Goal: Task Accomplishment & Management: Manage account settings

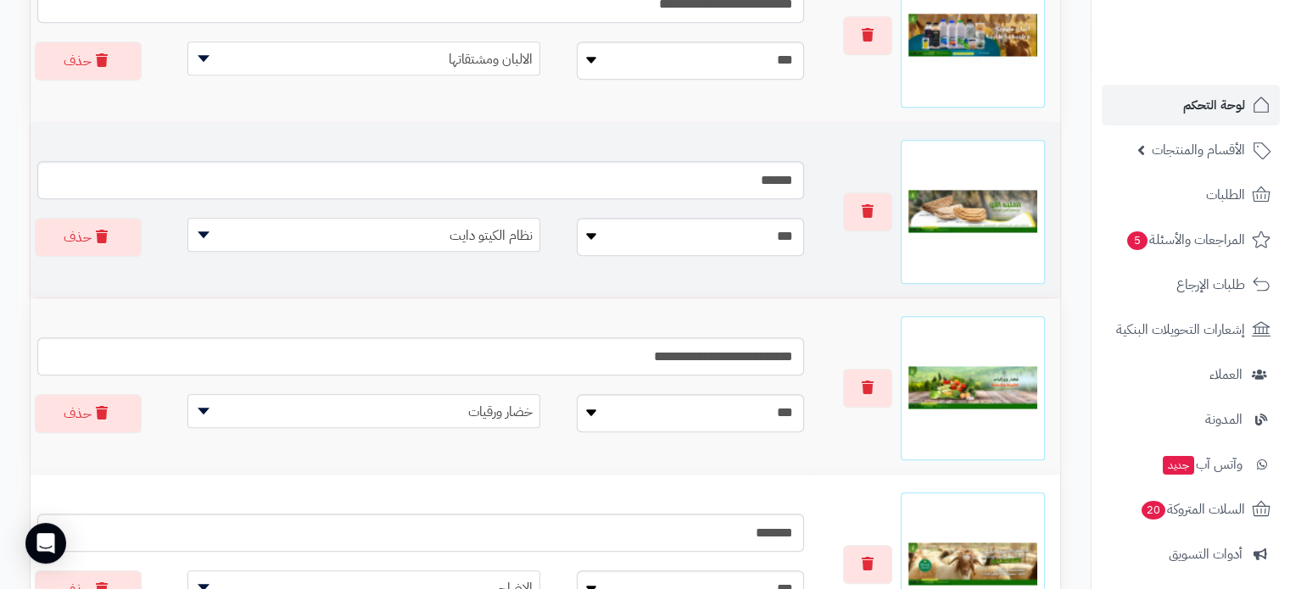
scroll to position [1452, 0]
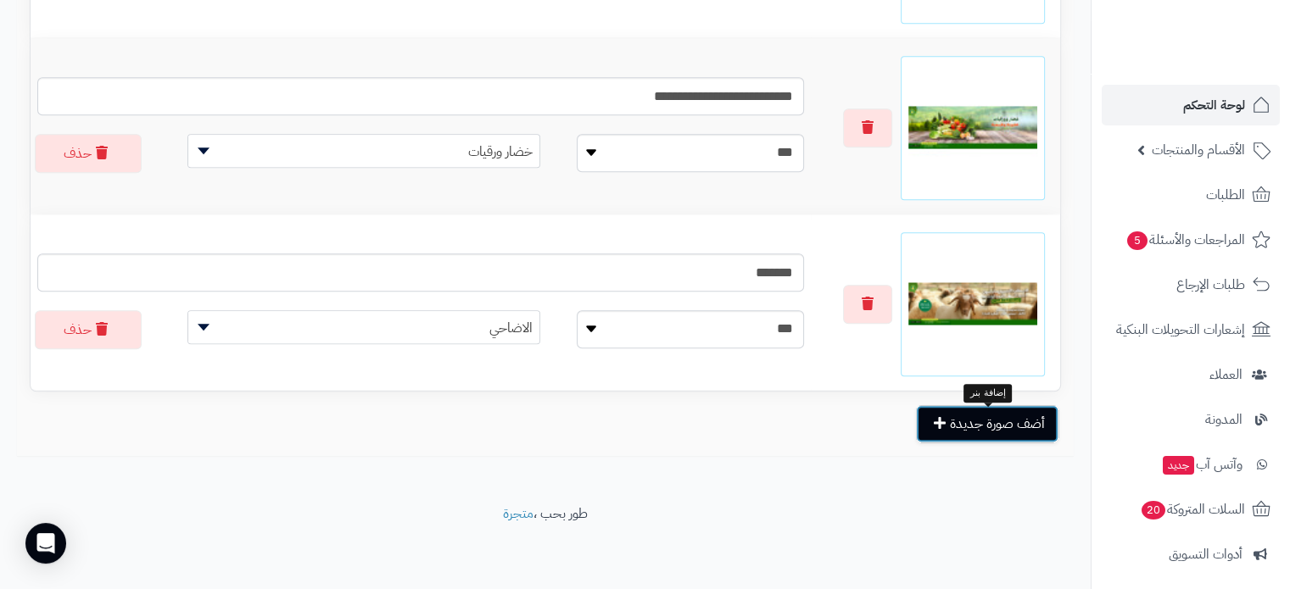
click at [1002, 431] on button "أضف صورة جديدة" at bounding box center [987, 423] width 142 height 37
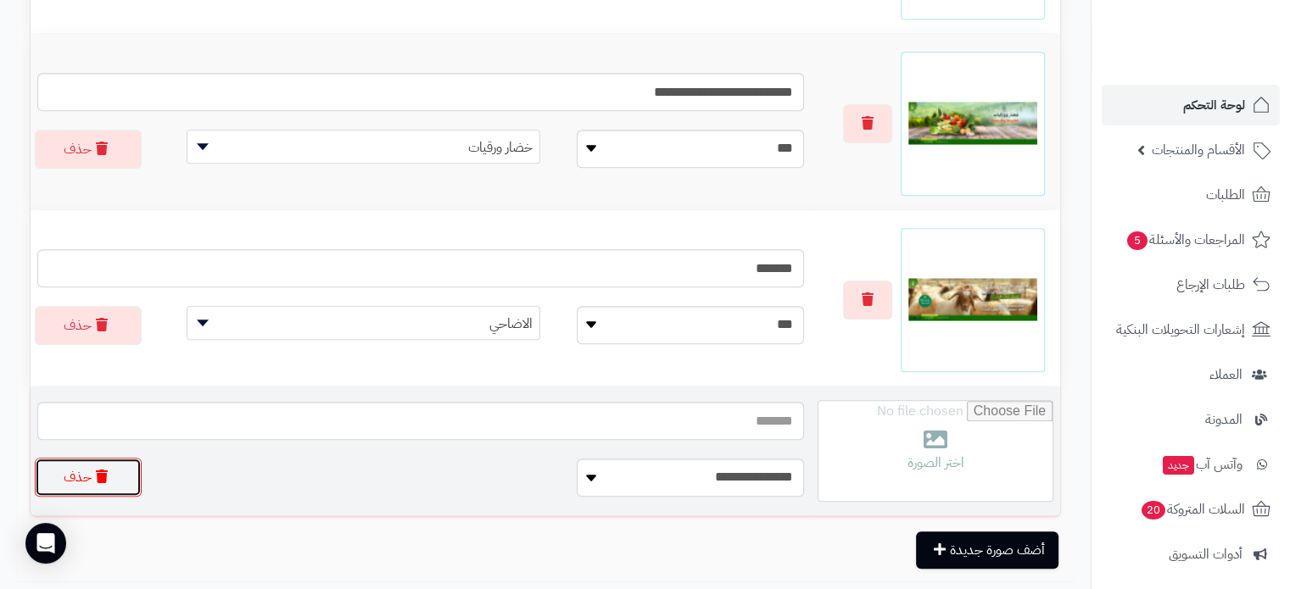
click at [98, 483] on icon "button" at bounding box center [102, 477] width 12 height 14
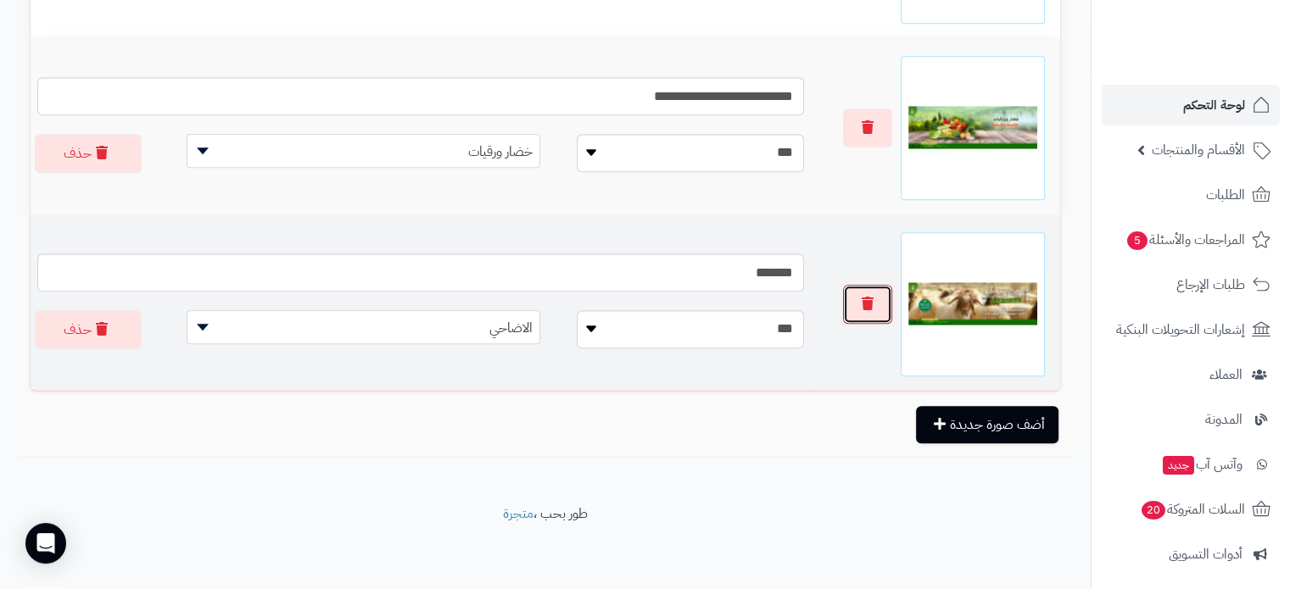
click at [862, 298] on icon "button" at bounding box center [868, 304] width 12 height 14
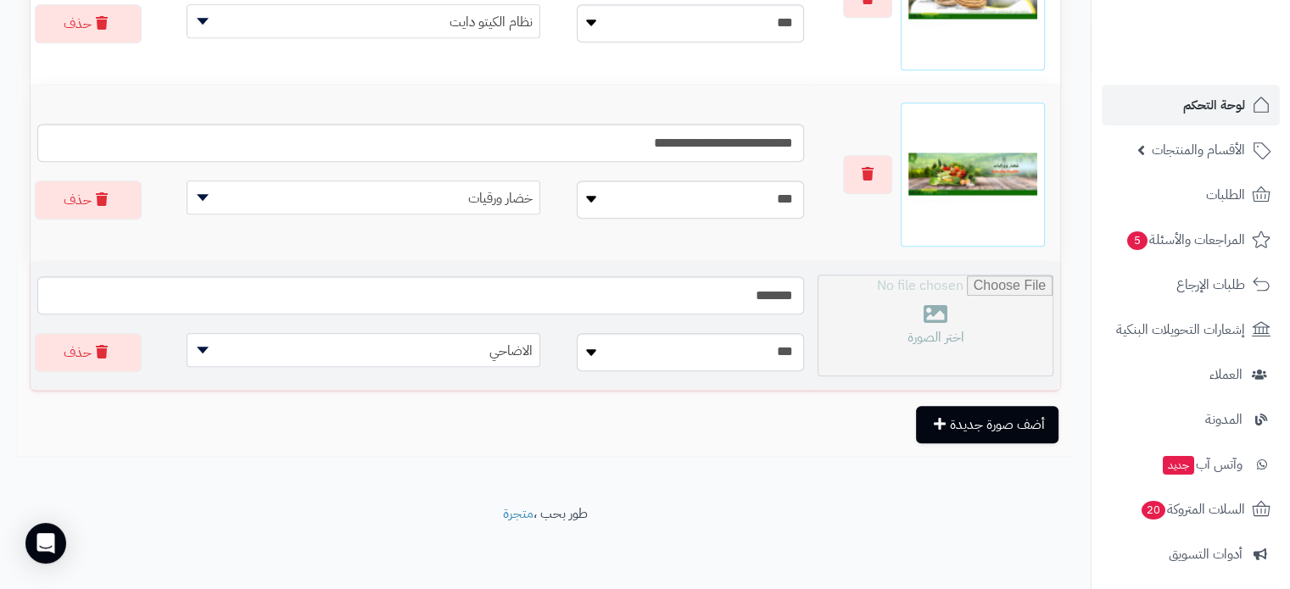
scroll to position [1404, 0]
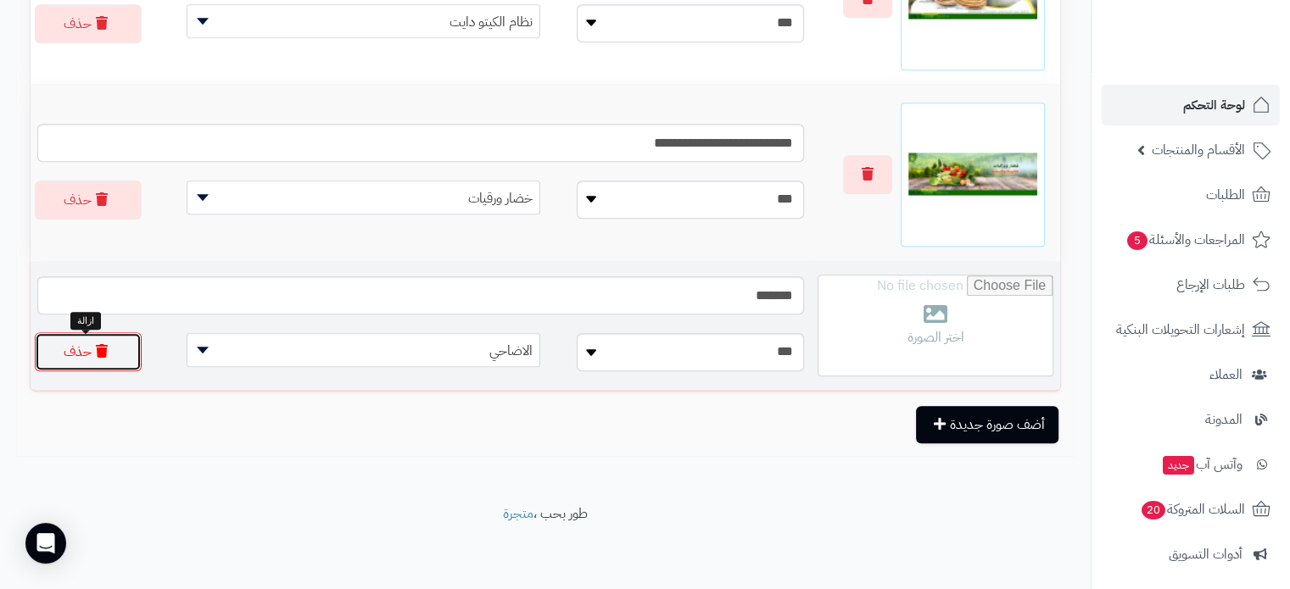
click at [84, 359] on button "حذف" at bounding box center [88, 351] width 107 height 39
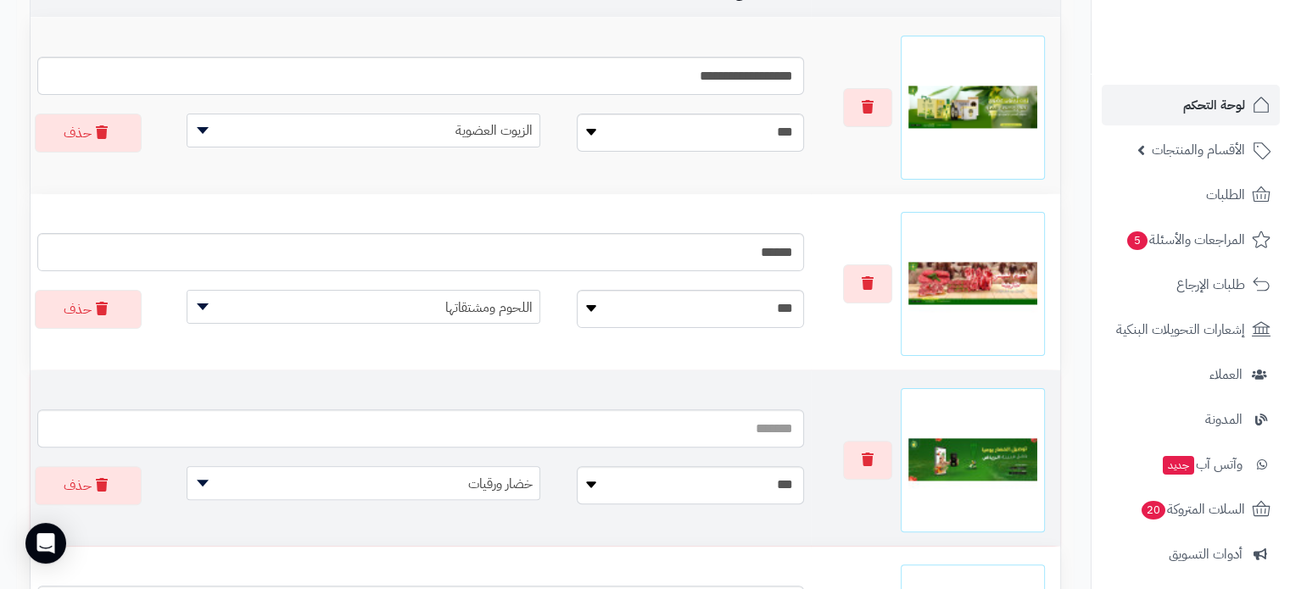
scroll to position [596, 0]
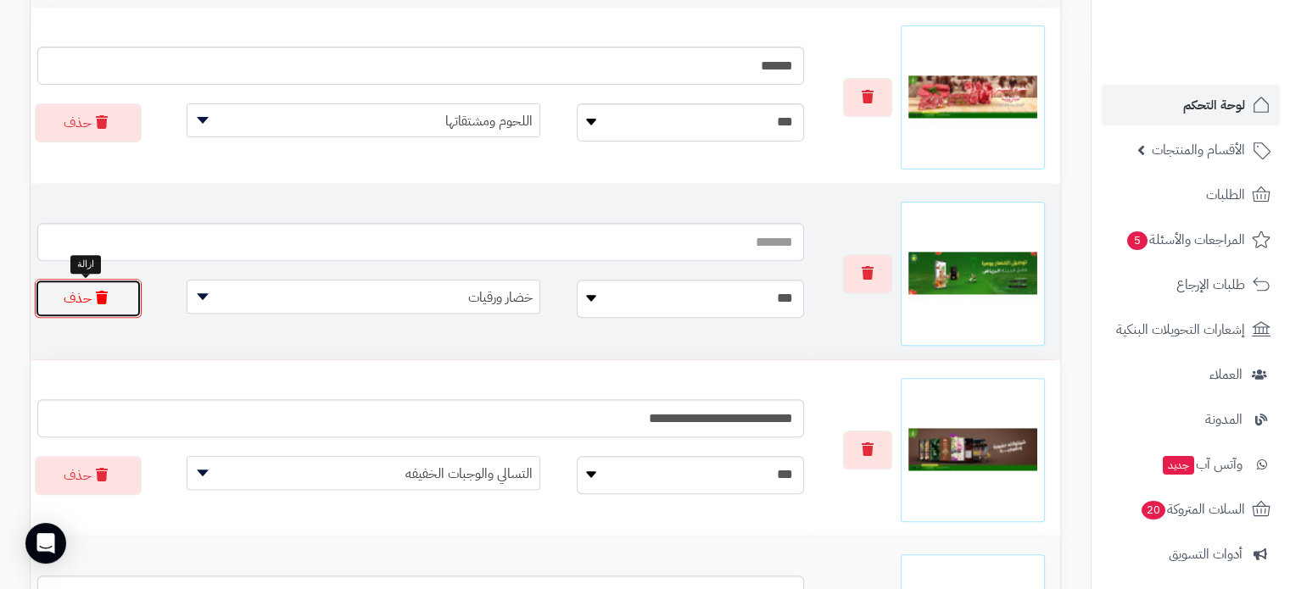
click at [81, 291] on button "حذف" at bounding box center [88, 298] width 107 height 39
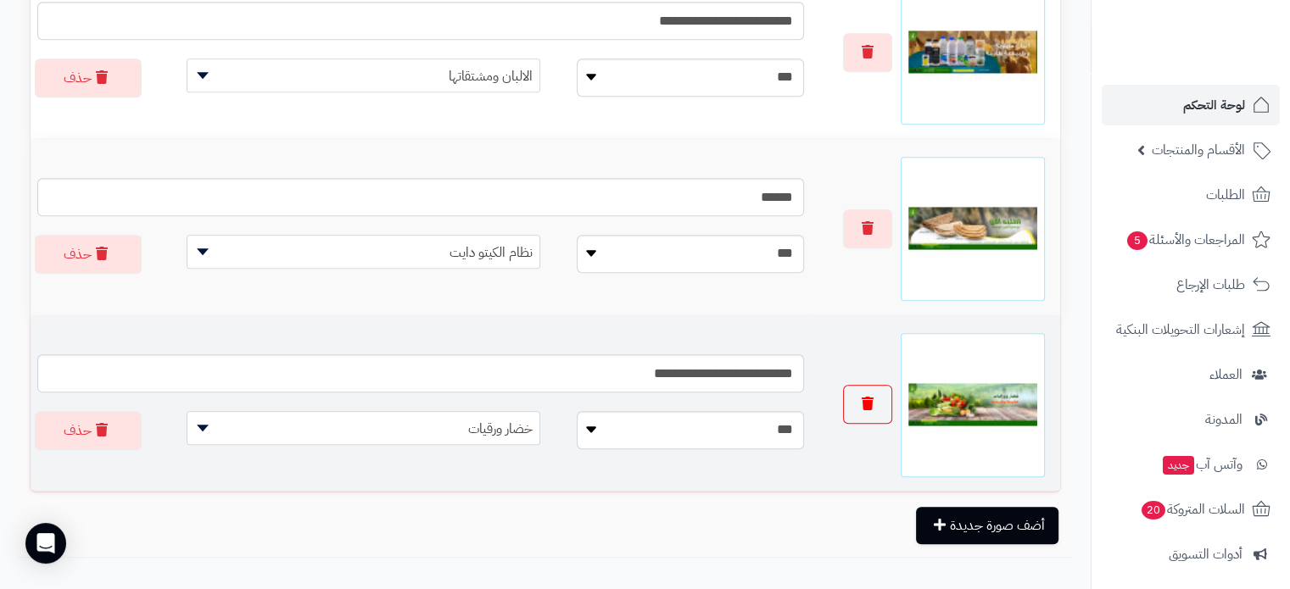
scroll to position [1098, 0]
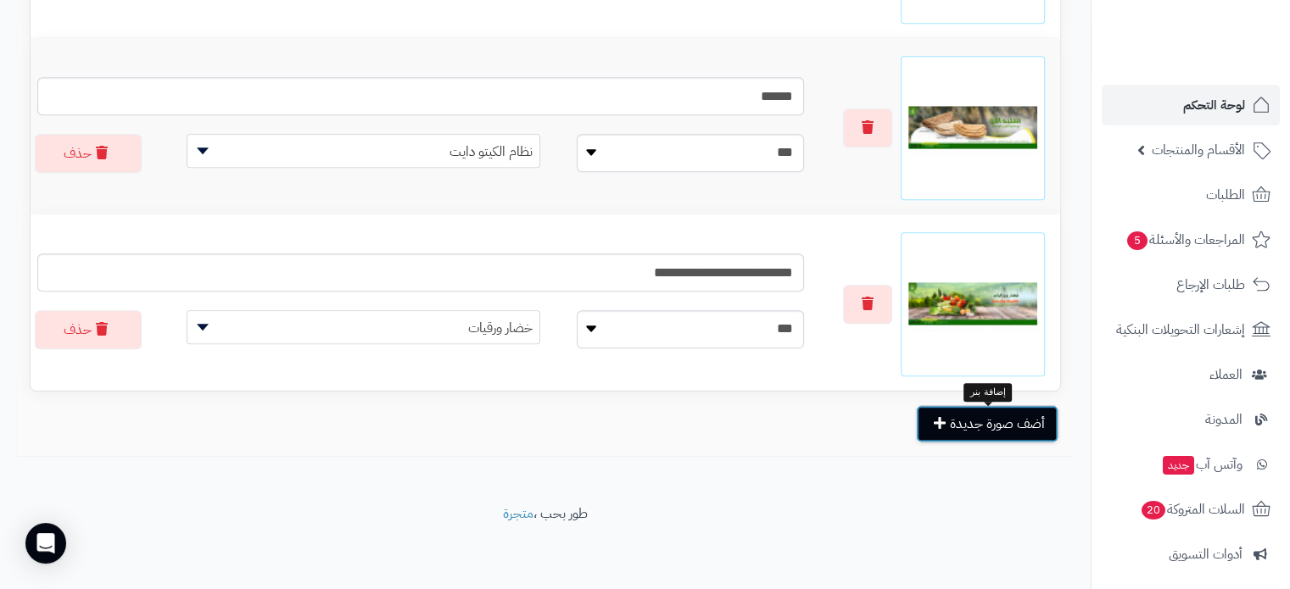
click at [960, 426] on button "أضف صورة جديدة" at bounding box center [987, 423] width 142 height 37
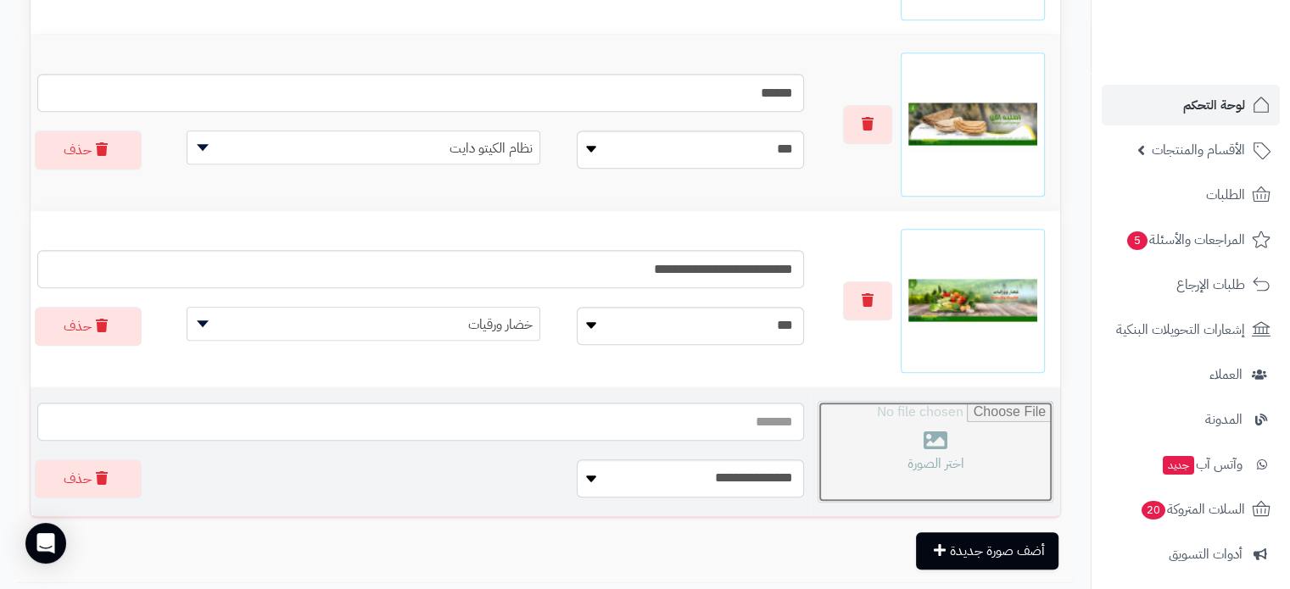
click at [921, 440] on input "file" at bounding box center [935, 452] width 234 height 100
type input "**********"
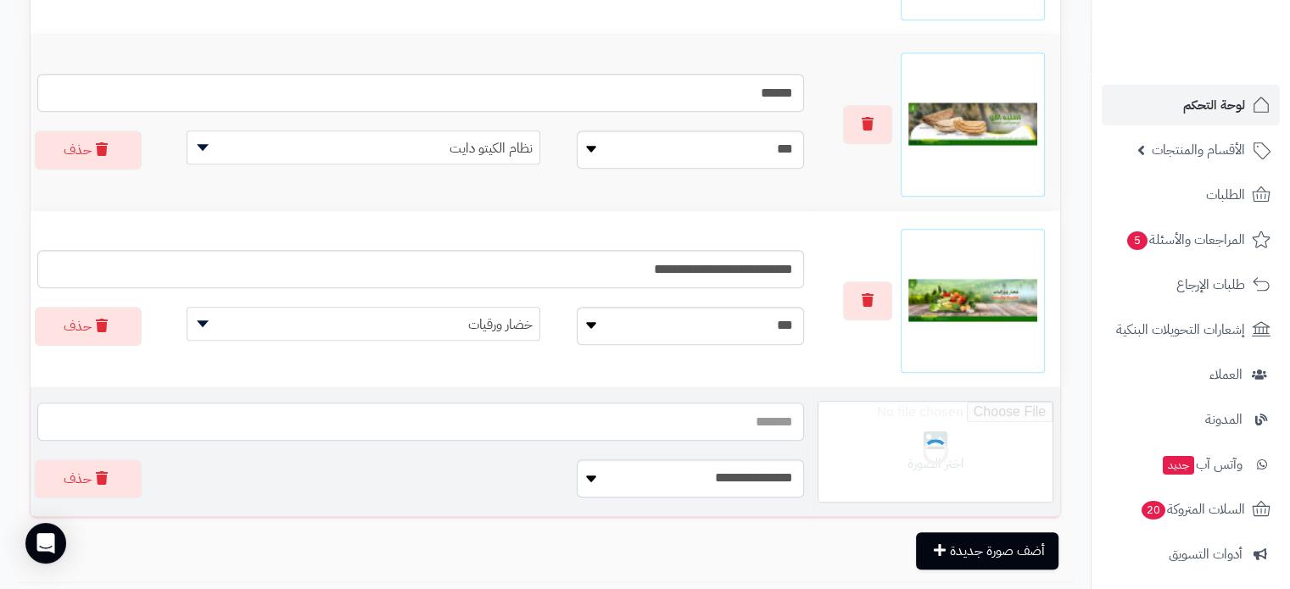
click at [717, 414] on input "text" at bounding box center [420, 422] width 767 height 38
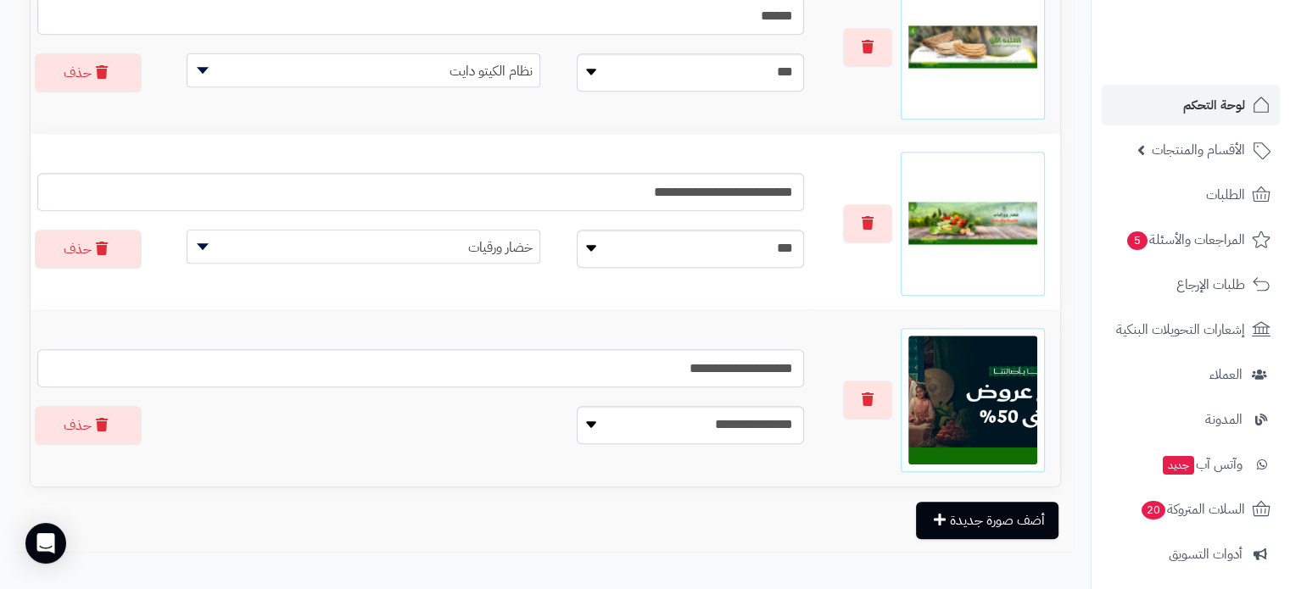
scroll to position [1275, 0]
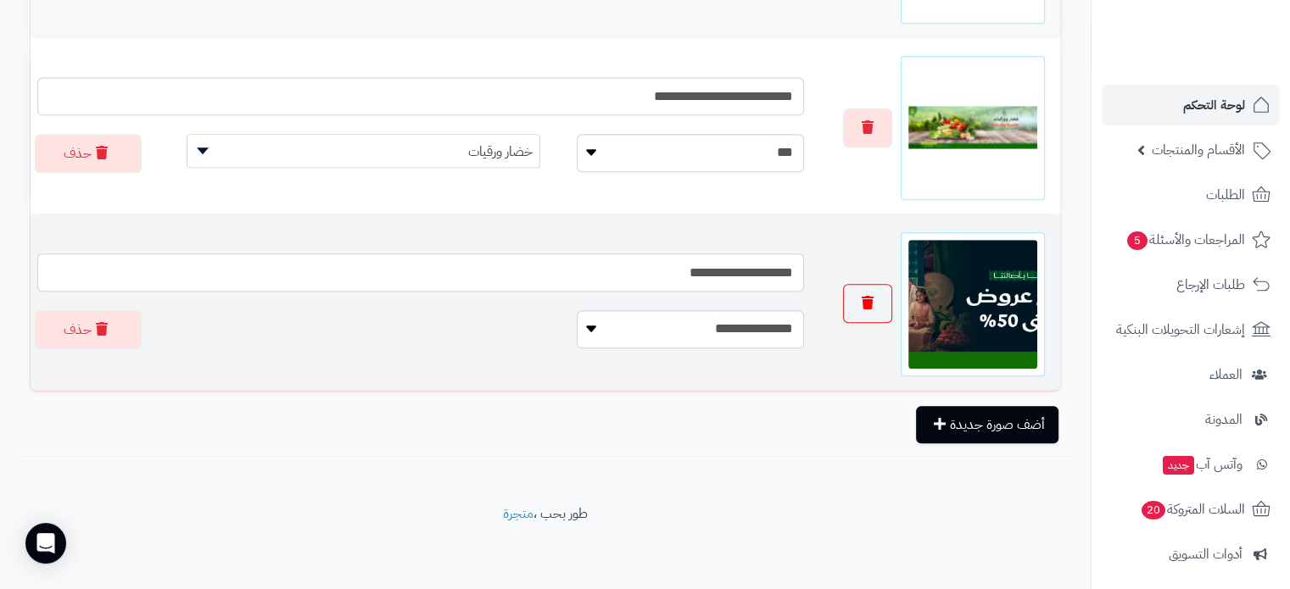
type input "**********"
click at [869, 304] on icon "button" at bounding box center [868, 303] width 12 height 14
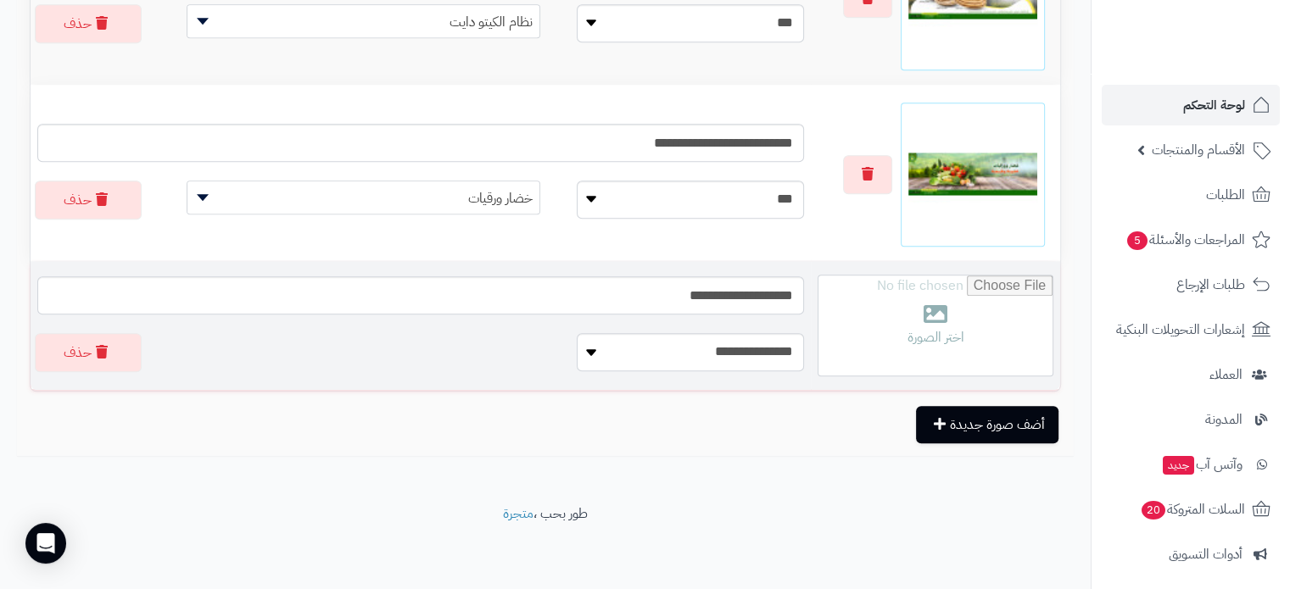
scroll to position [1228, 0]
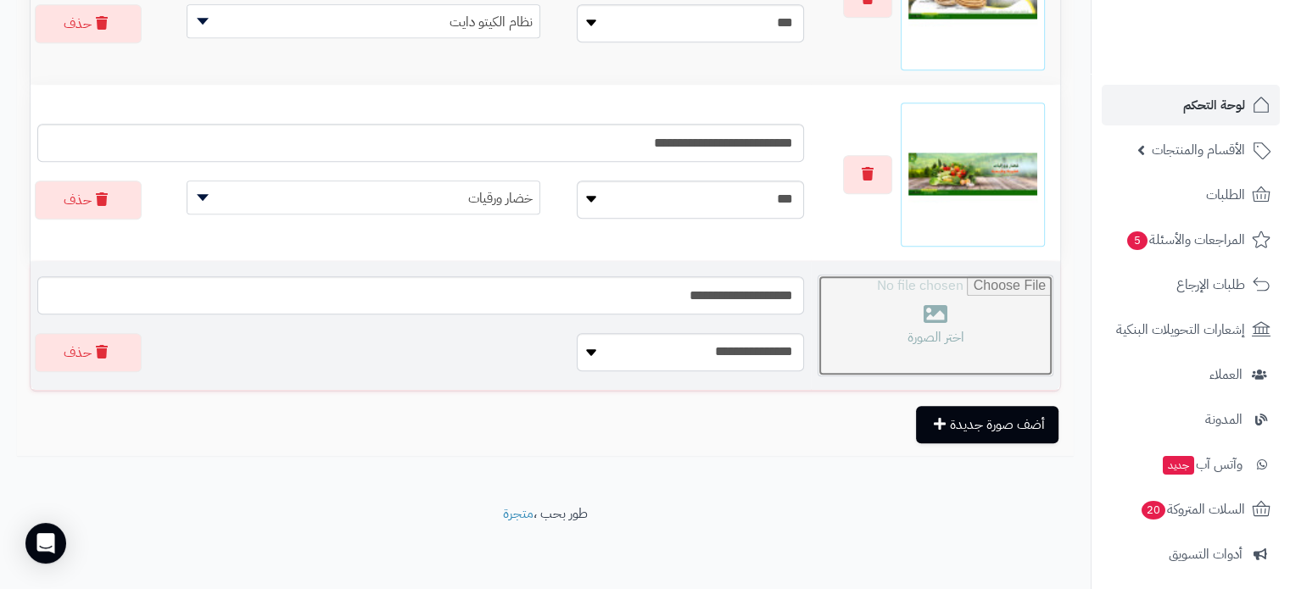
click at [917, 319] on input "file" at bounding box center [935, 326] width 234 height 100
type input "**********"
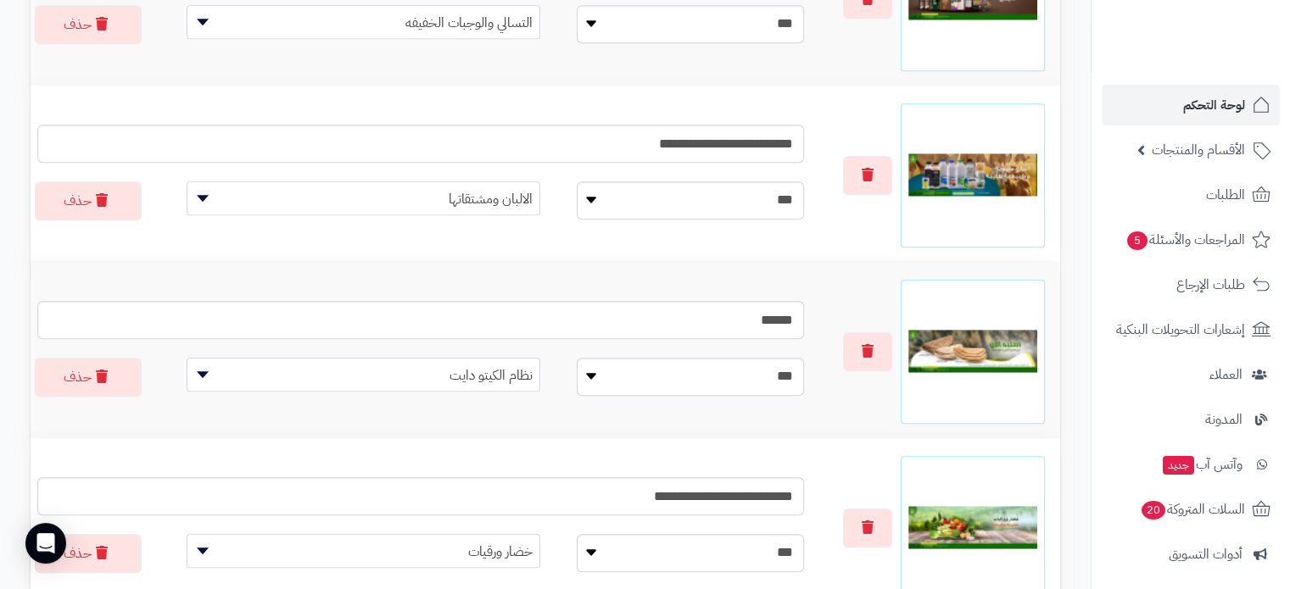
scroll to position [1143, 0]
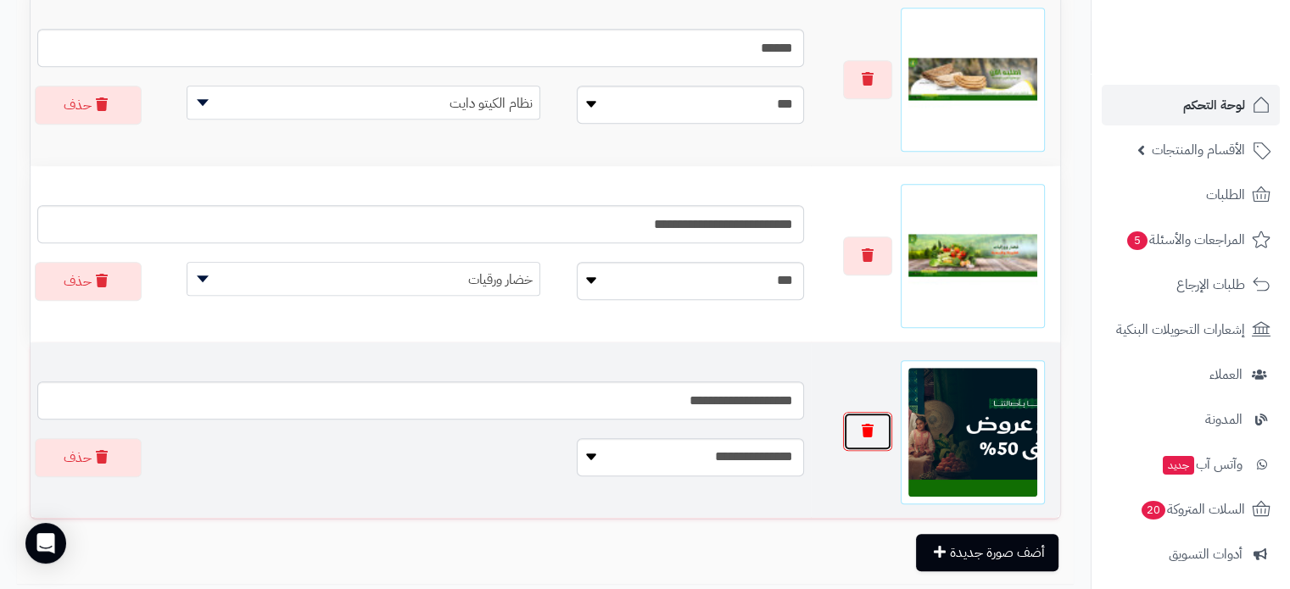
click at [866, 435] on icon "button" at bounding box center [868, 431] width 12 height 14
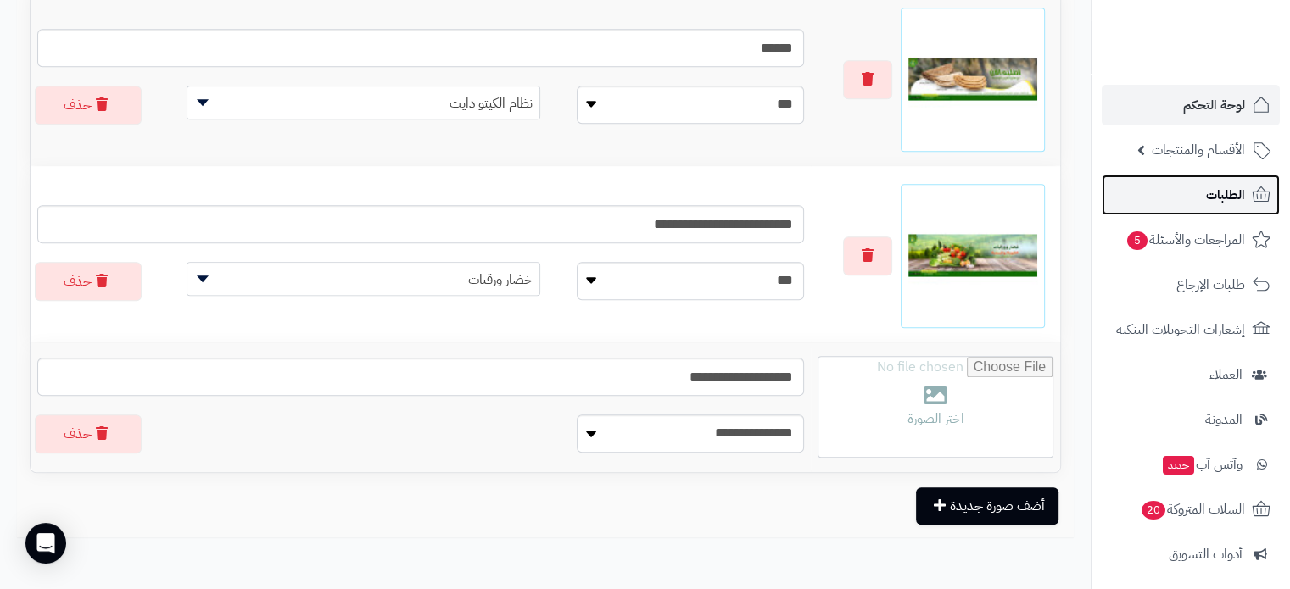
click at [1224, 191] on span "الطلبات" at bounding box center [1225, 195] width 39 height 24
click at [1199, 195] on link "الطلبات" at bounding box center [1191, 195] width 178 height 41
click at [1216, 195] on span "الطلبات" at bounding box center [1225, 195] width 39 height 24
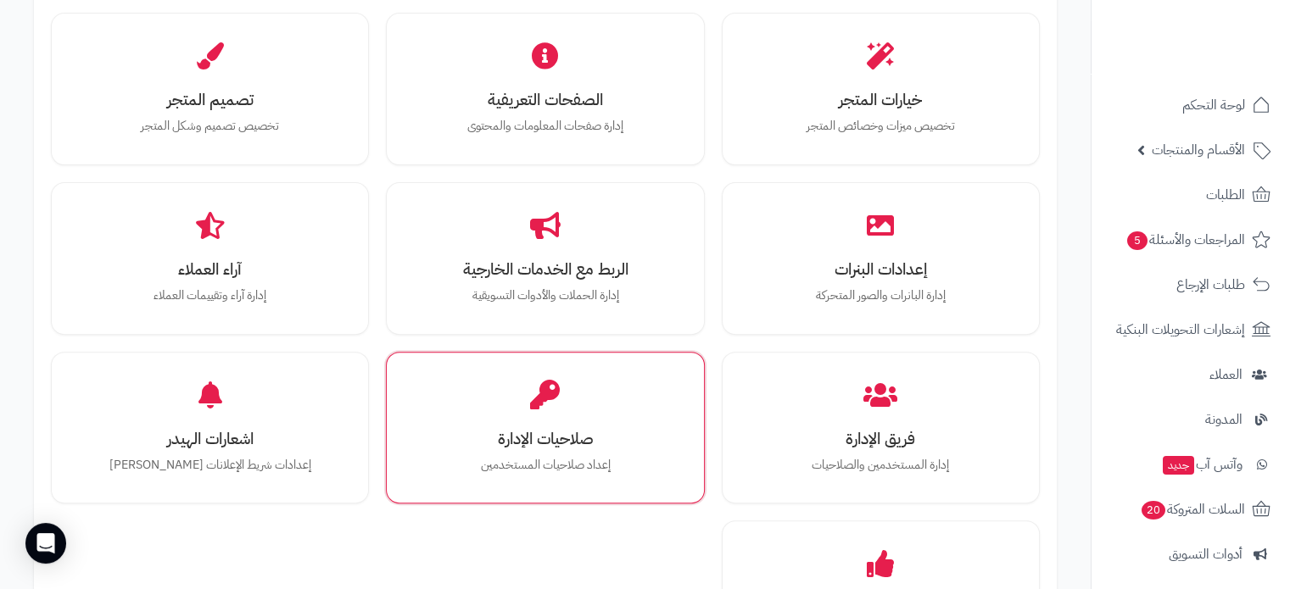
scroll to position [551, 0]
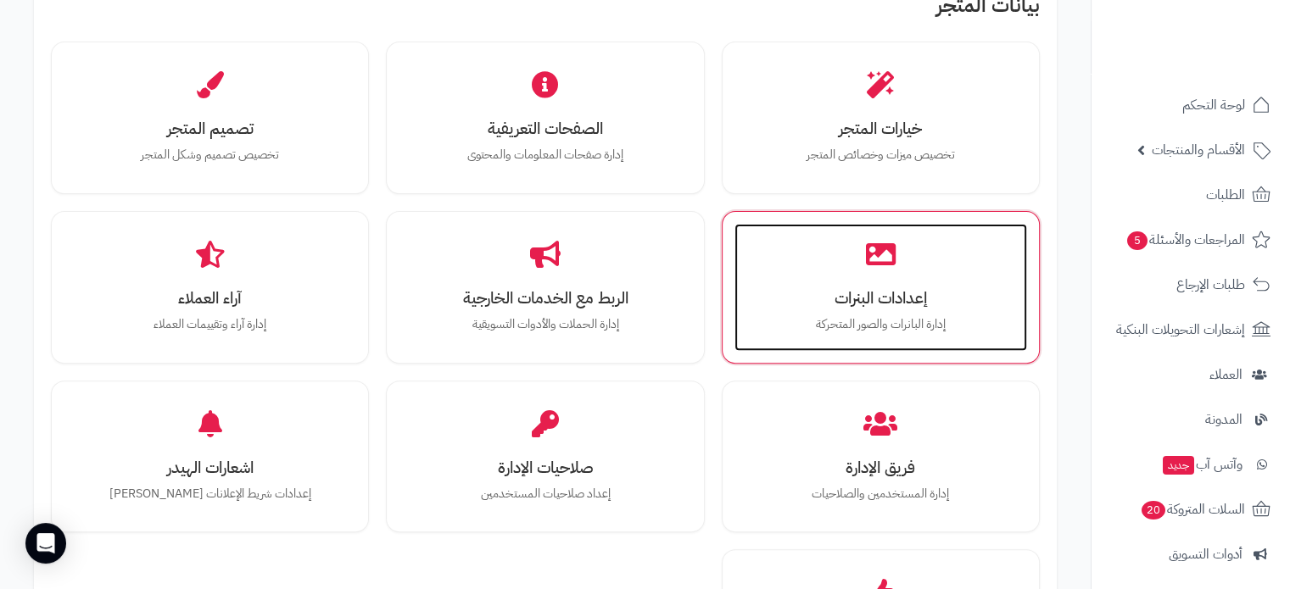
click at [856, 289] on h3 "إعدادات البنرات" at bounding box center [880, 298] width 259 height 18
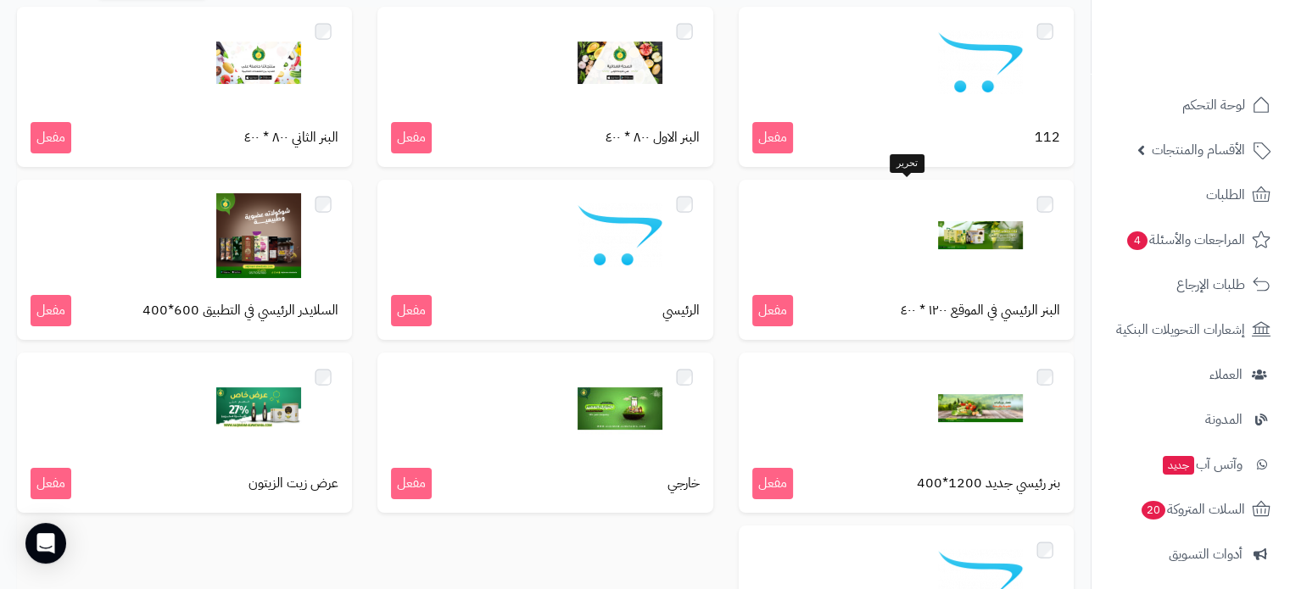
scroll to position [170, 0]
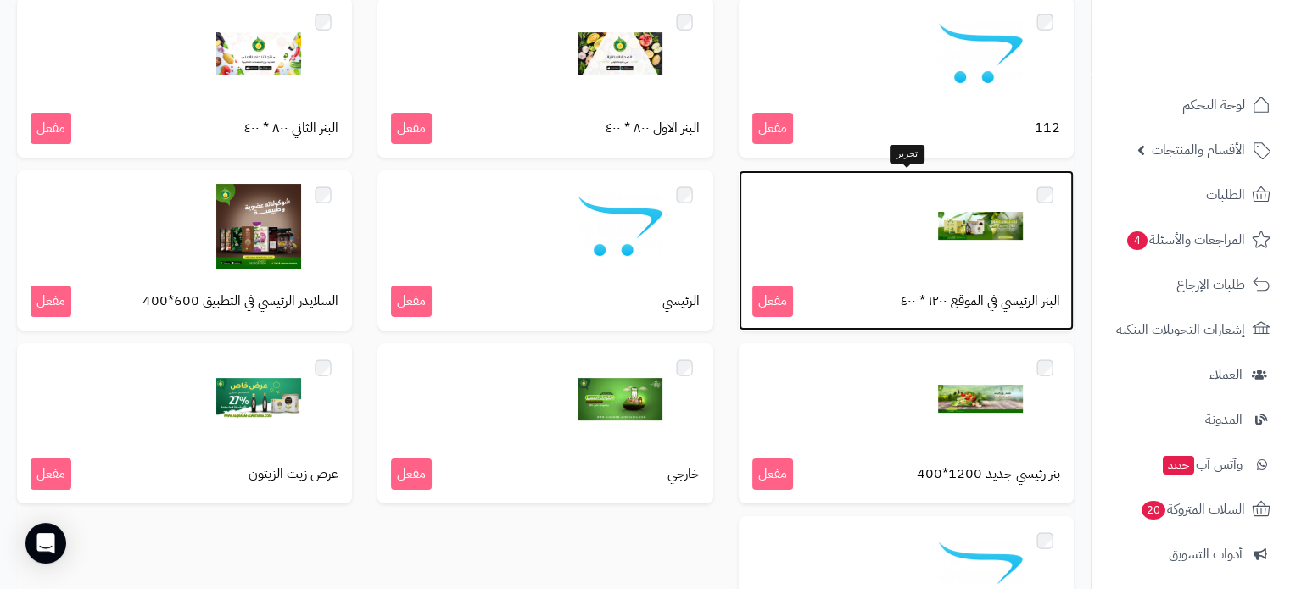
click at [900, 254] on div at bounding box center [906, 226] width 308 height 85
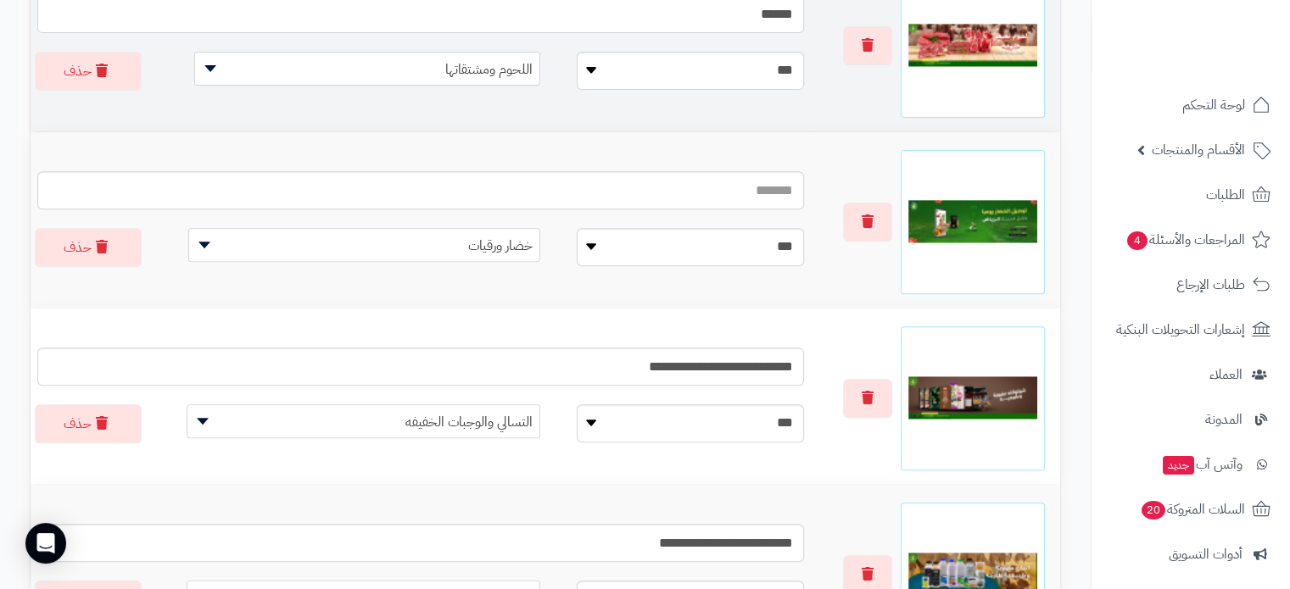
scroll to position [678, 0]
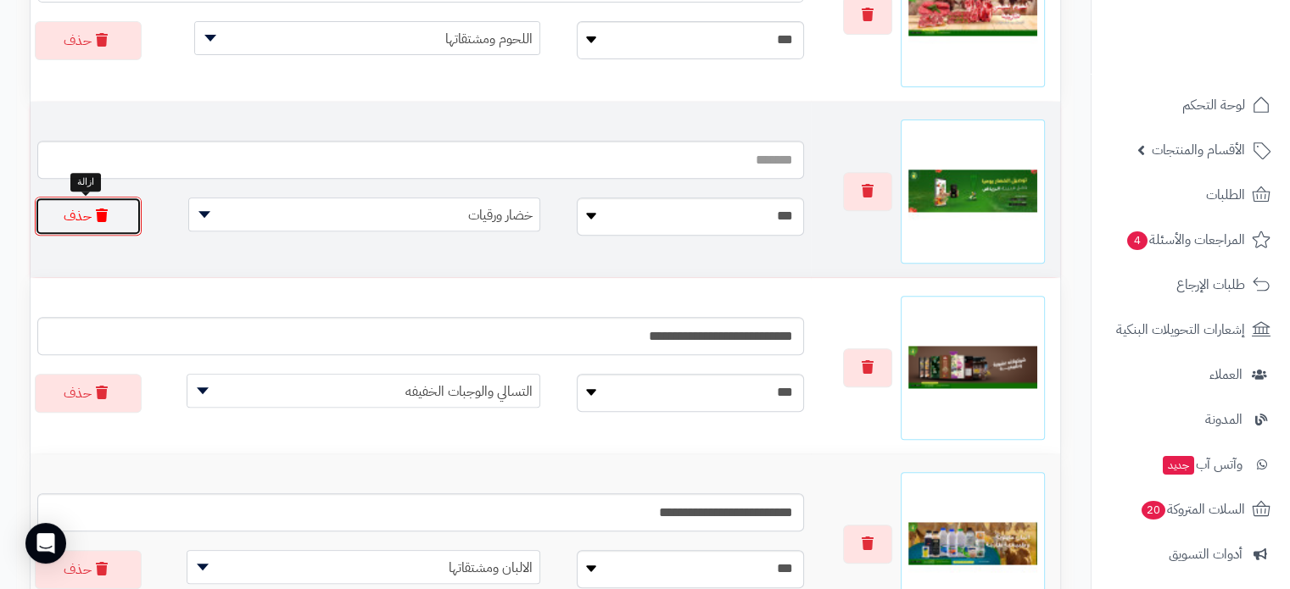
click at [79, 209] on button "حذف" at bounding box center [88, 216] width 107 height 39
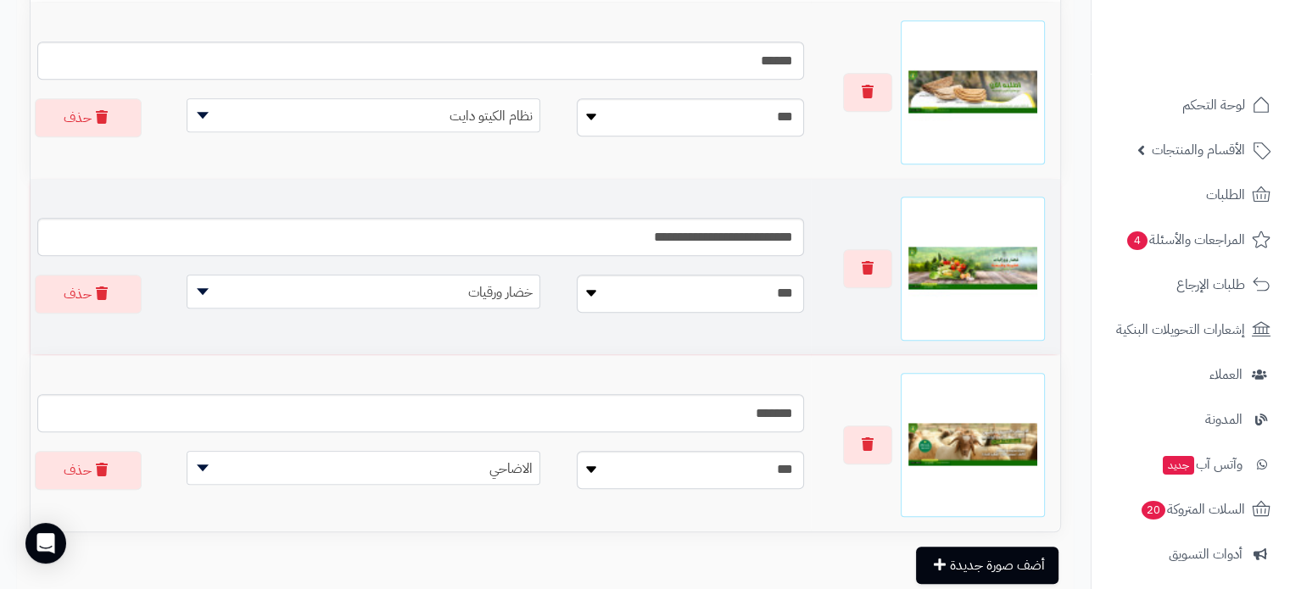
scroll to position [1272, 0]
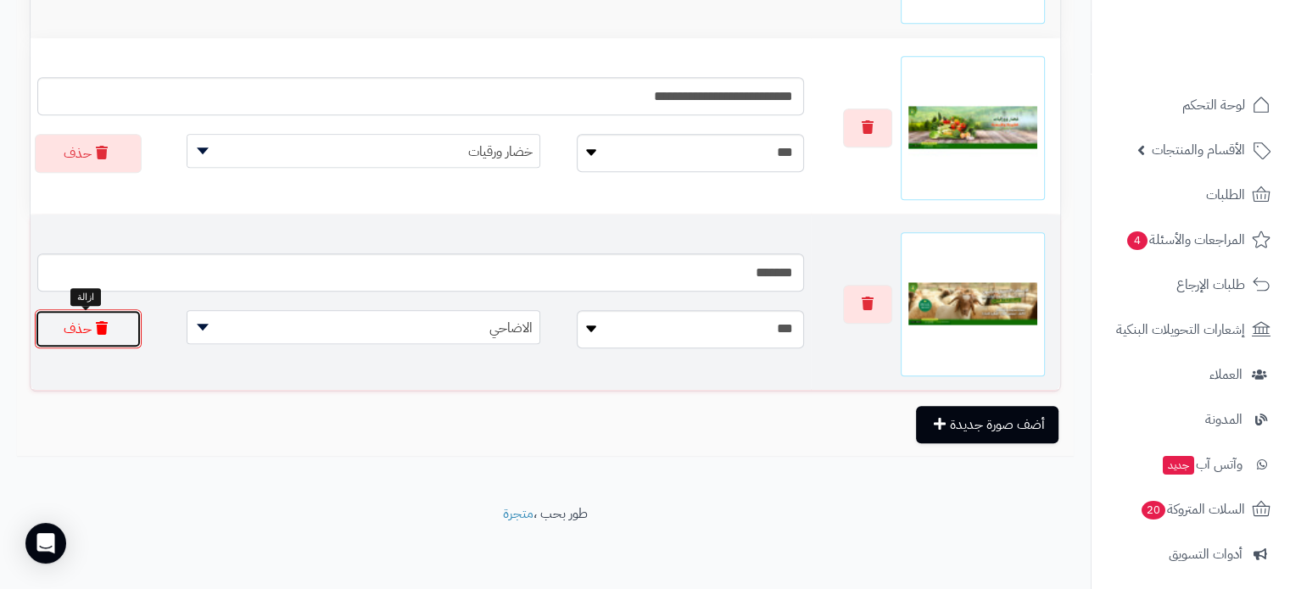
click at [86, 332] on button "حذف" at bounding box center [88, 329] width 107 height 39
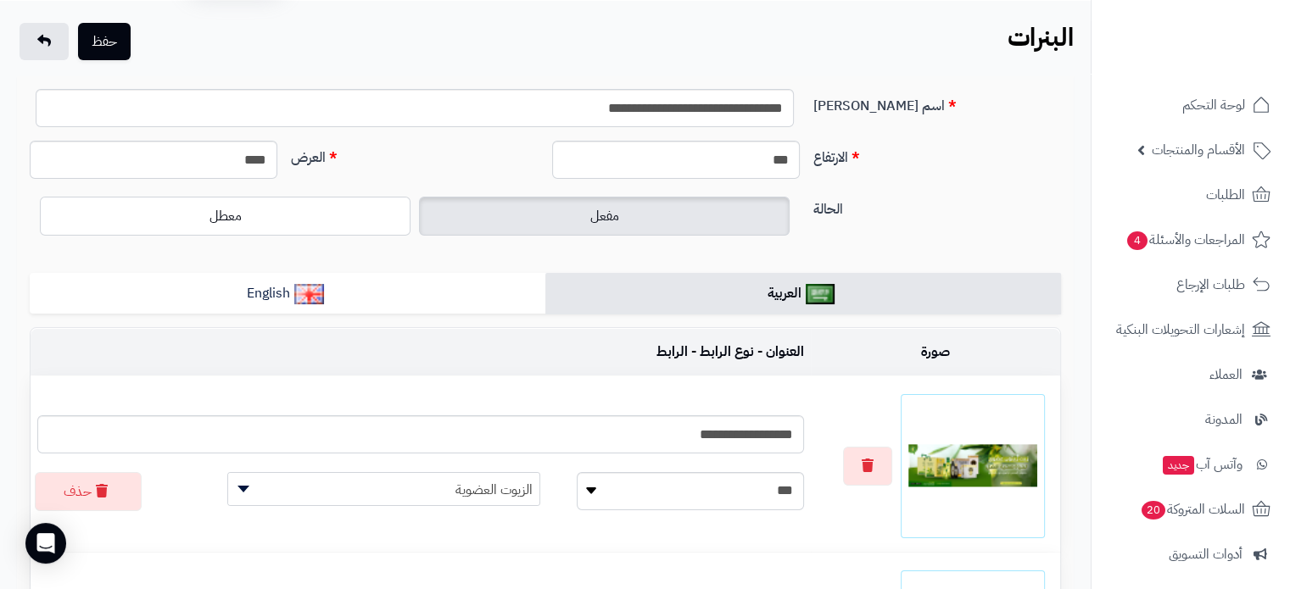
scroll to position [0, 0]
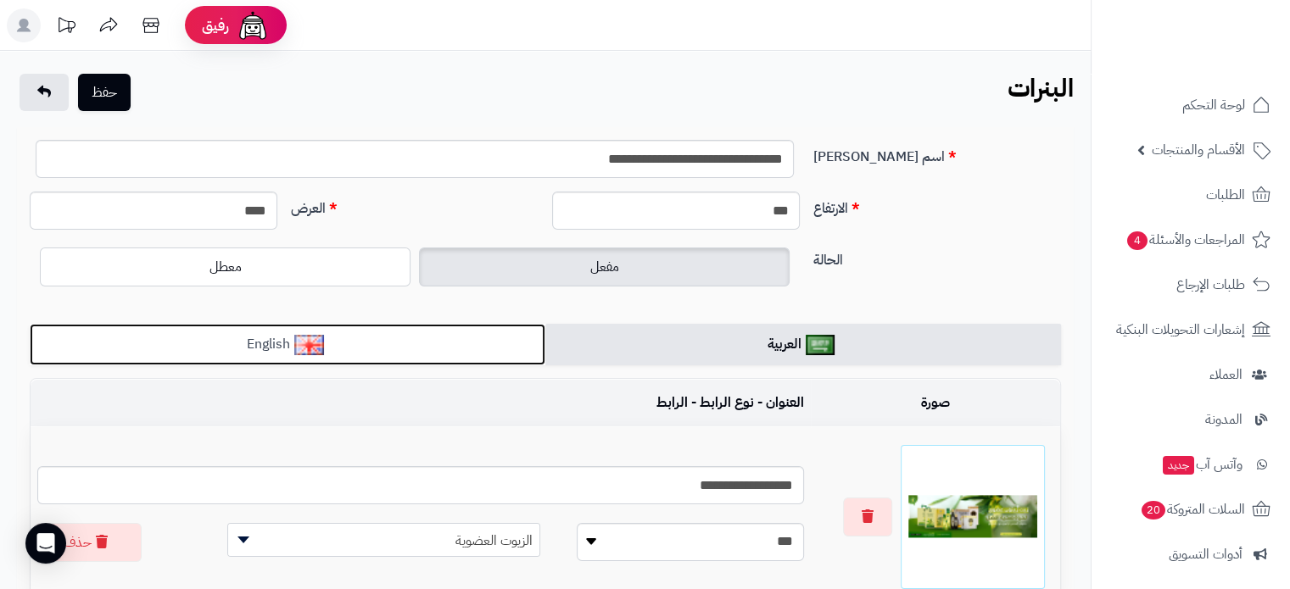
click at [354, 337] on link "English" at bounding box center [288, 345] width 516 height 42
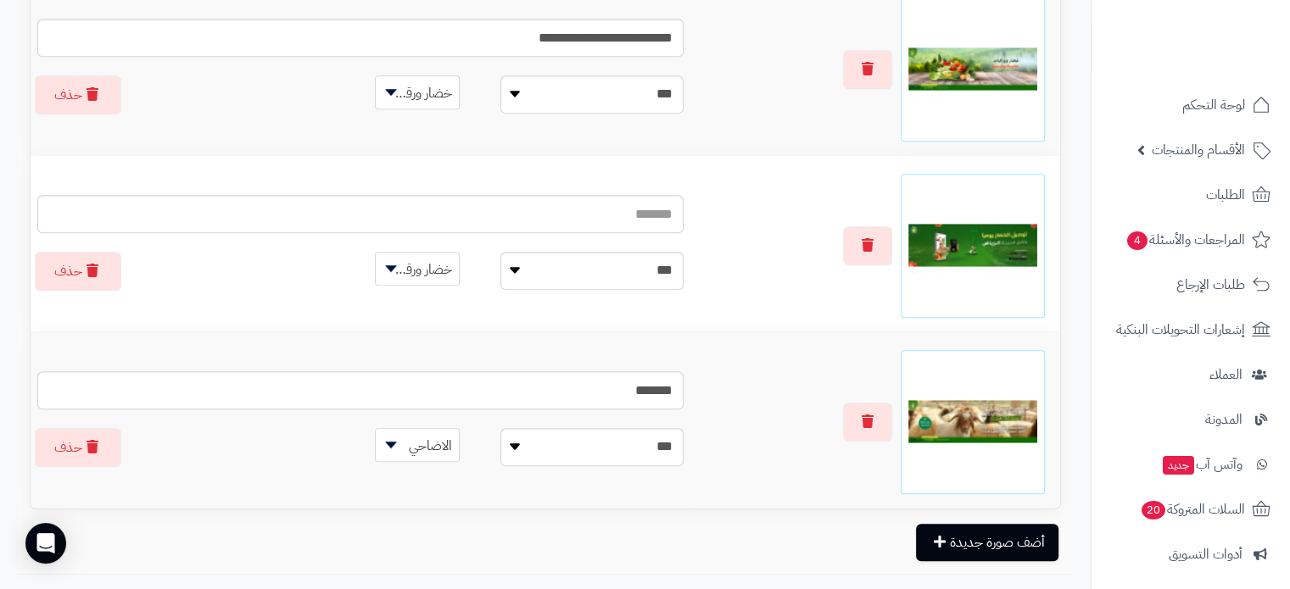
scroll to position [1275, 0]
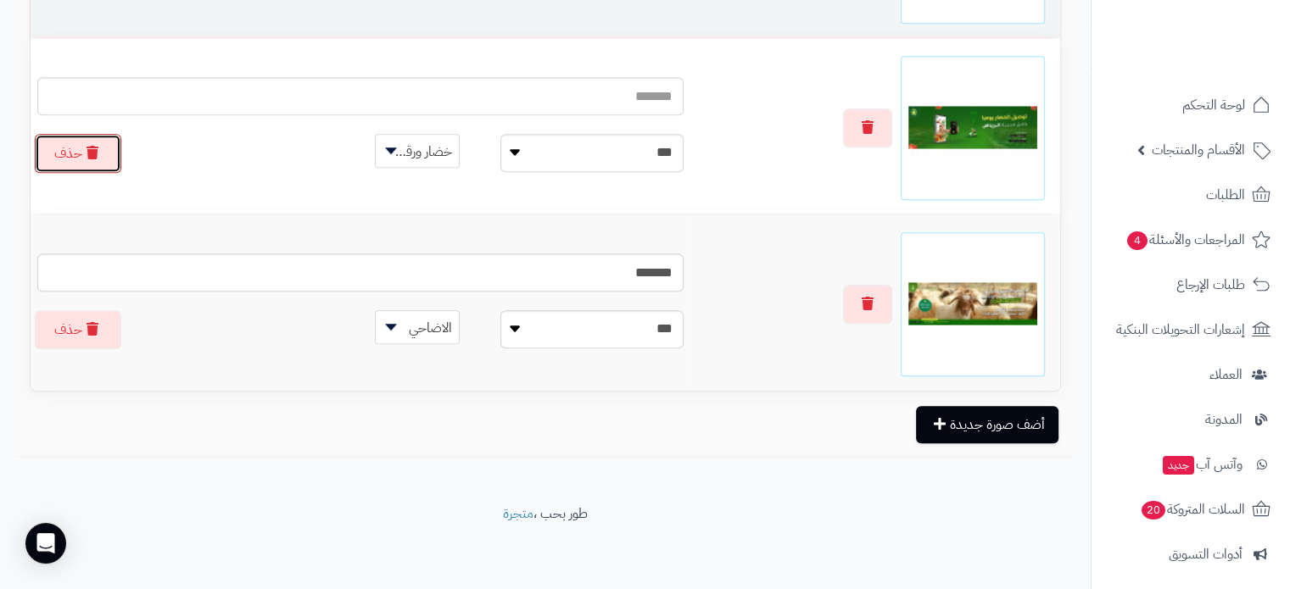
click at [91, 151] on icon "button" at bounding box center [92, 153] width 12 height 14
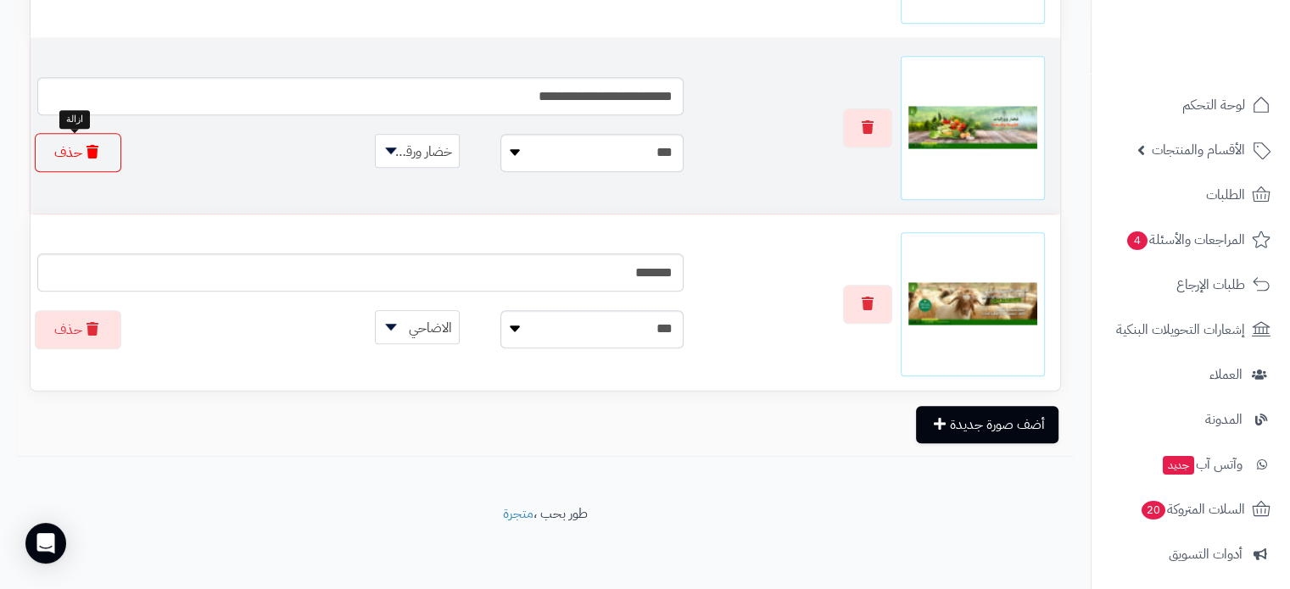
scroll to position [1098, 0]
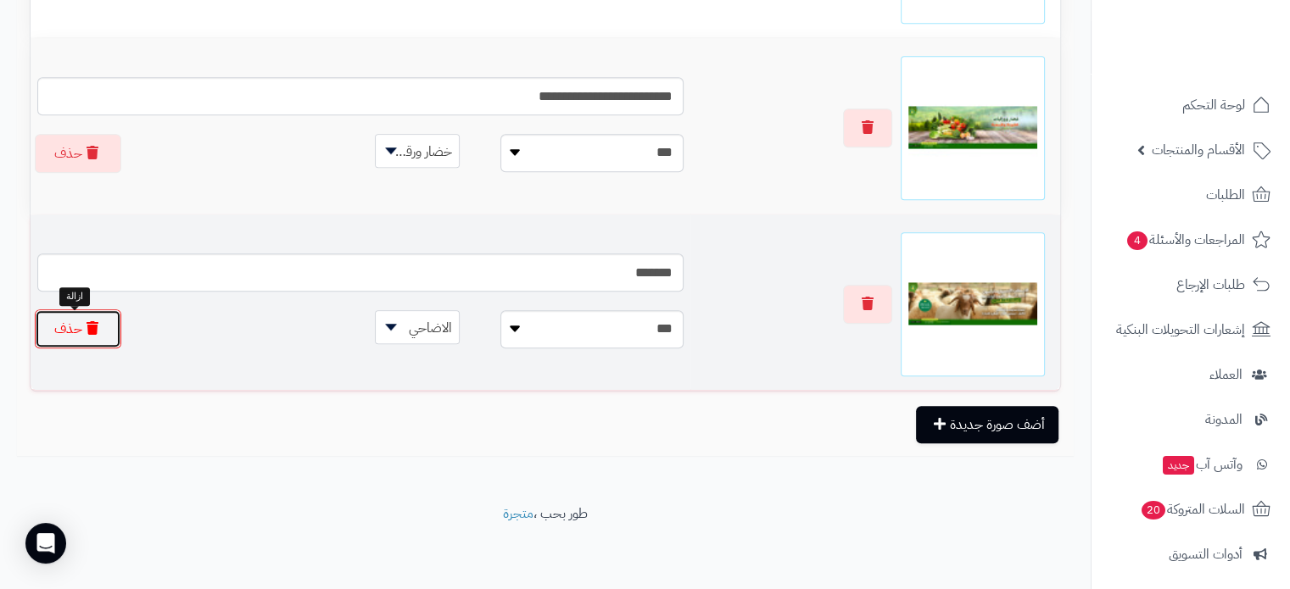
click at [86, 329] on icon "button" at bounding box center [92, 328] width 12 height 14
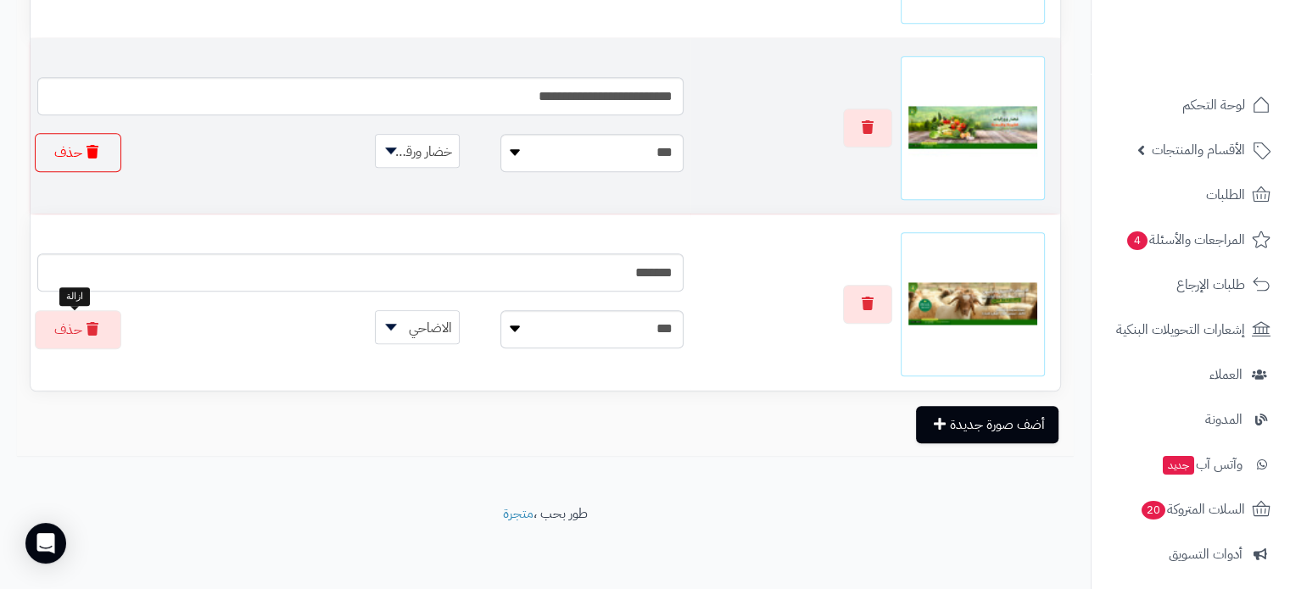
scroll to position [921, 0]
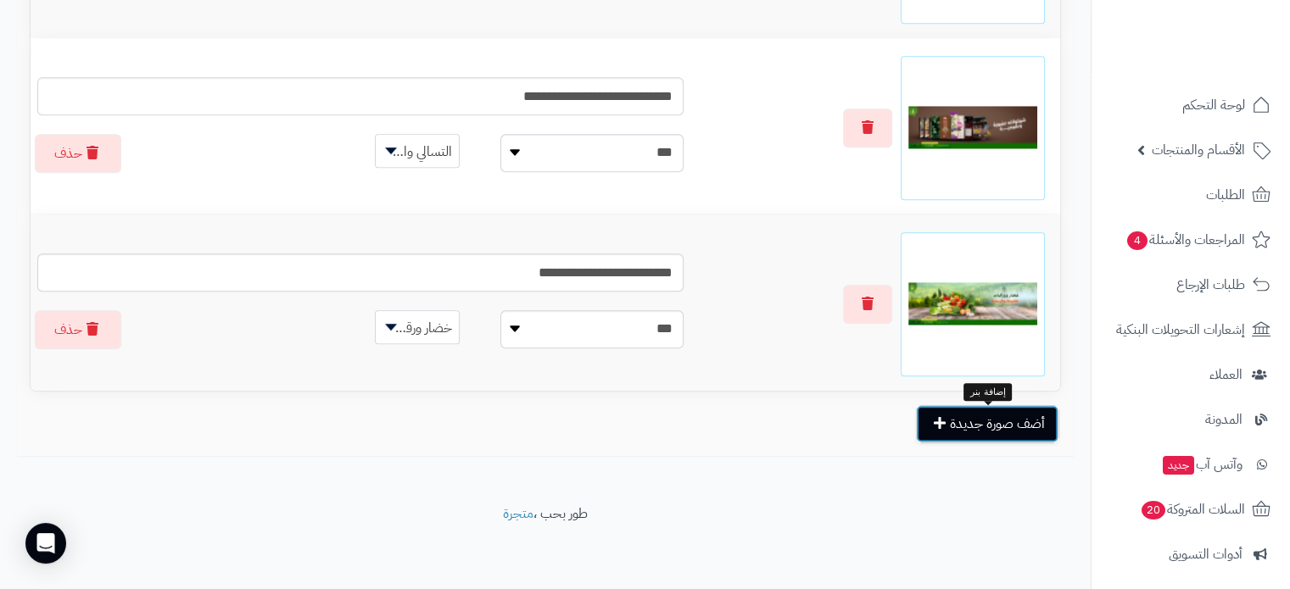
click at [978, 420] on button "أضف صورة جديدة" at bounding box center [987, 423] width 142 height 37
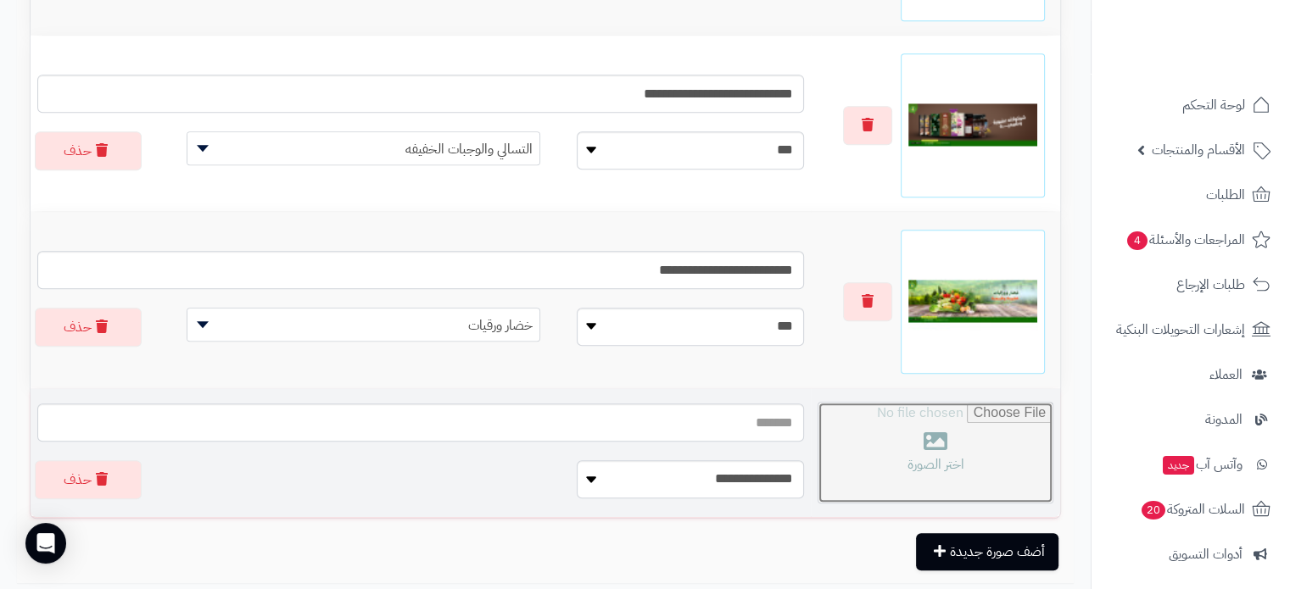
click at [932, 450] on input "file" at bounding box center [935, 453] width 234 height 100
type input "**********"
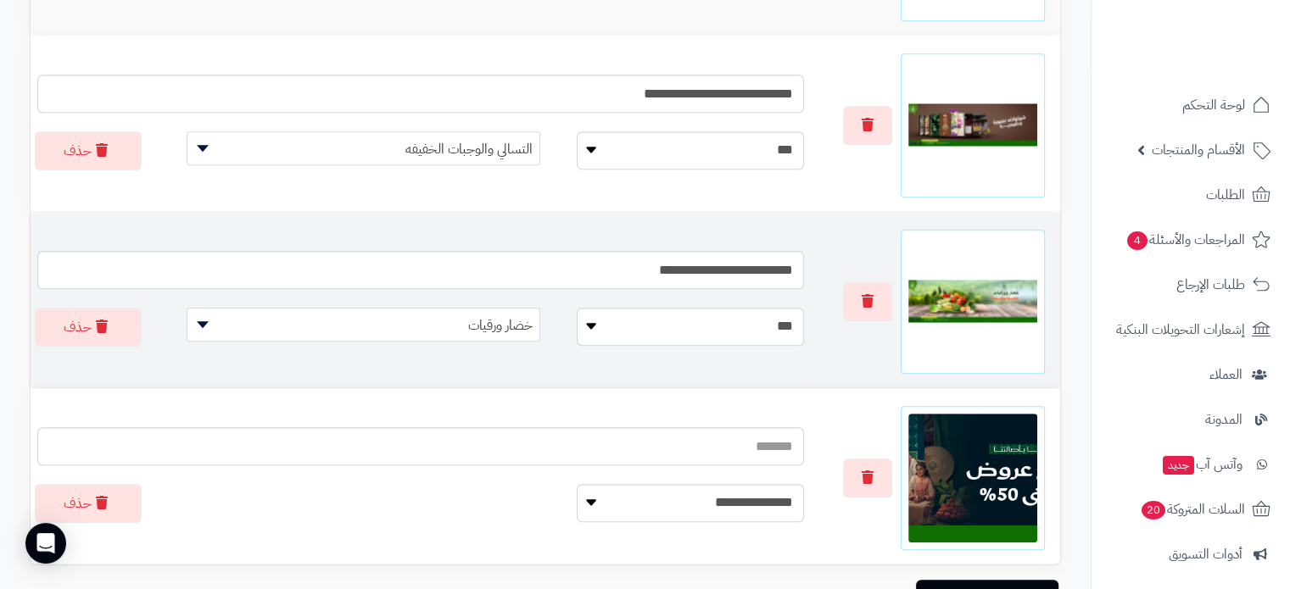
scroll to position [1098, 0]
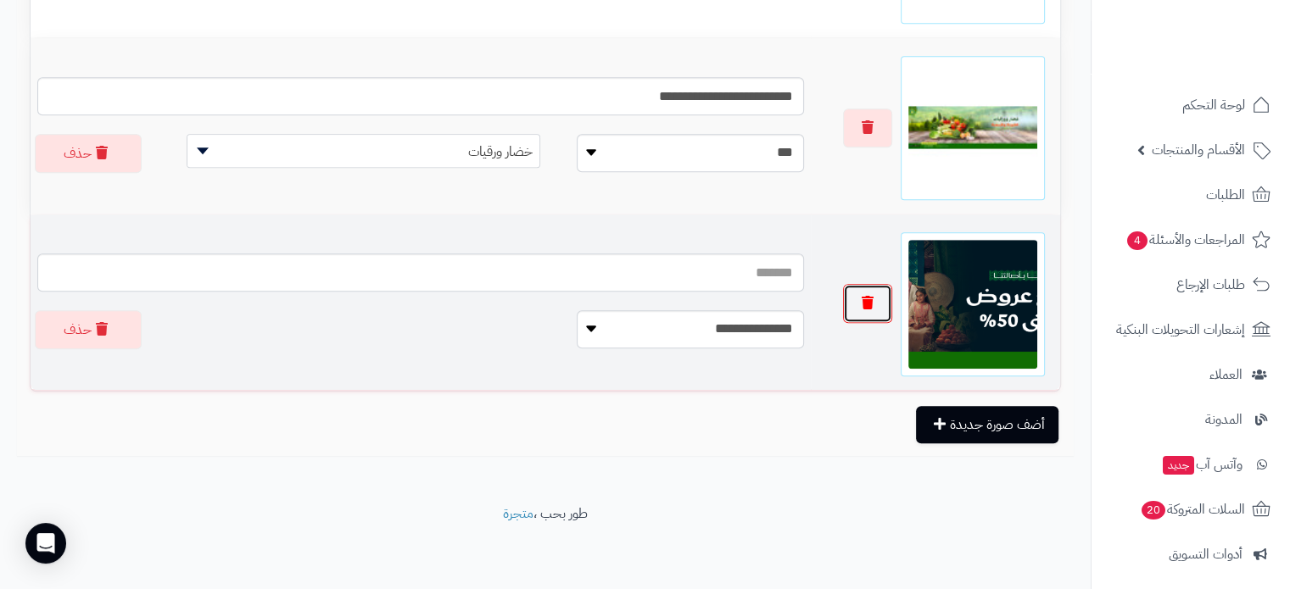
click at [867, 304] on icon "button" at bounding box center [868, 303] width 12 height 14
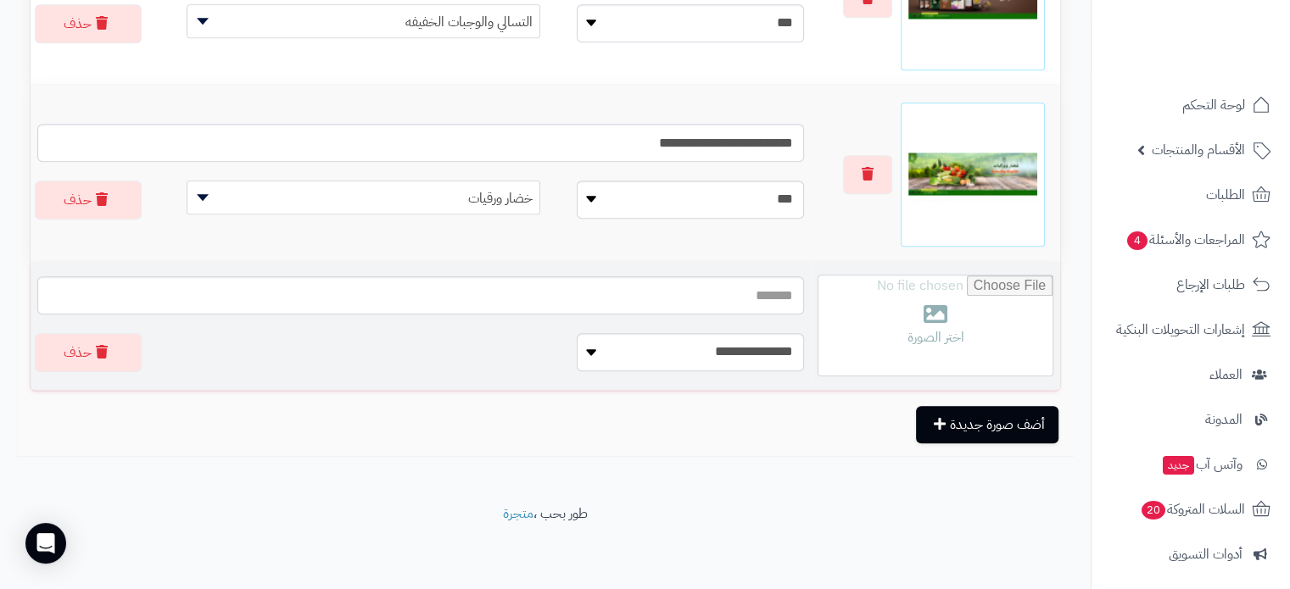
scroll to position [1052, 0]
click at [75, 358] on button "حذف" at bounding box center [88, 351] width 107 height 39
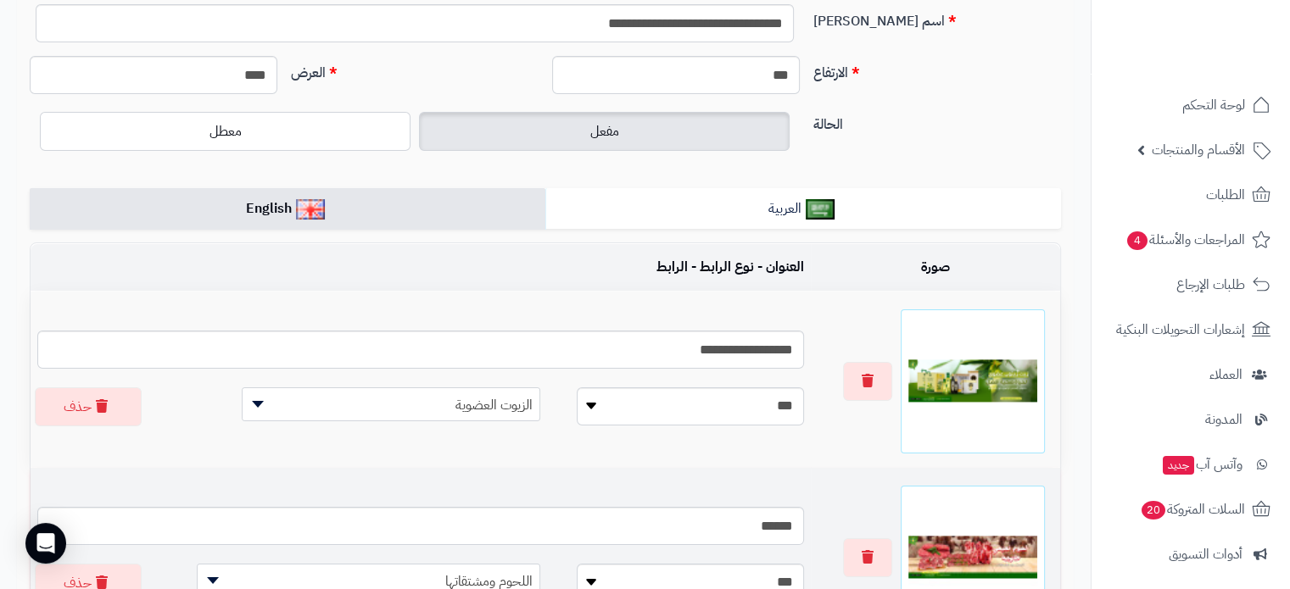
scroll to position [0, 0]
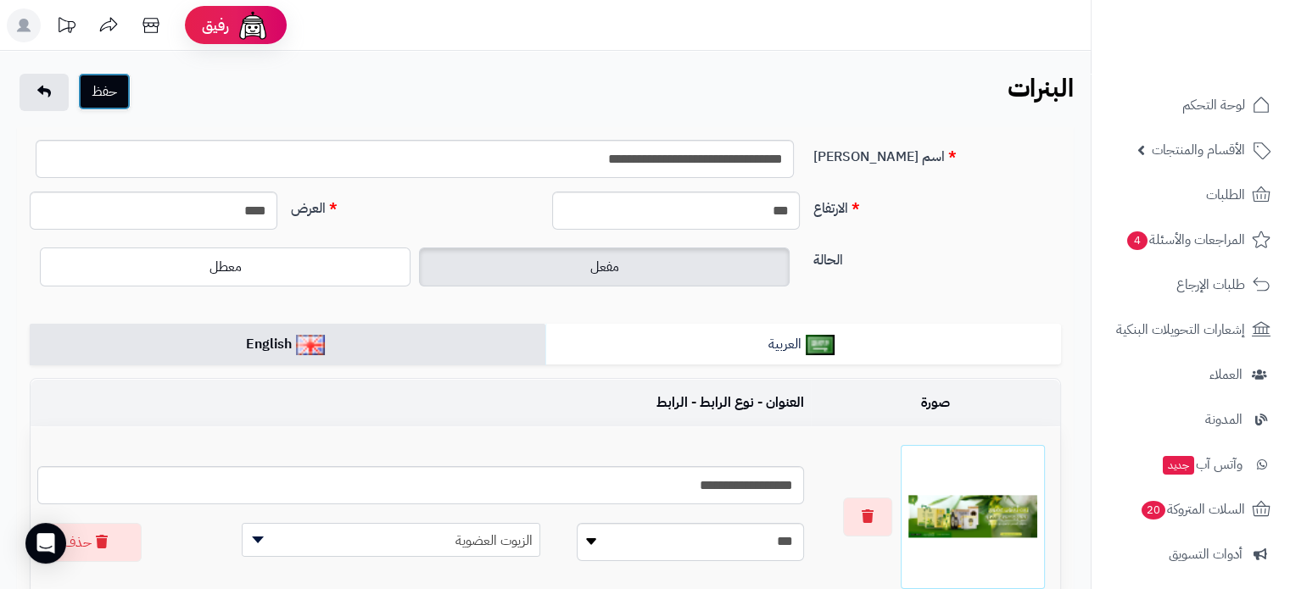
click at [119, 101] on button "حفظ" at bounding box center [104, 91] width 53 height 37
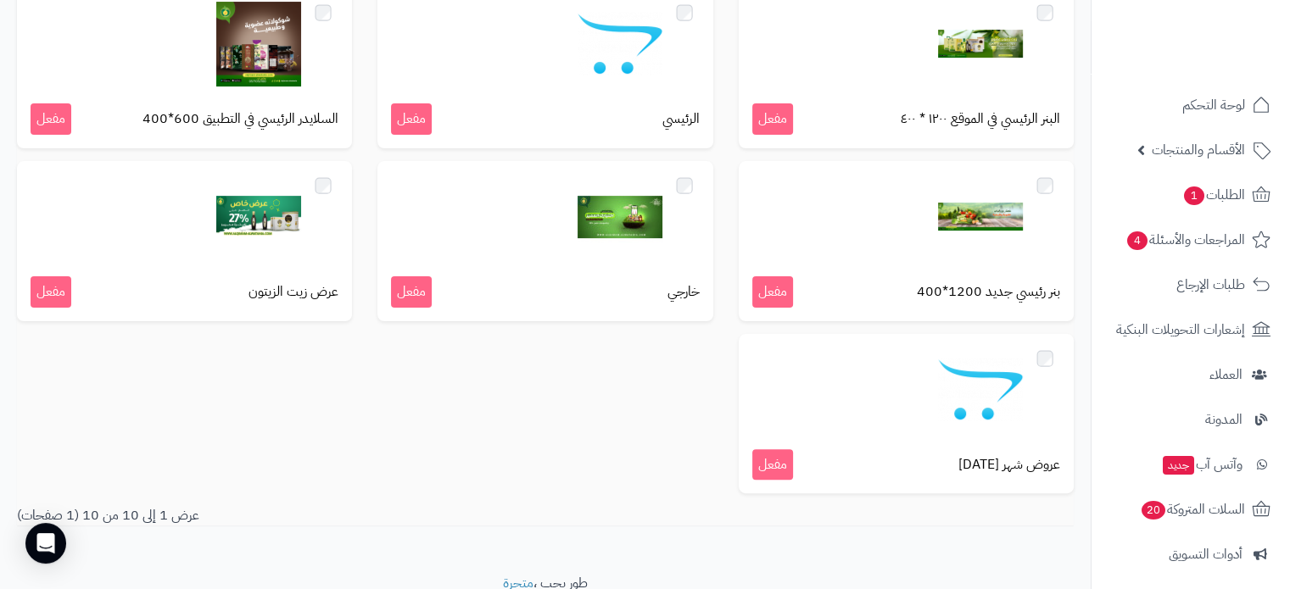
scroll to position [476, 0]
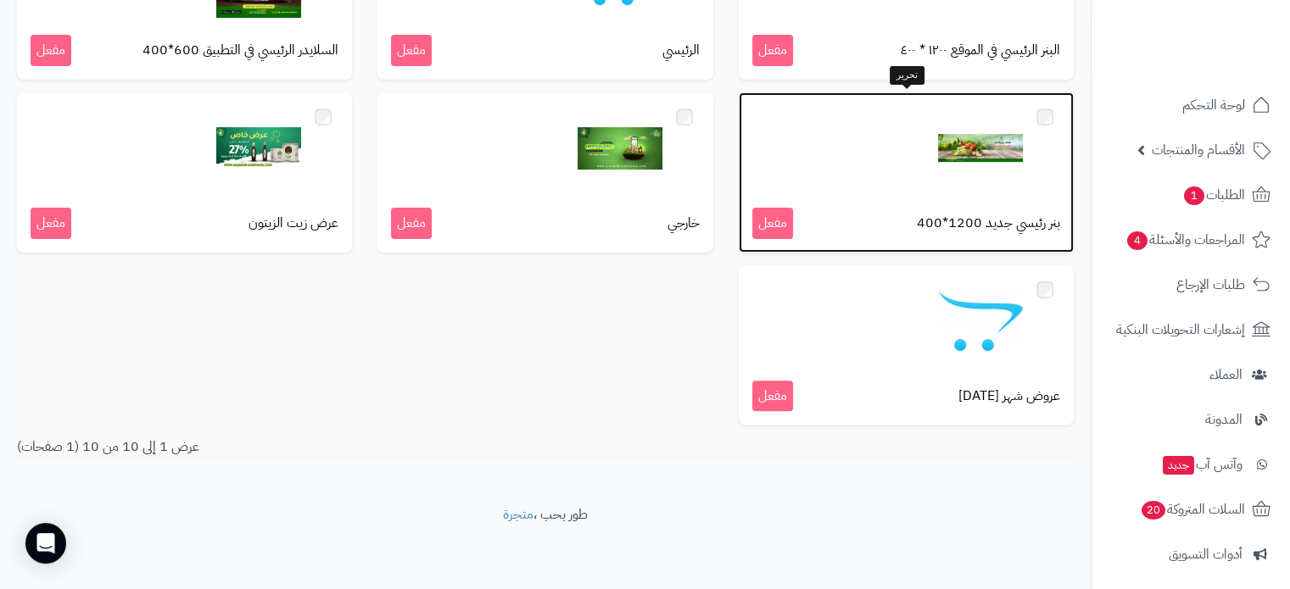
click at [871, 160] on div at bounding box center [906, 148] width 308 height 85
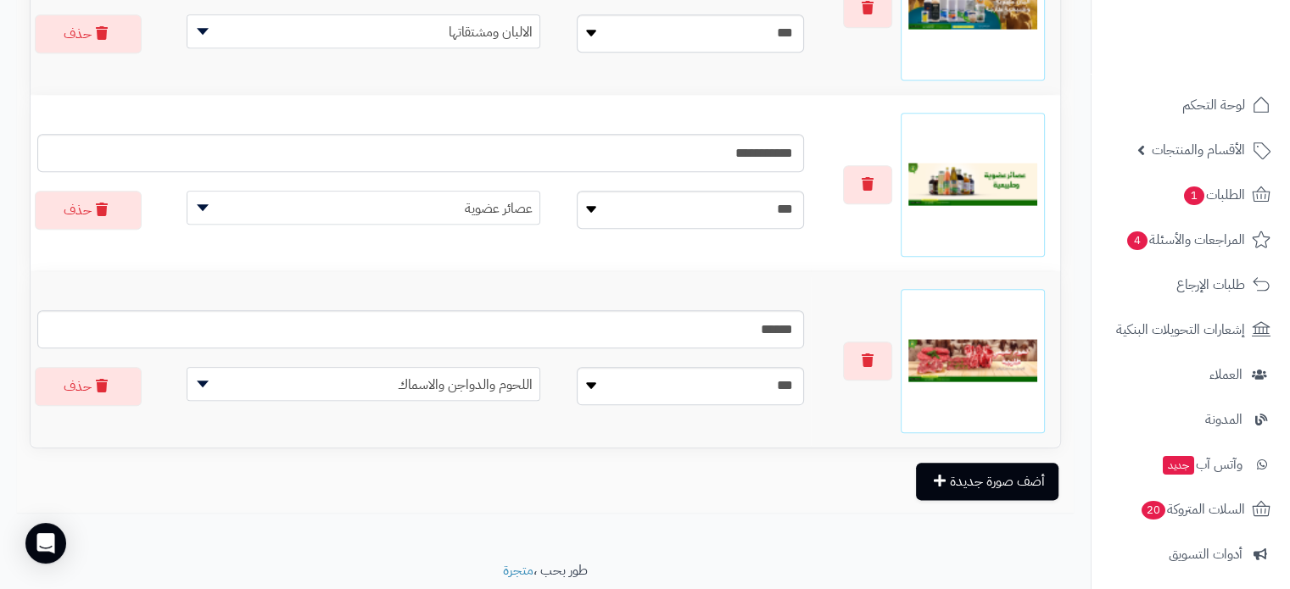
scroll to position [1982, 0]
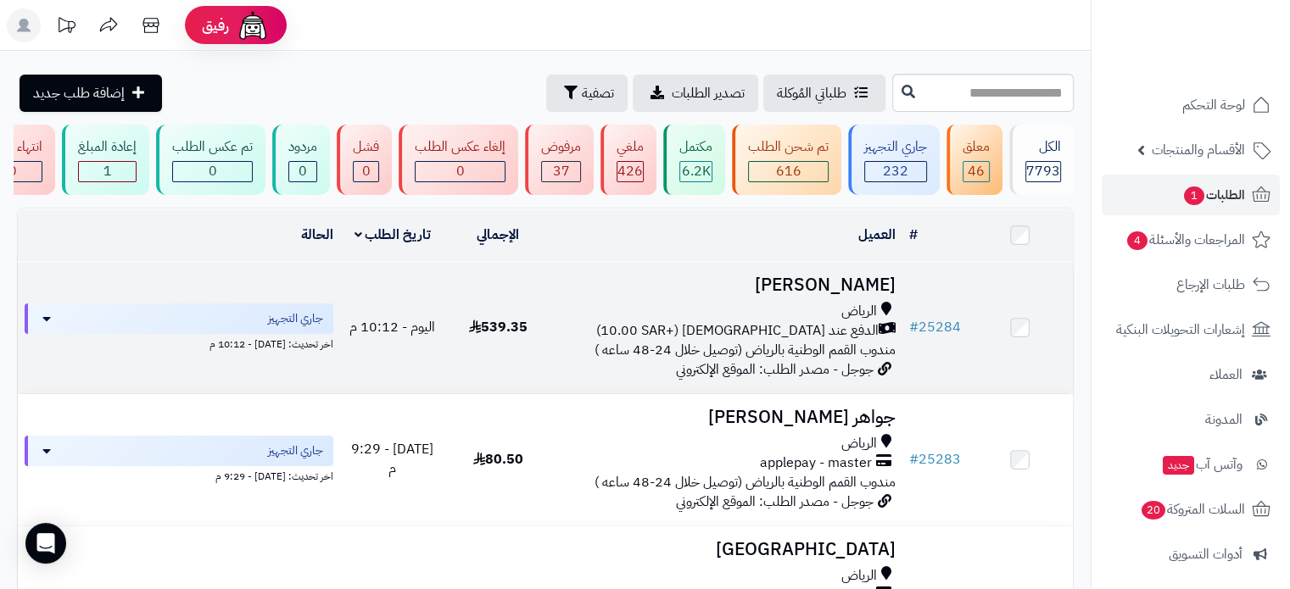
click at [839, 295] on h3 "ساره السالم" at bounding box center [725, 286] width 337 height 20
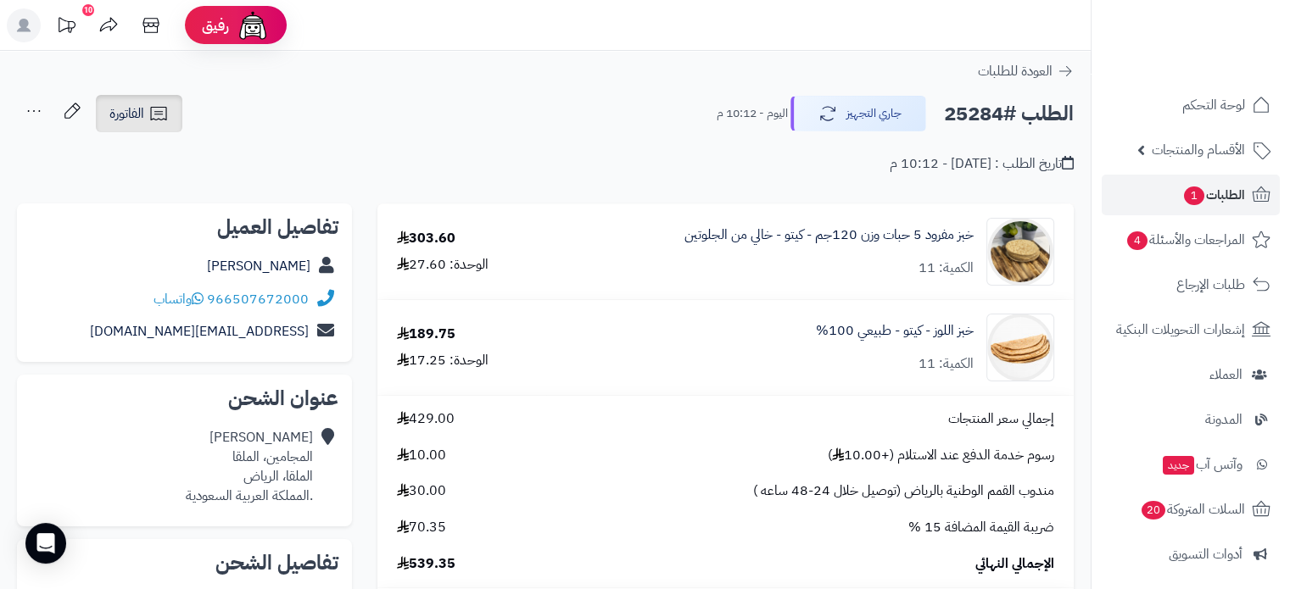
click at [129, 112] on span "الفاتورة" at bounding box center [126, 113] width 35 height 20
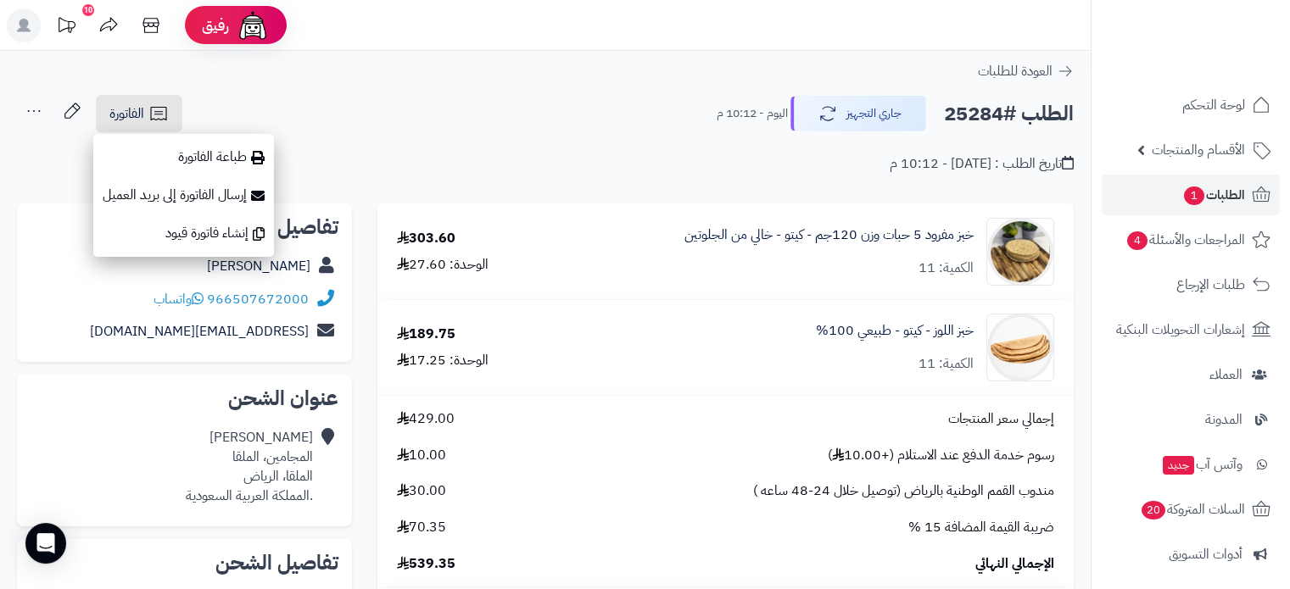
click at [576, 121] on div "الطلب #25284 جاري التجهيز [DATE] - 10:12 م الفاتورة طباعة الفاتورة إرسال الفاتو…" at bounding box center [545, 114] width 1057 height 40
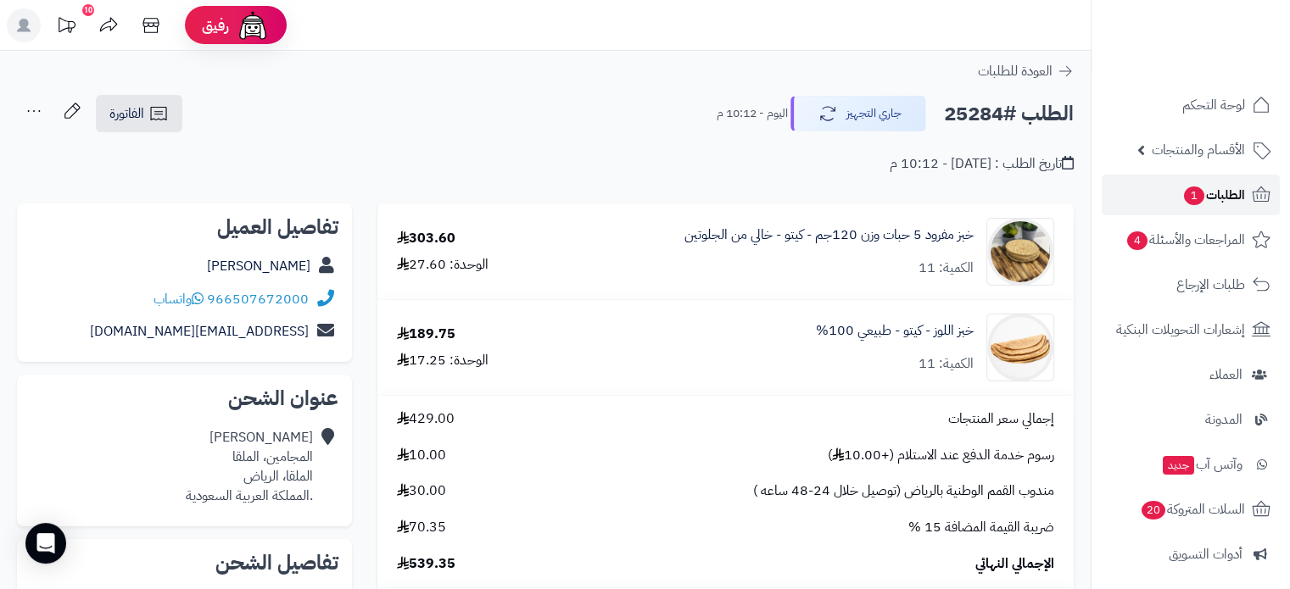
click at [1228, 194] on span "الطلبات 1" at bounding box center [1213, 195] width 63 height 24
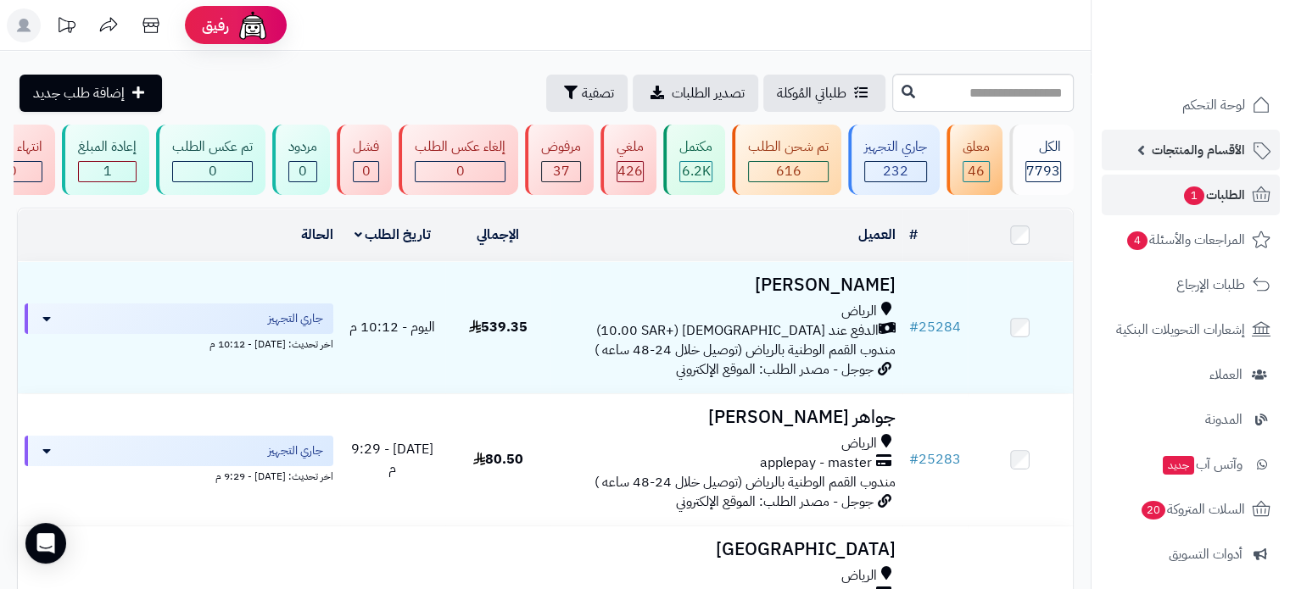
click at [1221, 148] on span "الأقسام والمنتجات" at bounding box center [1198, 150] width 93 height 24
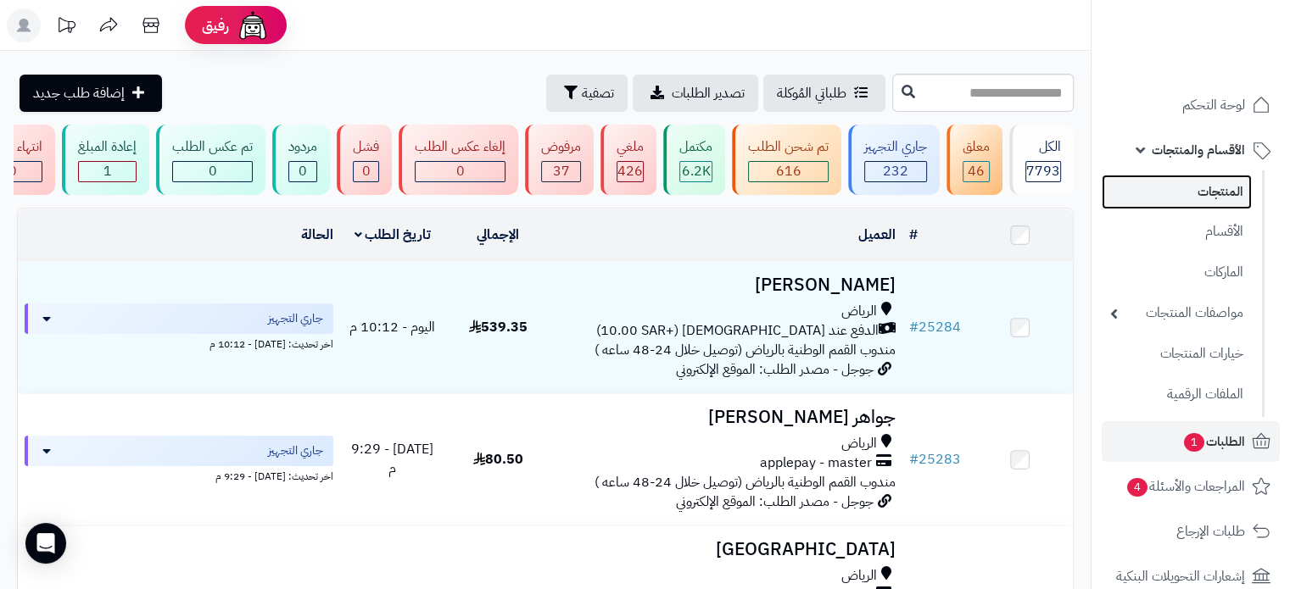
click at [1213, 196] on link "المنتجات" at bounding box center [1177, 192] width 150 height 35
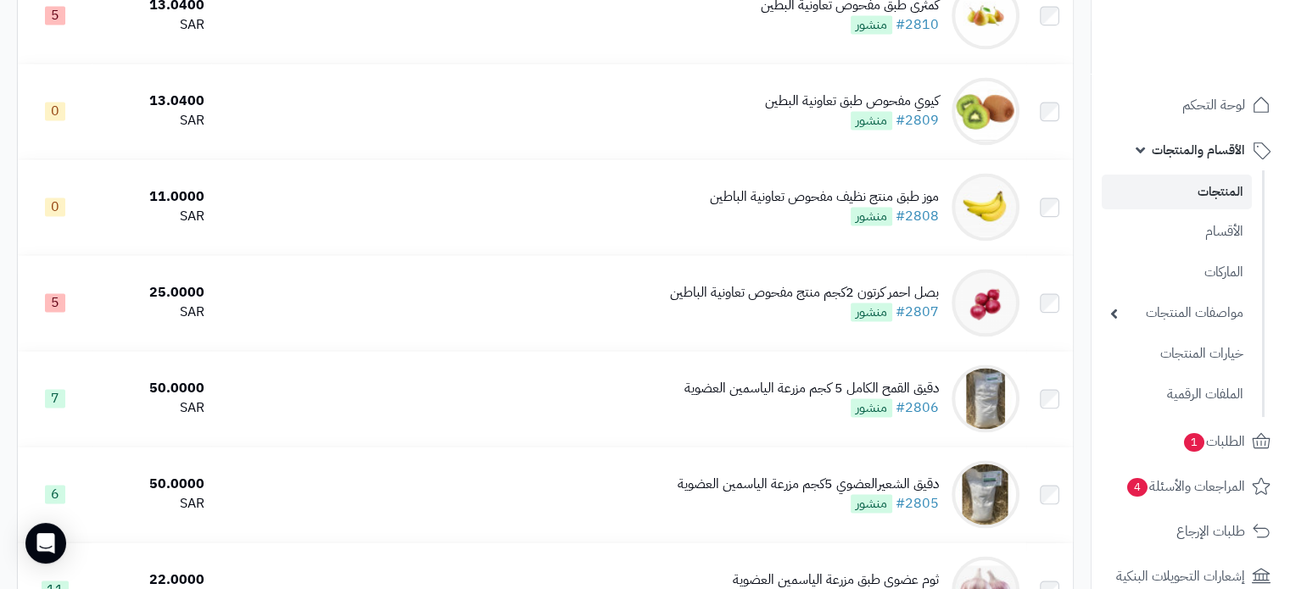
scroll to position [2719, 0]
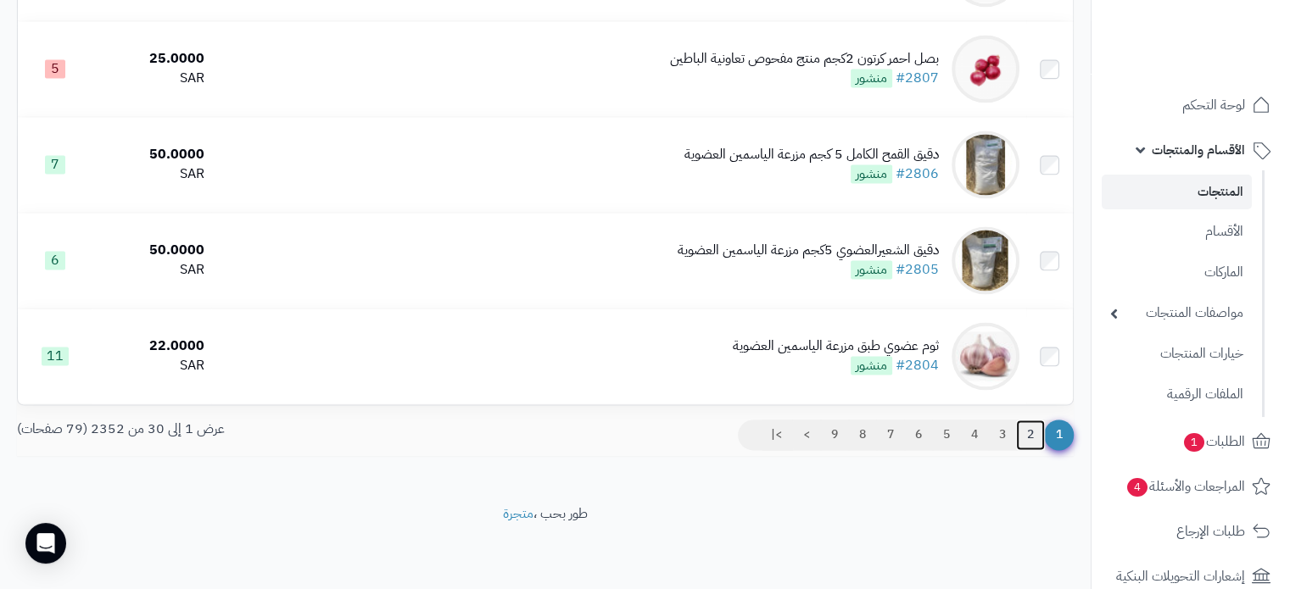
click at [1025, 435] on link "2" at bounding box center [1030, 435] width 29 height 31
click at [1033, 434] on link "2" at bounding box center [1030, 435] width 29 height 31
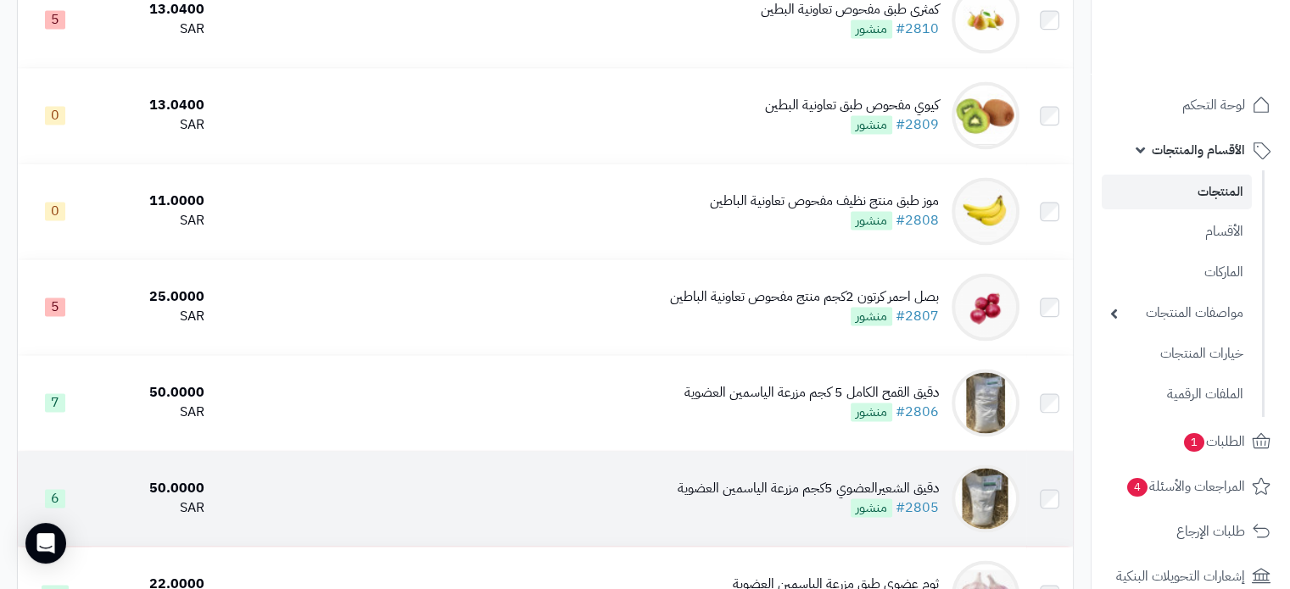
scroll to position [2295, 0]
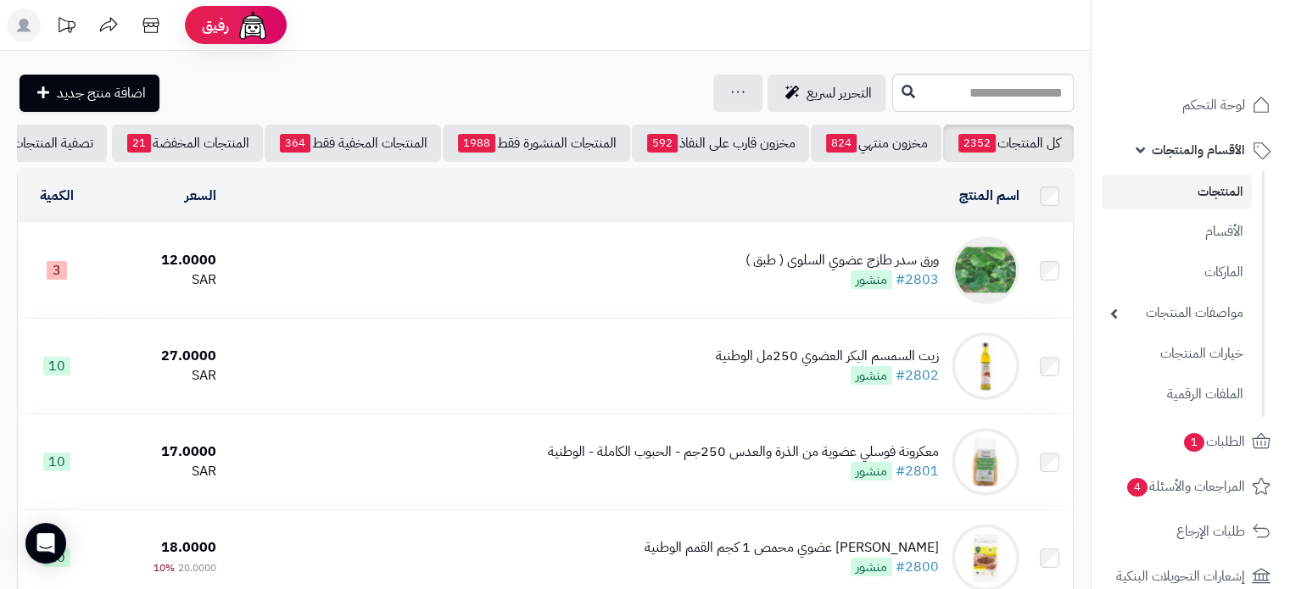
click at [782, 270] on div "ورق سدر طازج عضوي السلوى ( طبق )" at bounding box center [841, 261] width 193 height 20
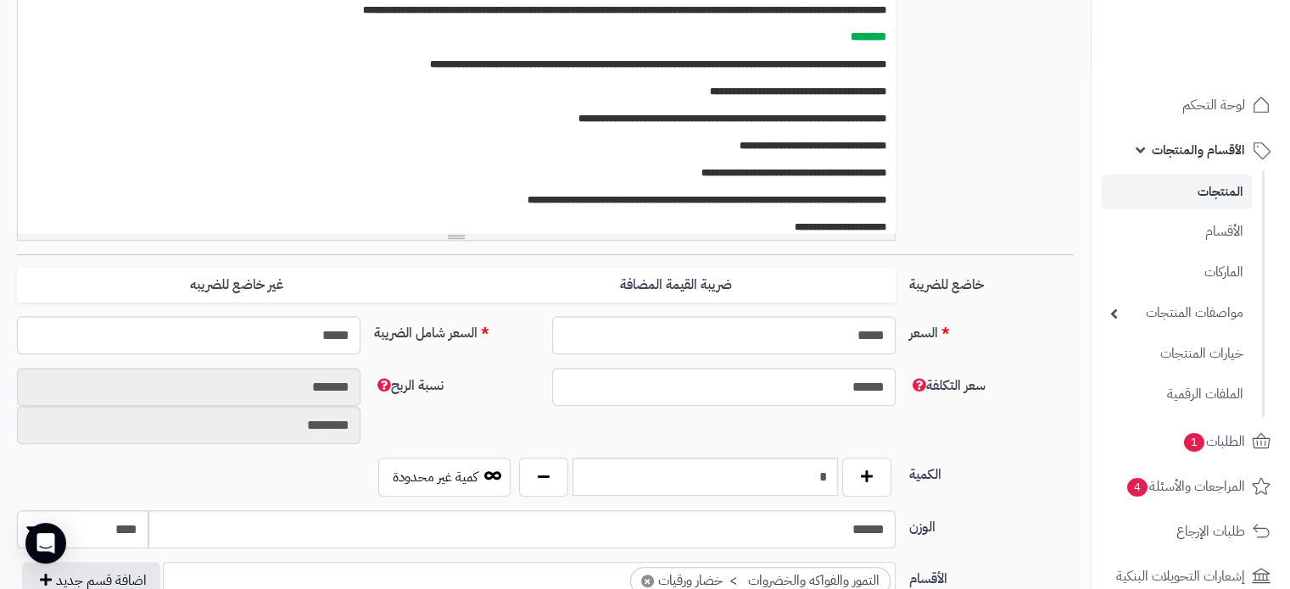
scroll to position [678, 0]
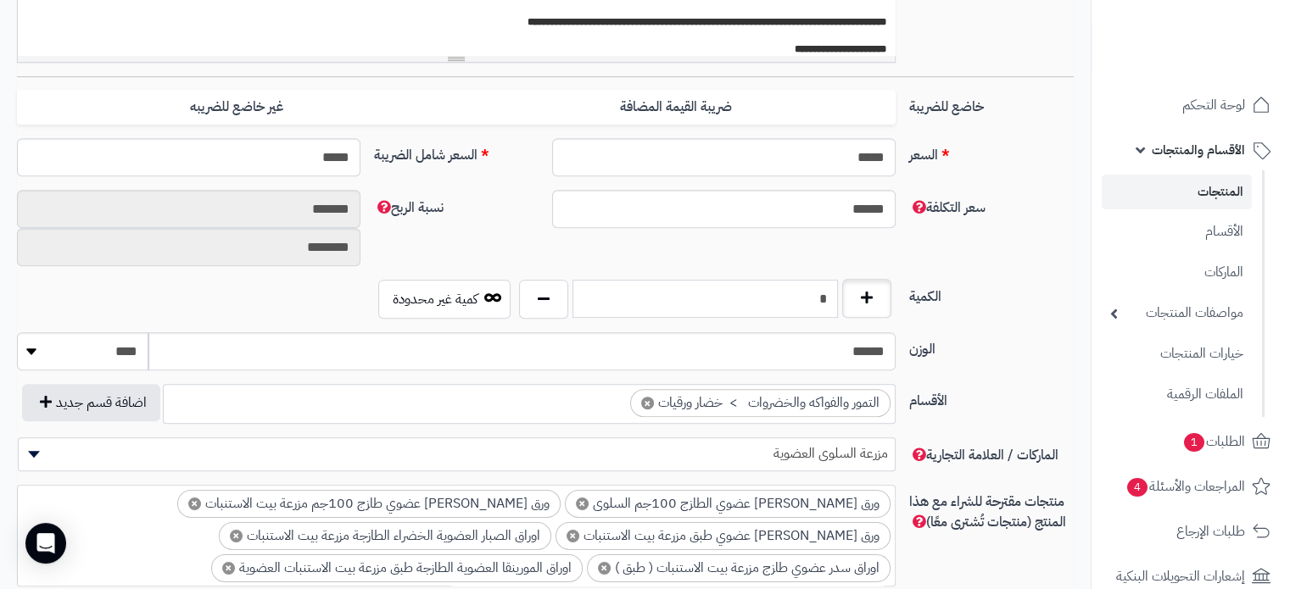
drag, startPoint x: 832, startPoint y: 304, endPoint x: 890, endPoint y: 304, distance: 58.5
click at [890, 304] on div "*" at bounding box center [705, 299] width 381 height 39
type input "*"
click at [969, 265] on div "سعر التكلفة ****** نسبة الربح ******* ********" at bounding box center [545, 235] width 1070 height 90
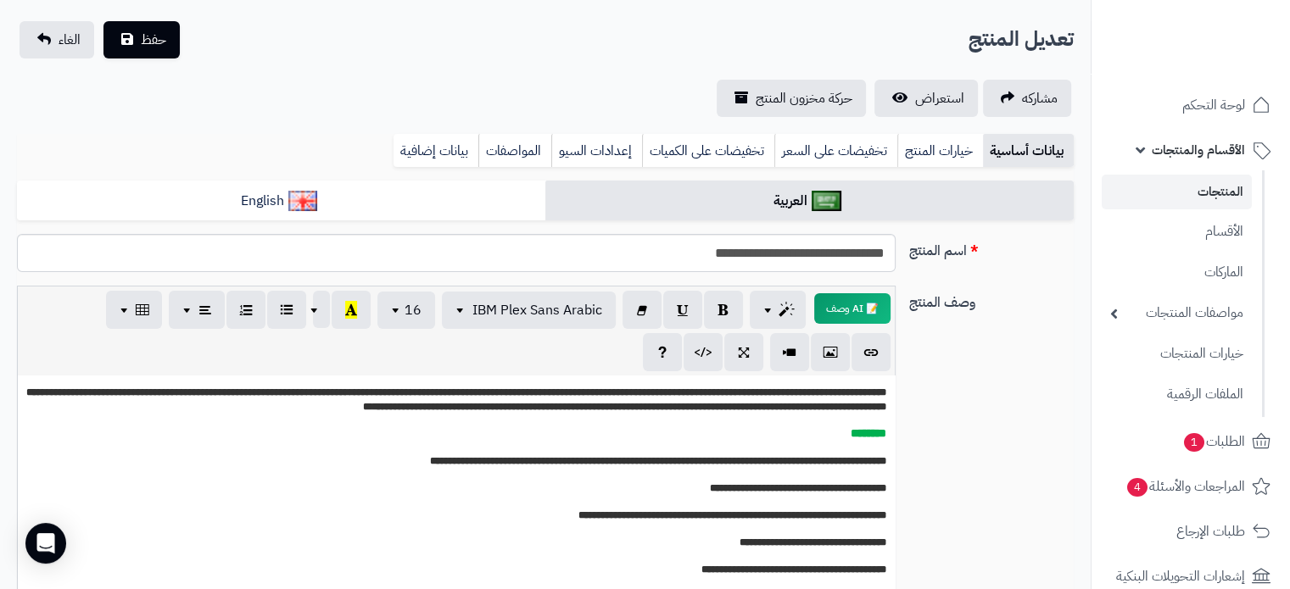
scroll to position [0, 0]
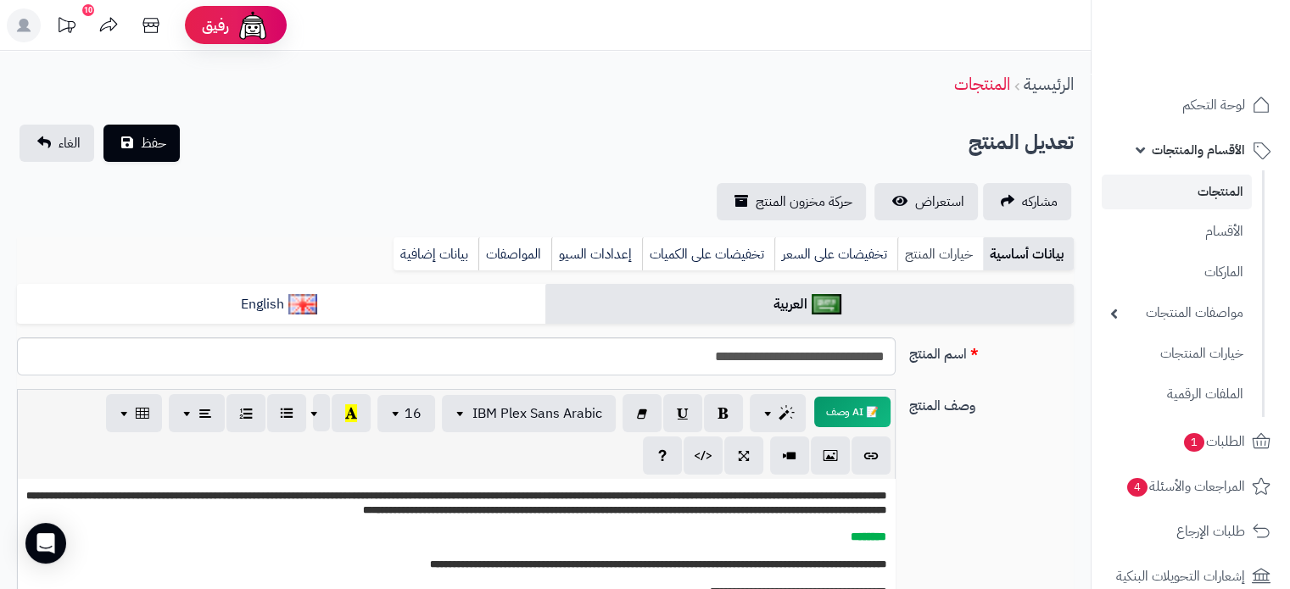
click at [927, 254] on link "خيارات المنتج" at bounding box center [940, 254] width 86 height 34
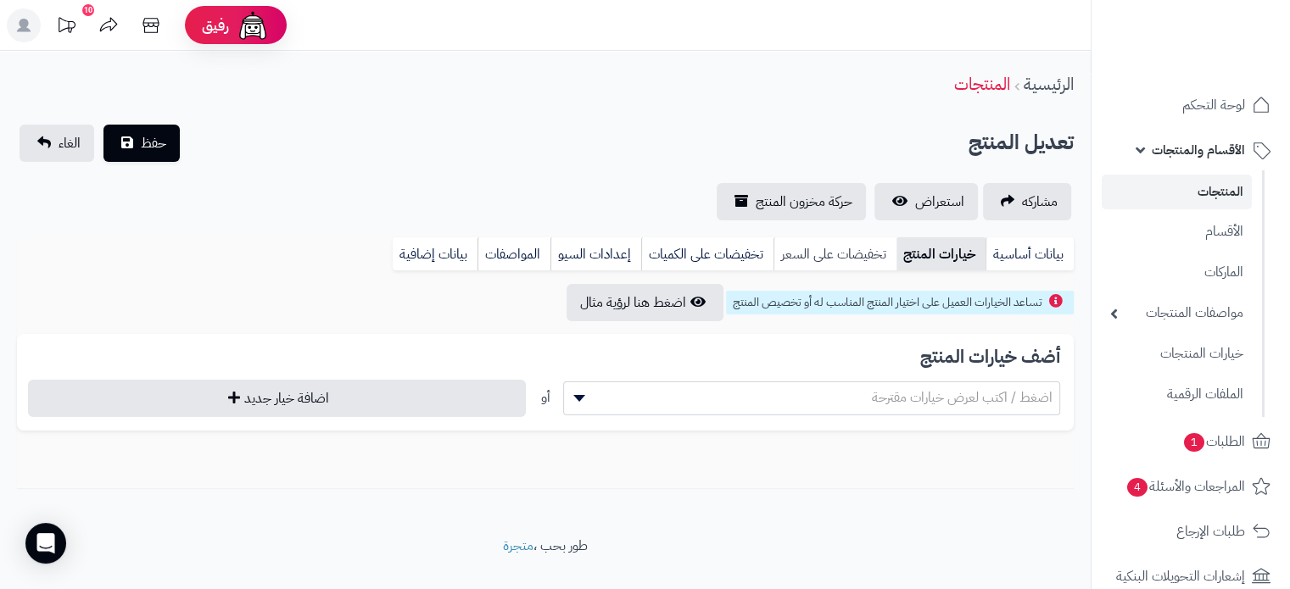
click at [853, 259] on link "تخفيضات على السعر" at bounding box center [834, 254] width 123 height 34
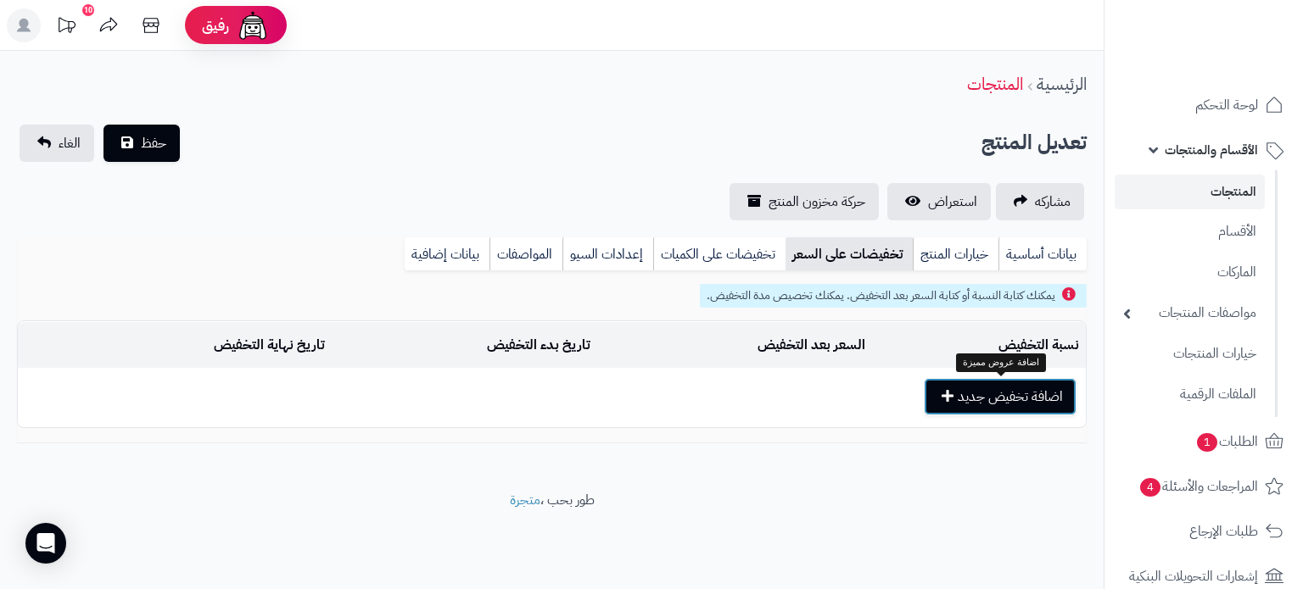
click at [1011, 403] on button "اضافة تخفيض جديد" at bounding box center [999, 396] width 153 height 37
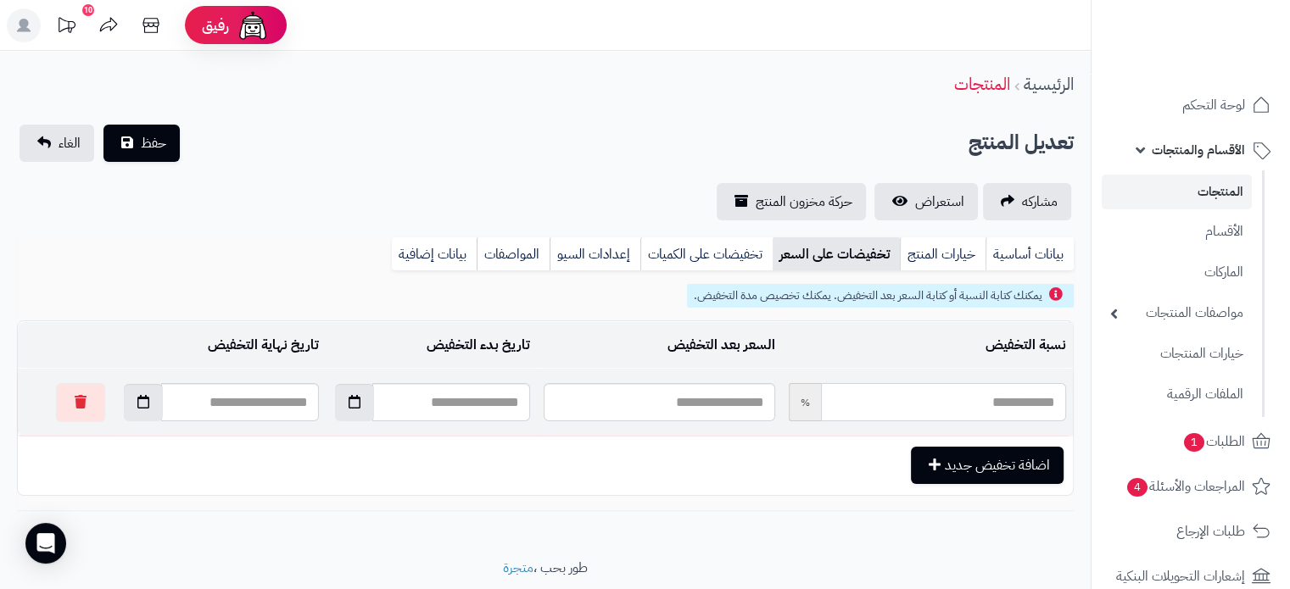
click at [1010, 388] on input "text" at bounding box center [943, 402] width 245 height 38
type input "*"
type input "*****"
type input "**"
type input "*****"
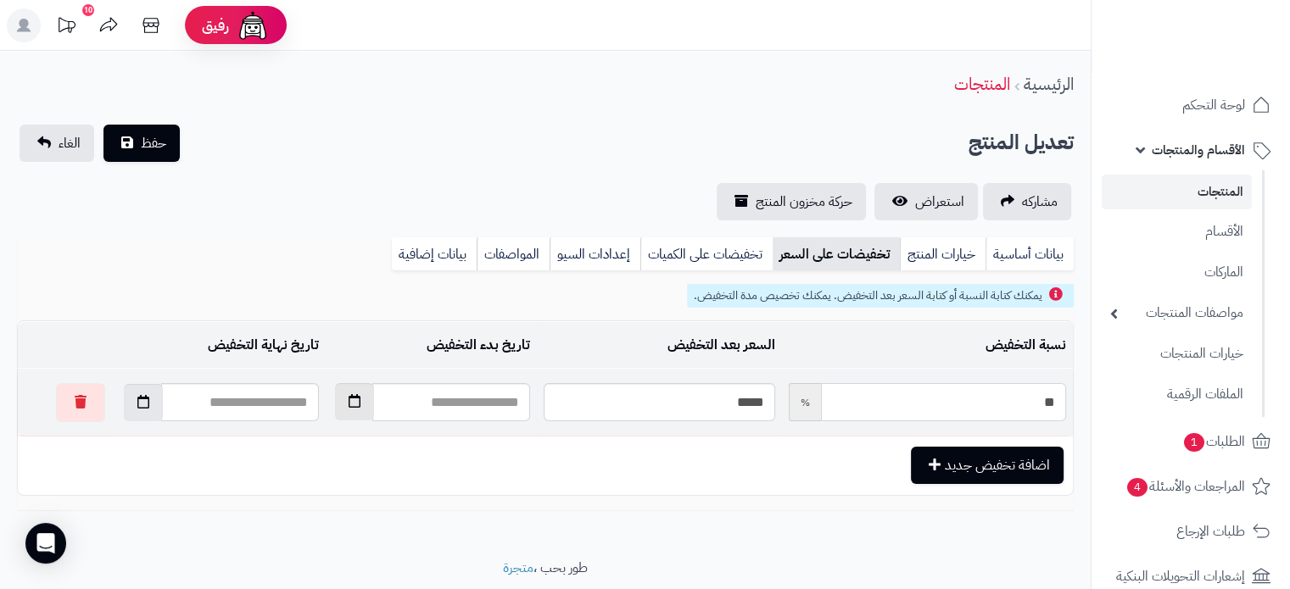
click at [349, 403] on icon "button" at bounding box center [355, 401] width 12 height 14
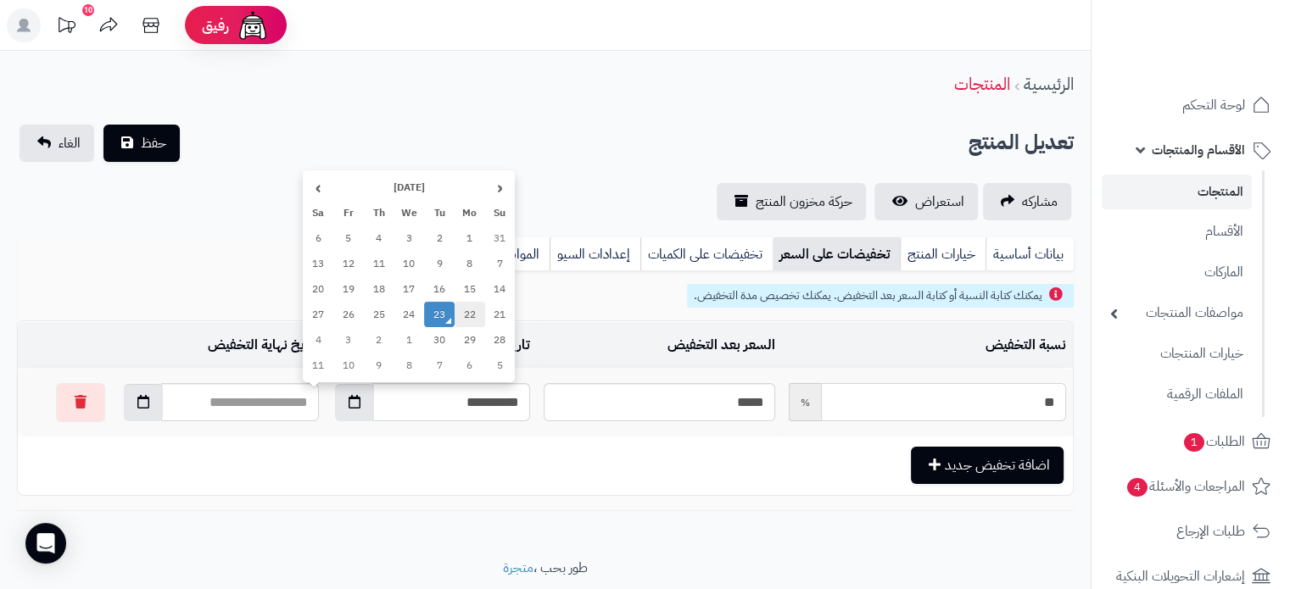
click at [465, 318] on td "22" at bounding box center [470, 314] width 31 height 25
type input "**********"
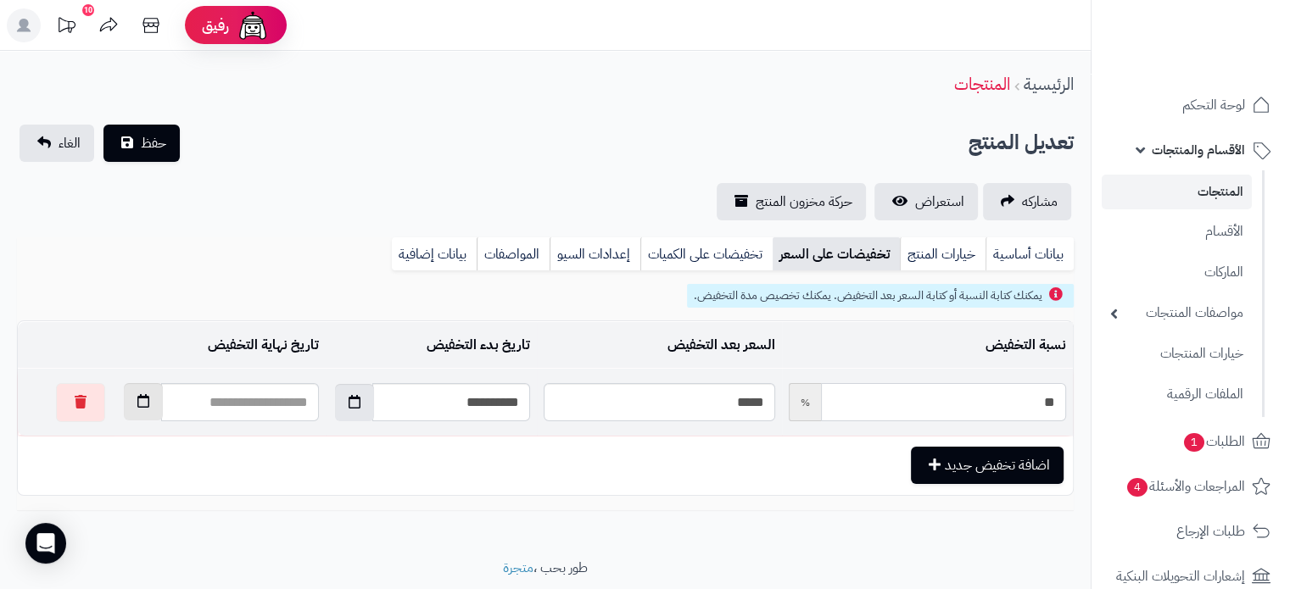
click at [137, 407] on icon "button" at bounding box center [143, 401] width 12 height 14
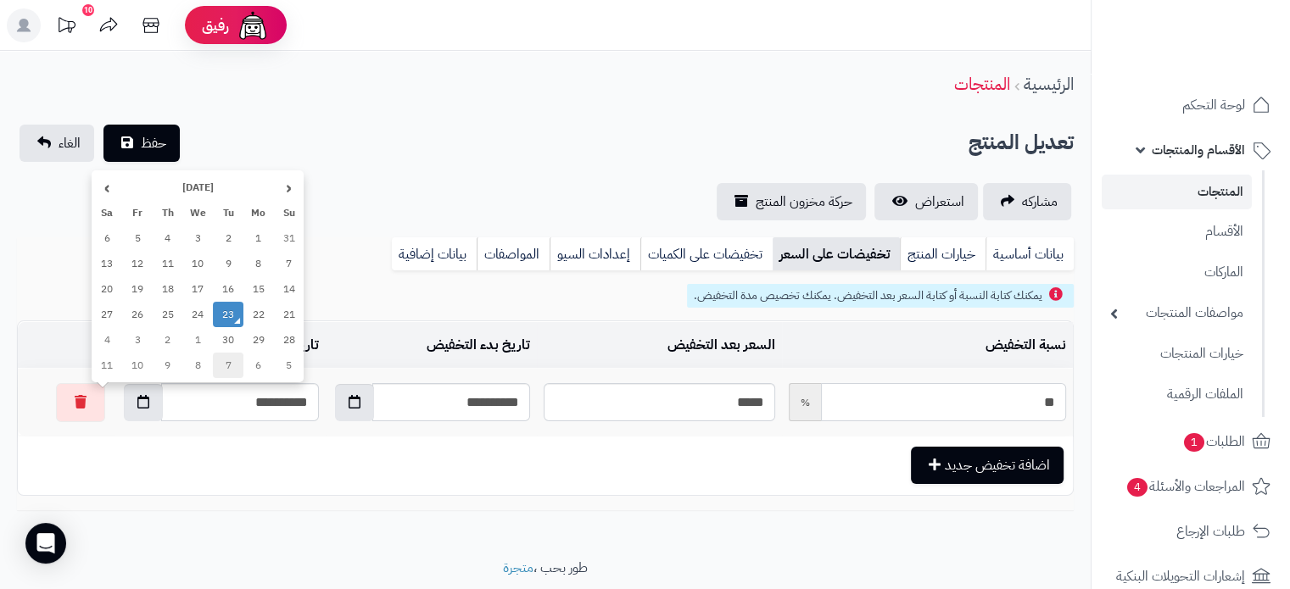
click at [227, 365] on td "7" at bounding box center [228, 365] width 31 height 25
type input "**********"
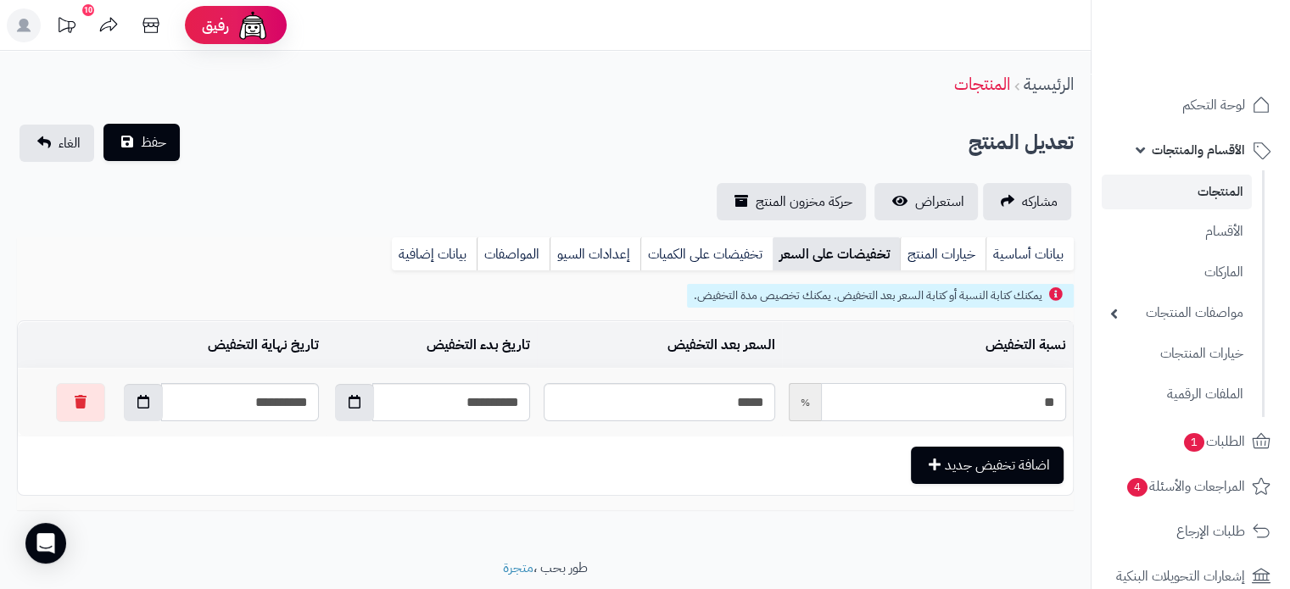
type input "**"
click at [153, 140] on span "حفظ" at bounding box center [153, 142] width 25 height 20
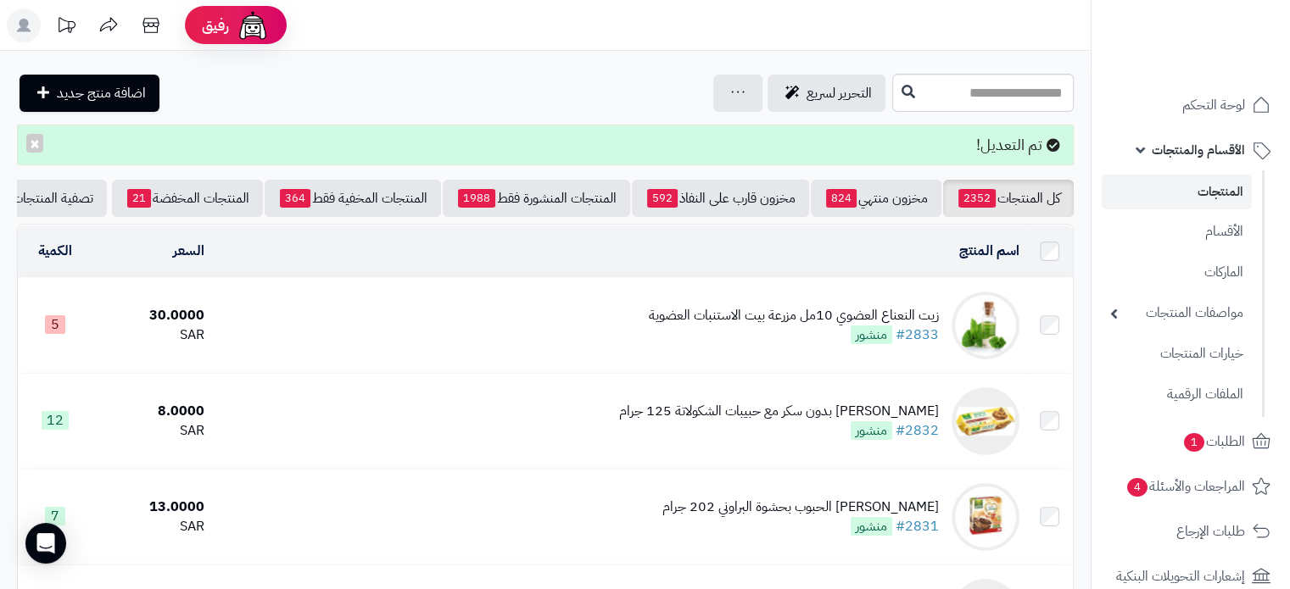
scroll to position [0, -62]
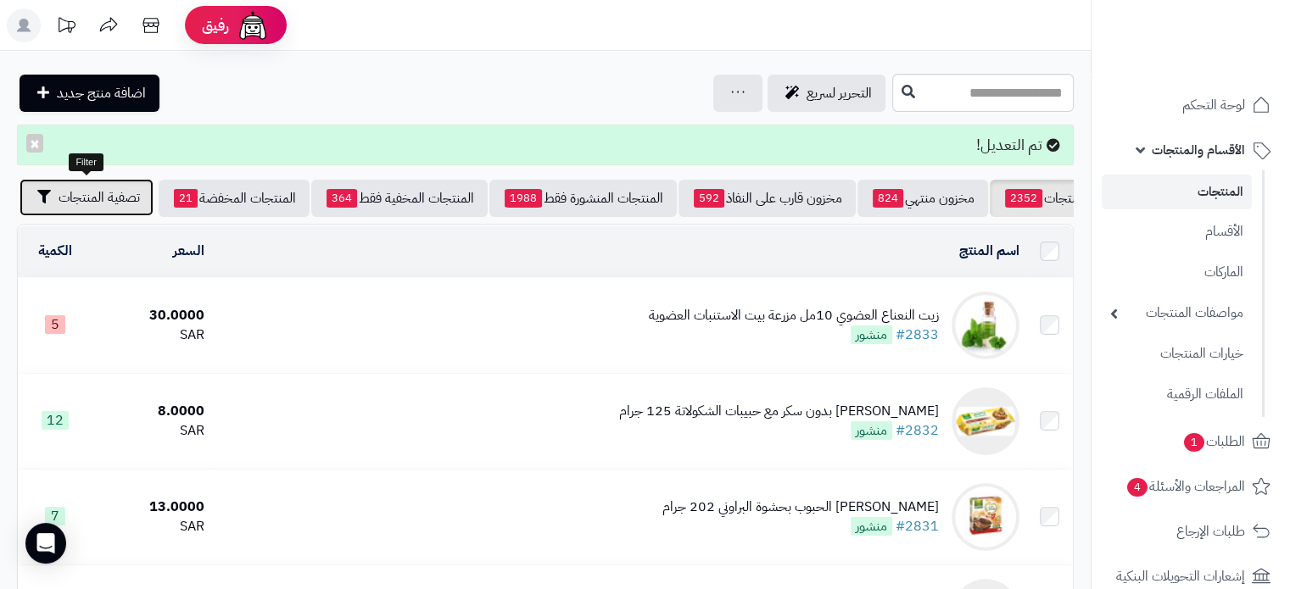
click at [77, 192] on span "تصفية المنتجات" at bounding box center [99, 197] width 81 height 20
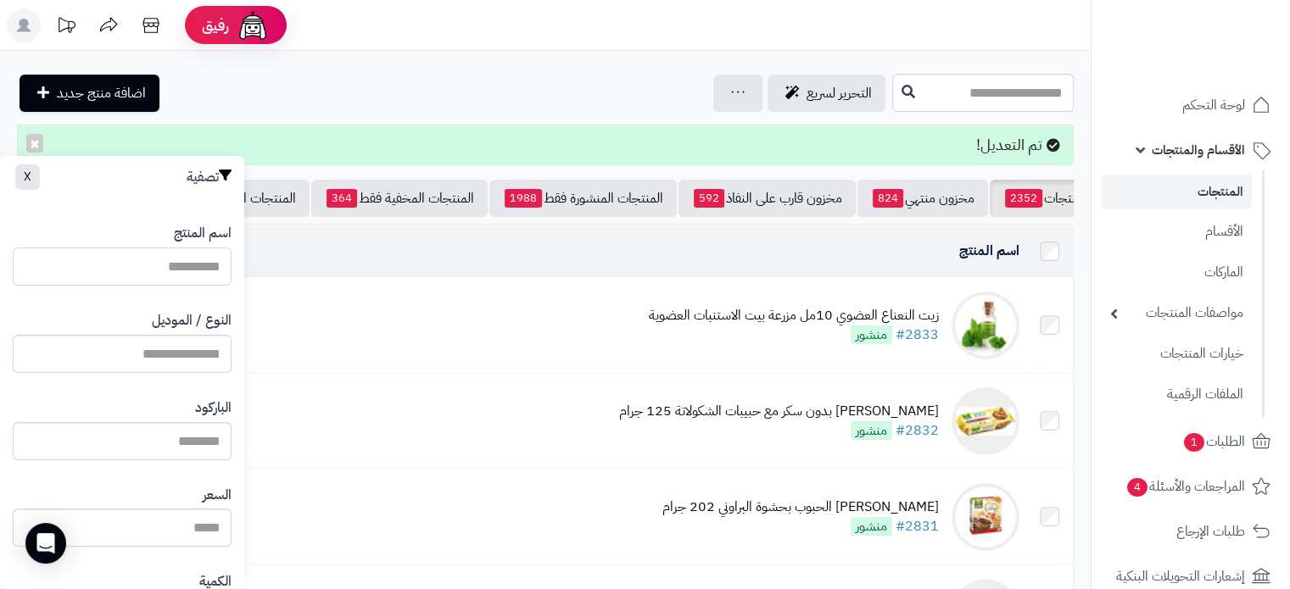
click at [201, 265] on input "اسم المنتج" at bounding box center [122, 267] width 219 height 38
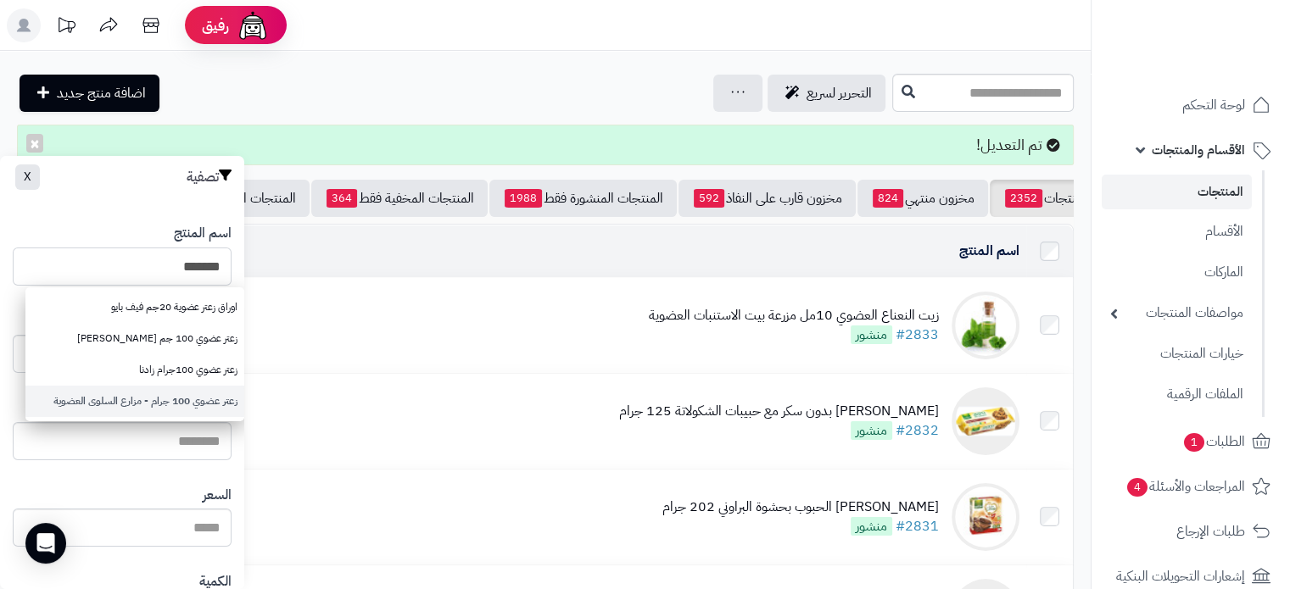
type input "*******"
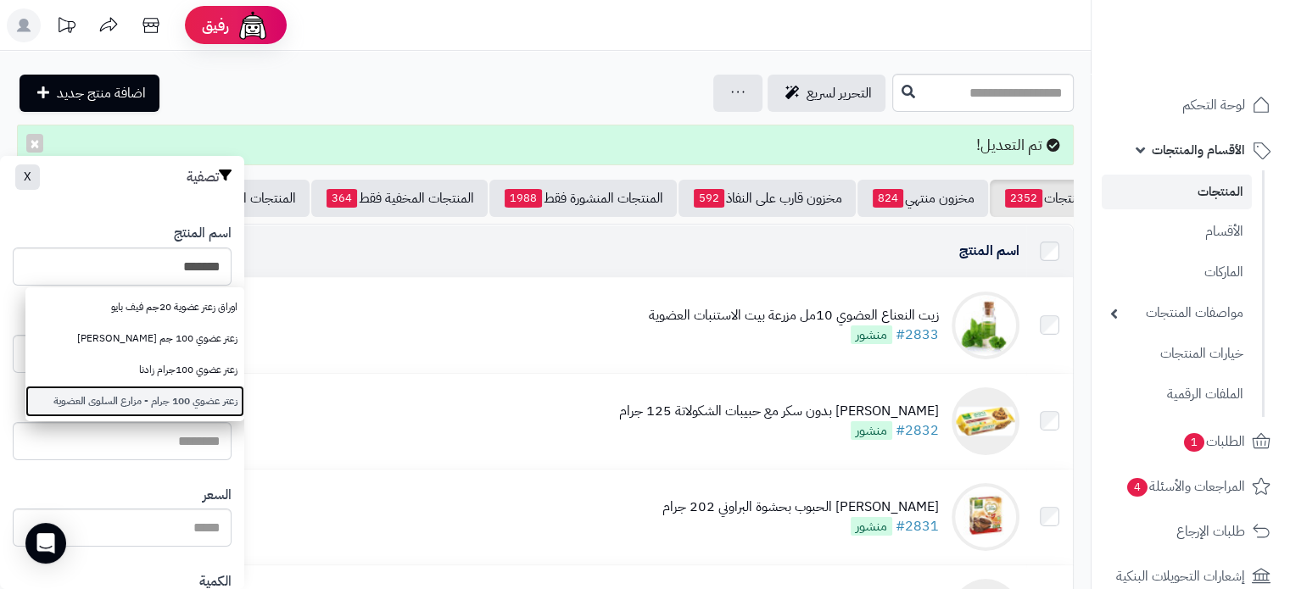
click at [140, 402] on link "زعتر عضوي 100 جرام - مزارع السلوى العضوية" at bounding box center [134, 401] width 219 height 31
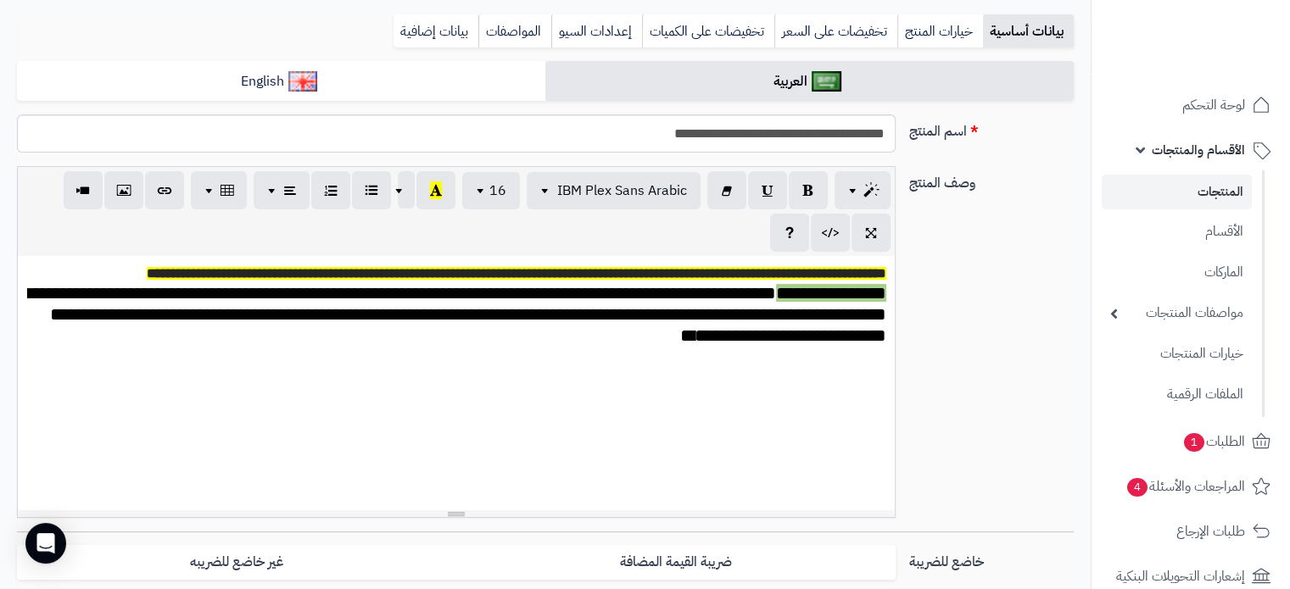
scroll to position [85, 0]
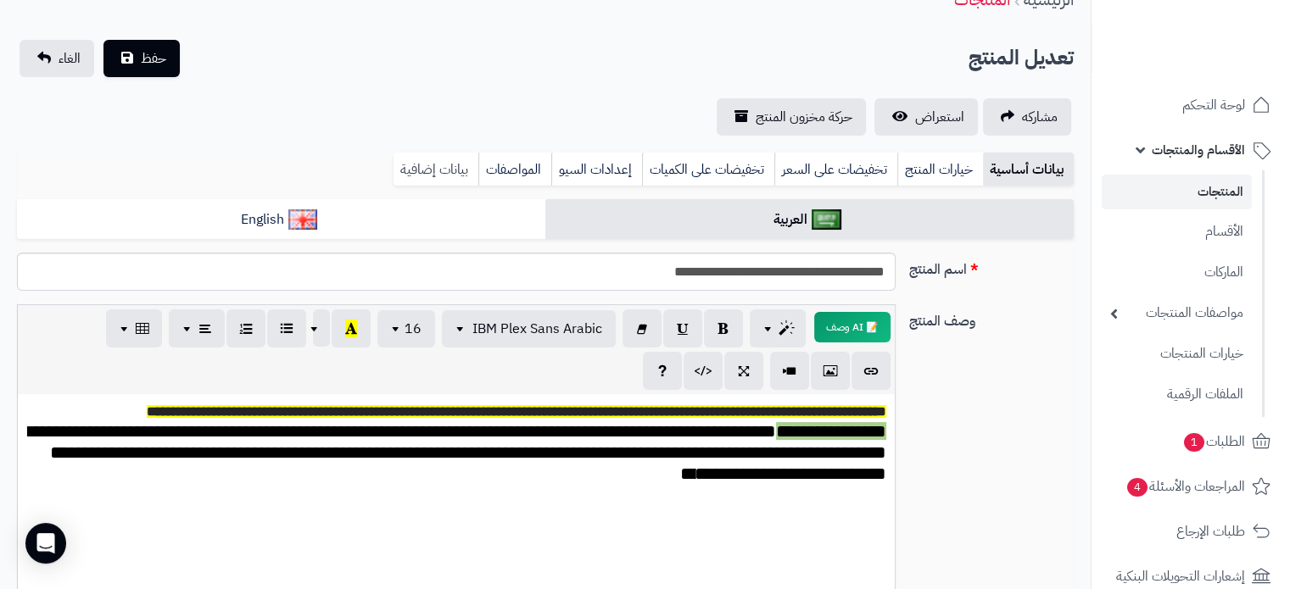
click at [423, 154] on link "بيانات إضافية" at bounding box center [435, 170] width 85 height 34
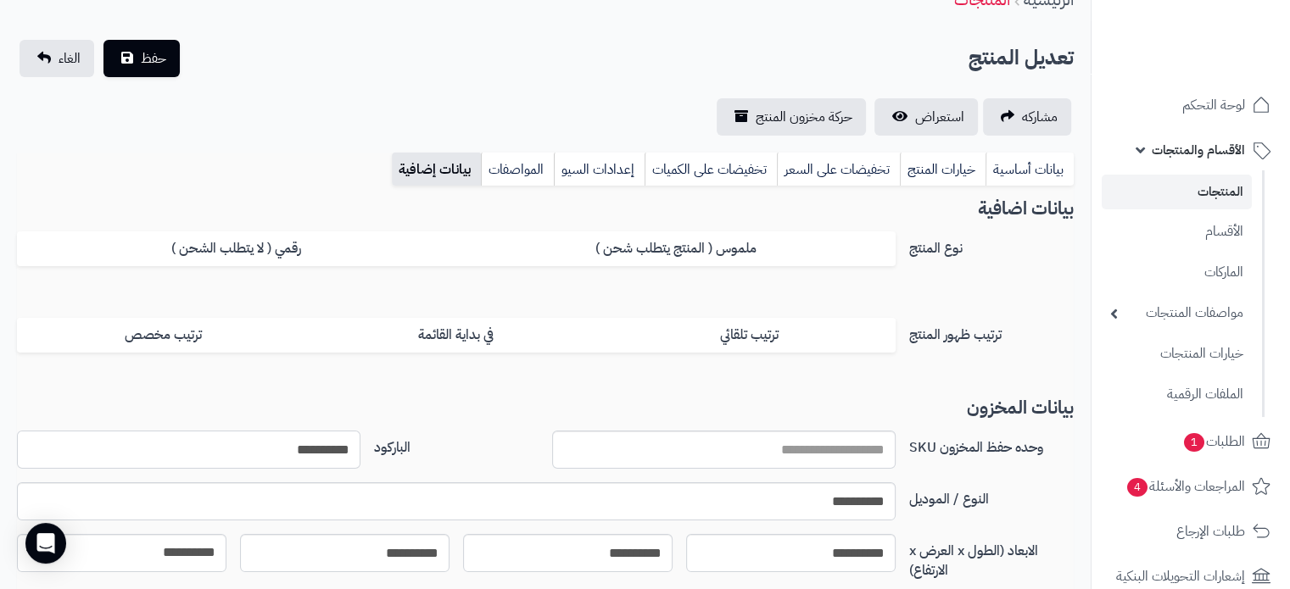
click at [333, 443] on input "**********" at bounding box center [188, 450] width 343 height 38
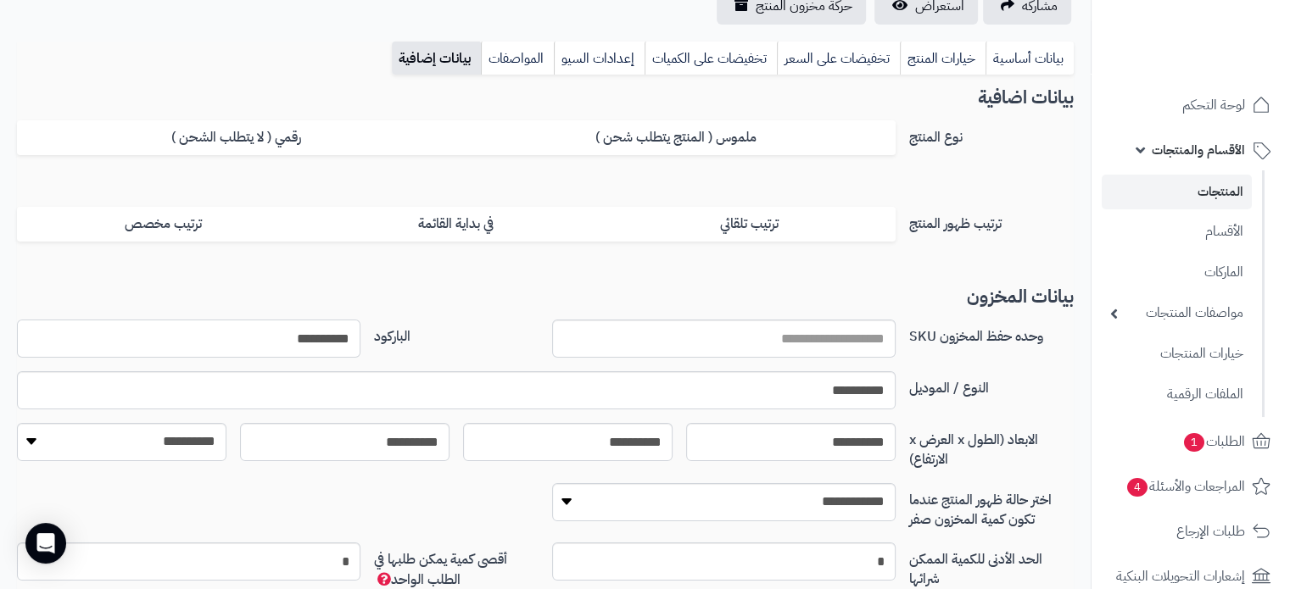
scroll to position [88, 0]
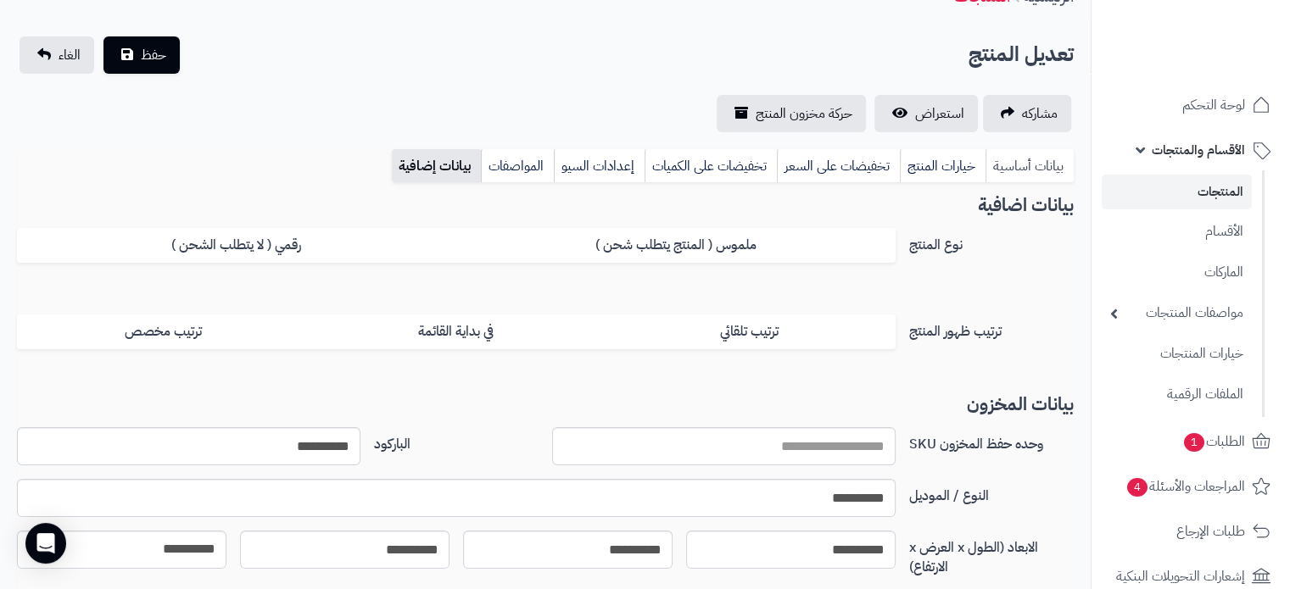
click at [1041, 165] on link "بيانات أساسية" at bounding box center [1029, 166] width 88 height 34
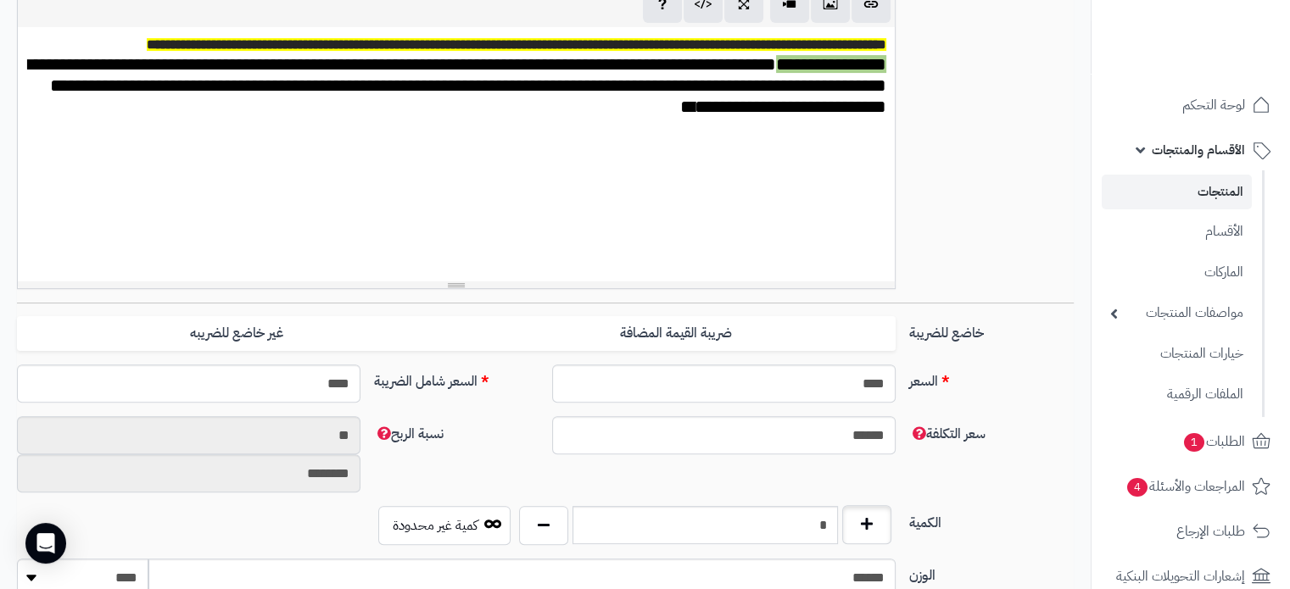
scroll to position [597, 0]
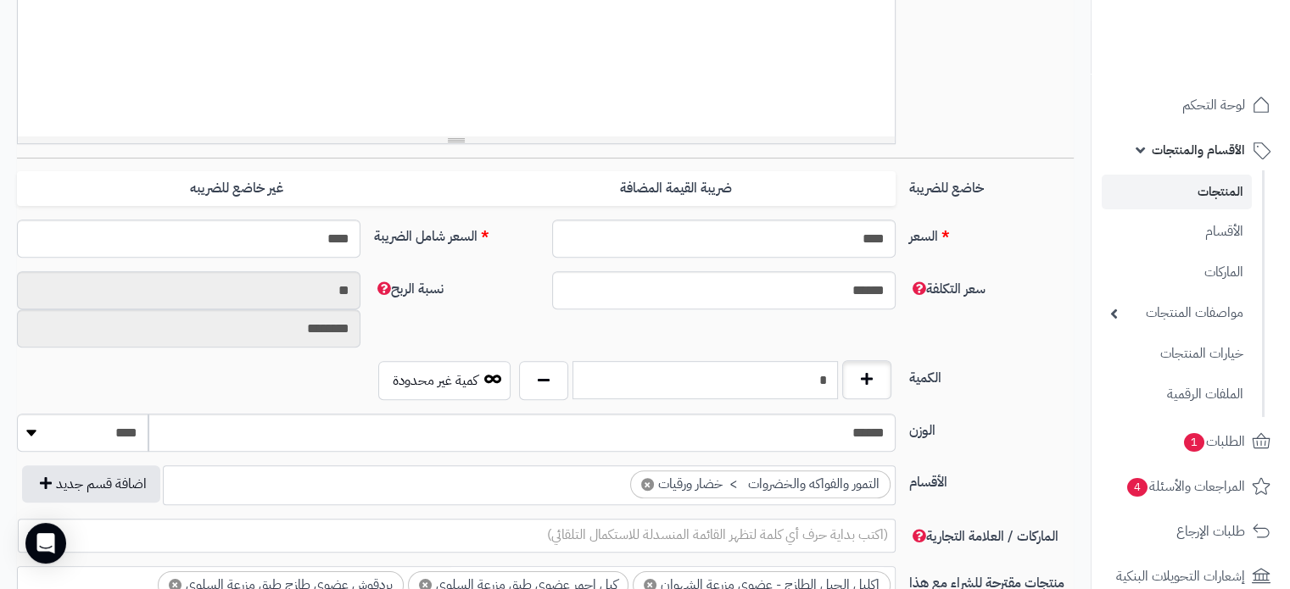
drag, startPoint x: 817, startPoint y: 376, endPoint x: 884, endPoint y: 360, distance: 69.5
click at [884, 361] on div "*" at bounding box center [705, 380] width 381 height 39
type input "*"
drag, startPoint x: 829, startPoint y: 252, endPoint x: 1027, endPoint y: 252, distance: 197.6
click at [1027, 252] on div "السعر **** اختار الضريبة اولا لحساب السعر السعر شامل الضريبة ****" at bounding box center [545, 246] width 1070 height 52
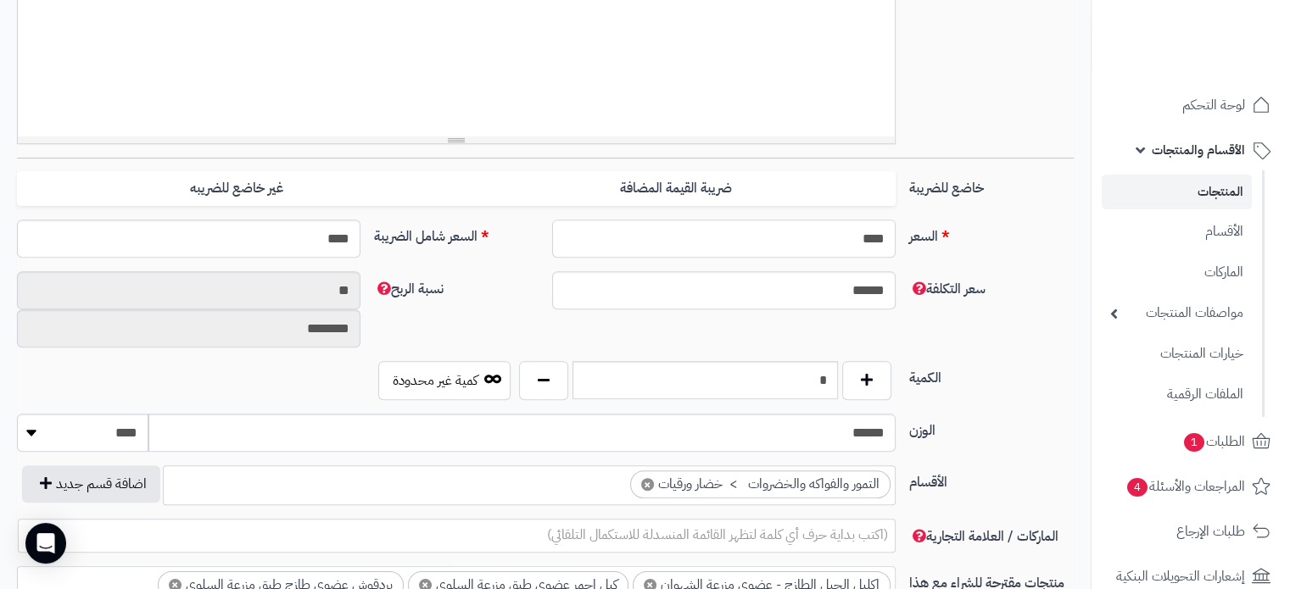
type input "*"
type input "********"
type input "**"
type input "*********"
type input "*****"
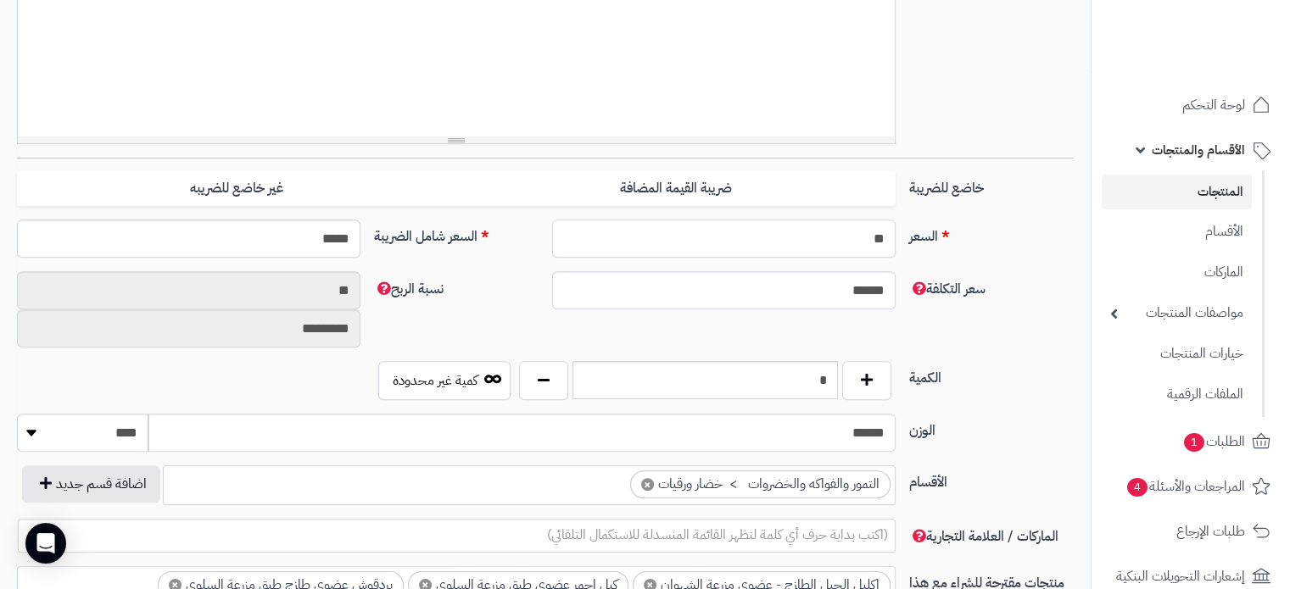
type input "**"
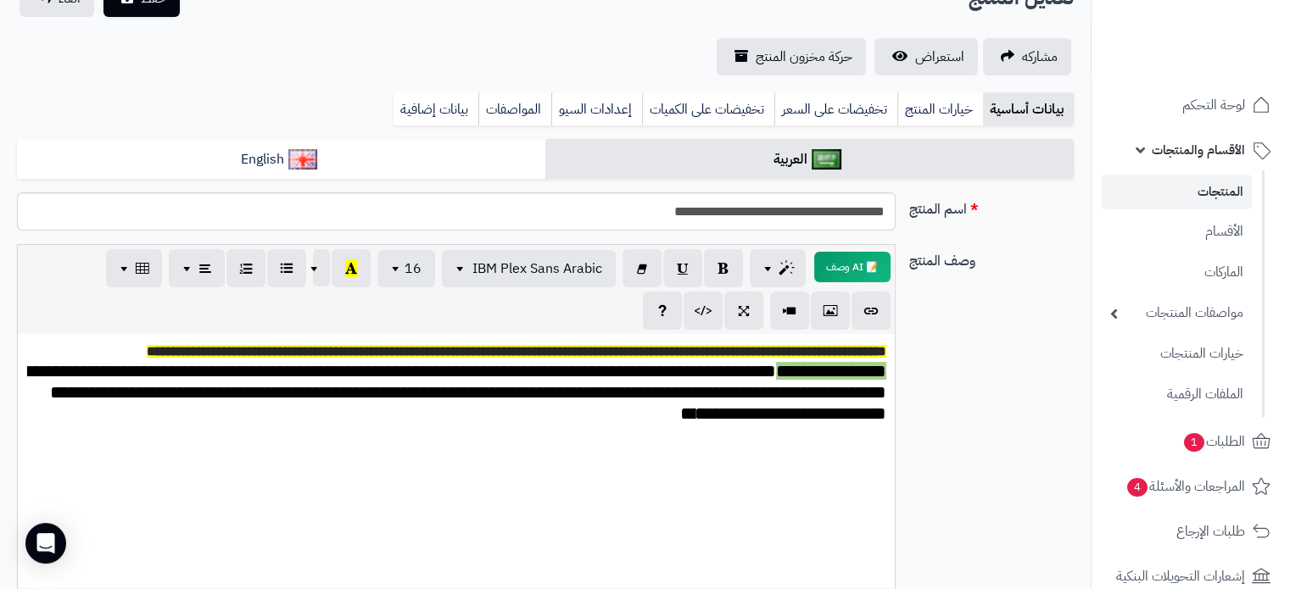
scroll to position [0, 0]
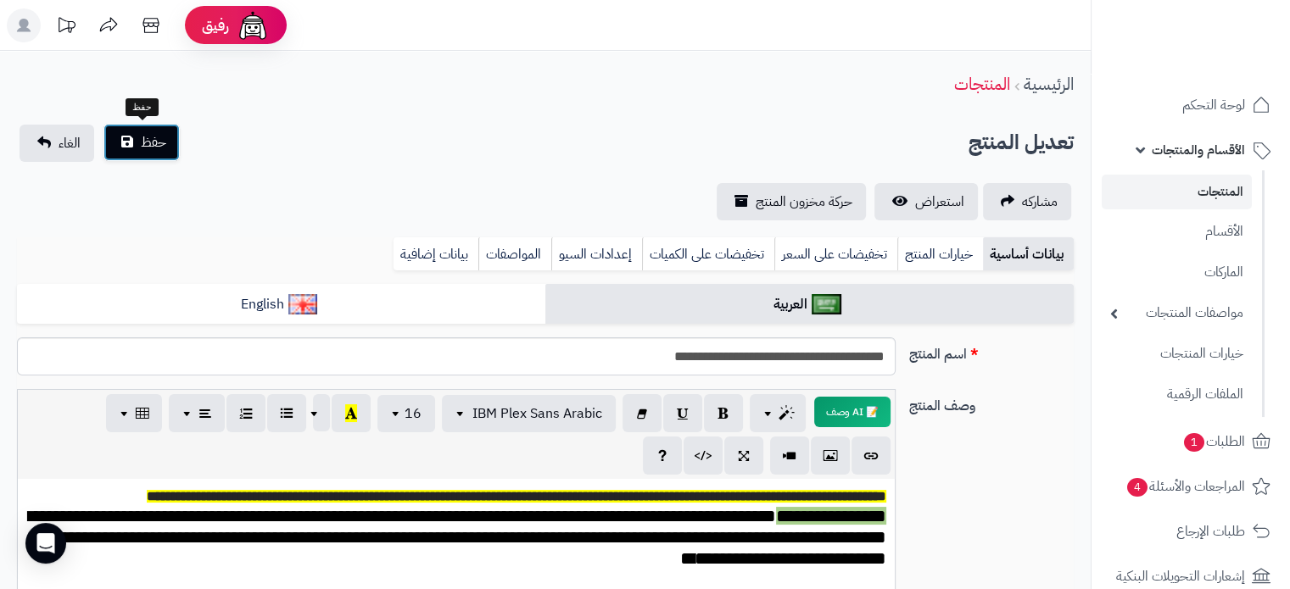
click at [154, 141] on span "حفظ" at bounding box center [153, 142] width 25 height 20
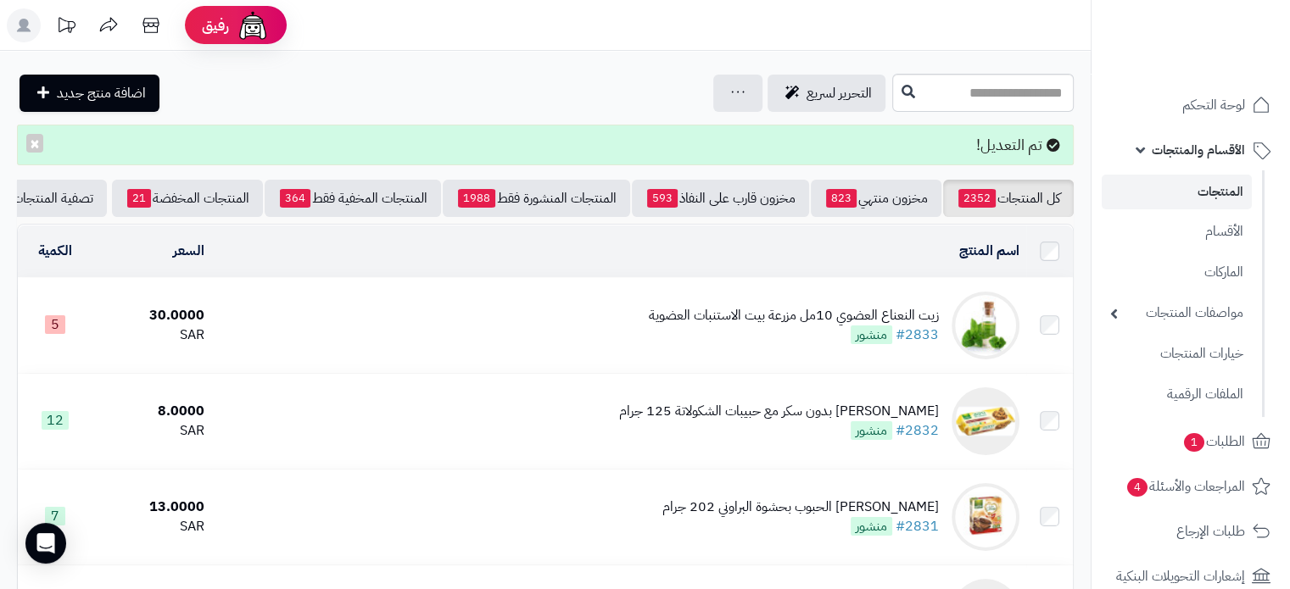
scroll to position [0, -62]
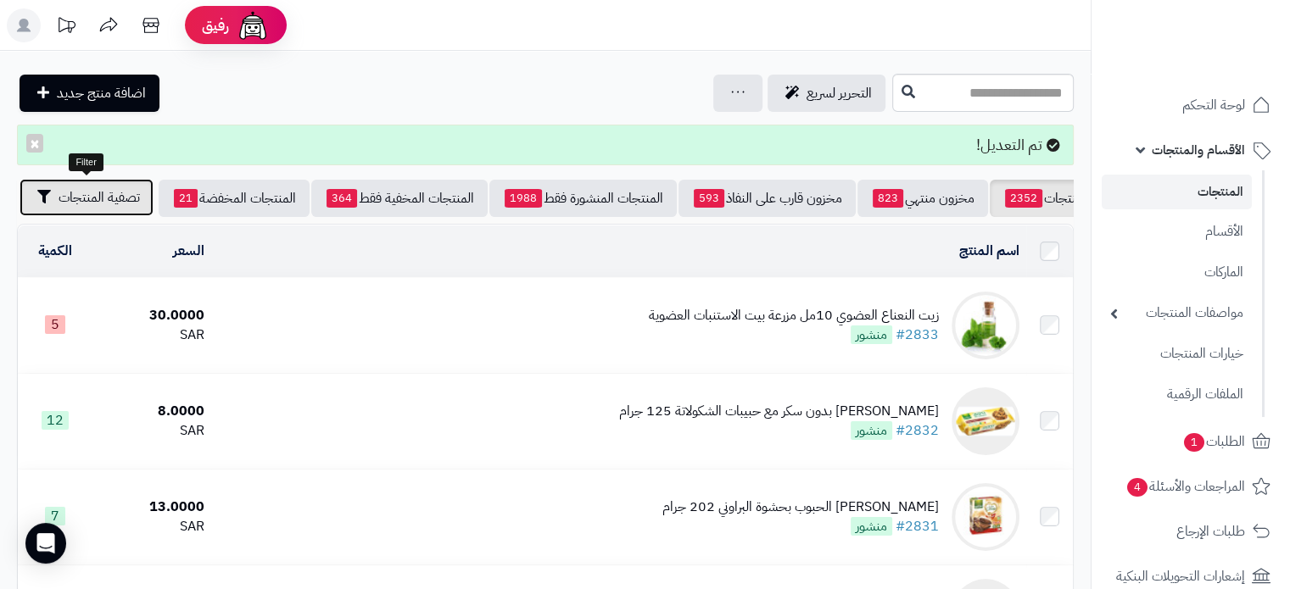
click at [96, 187] on span "تصفية المنتجات" at bounding box center [99, 197] width 81 height 20
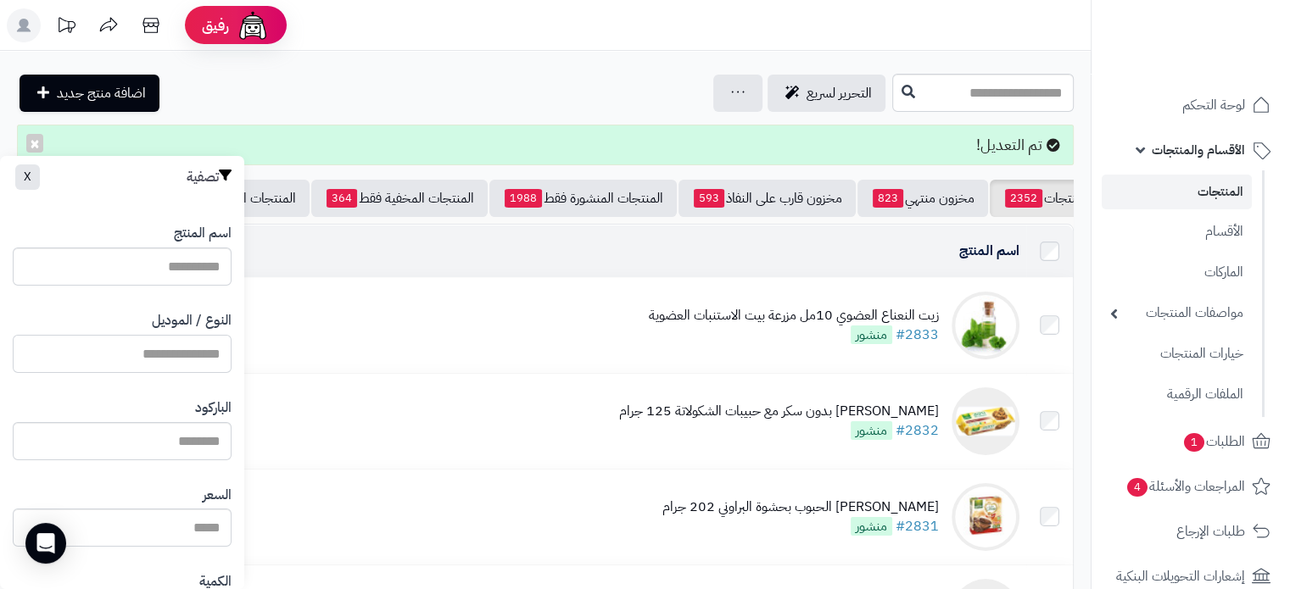
click at [183, 353] on input "النوع / الموديل" at bounding box center [122, 354] width 219 height 38
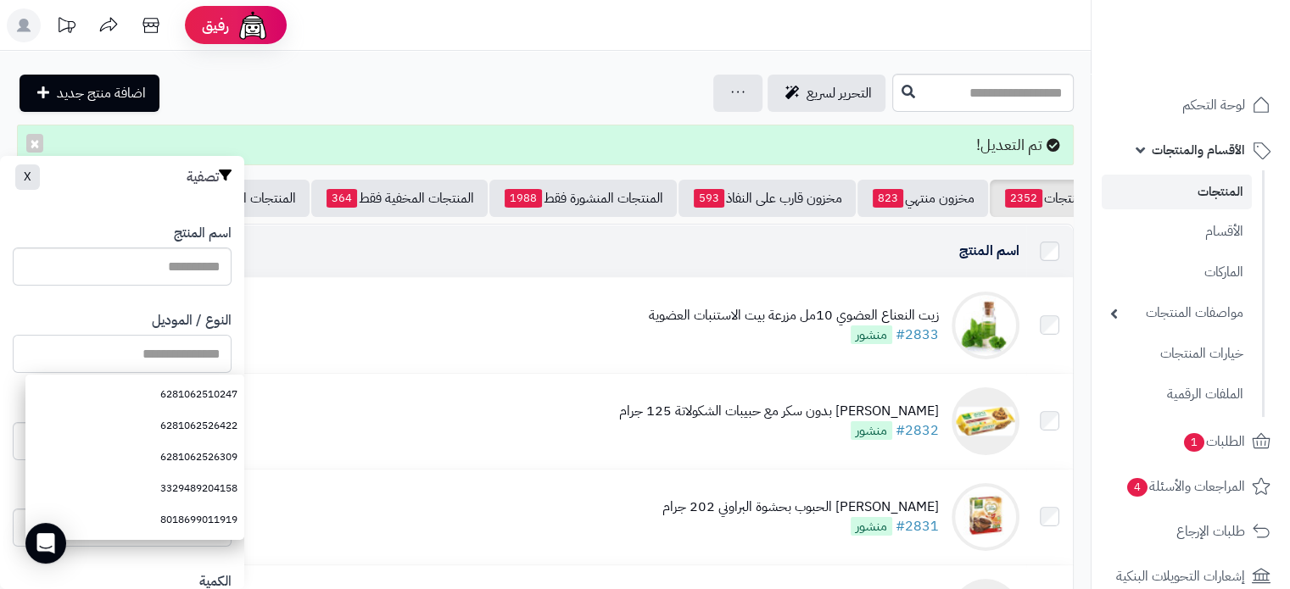
paste input "**********"
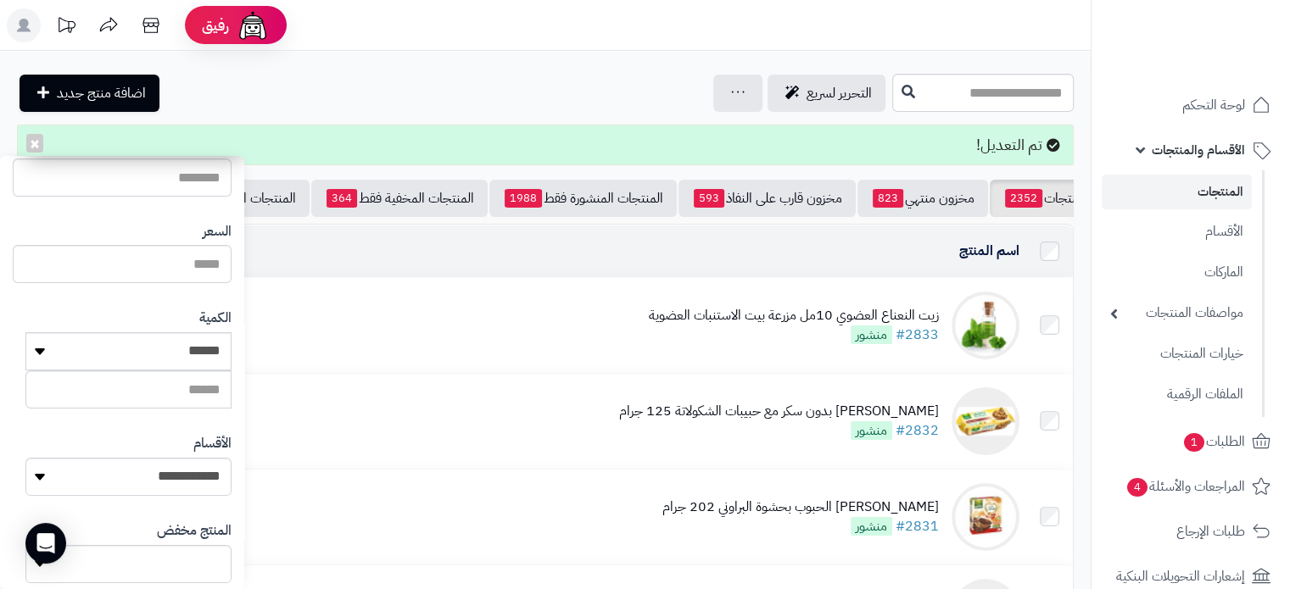
scroll to position [448, 0]
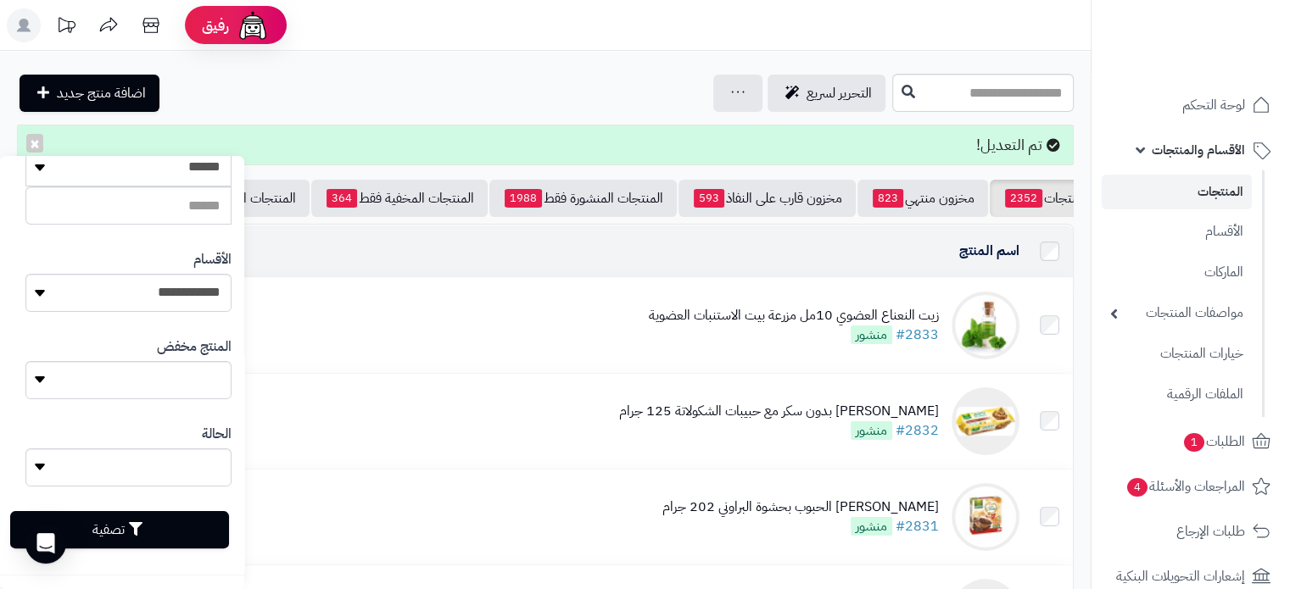
type input "**********"
click at [148, 539] on button "تصفية" at bounding box center [119, 529] width 219 height 37
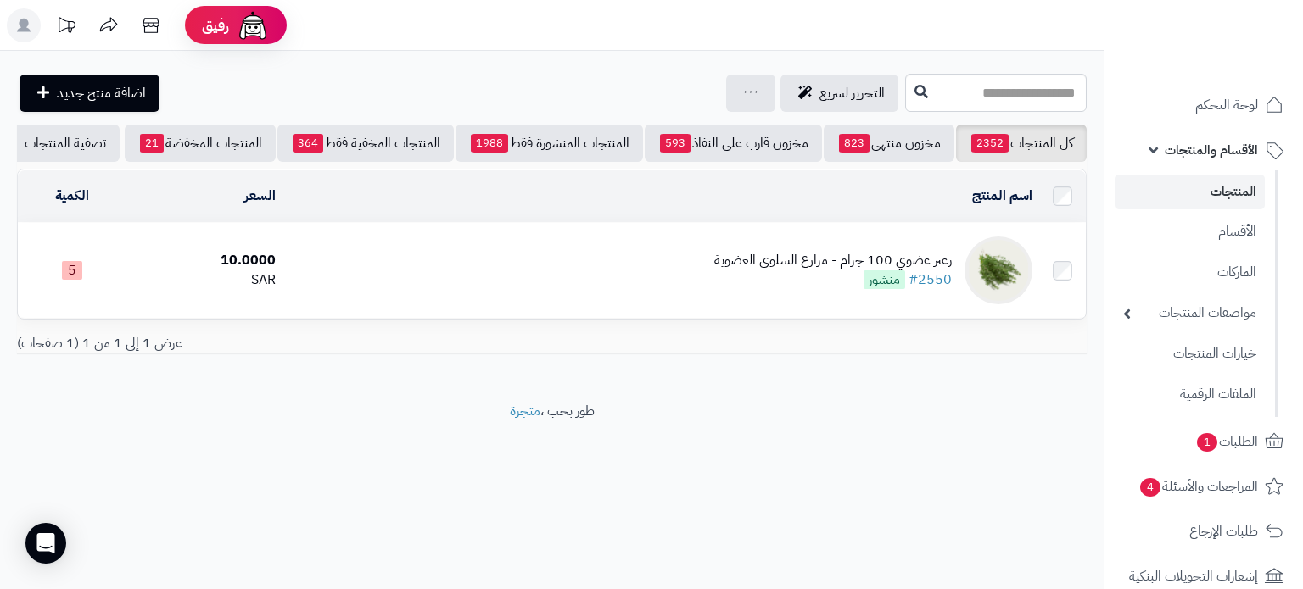
scroll to position [0, -49]
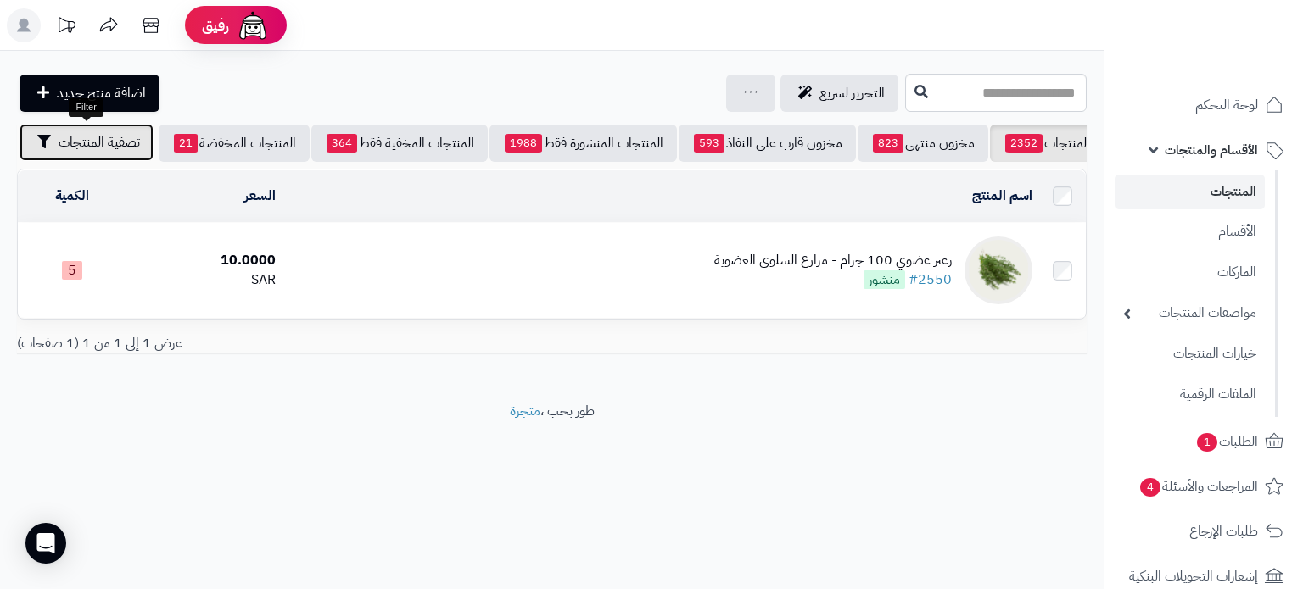
click at [88, 142] on span "تصفية المنتجات" at bounding box center [99, 142] width 81 height 20
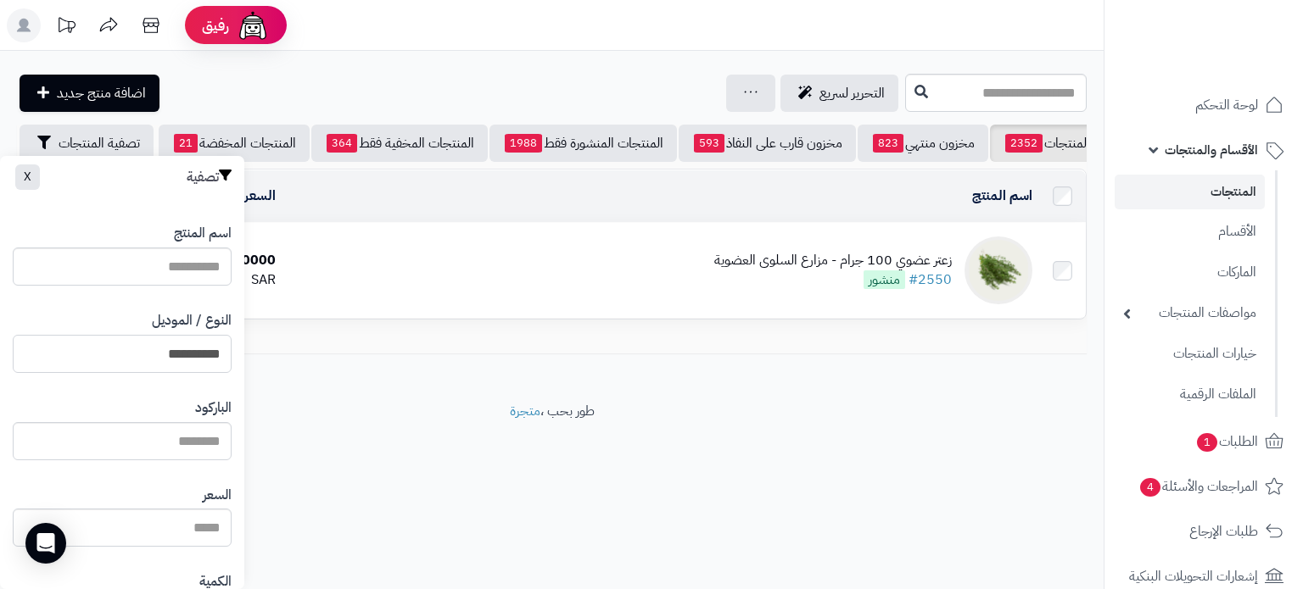
click at [193, 352] on input "**********" at bounding box center [122, 354] width 219 height 38
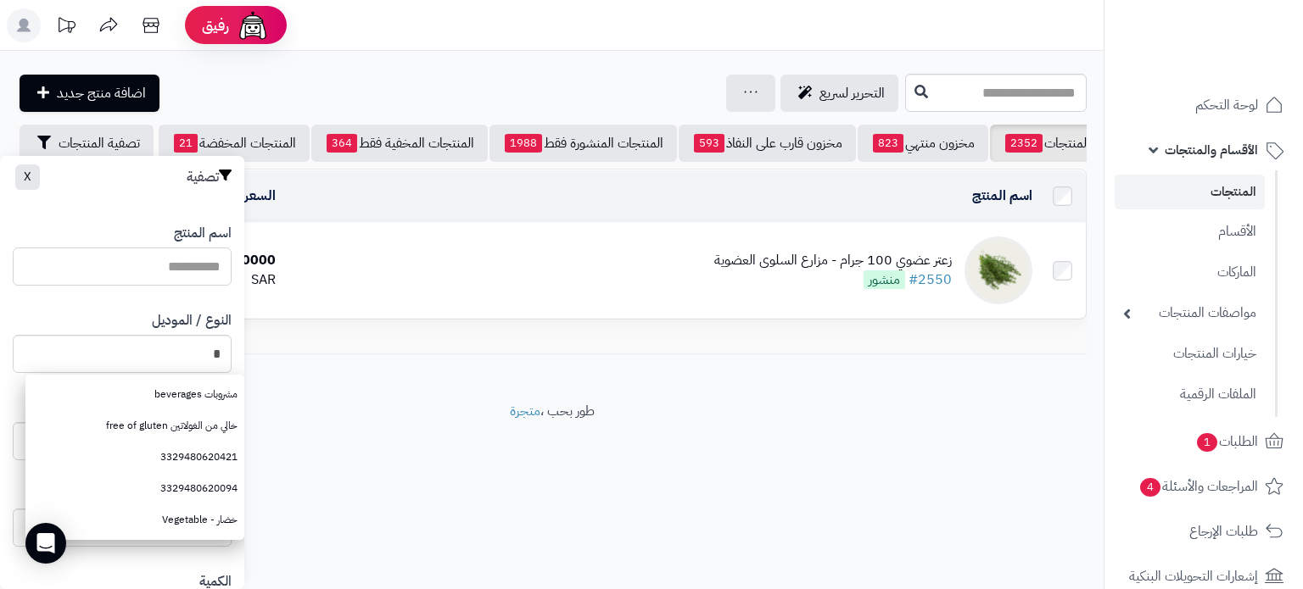
click at [203, 261] on input "اسم المنتج" at bounding box center [122, 267] width 219 height 38
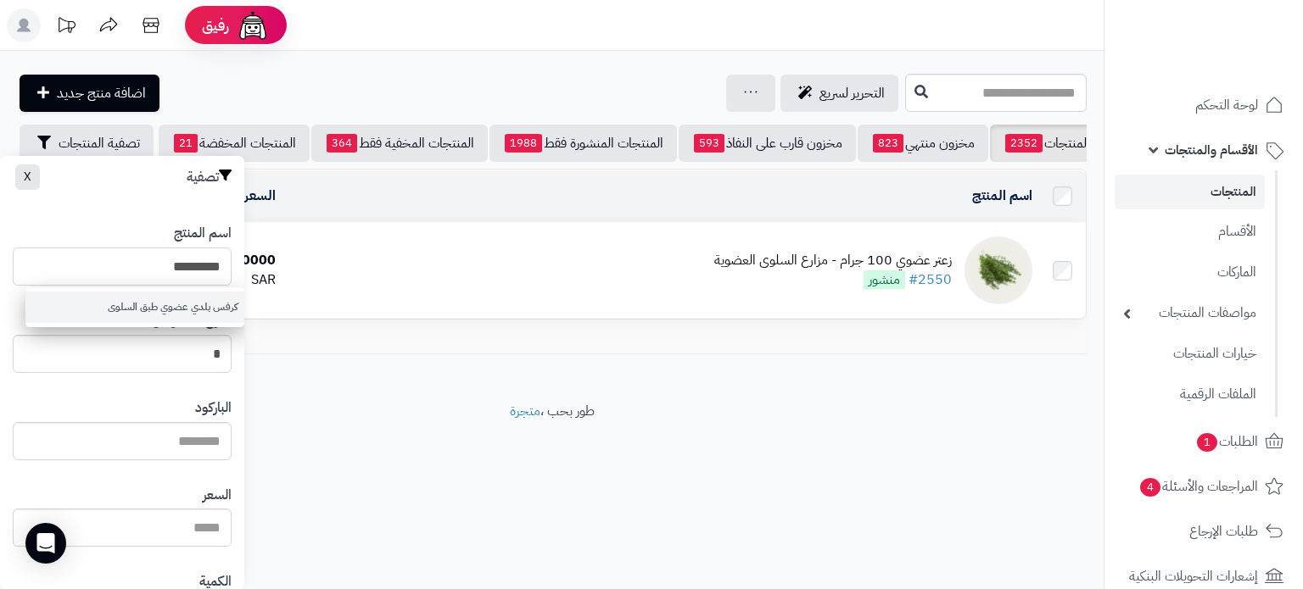
type input "*********"
click at [182, 302] on link "كرفس بلدي عضوي طبق السلوى" at bounding box center [134, 307] width 219 height 31
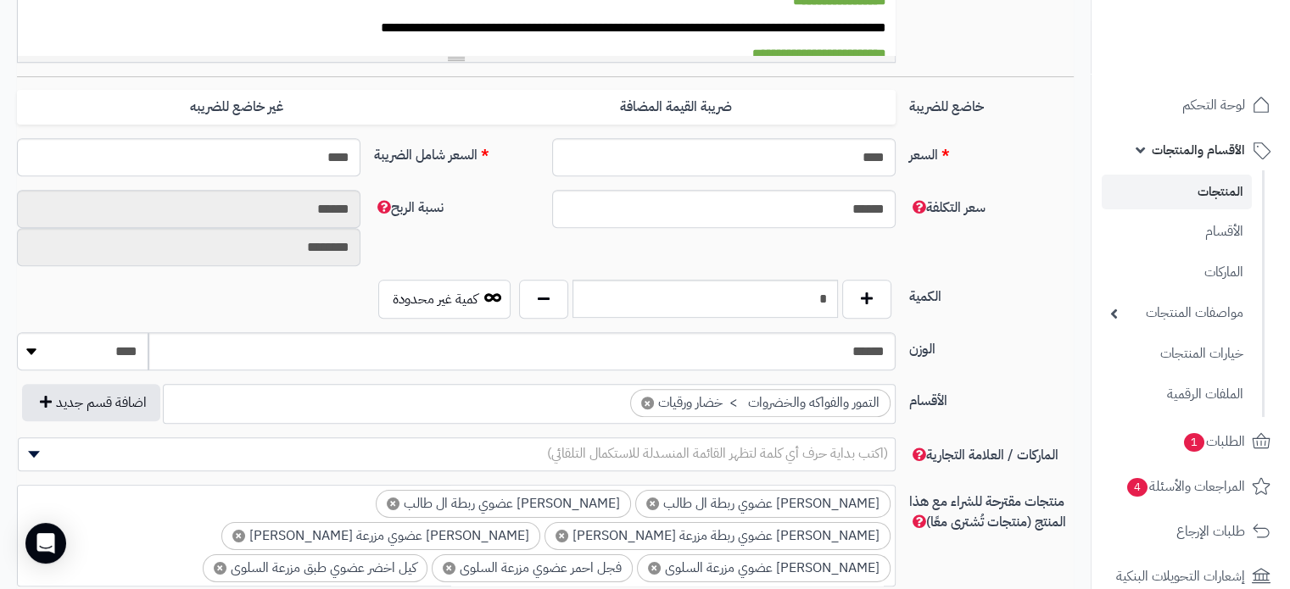
scroll to position [754, 0]
drag, startPoint x: 791, startPoint y: 302, endPoint x: 890, endPoint y: 298, distance: 98.4
click at [890, 298] on div "*" at bounding box center [705, 299] width 381 height 39
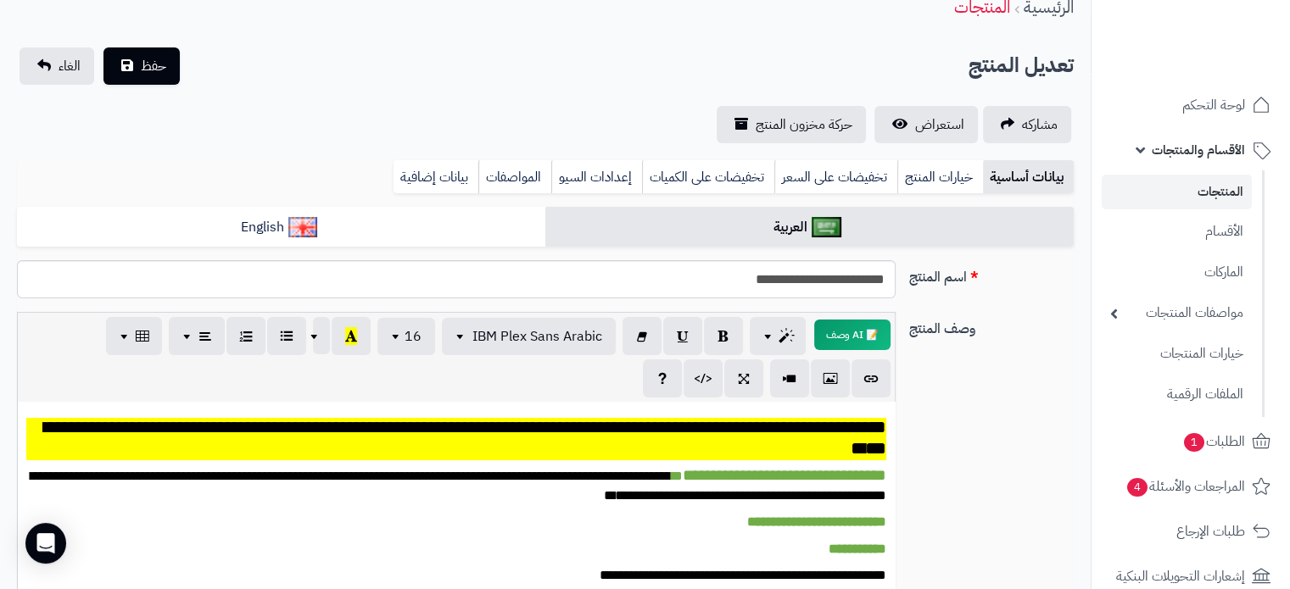
scroll to position [0, 0]
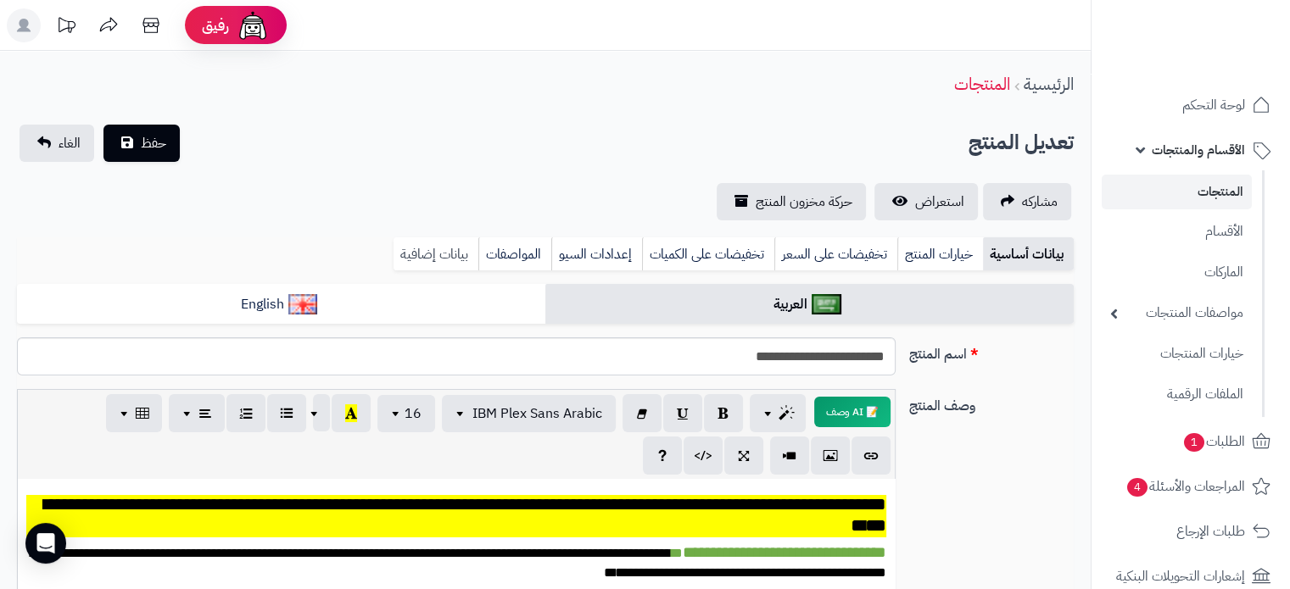
type input "*"
click at [466, 263] on link "بيانات إضافية" at bounding box center [435, 254] width 85 height 34
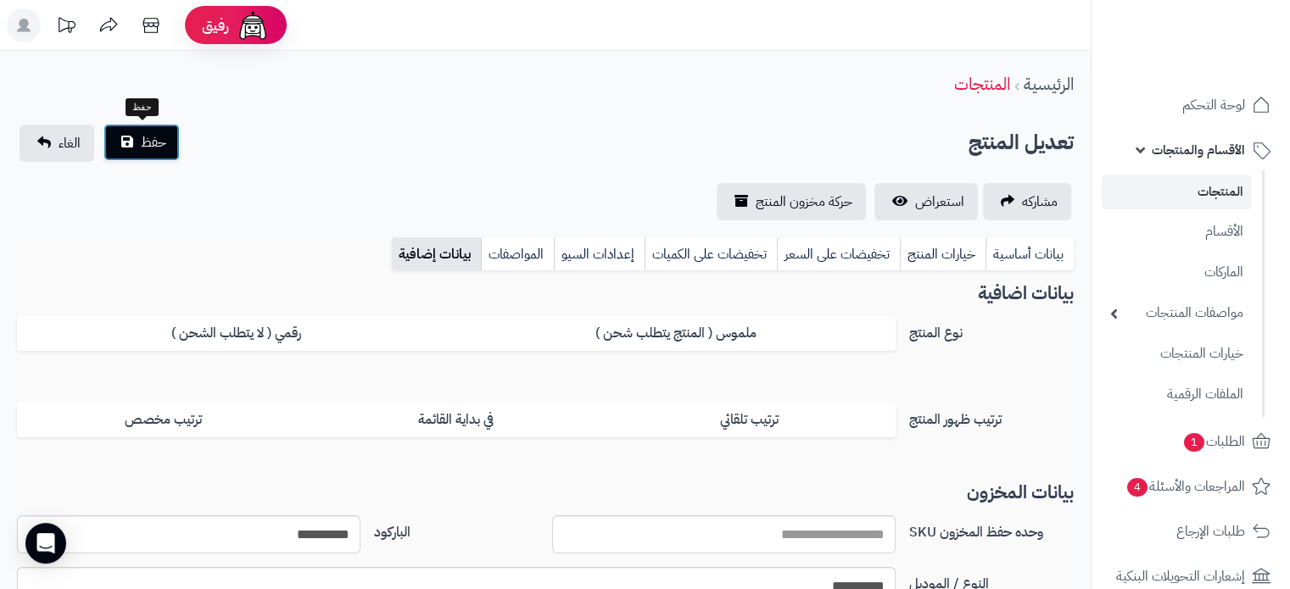
click at [144, 150] on span "حفظ" at bounding box center [153, 142] width 25 height 20
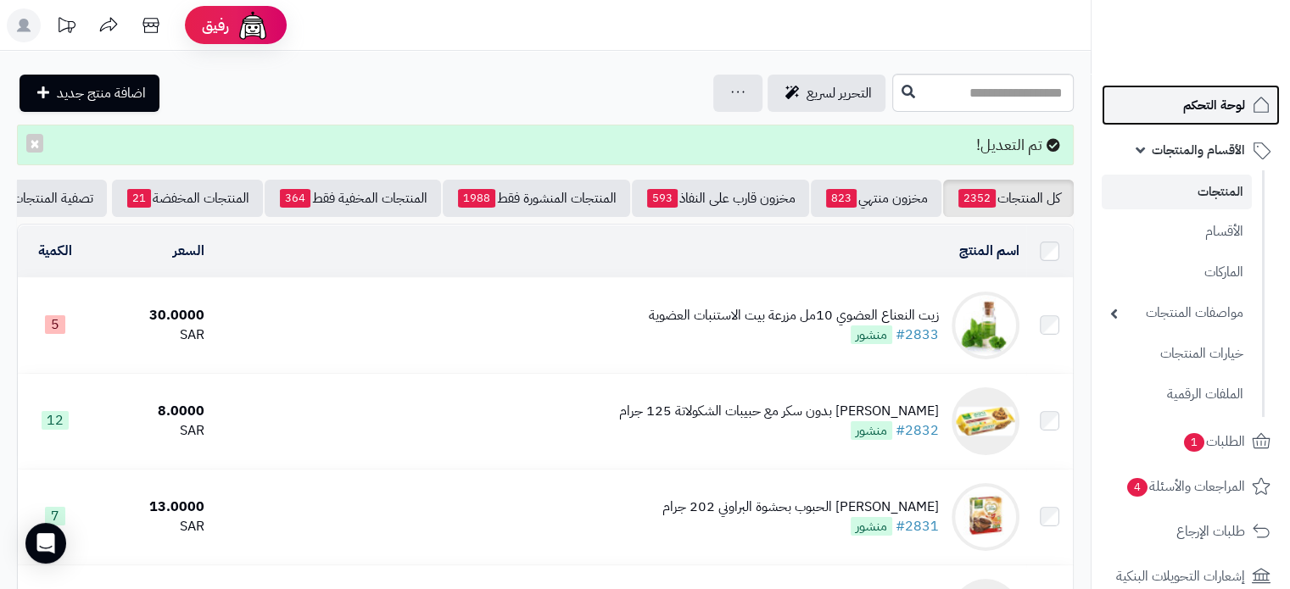
click at [1213, 107] on span "لوحة التحكم" at bounding box center [1214, 105] width 62 height 24
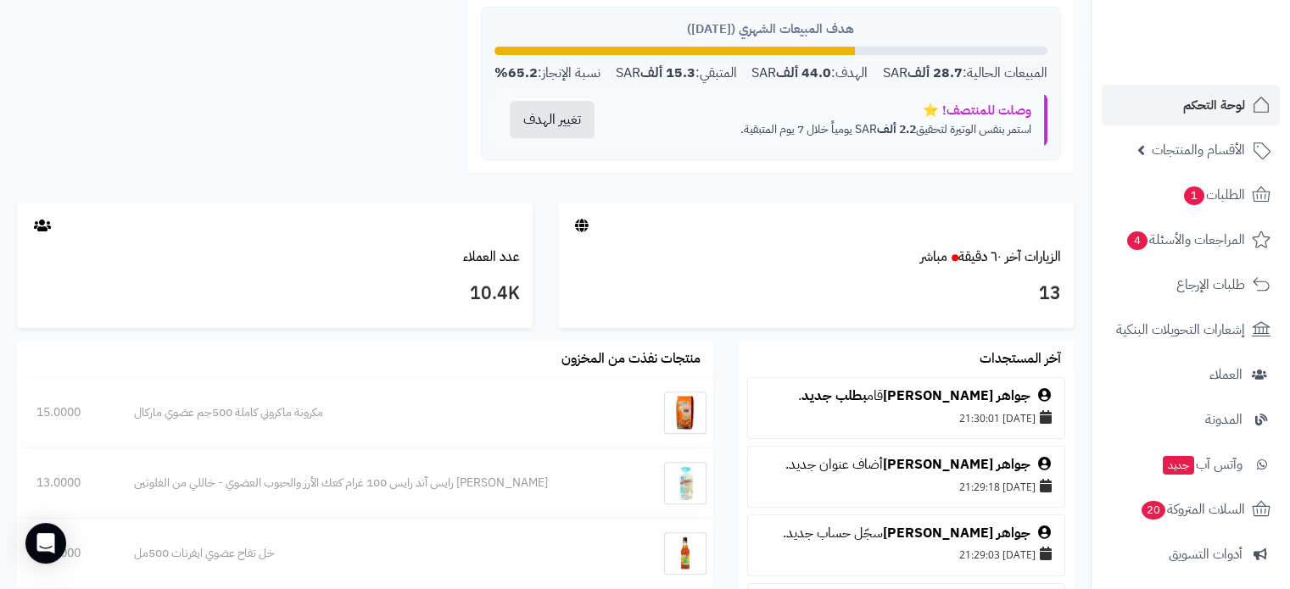
scroll to position [763, 0]
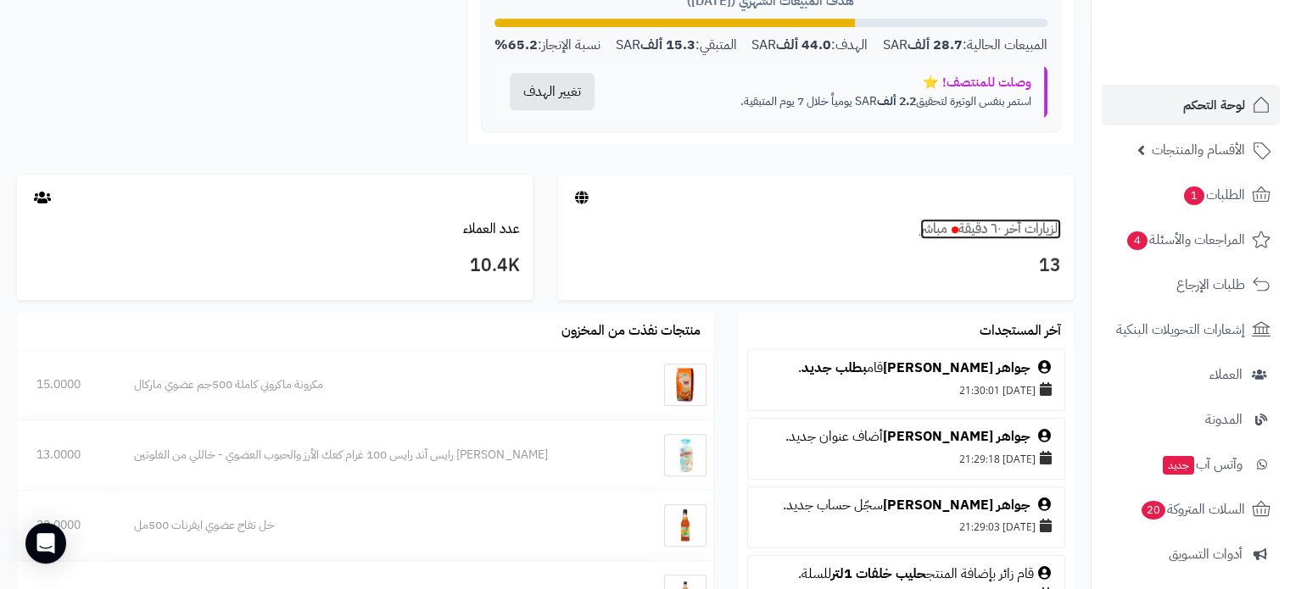
click at [999, 229] on link "الزيارات آخر ٦٠ دقيقة مباشر" at bounding box center [990, 229] width 141 height 20
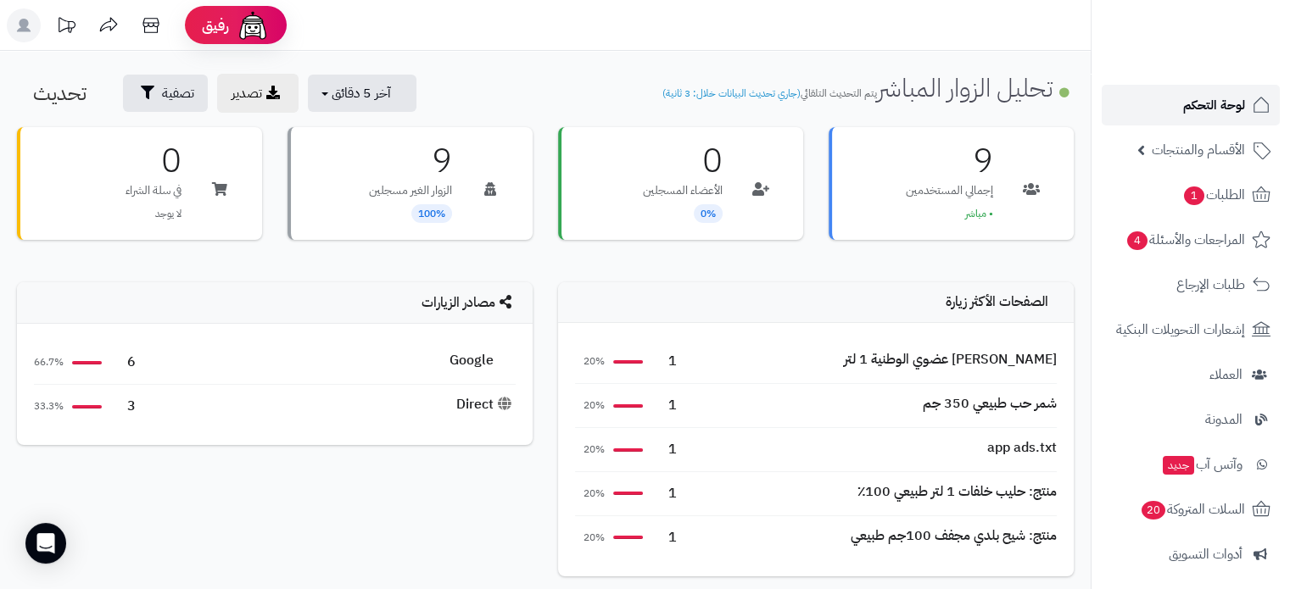
click at [1206, 110] on span "لوحة التحكم" at bounding box center [1214, 105] width 62 height 24
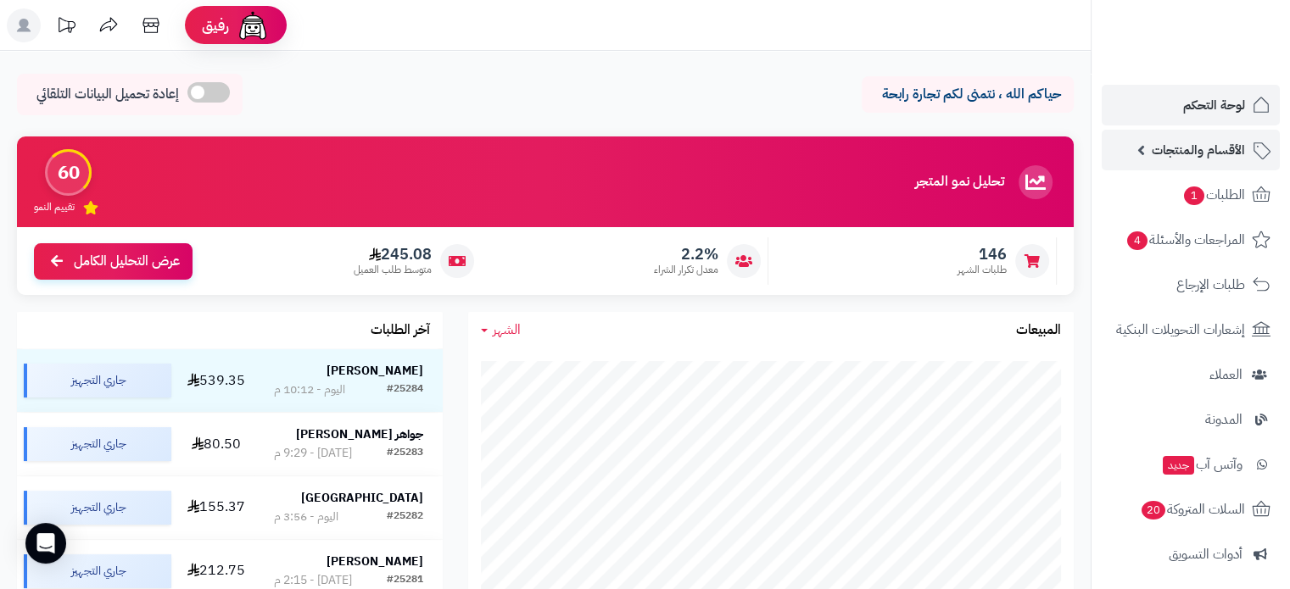
click at [1201, 153] on span "الأقسام والمنتجات" at bounding box center [1198, 150] width 93 height 24
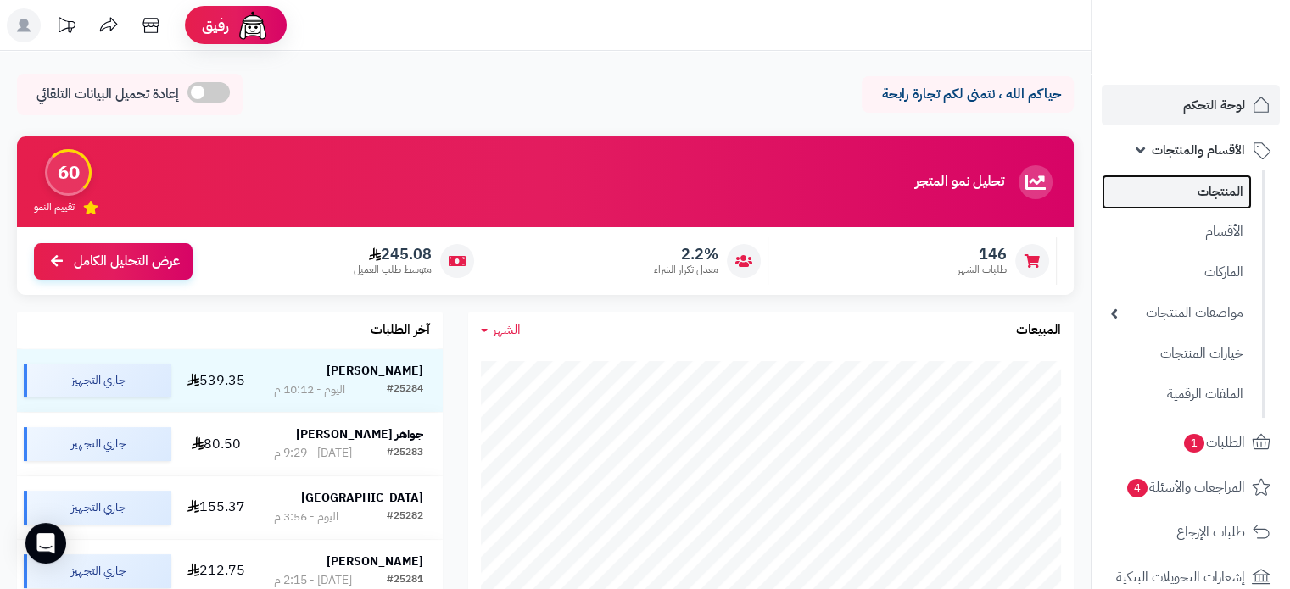
click at [1208, 178] on link "المنتجات" at bounding box center [1177, 192] width 150 height 35
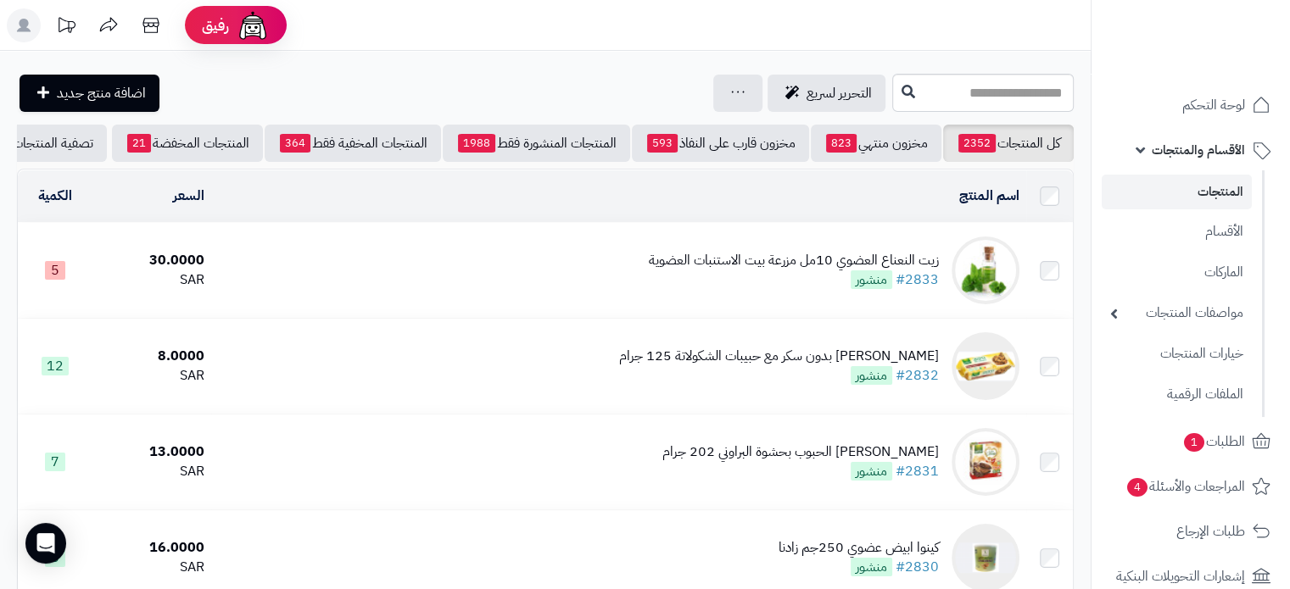
scroll to position [0, -62]
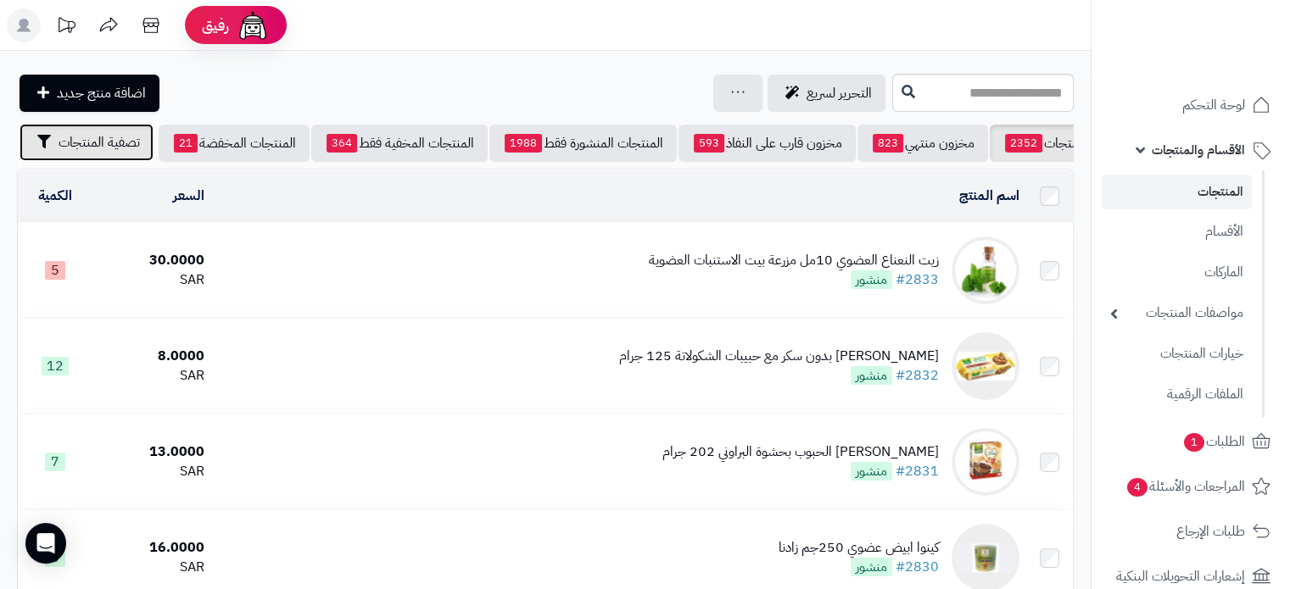
click at [103, 144] on span "تصفية المنتجات" at bounding box center [99, 142] width 81 height 20
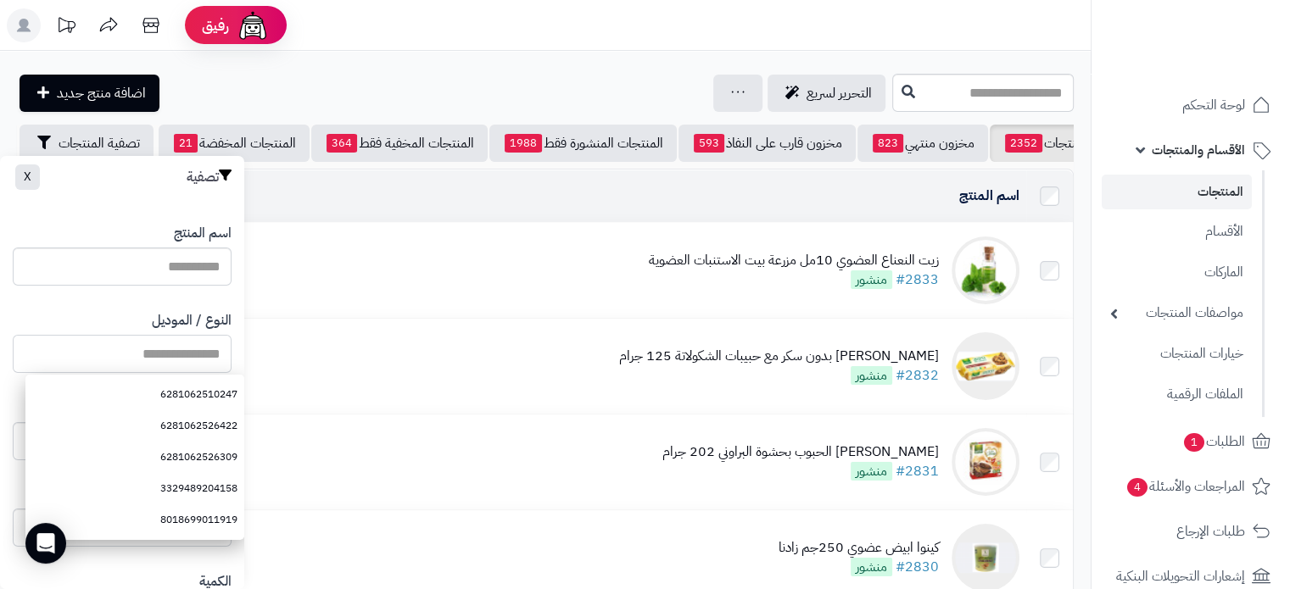
paste input "**********"
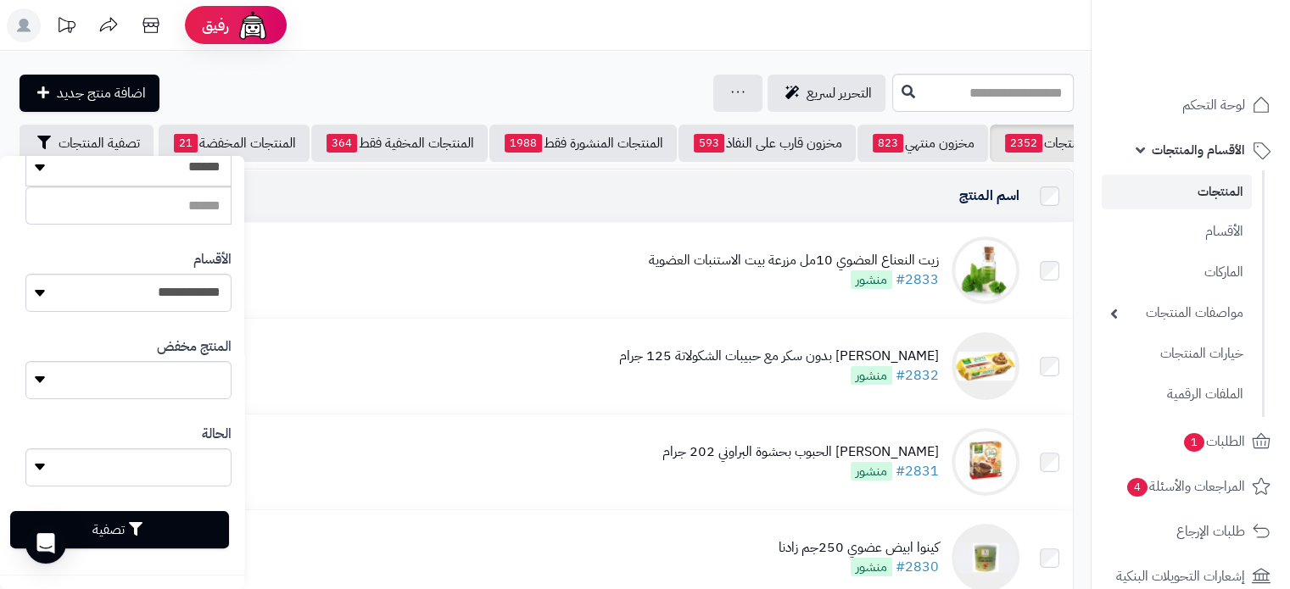
type input "**********"
click at [142, 536] on button "تصفية" at bounding box center [119, 529] width 219 height 37
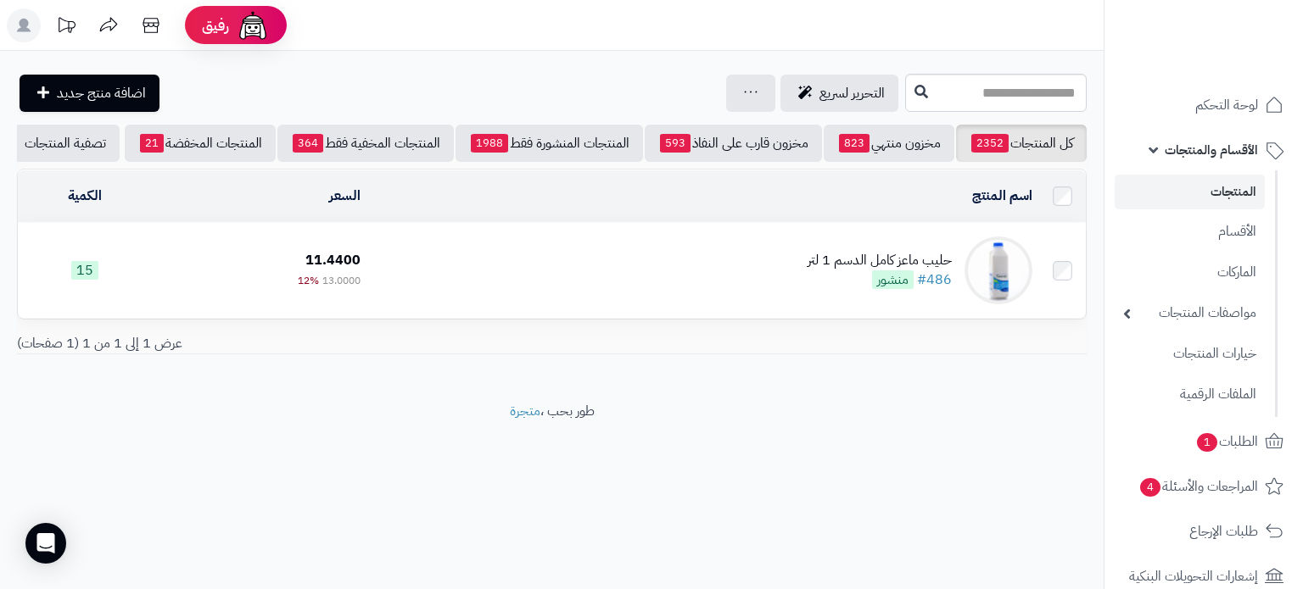
click at [885, 271] on div "حليب ماعز كامل الدسم 1 لتر" at bounding box center [879, 261] width 144 height 20
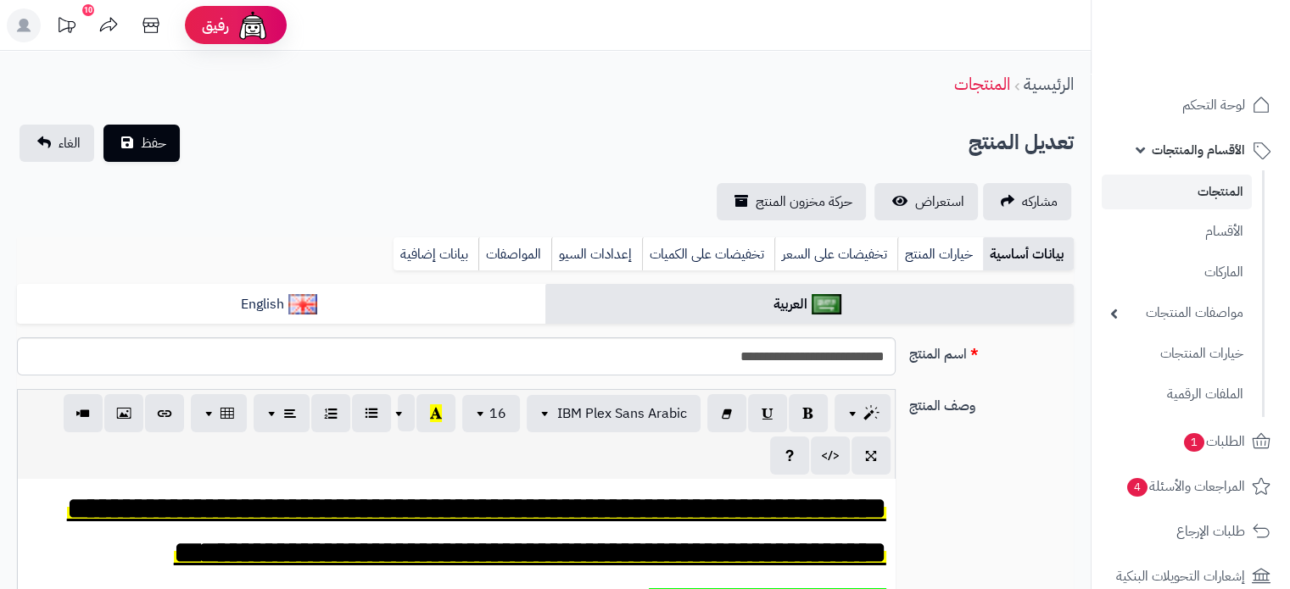
scroll to position [509, 0]
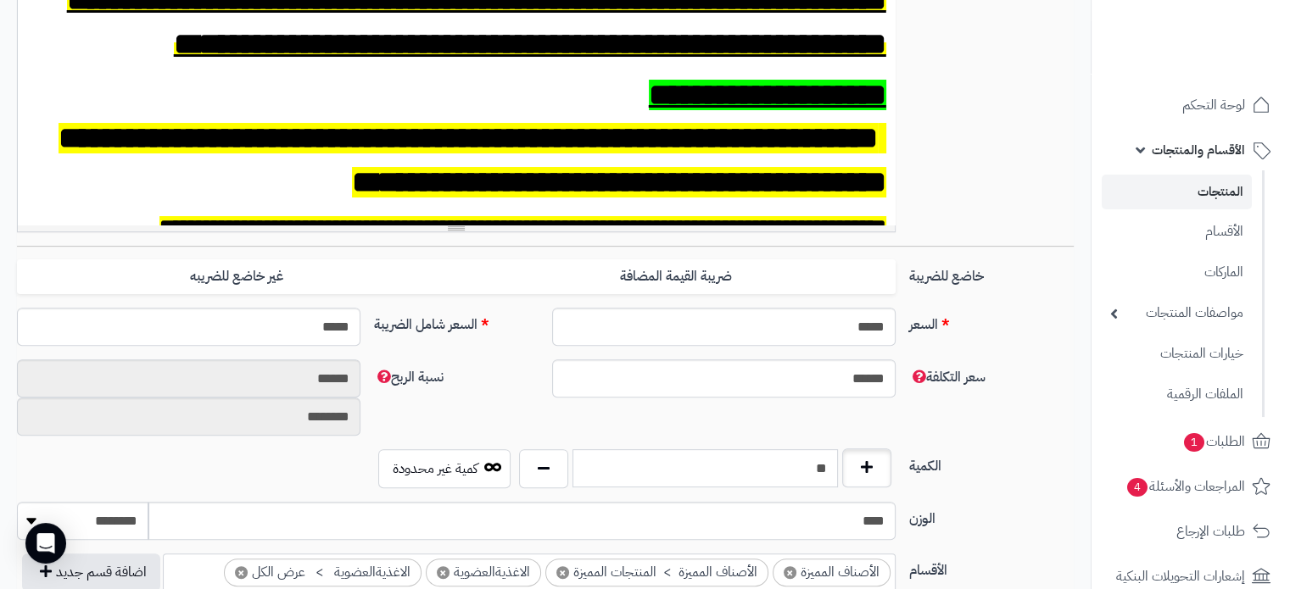
drag, startPoint x: 804, startPoint y: 478, endPoint x: 890, endPoint y: 473, distance: 85.8
click at [889, 474] on div "**" at bounding box center [705, 468] width 381 height 39
type input "*"
click at [1028, 450] on label "الكمية" at bounding box center [991, 462] width 178 height 27
drag, startPoint x: 821, startPoint y: 469, endPoint x: 848, endPoint y: 469, distance: 27.1
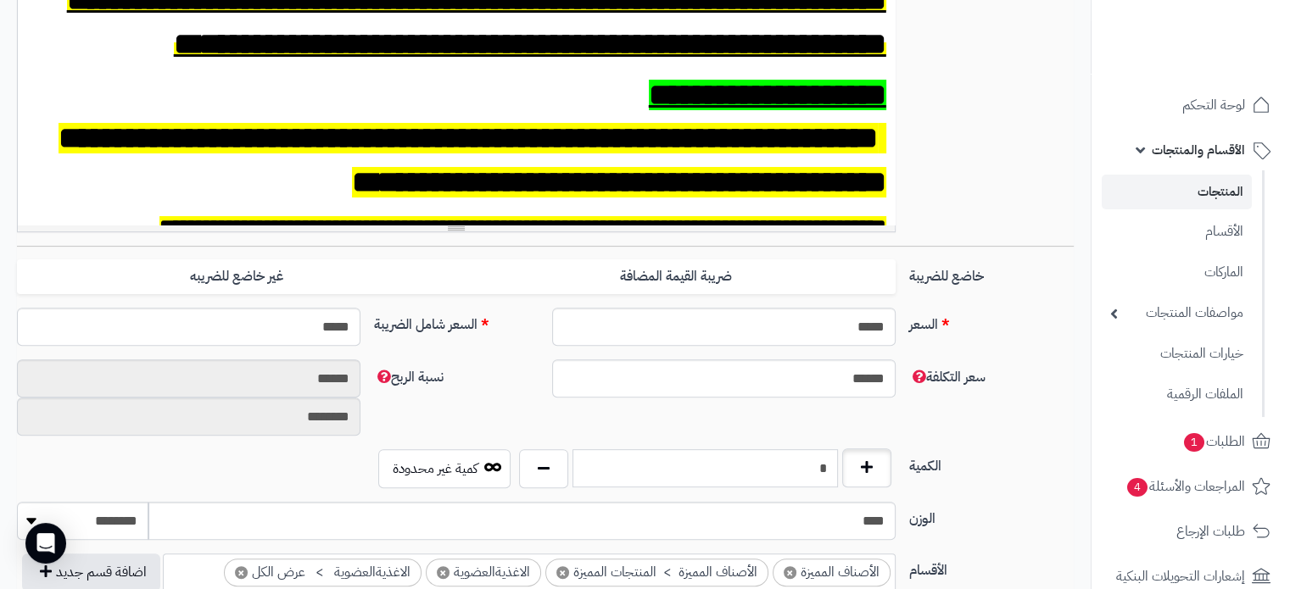
click at [848, 469] on div "*" at bounding box center [705, 468] width 381 height 39
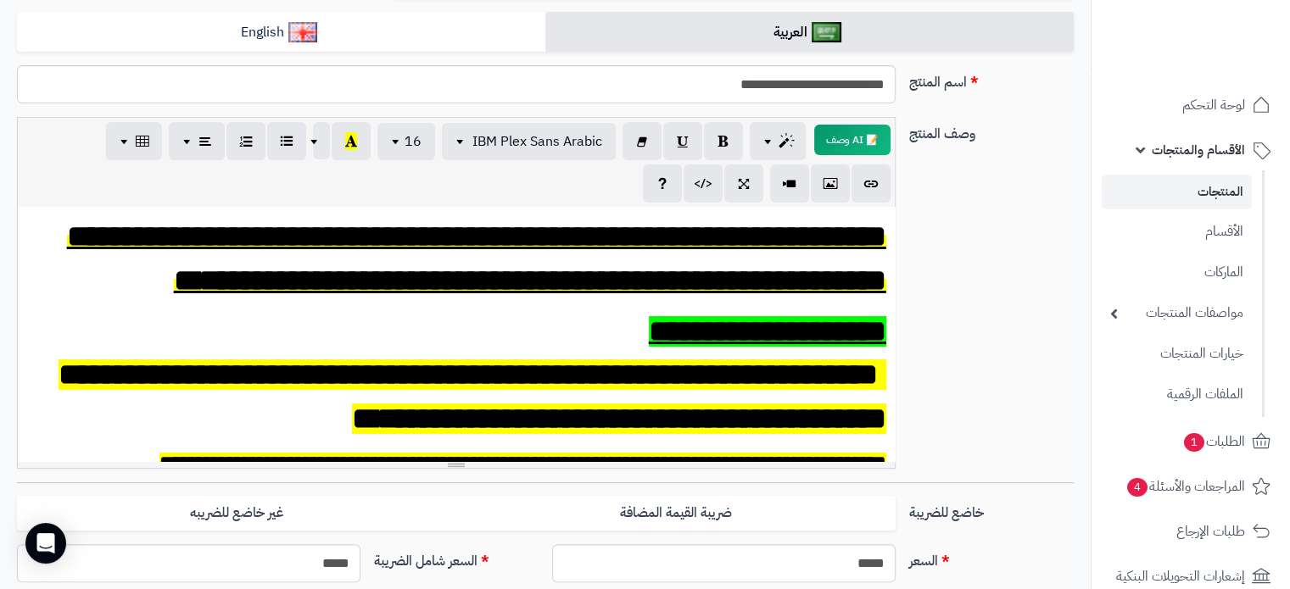
scroll to position [85, 0]
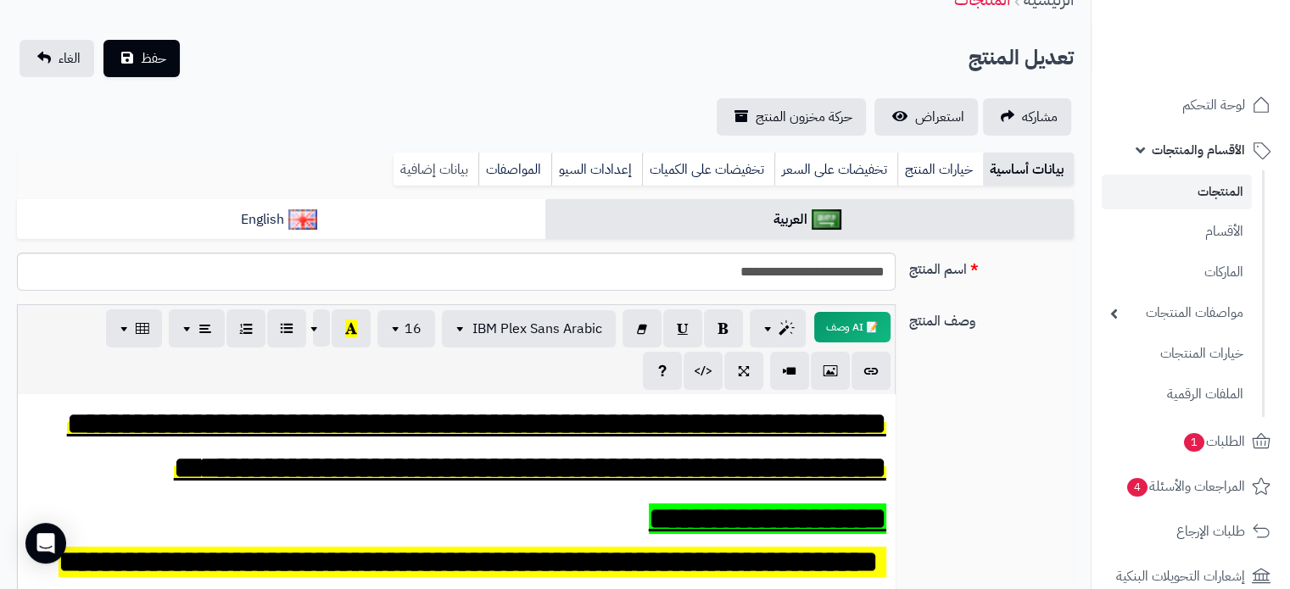
click at [430, 175] on link "بيانات إضافية" at bounding box center [435, 170] width 85 height 34
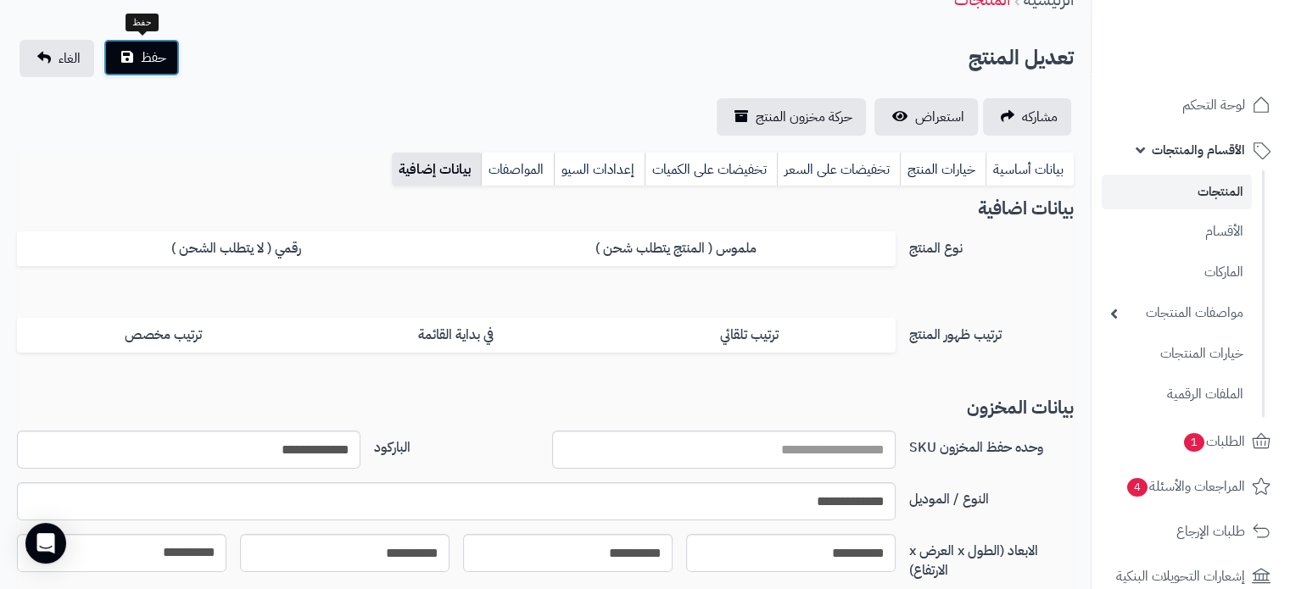
click at [164, 53] on span "حفظ" at bounding box center [153, 57] width 25 height 20
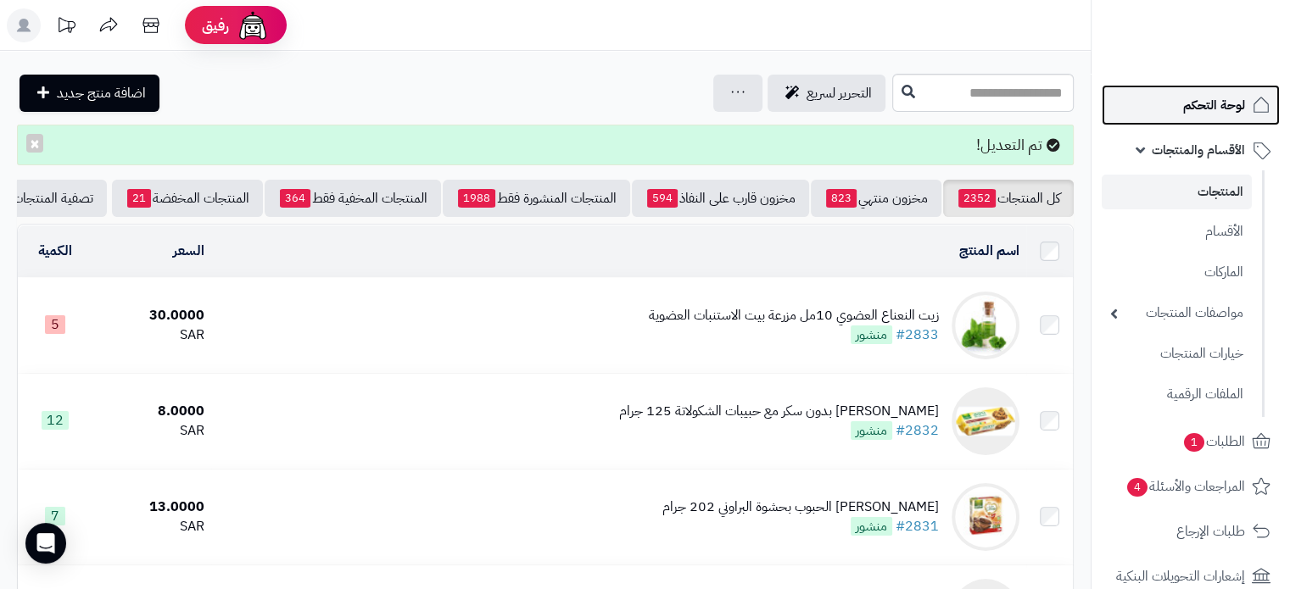
click at [1220, 107] on span "لوحة التحكم" at bounding box center [1214, 105] width 62 height 24
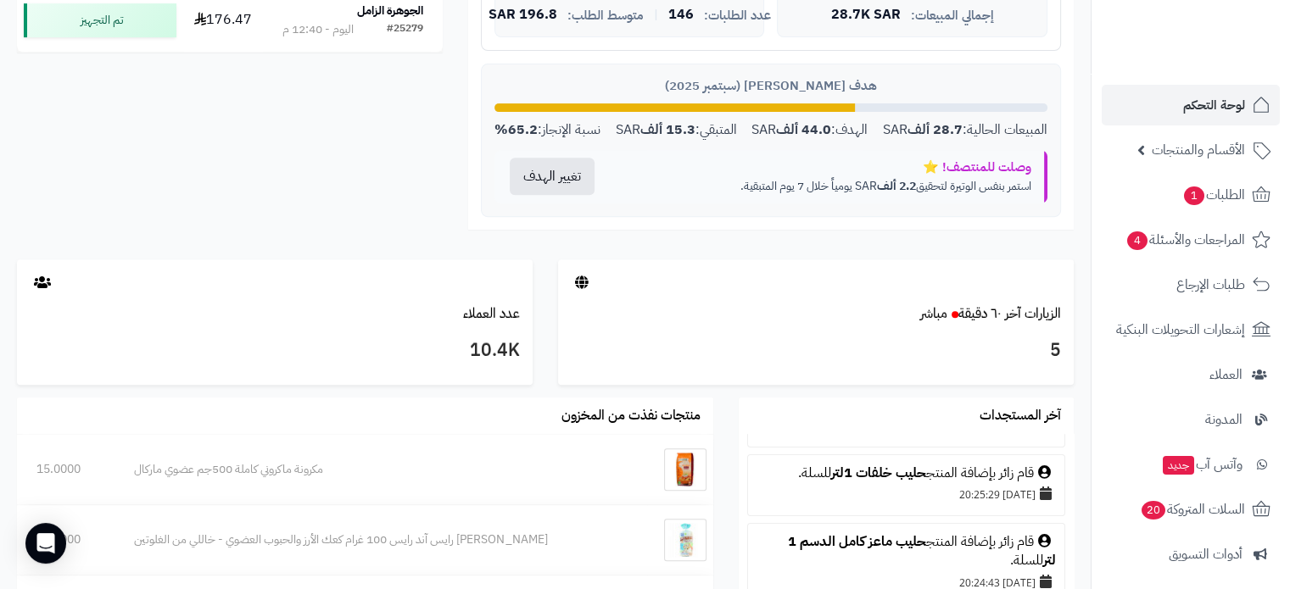
scroll to position [254, 0]
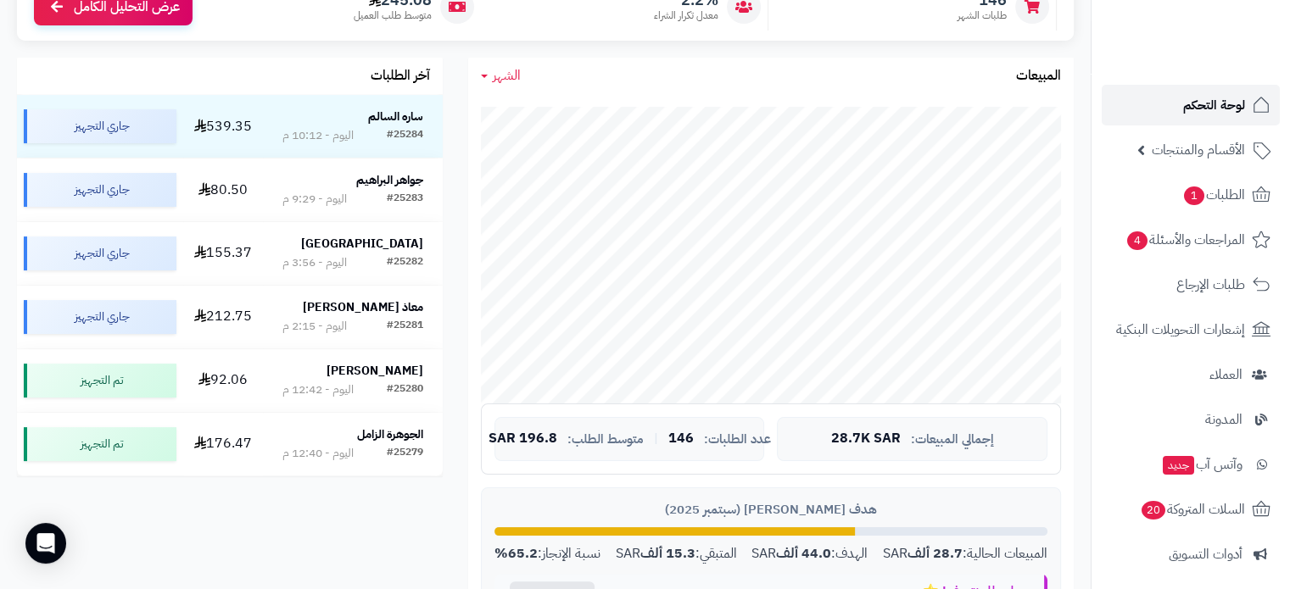
click at [1214, 111] on span "لوحة التحكم" at bounding box center [1214, 105] width 62 height 24
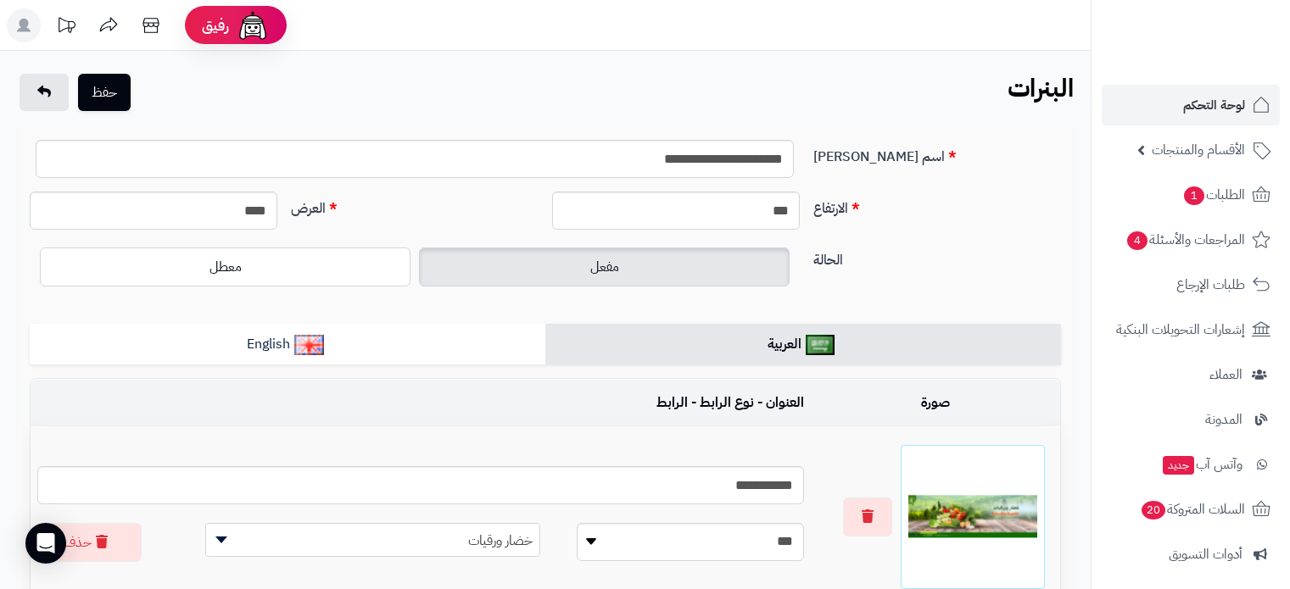
scroll to position [1982, 0]
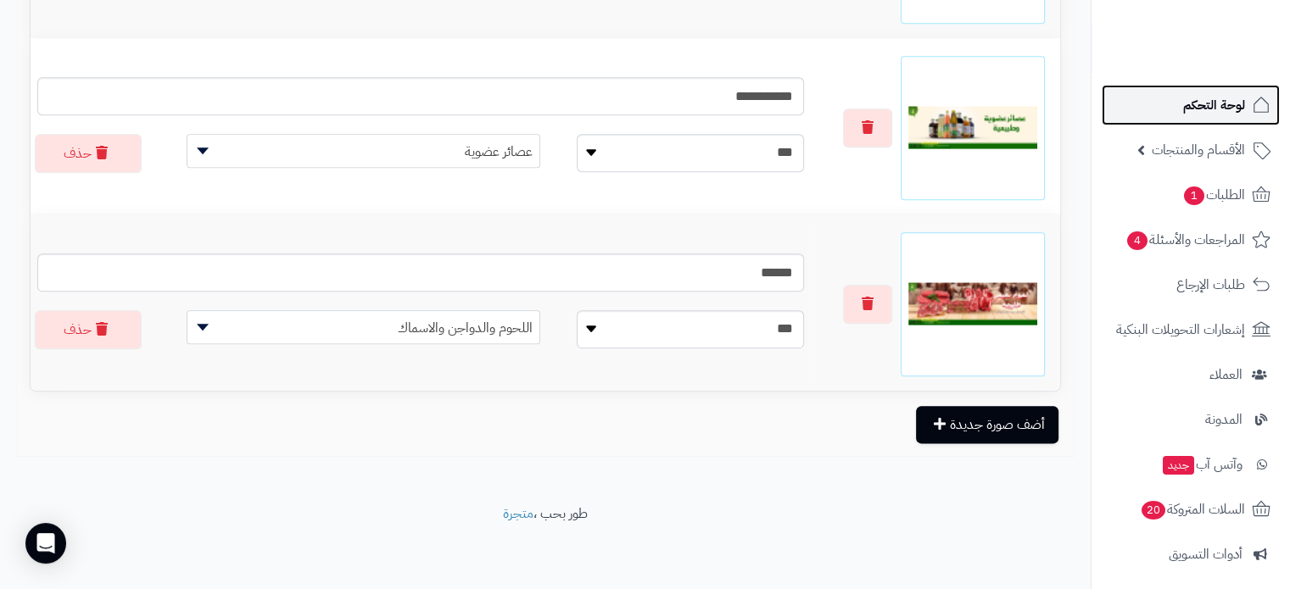
click at [1211, 87] on link "لوحة التحكم" at bounding box center [1191, 105] width 178 height 41
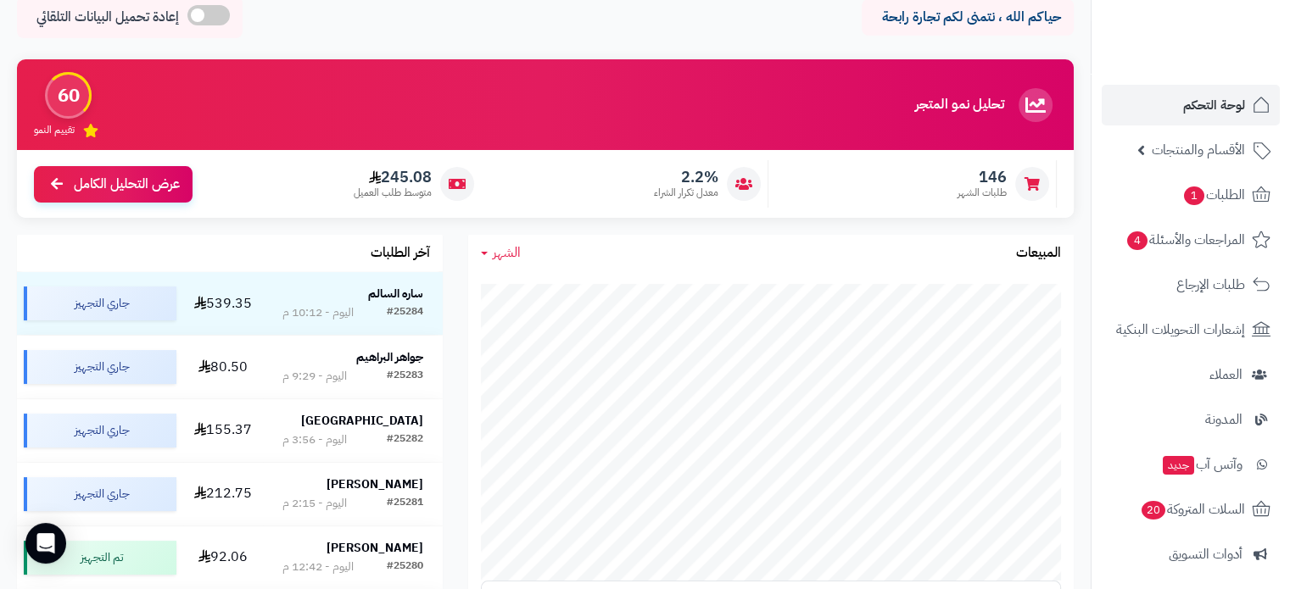
scroll to position [170, 0]
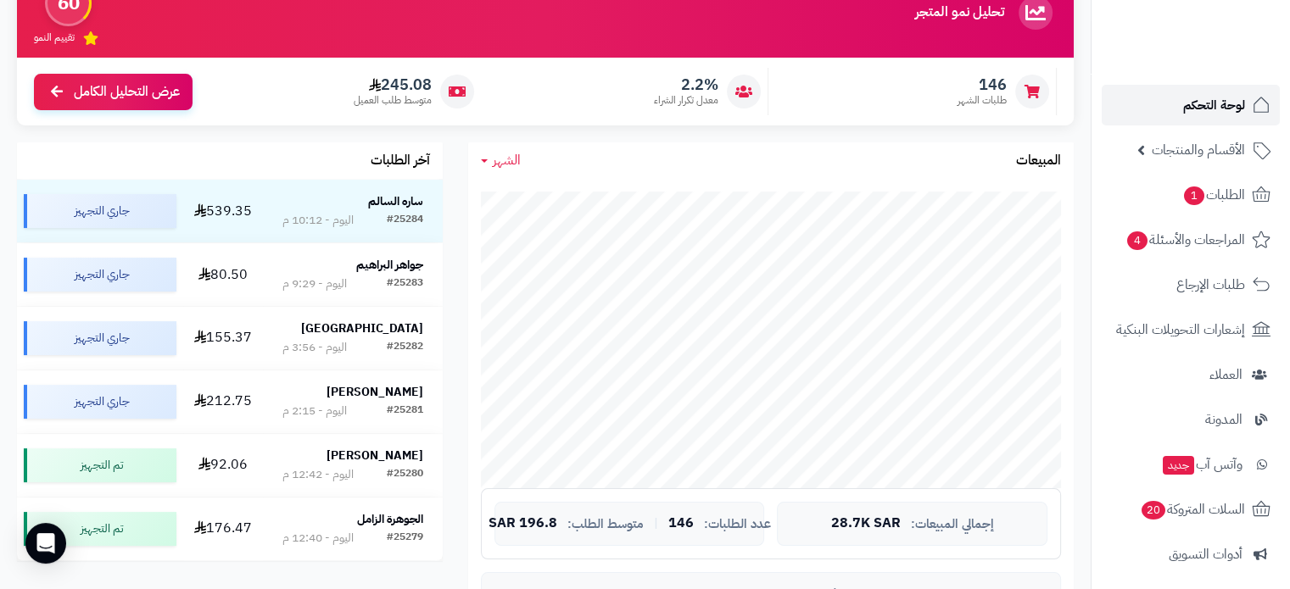
click at [1222, 103] on span "لوحة التحكم" at bounding box center [1214, 105] width 62 height 24
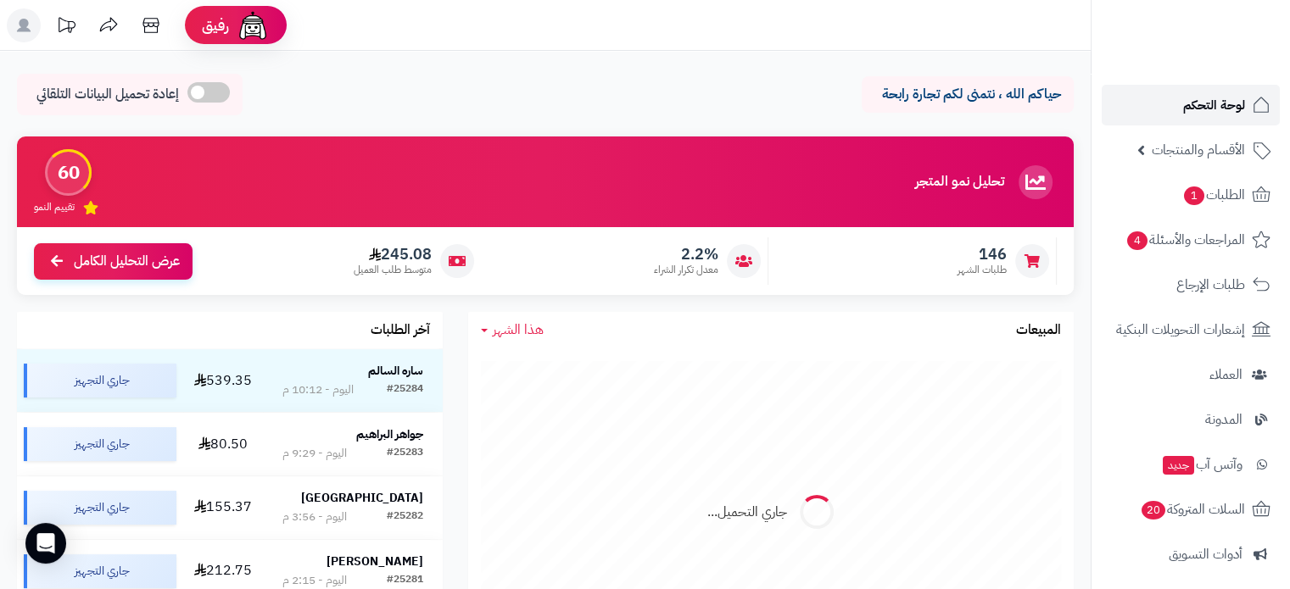
click at [1208, 107] on span "لوحة التحكم" at bounding box center [1214, 105] width 62 height 24
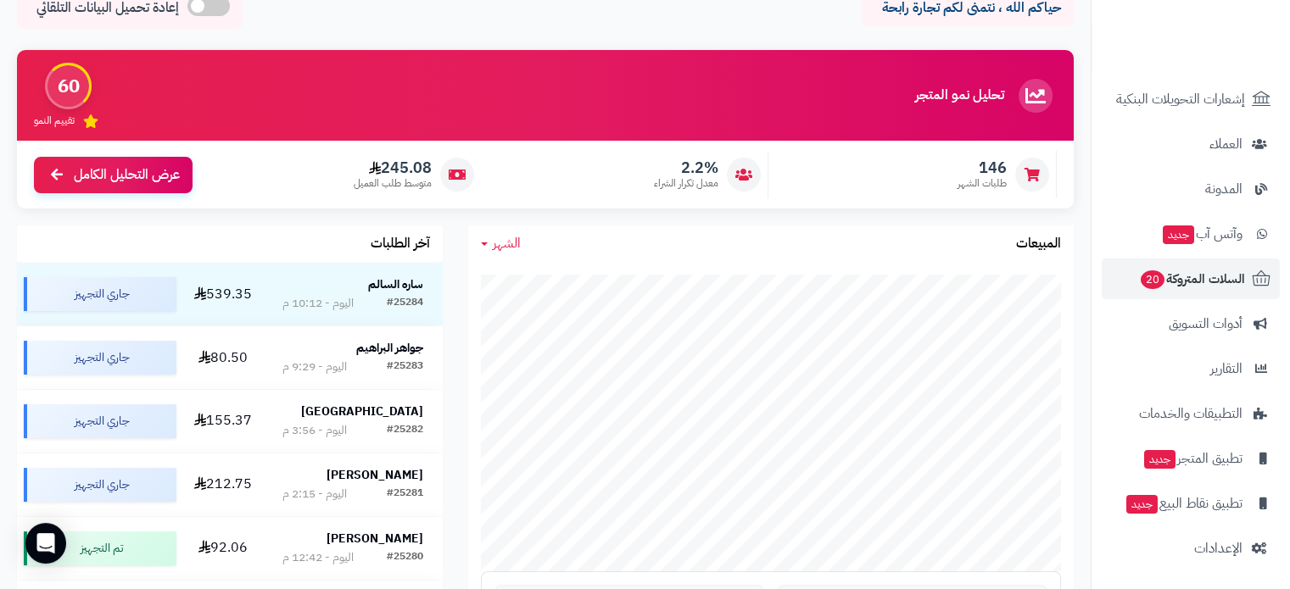
scroll to position [170, 0]
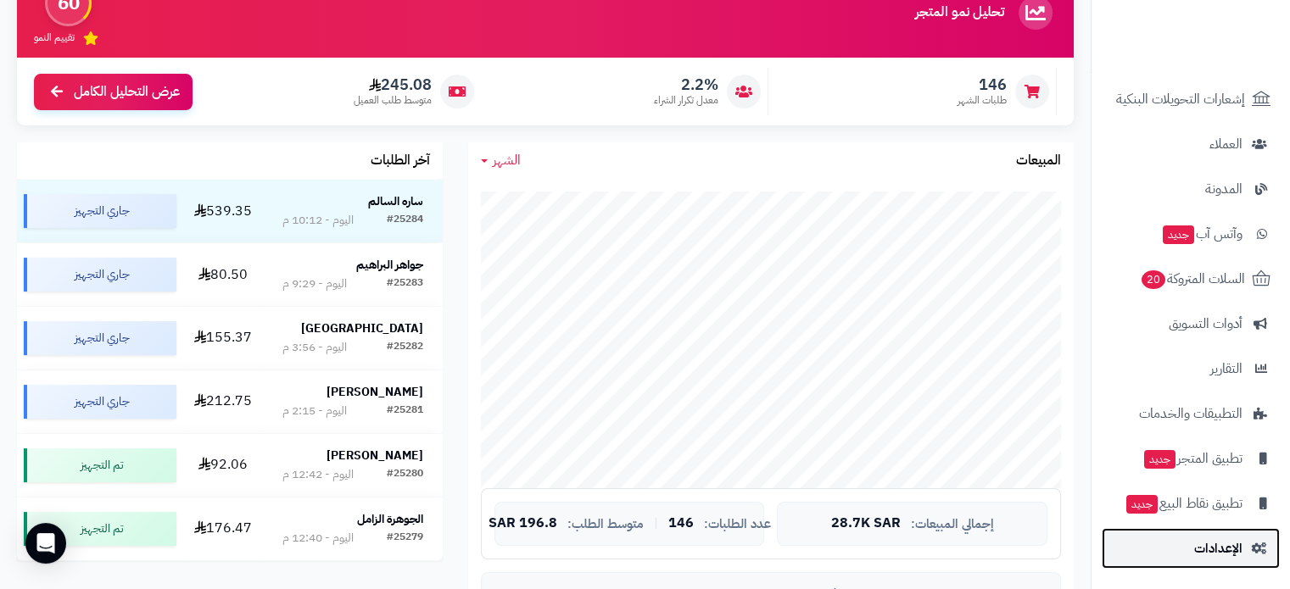
click at [1218, 545] on span "الإعدادات" at bounding box center [1218, 549] width 48 height 24
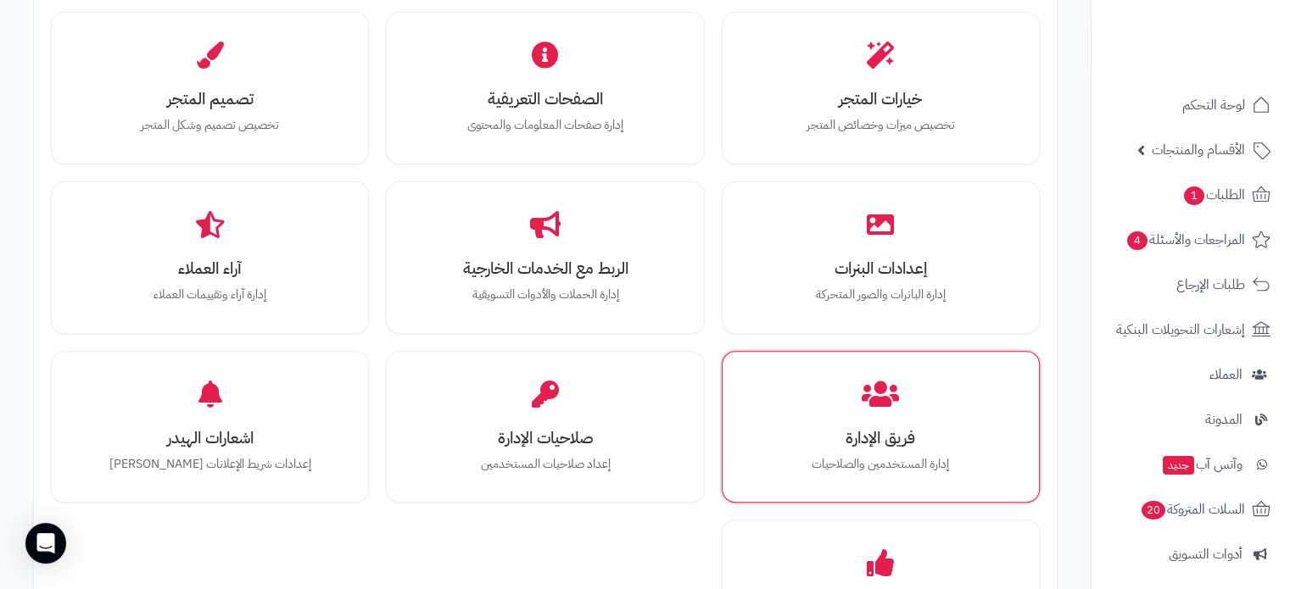
scroll to position [594, 0]
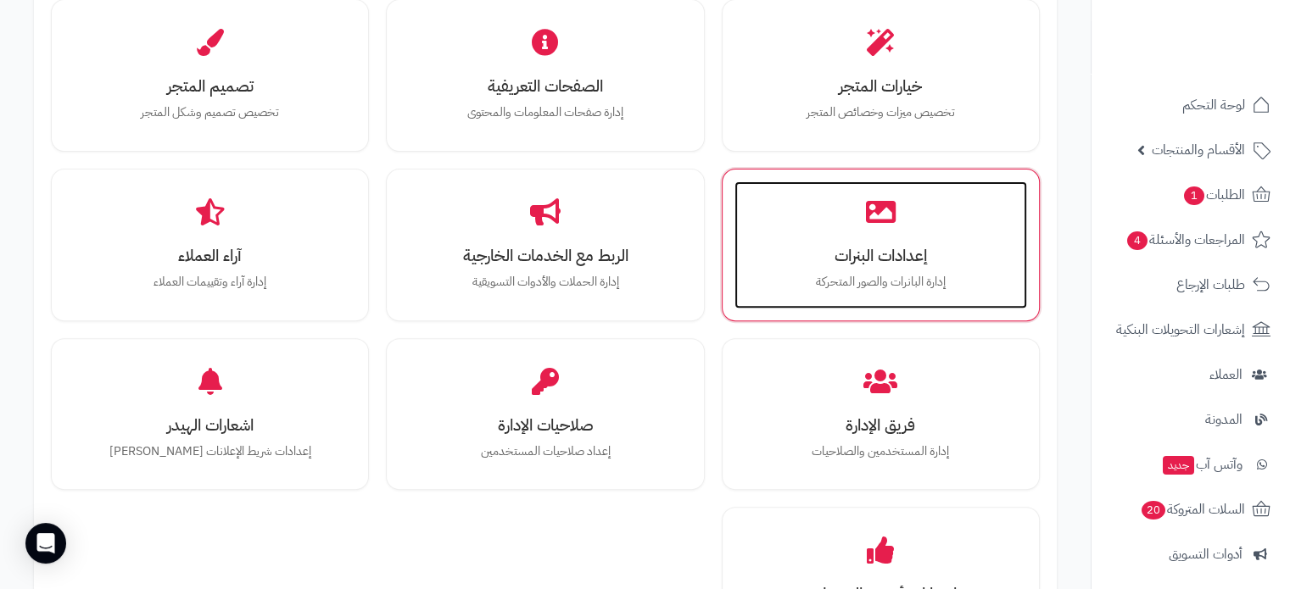
click at [879, 258] on h3 "إعدادات البنرات" at bounding box center [880, 256] width 259 height 18
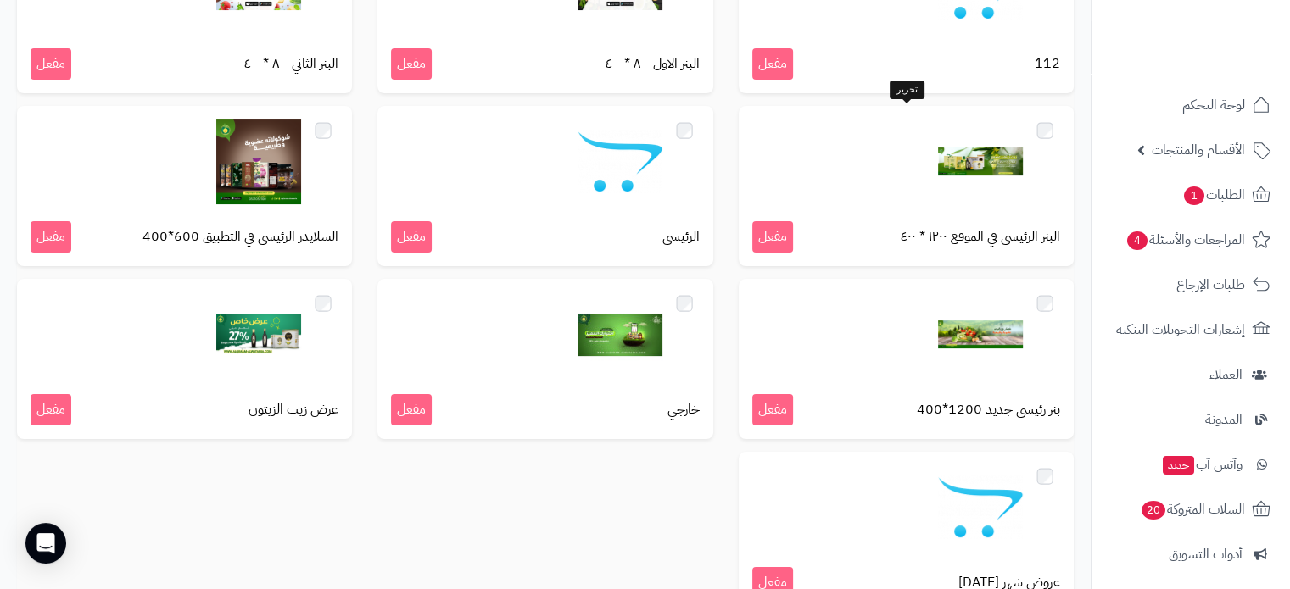
scroll to position [339, 0]
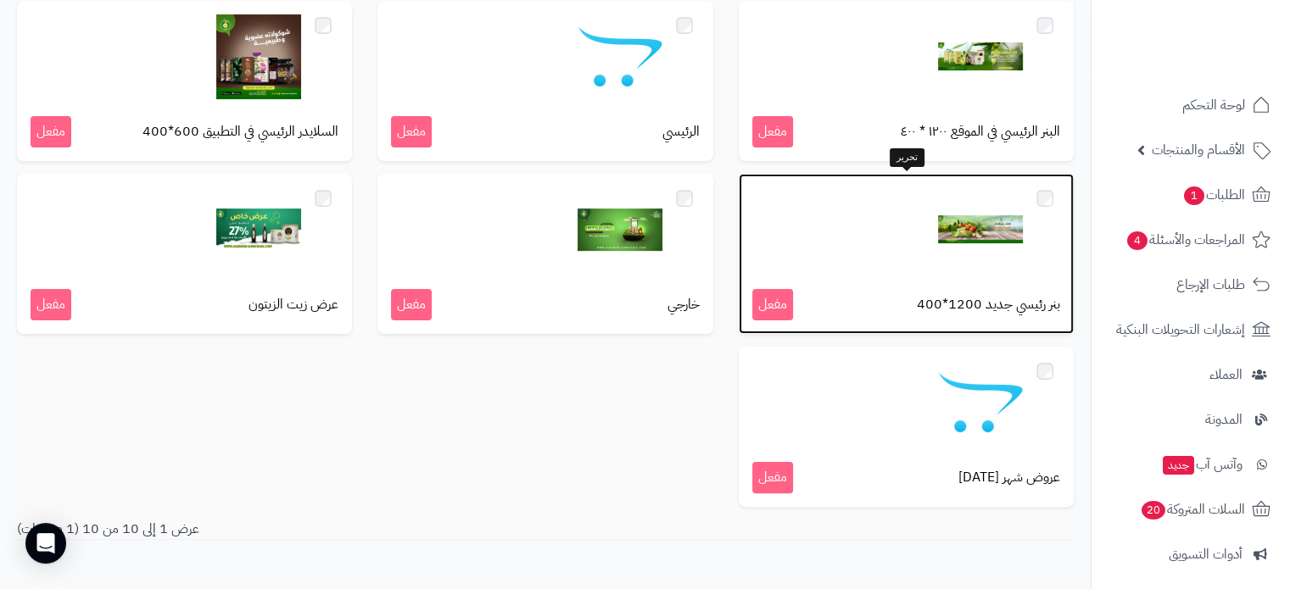
click at [840, 242] on div at bounding box center [906, 229] width 308 height 85
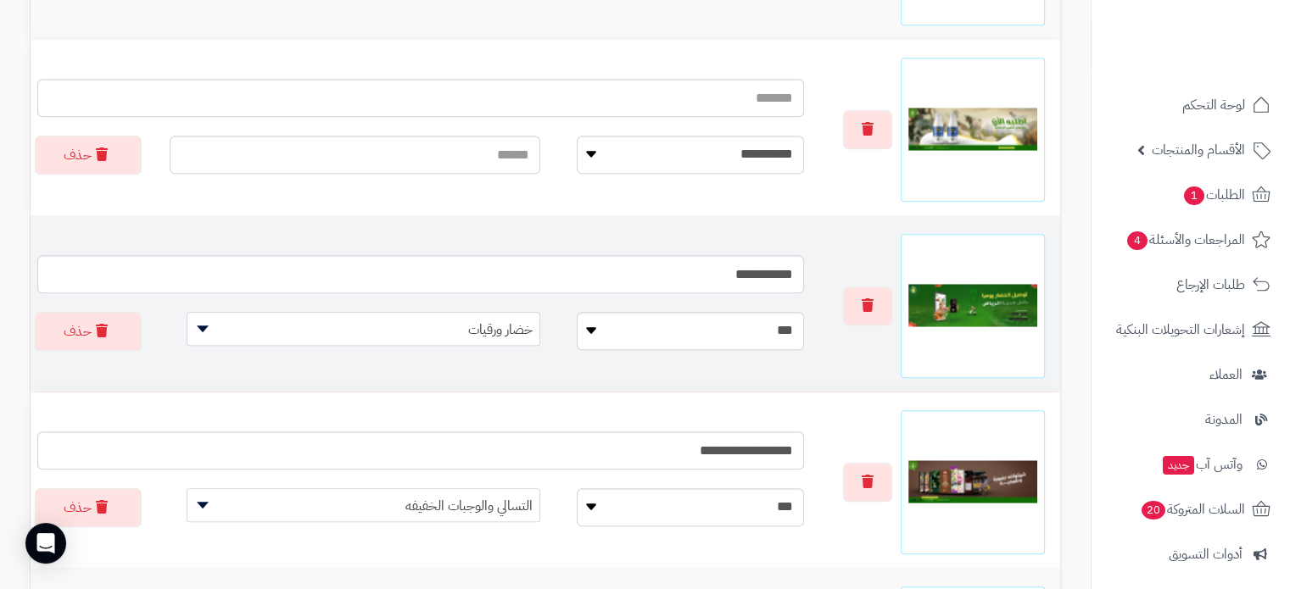
scroll to position [1272, 0]
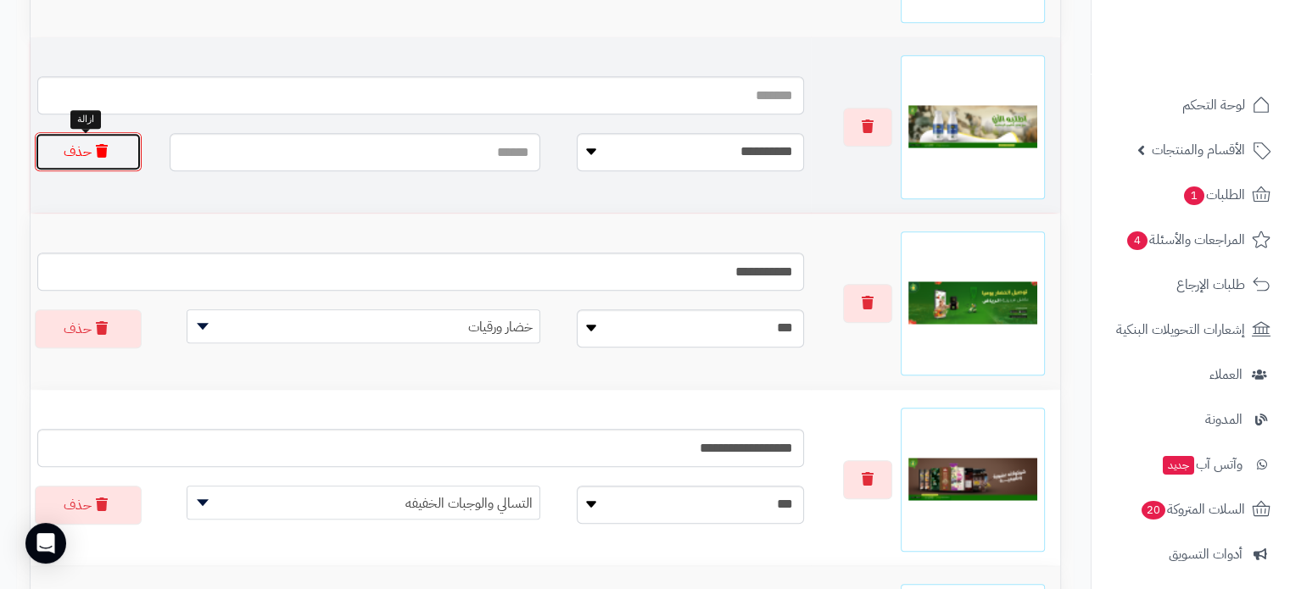
click at [82, 153] on button "حذف" at bounding box center [88, 151] width 107 height 39
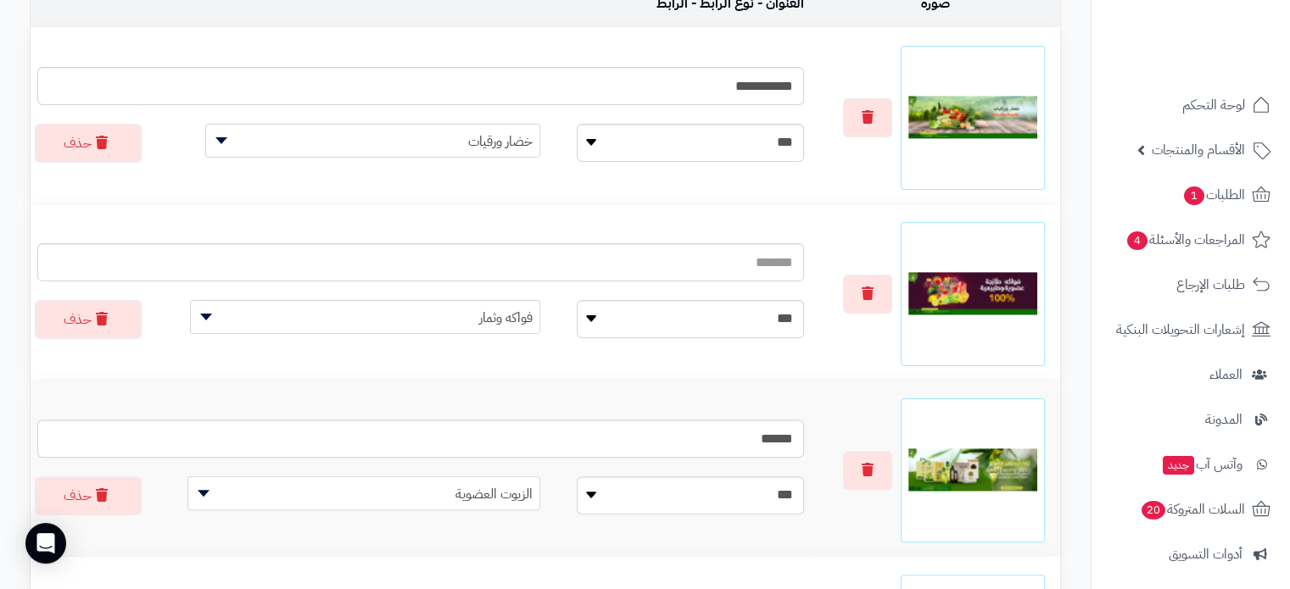
scroll to position [254, 0]
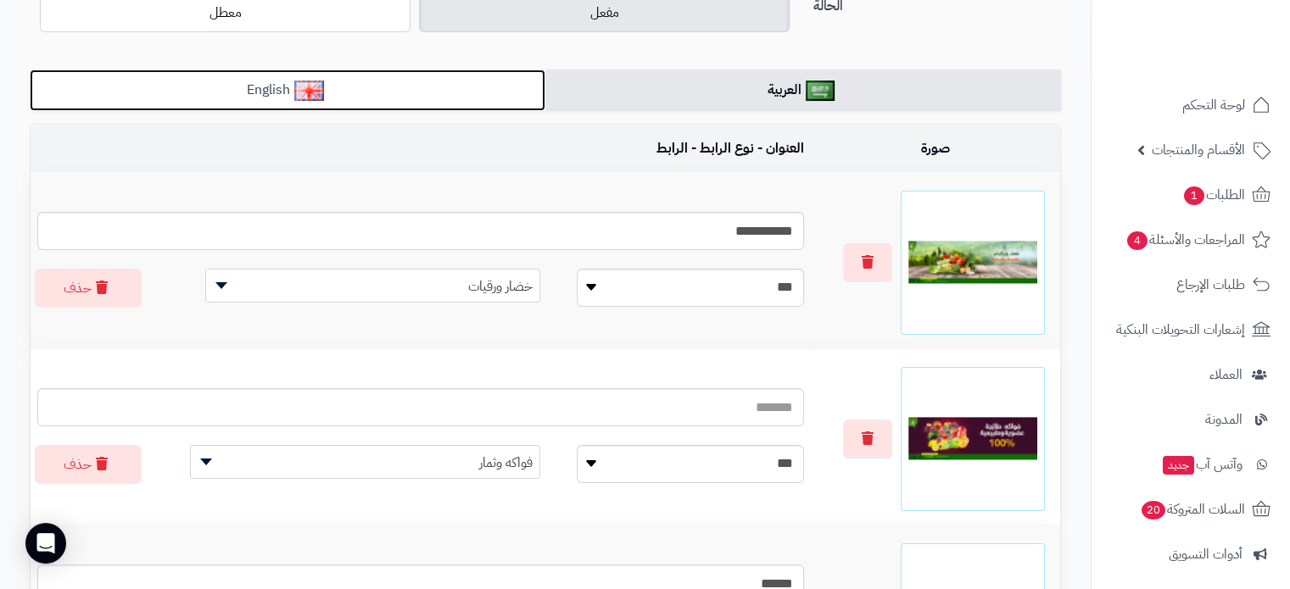
click at [400, 87] on link "English" at bounding box center [288, 91] width 516 height 42
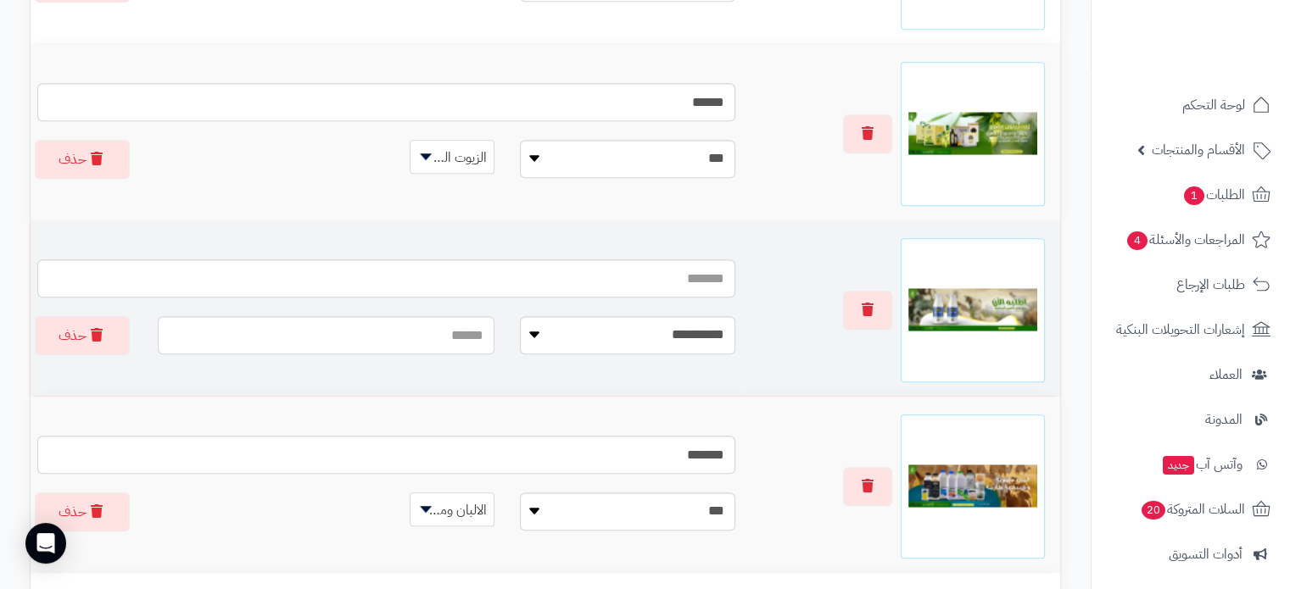
scroll to position [1272, 0]
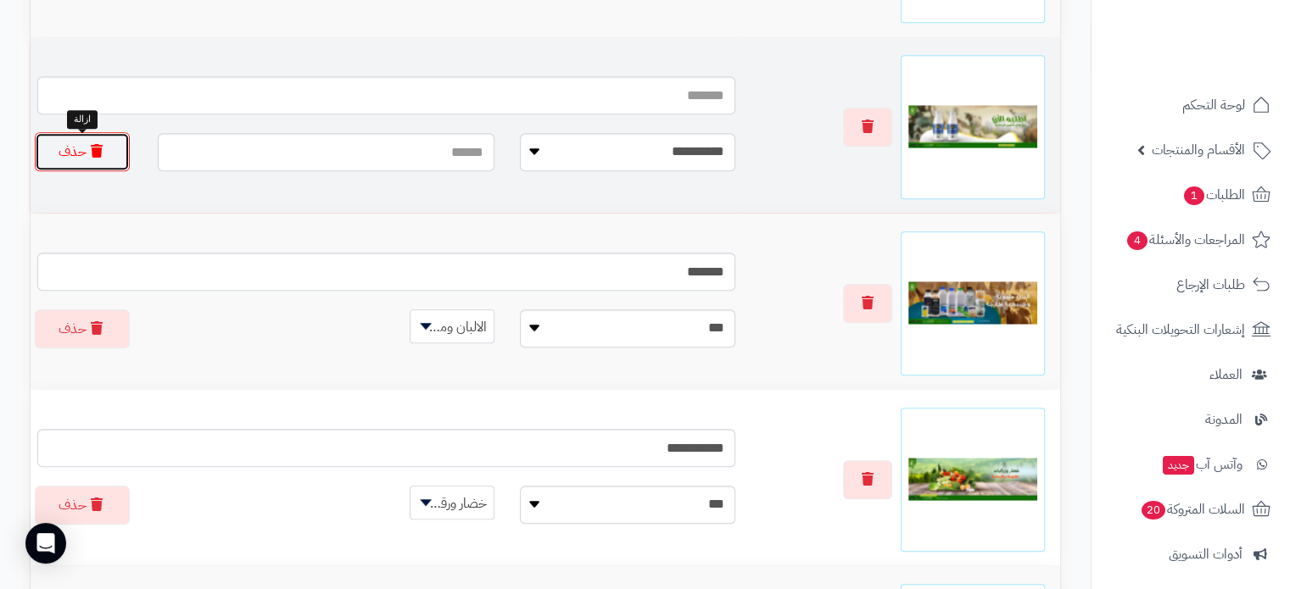
click at [76, 159] on button "حذف" at bounding box center [82, 151] width 95 height 39
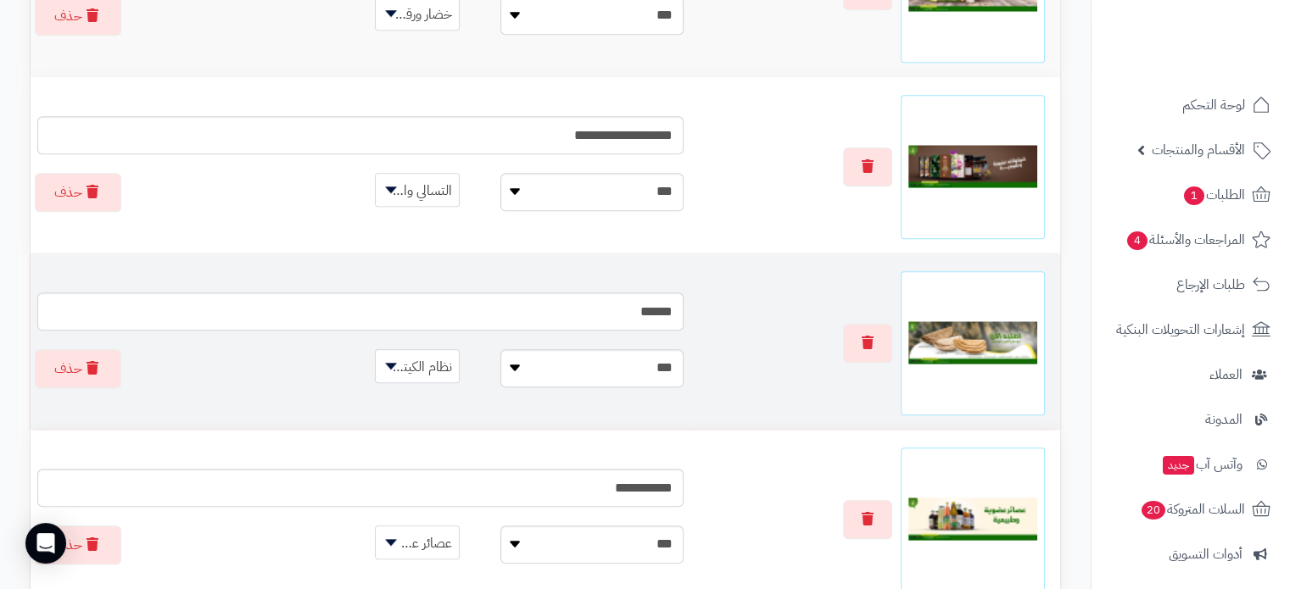
scroll to position [1805, 0]
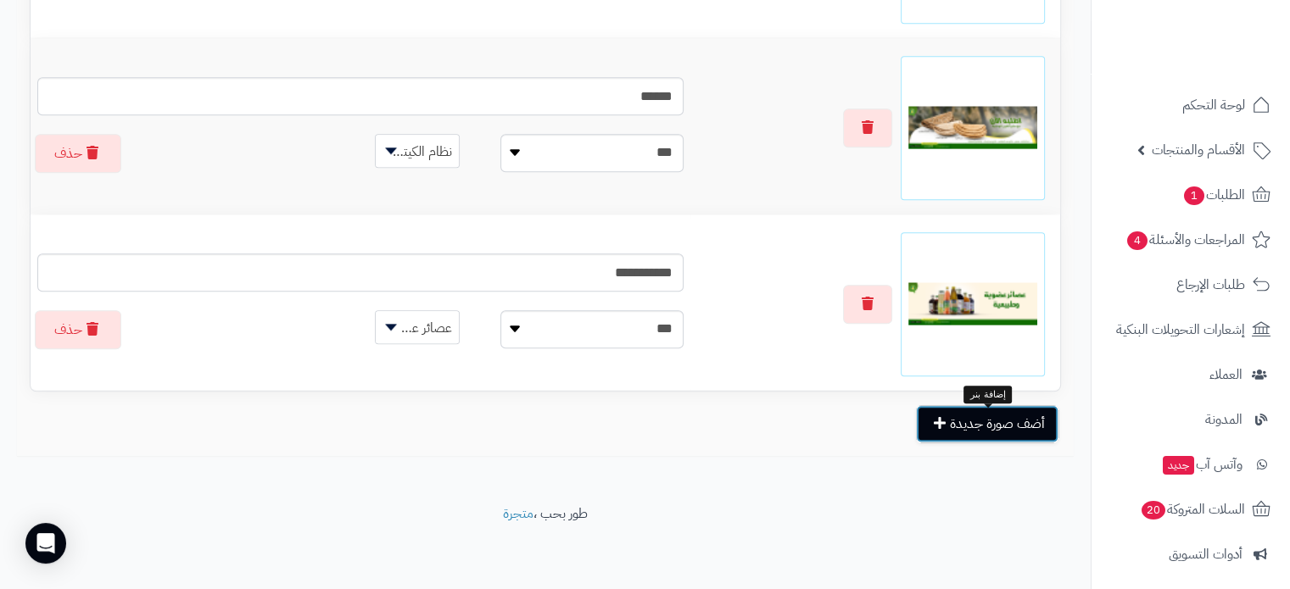
click at [979, 432] on button "أضف صورة جديدة" at bounding box center [987, 423] width 142 height 37
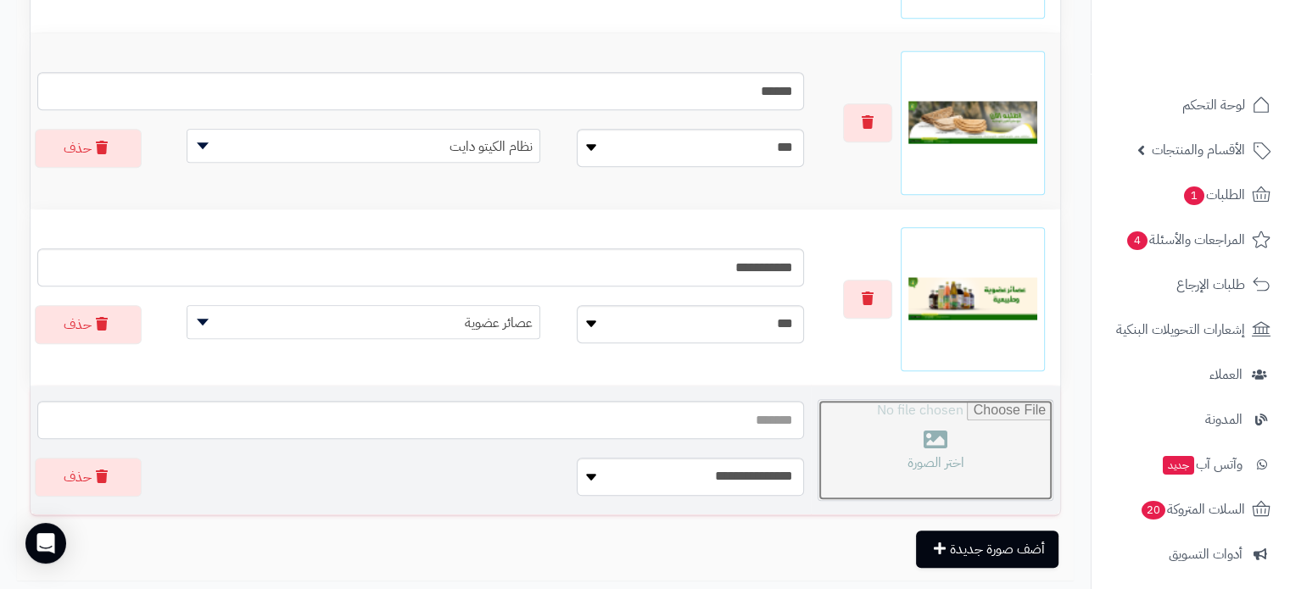
click at [929, 443] on input "file" at bounding box center [935, 450] width 234 height 100
type input "**********"
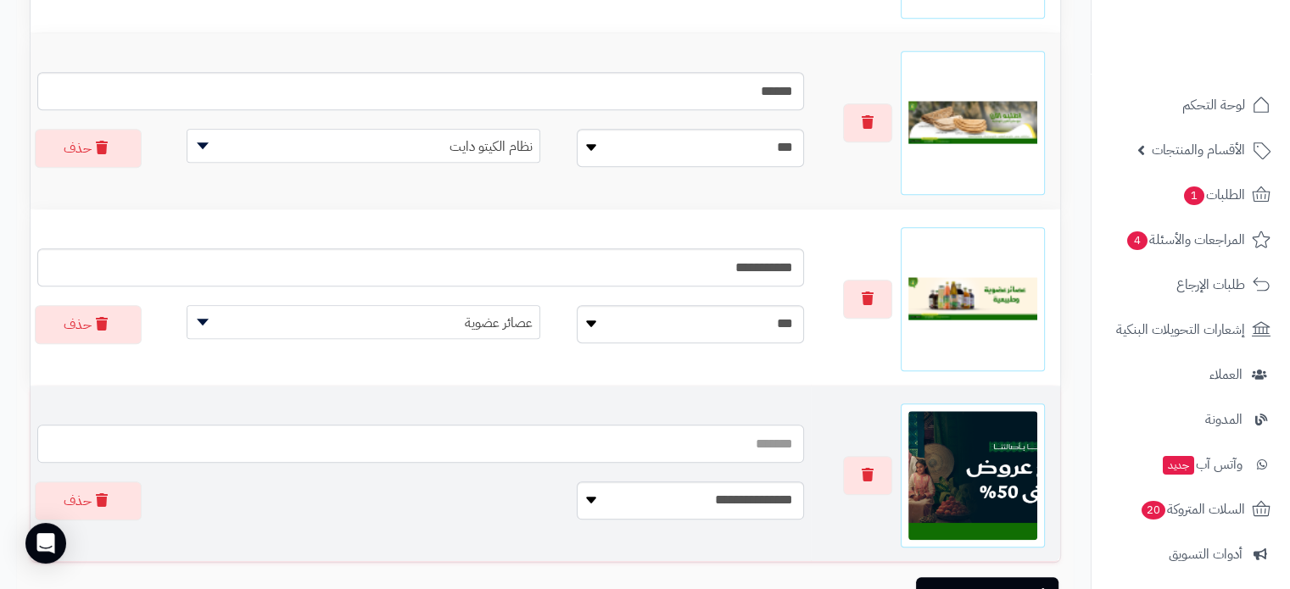
click at [695, 452] on input "text" at bounding box center [420, 444] width 767 height 38
type input "**********"
click at [672, 505] on select "**********" at bounding box center [690, 501] width 227 height 38
select select "**********"
click at [577, 487] on select "**********" at bounding box center [690, 501] width 227 height 38
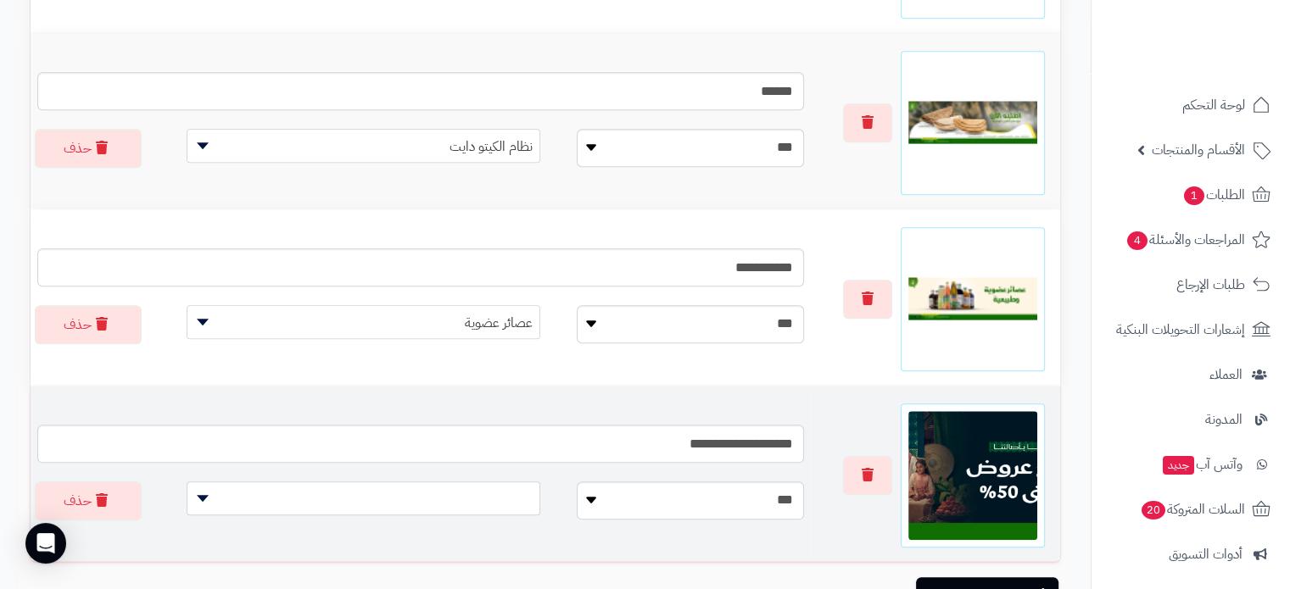
click at [437, 508] on span at bounding box center [364, 499] width 354 height 34
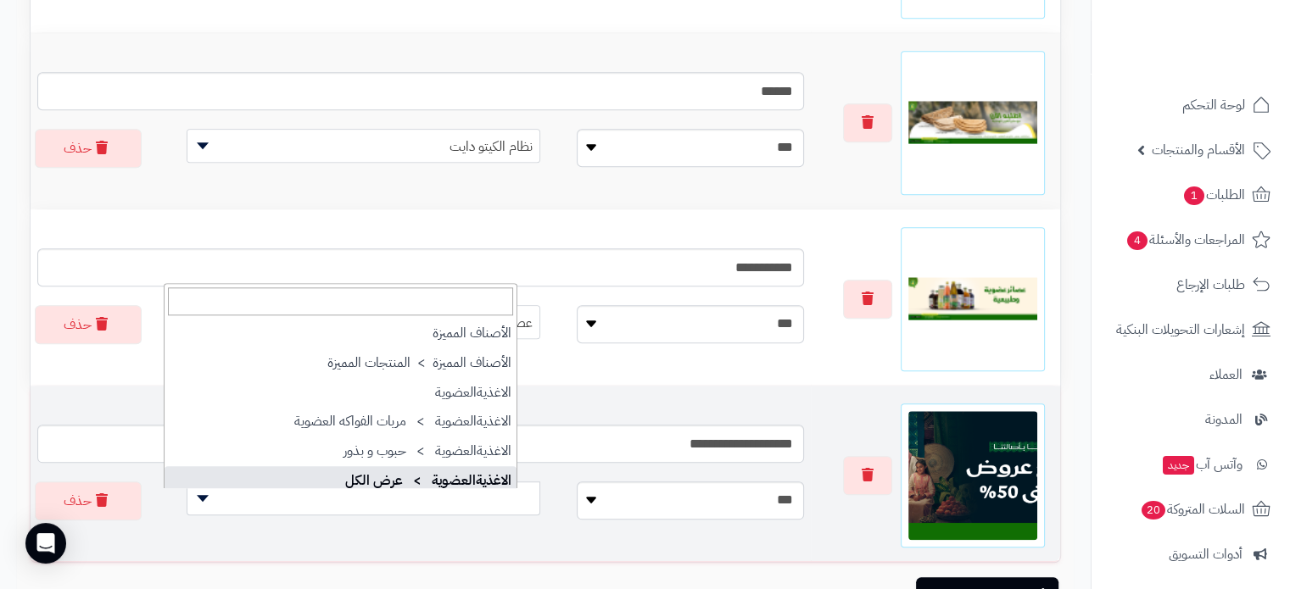
select select "**"
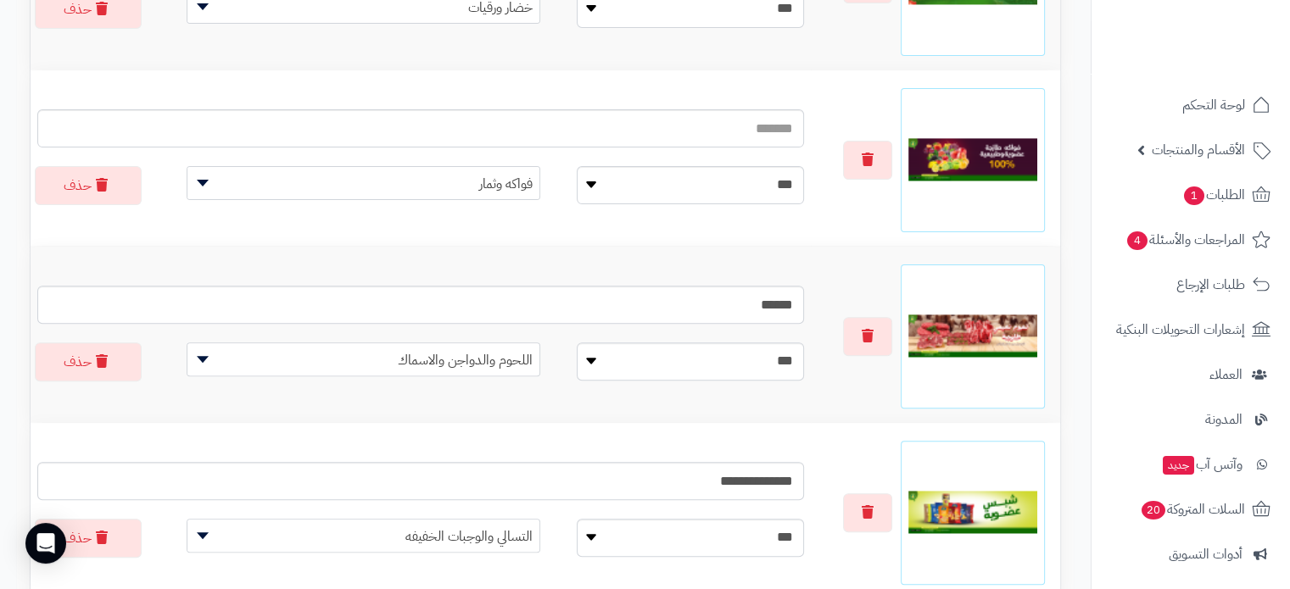
scroll to position [25, 0]
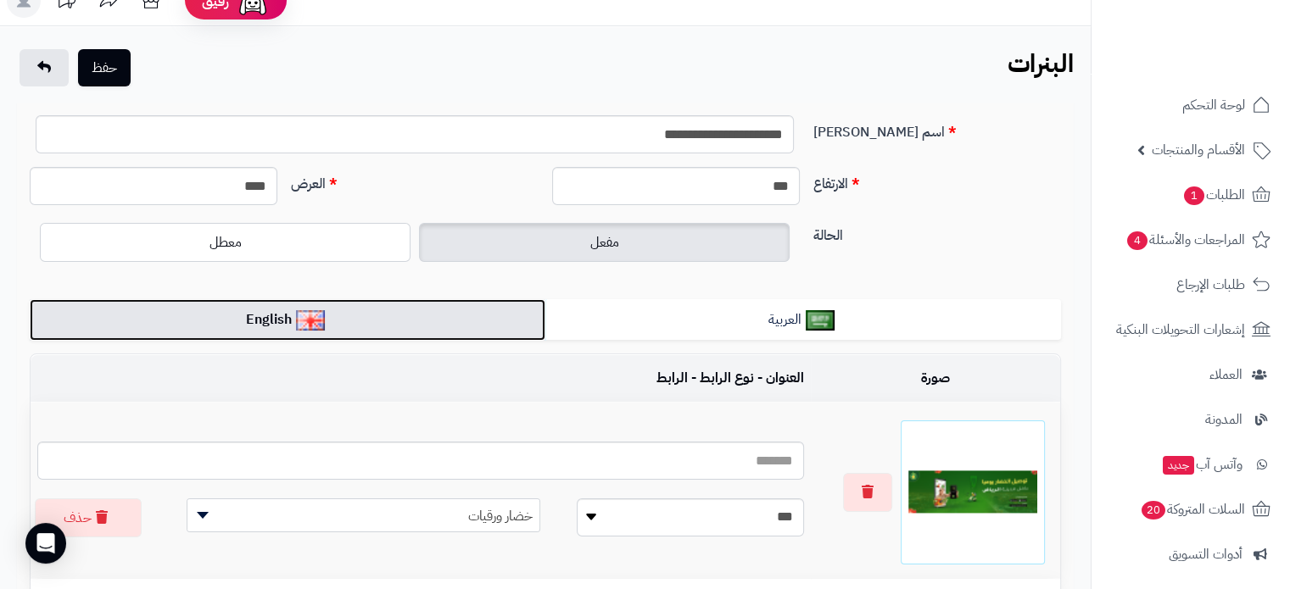
click at [286, 319] on link "English" at bounding box center [288, 320] width 516 height 42
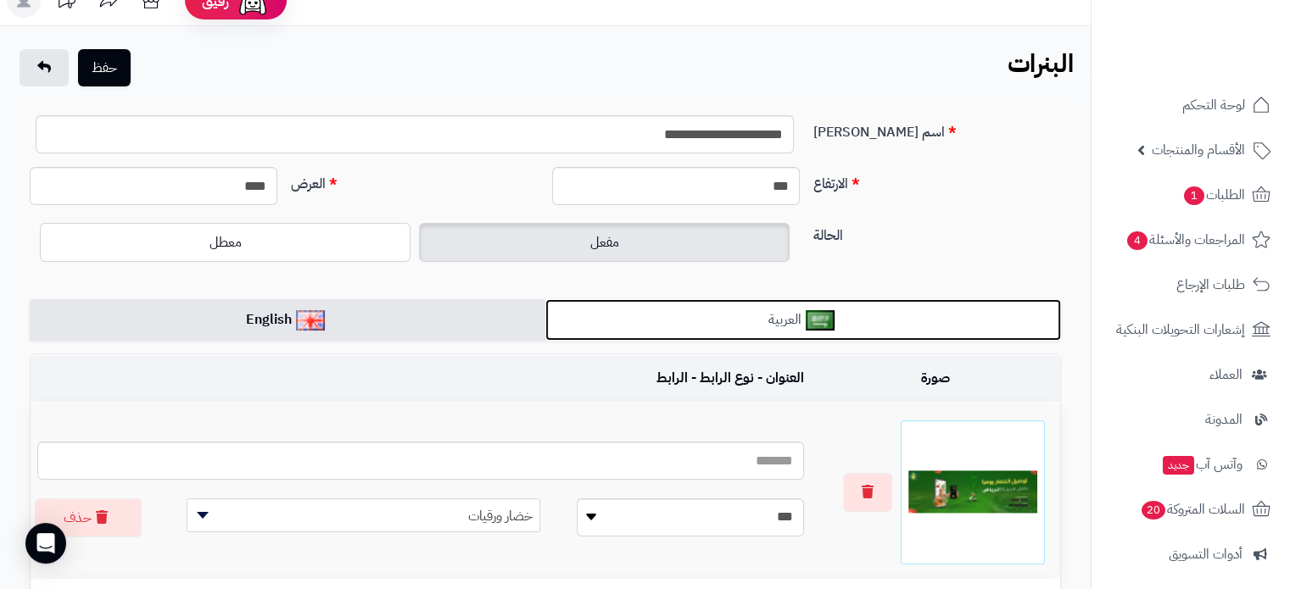
click at [677, 323] on link "العربية" at bounding box center [803, 320] width 516 height 42
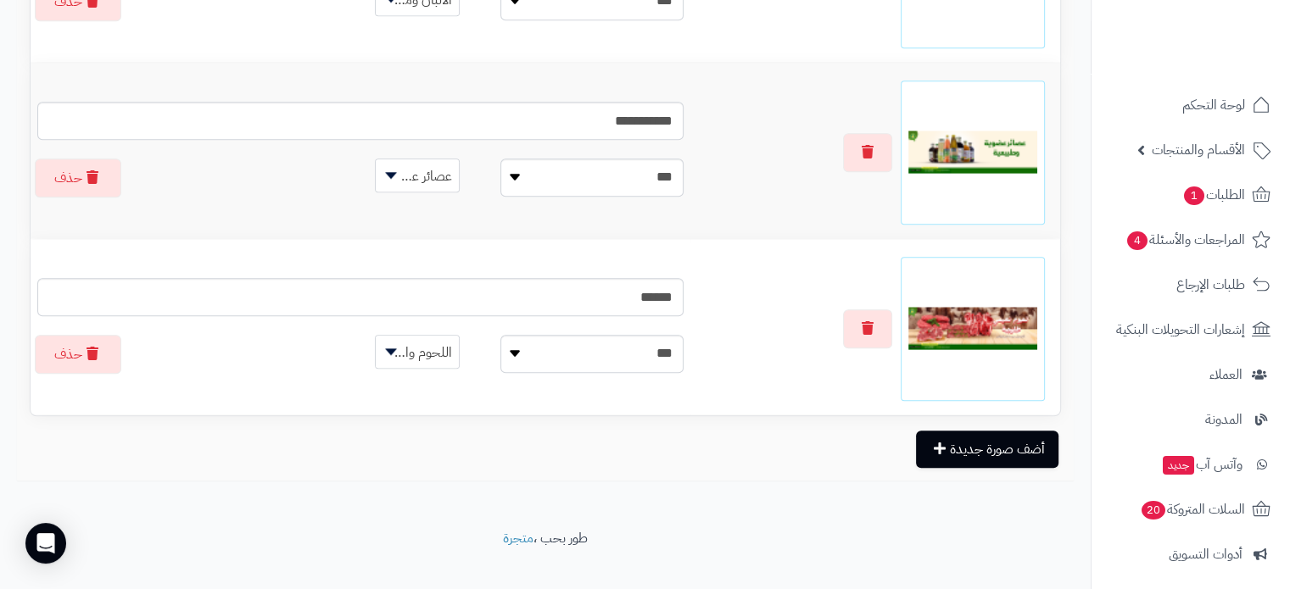
scroll to position [1805, 0]
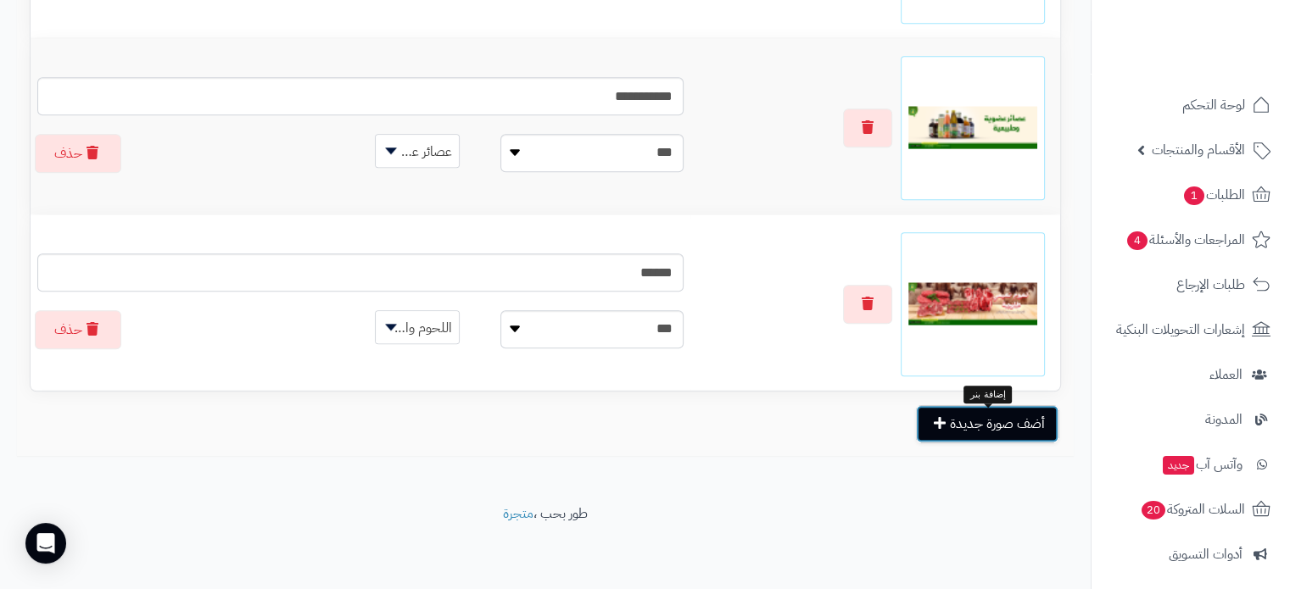
click at [973, 439] on button "أضف صورة جديدة" at bounding box center [987, 423] width 142 height 37
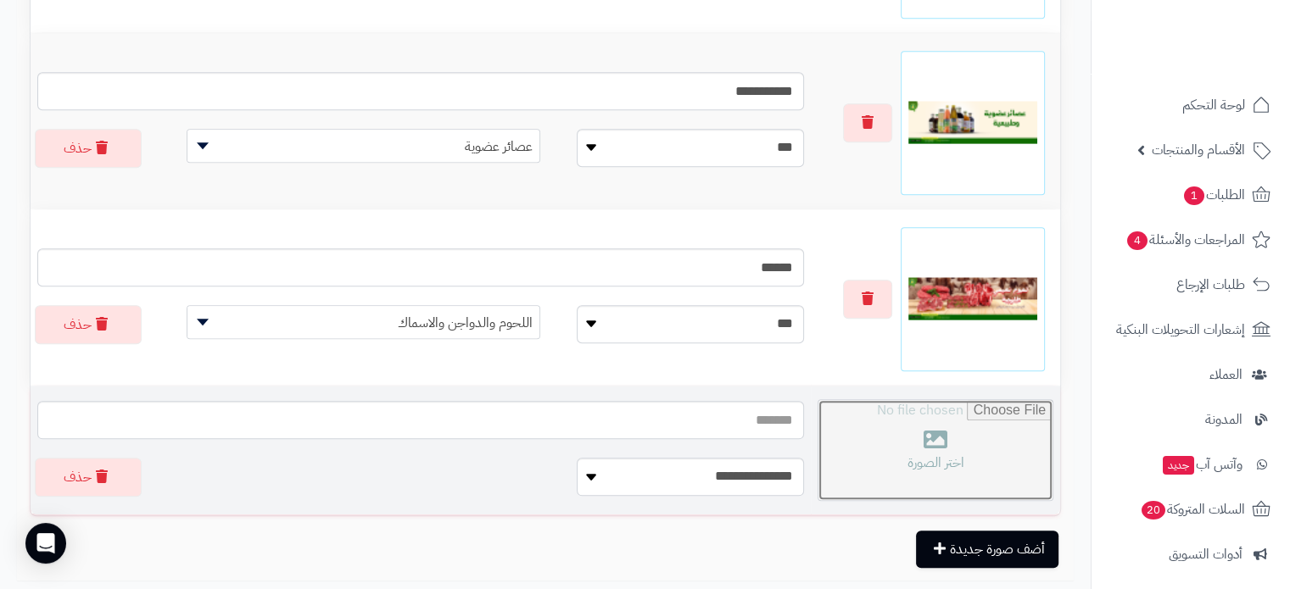
click at [896, 455] on input "file" at bounding box center [935, 450] width 234 height 100
type input "**********"
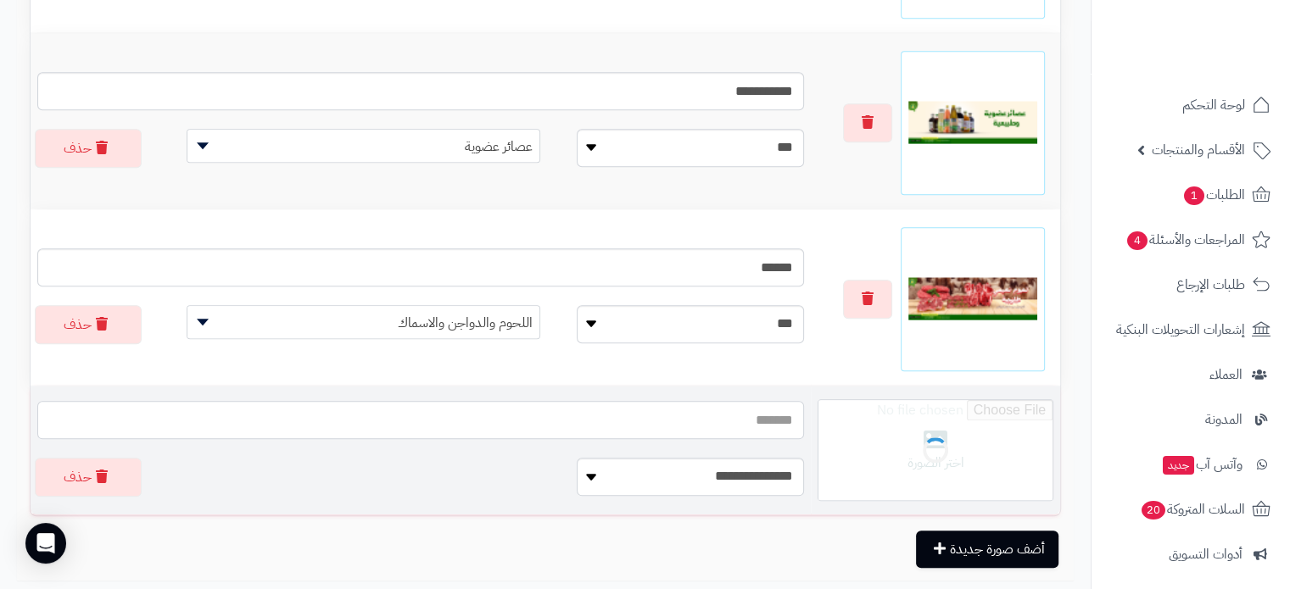
click at [711, 422] on input "text" at bounding box center [420, 420] width 767 height 38
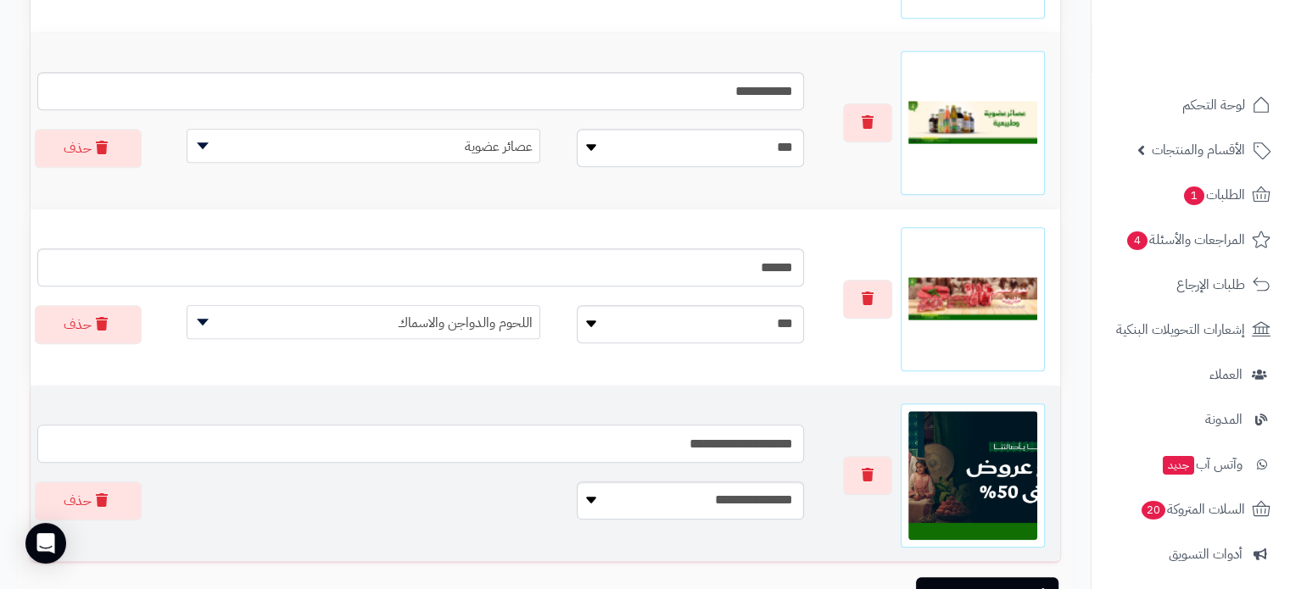
type input "**********"
click at [706, 510] on select "**********" at bounding box center [690, 501] width 227 height 38
select select "**********"
click at [577, 487] on select "**********" at bounding box center [690, 501] width 227 height 38
click at [438, 508] on span at bounding box center [364, 499] width 354 height 34
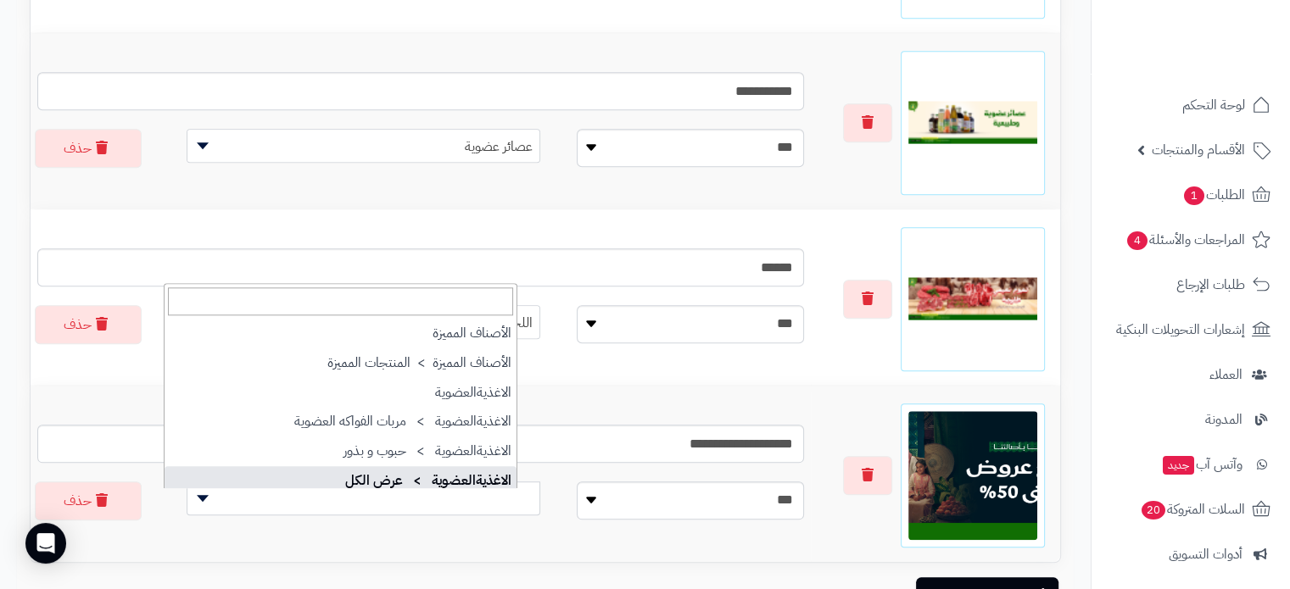
select select "**"
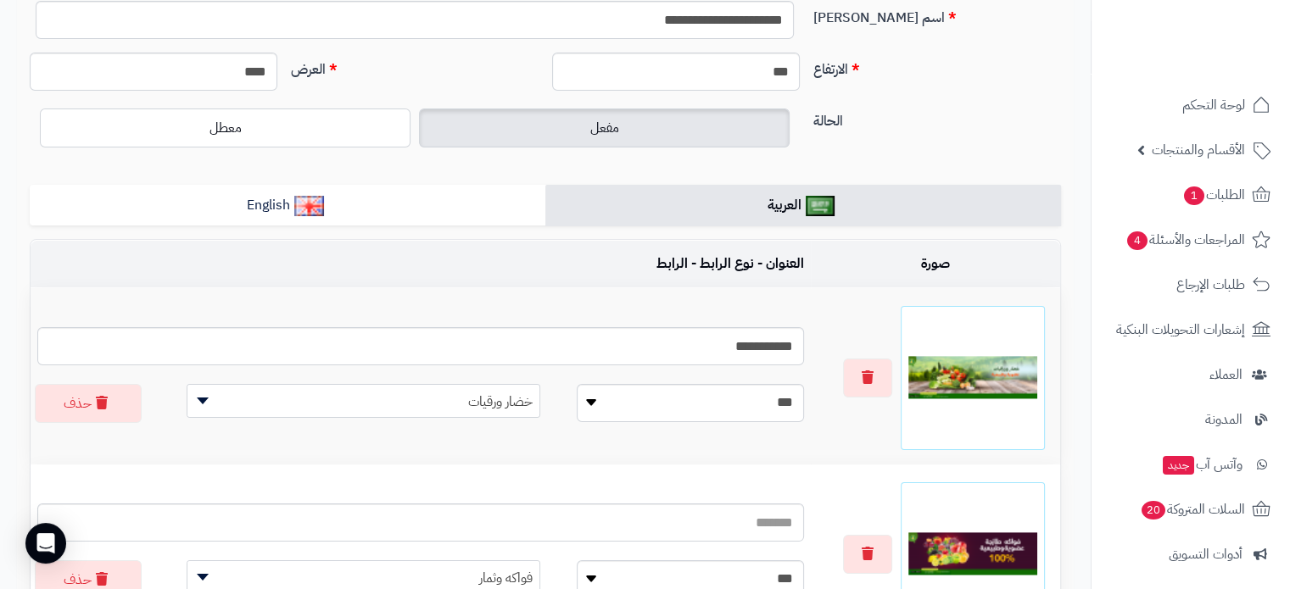
scroll to position [0, 0]
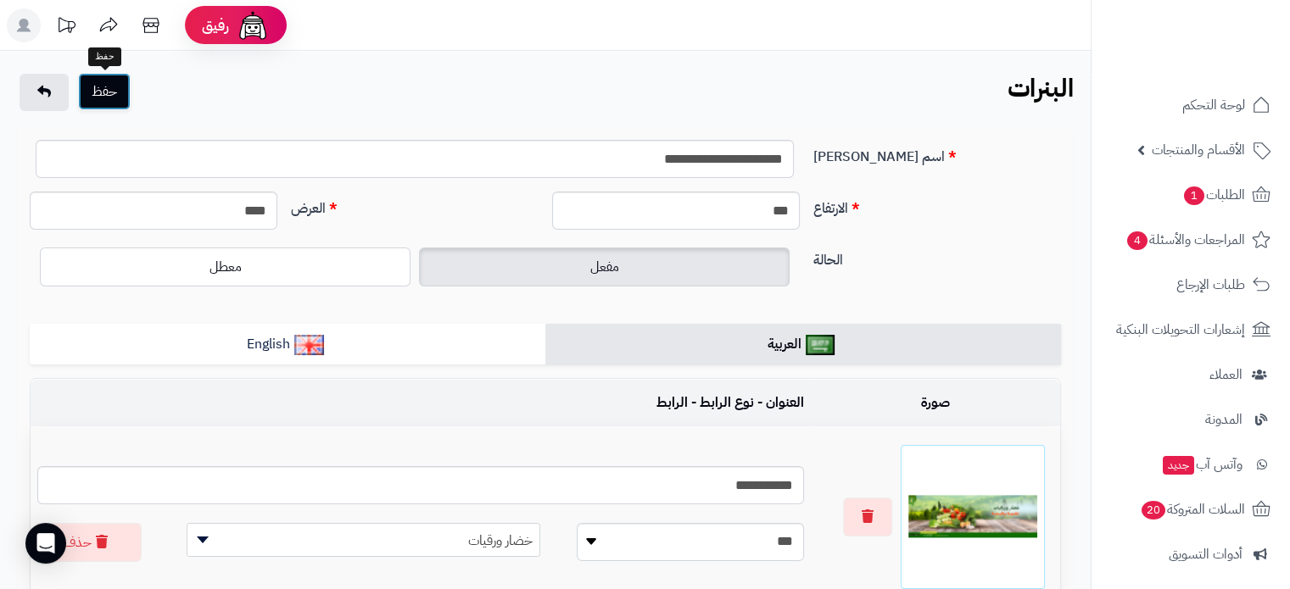
click at [105, 92] on button "حفظ" at bounding box center [104, 91] width 53 height 37
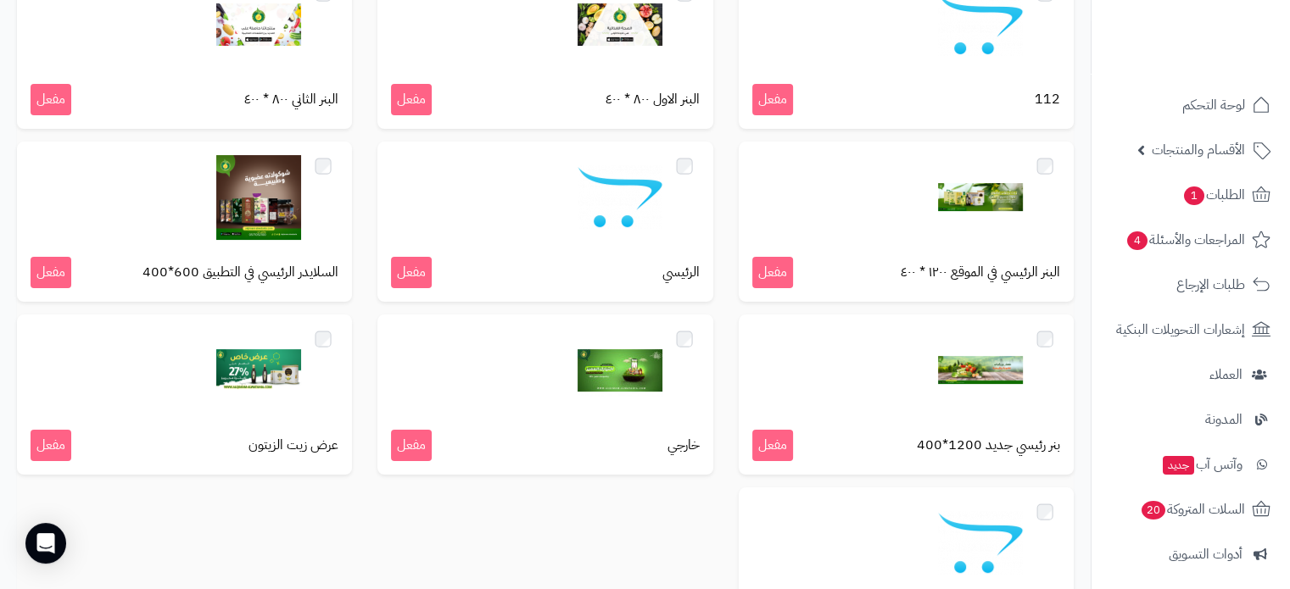
scroll to position [254, 0]
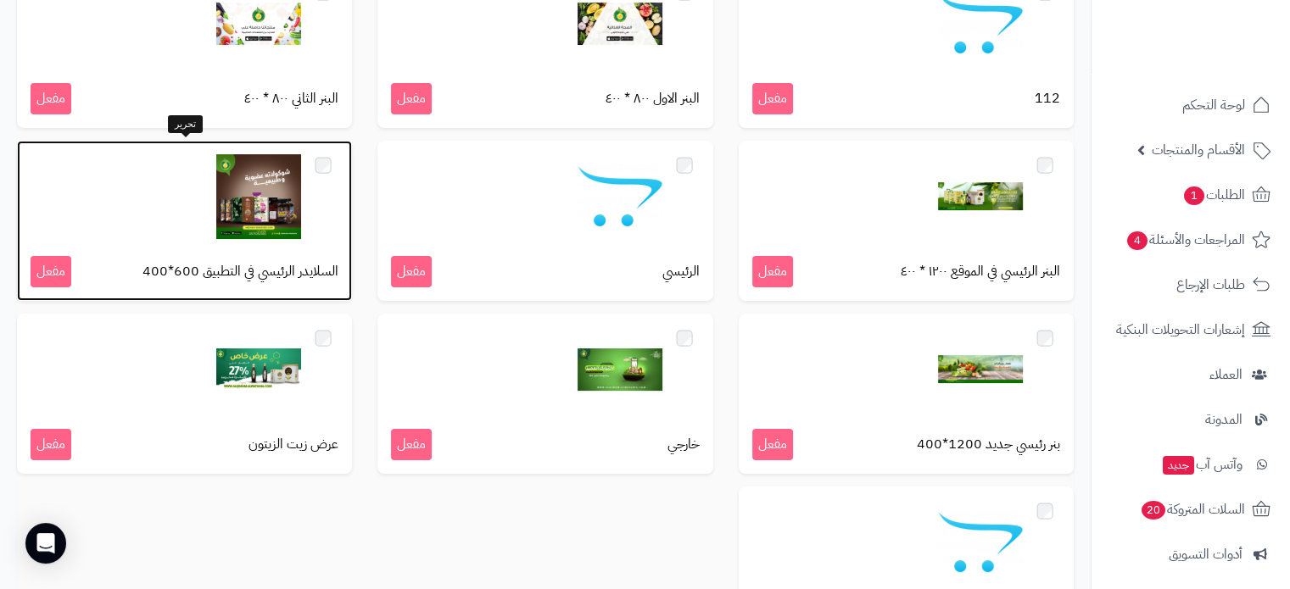
click at [80, 197] on div at bounding box center [185, 196] width 308 height 85
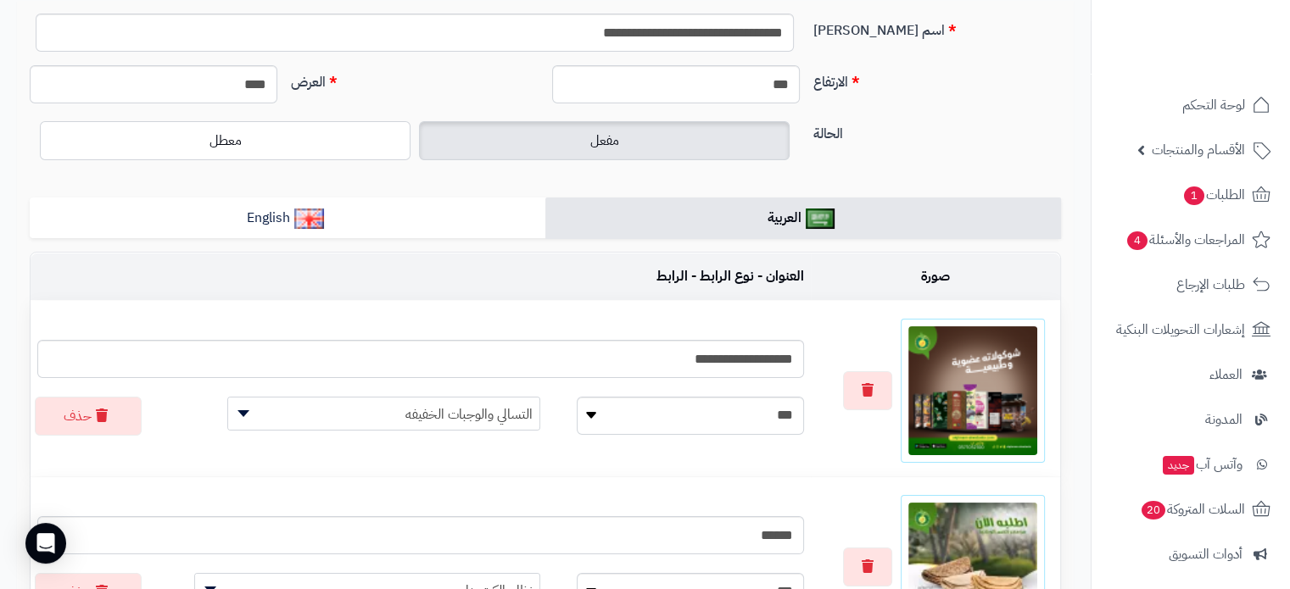
scroll to position [3, 0]
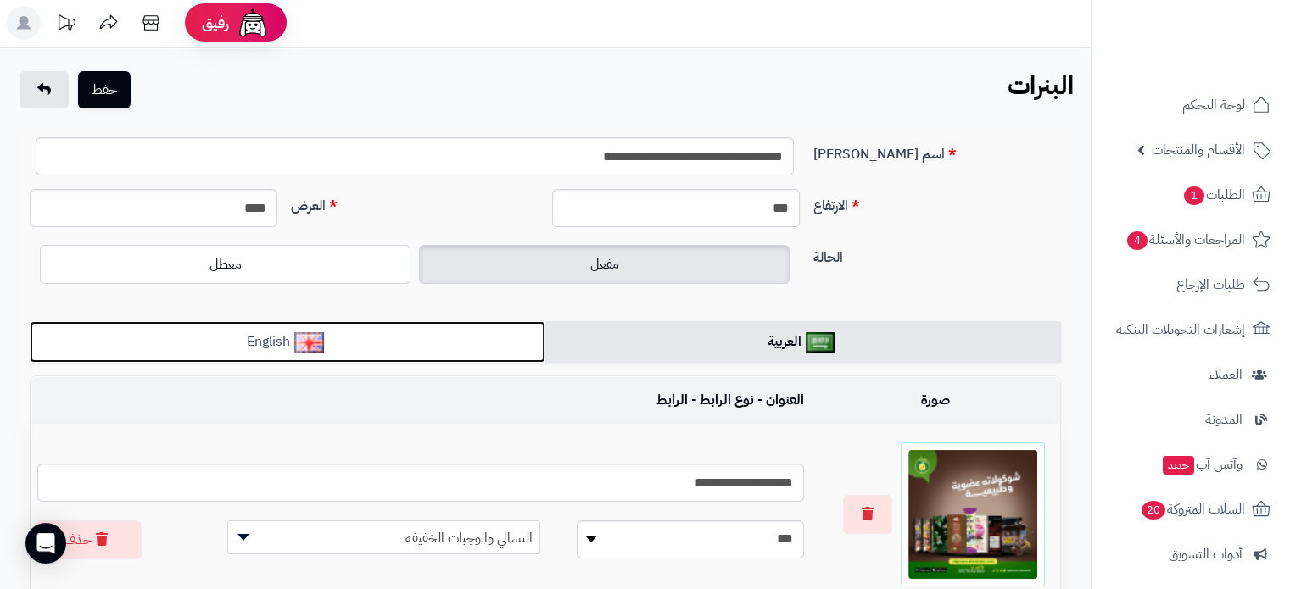
click at [351, 338] on link "English" at bounding box center [288, 342] width 516 height 42
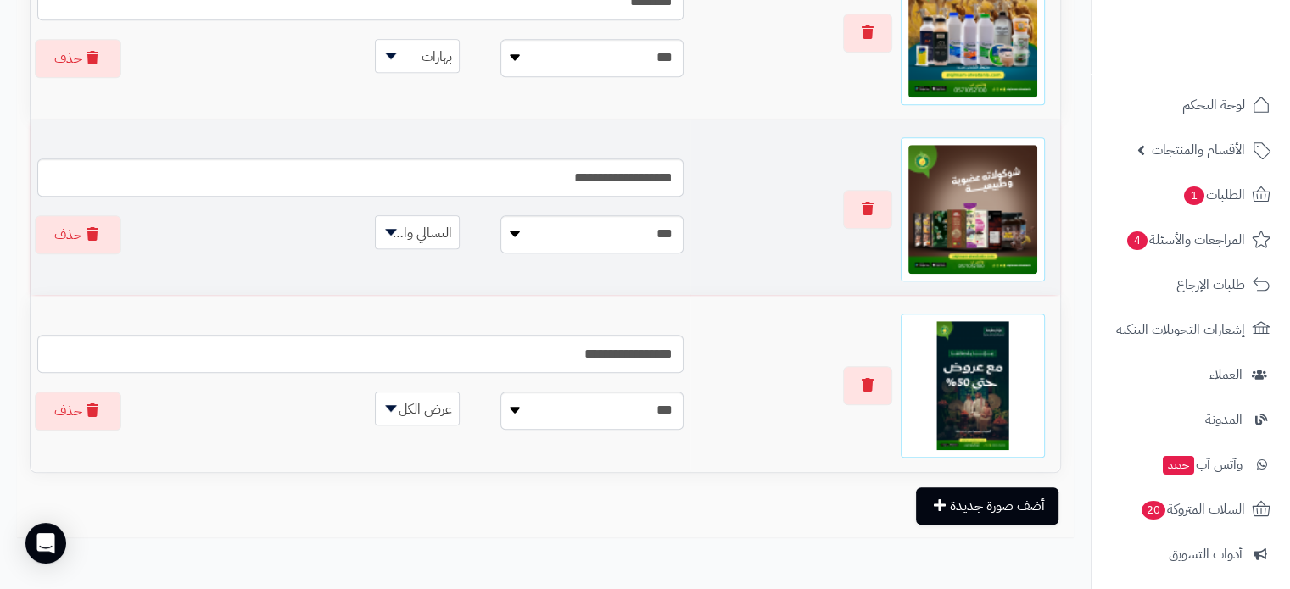
scroll to position [1275, 0]
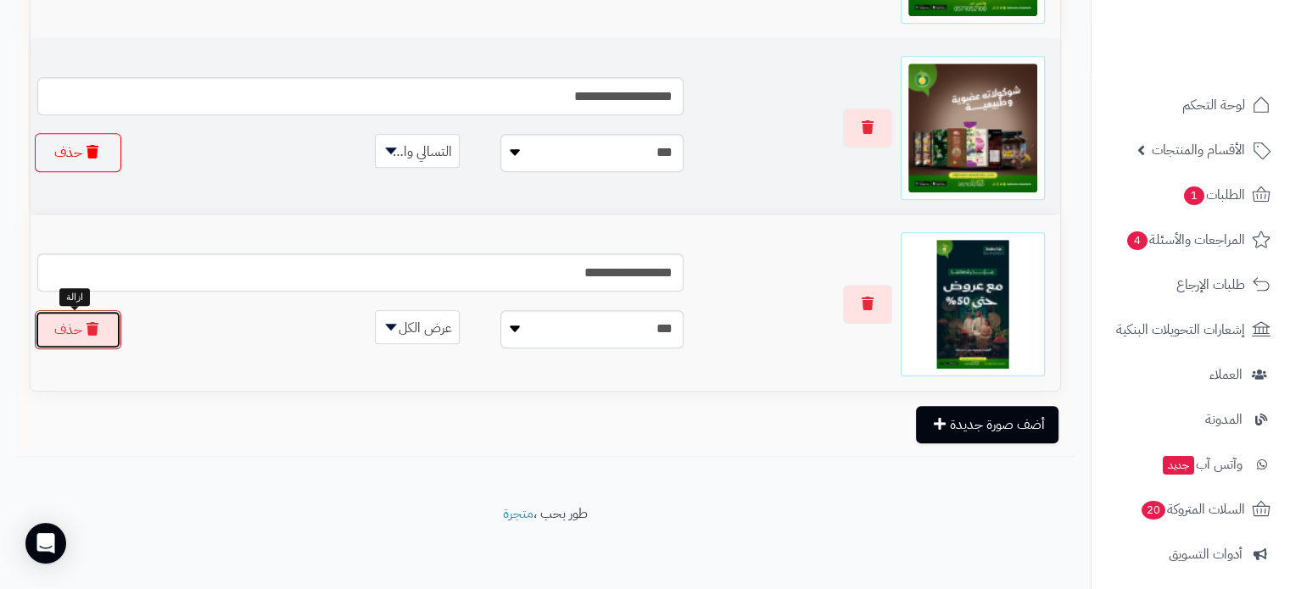
click at [58, 327] on button "حذف" at bounding box center [78, 329] width 86 height 39
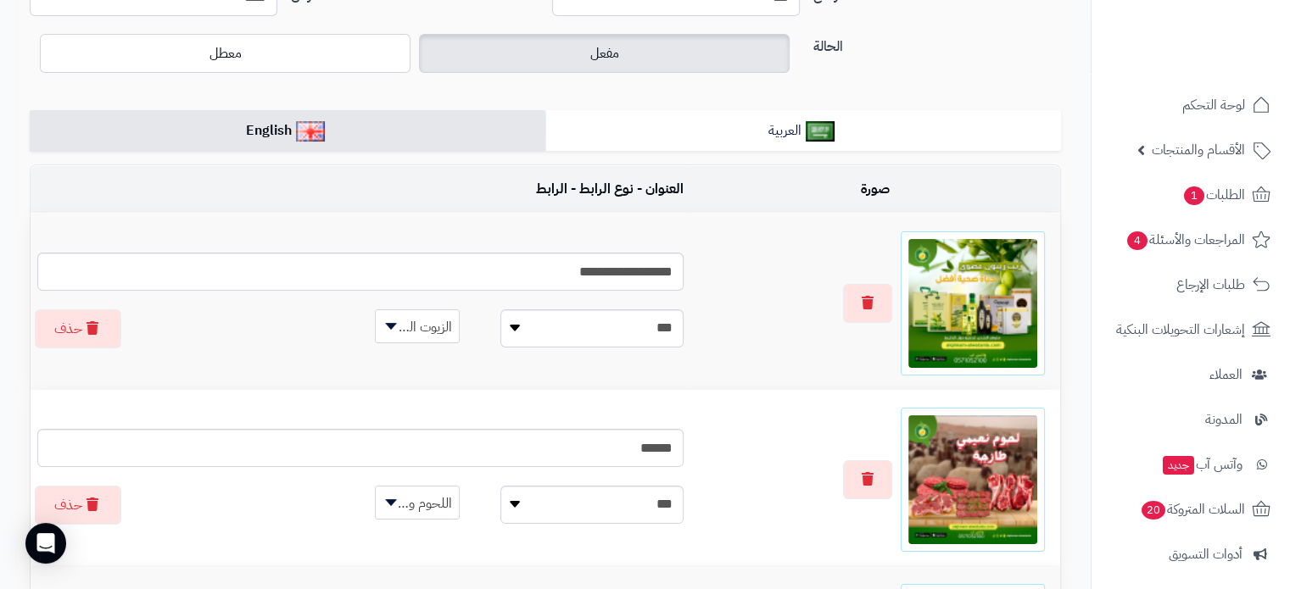
scroll to position [0, 0]
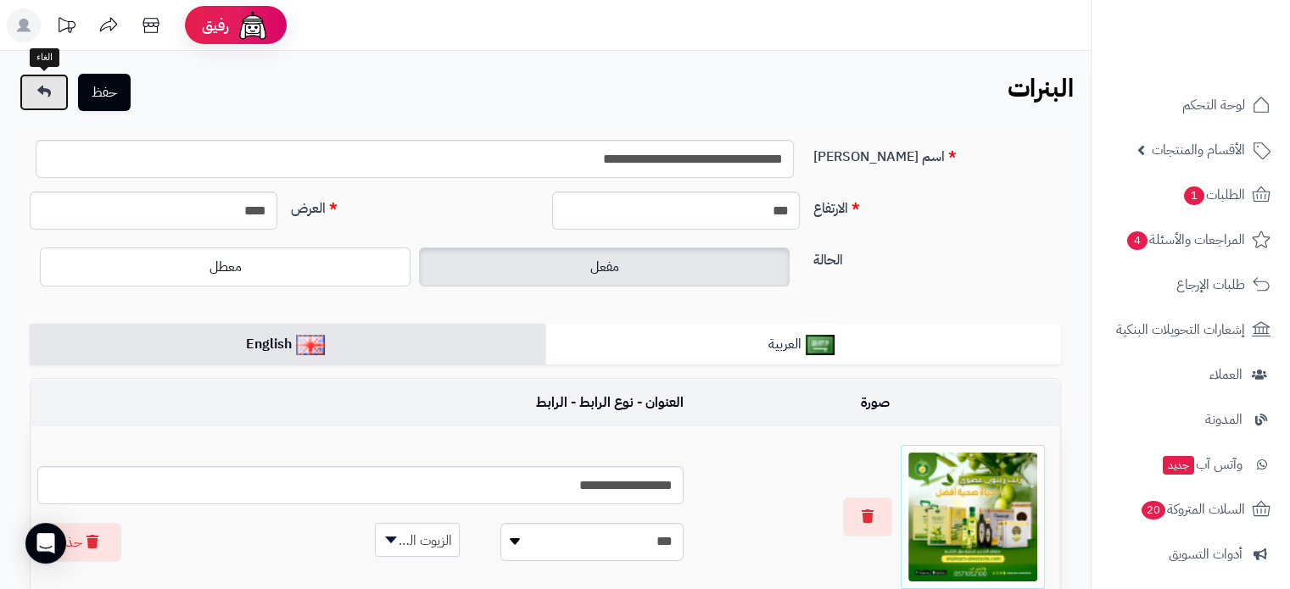
click at [55, 87] on link at bounding box center [44, 92] width 49 height 37
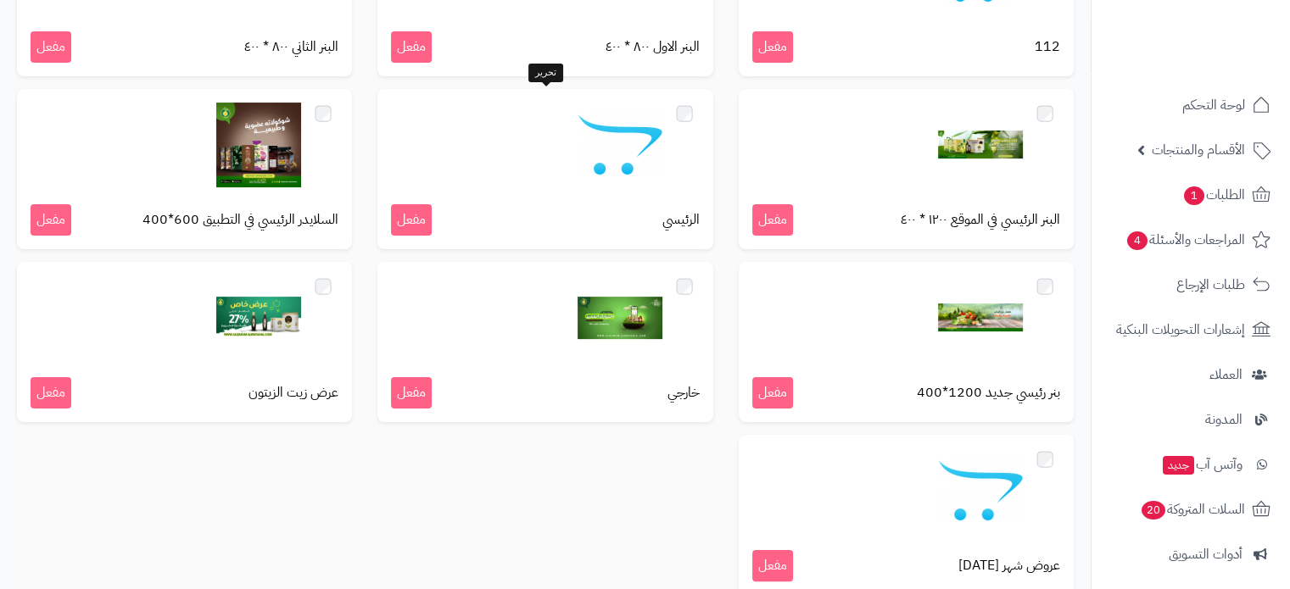
scroll to position [339, 0]
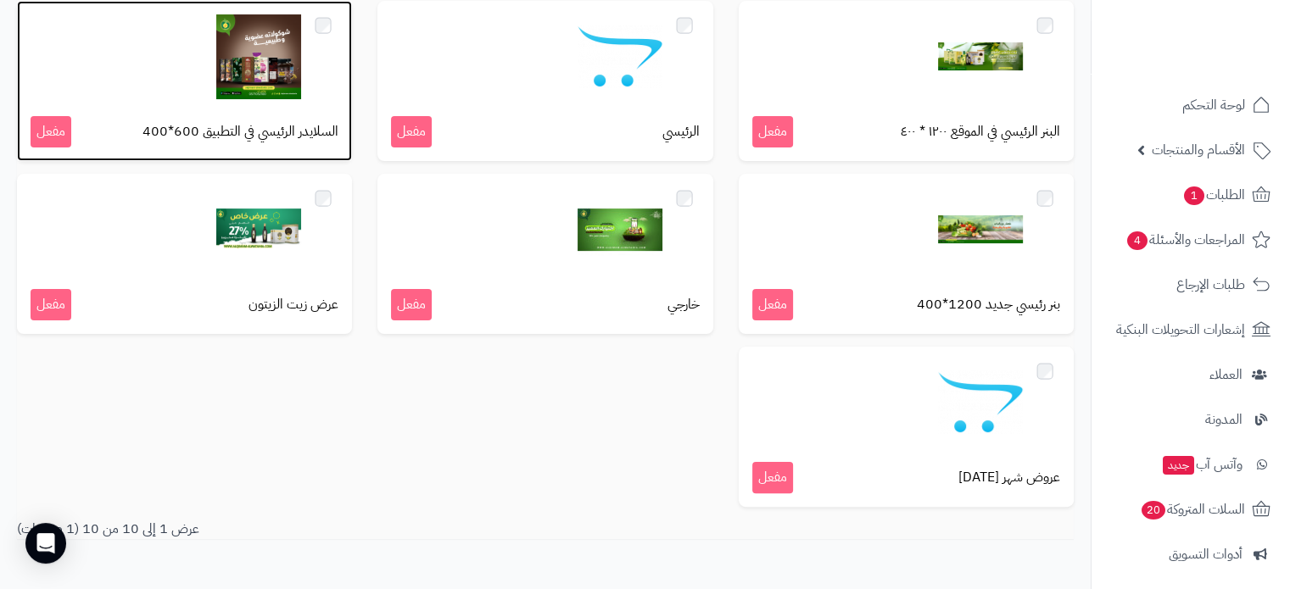
click at [243, 75] on img at bounding box center [258, 56] width 85 height 85
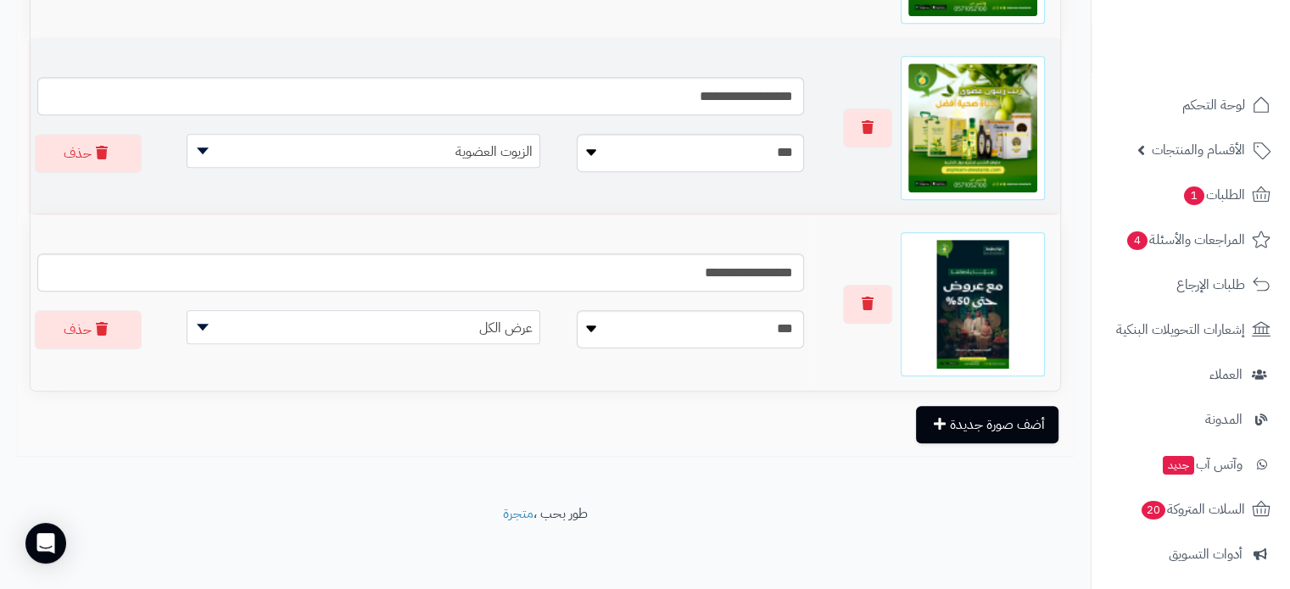
scroll to position [1275, 0]
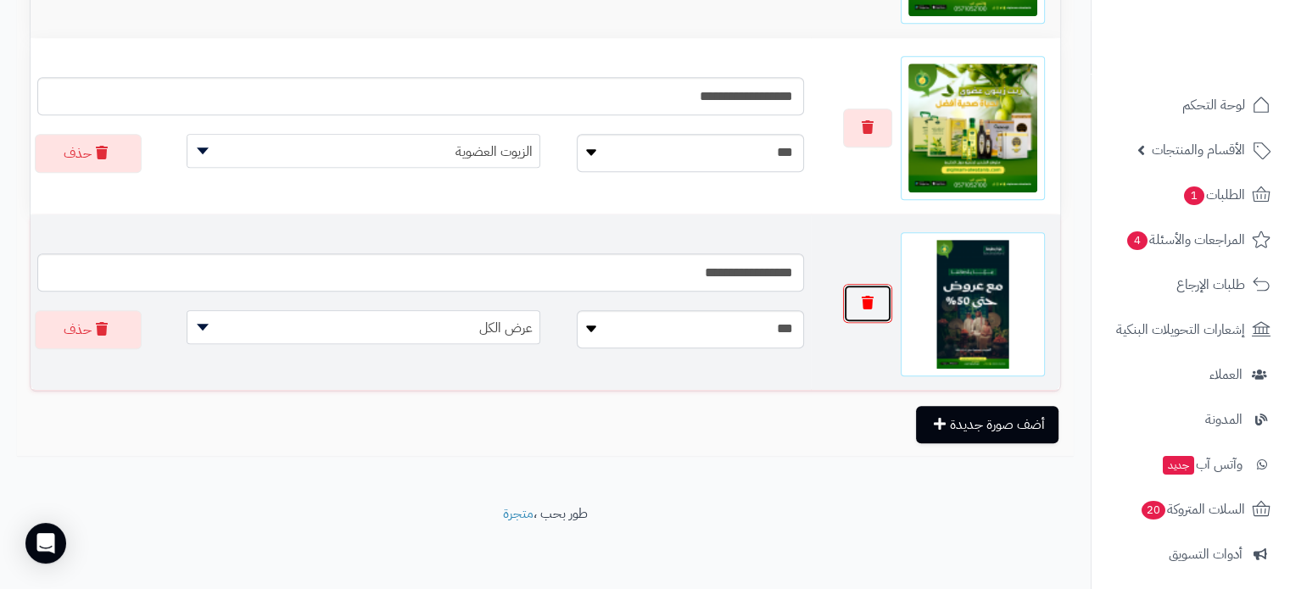
click at [875, 310] on button "button" at bounding box center [867, 303] width 49 height 39
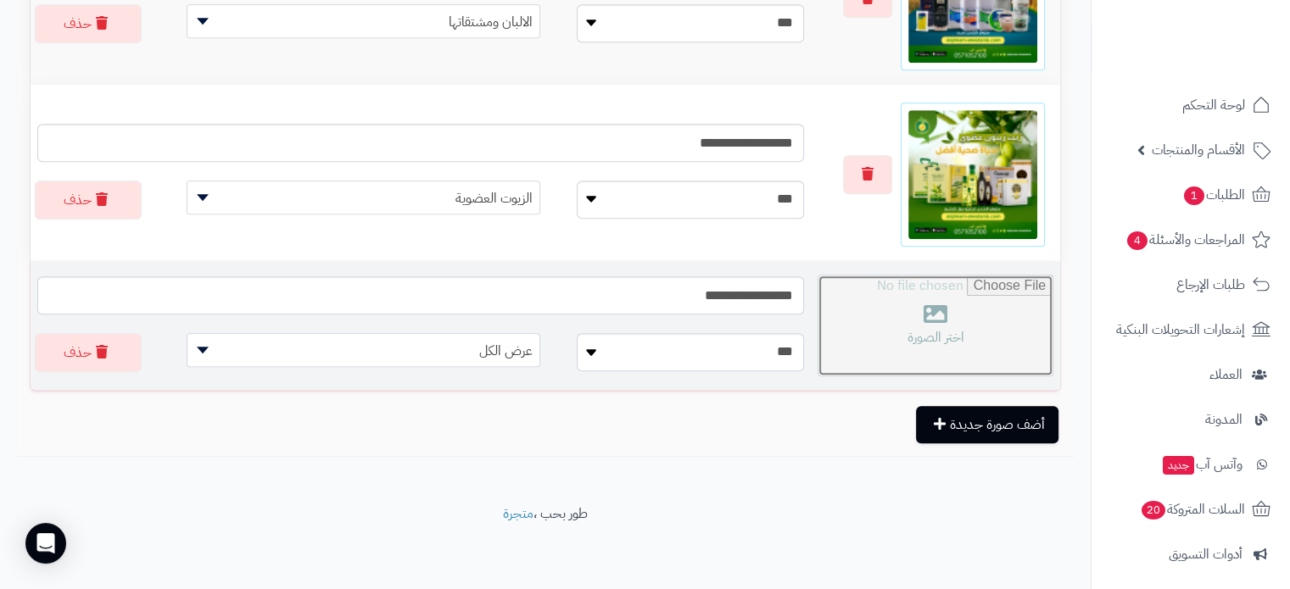
click at [929, 315] on input "file" at bounding box center [935, 326] width 234 height 100
type input "**********"
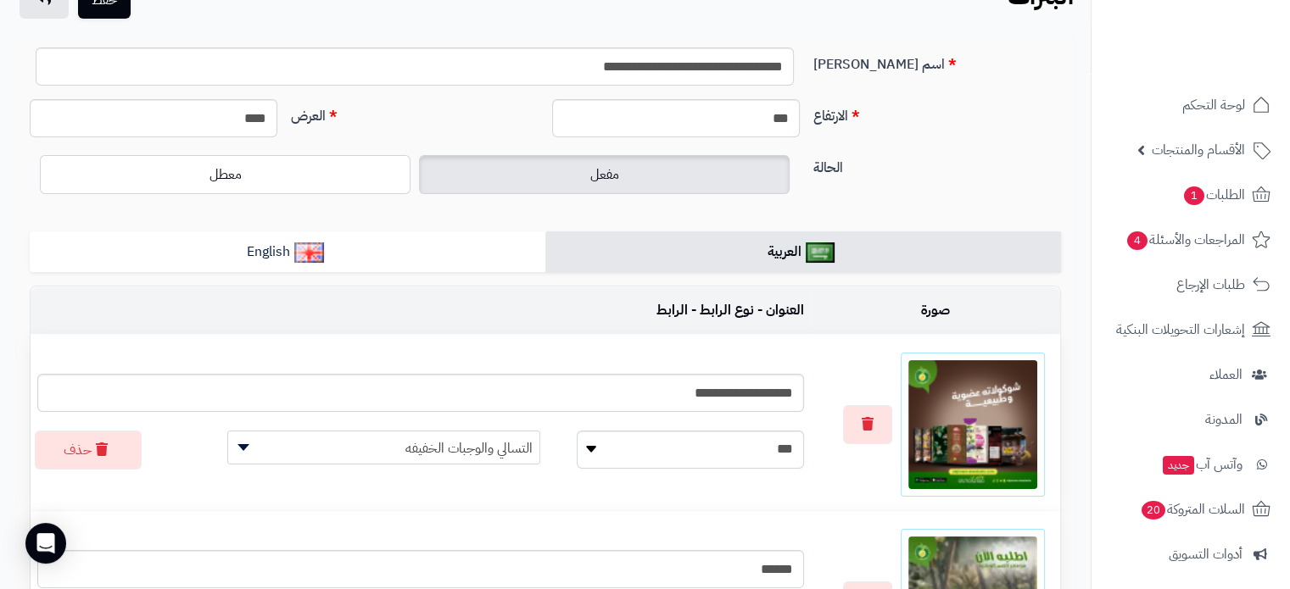
scroll to position [0, 0]
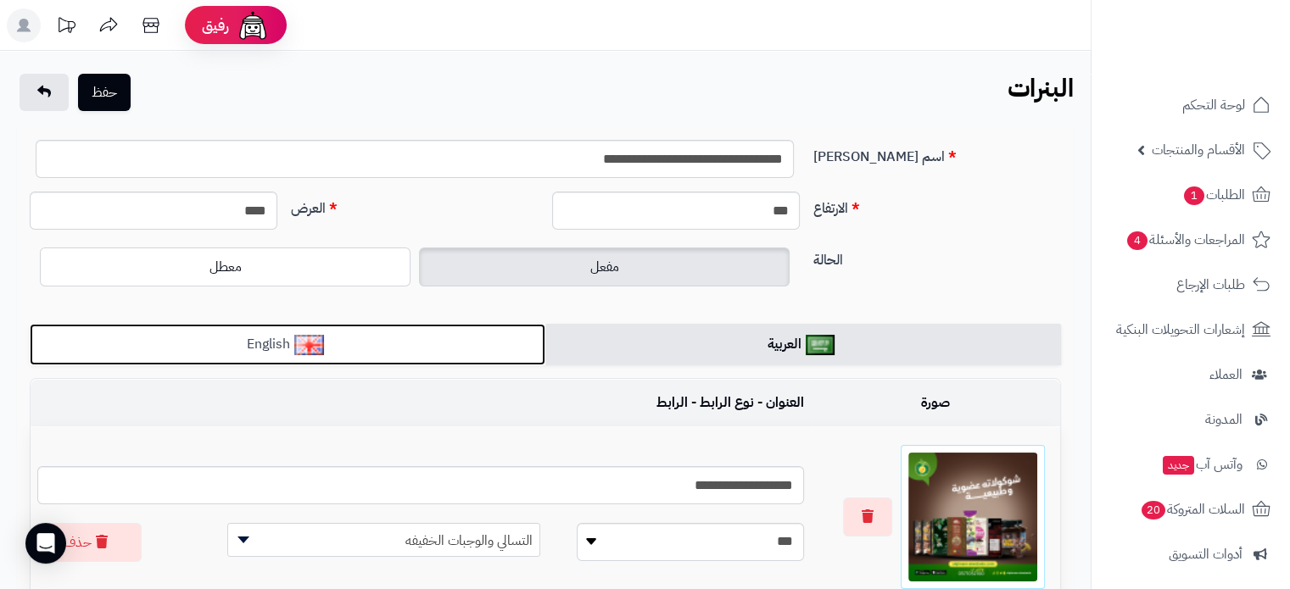
click at [373, 340] on link "English" at bounding box center [288, 345] width 516 height 42
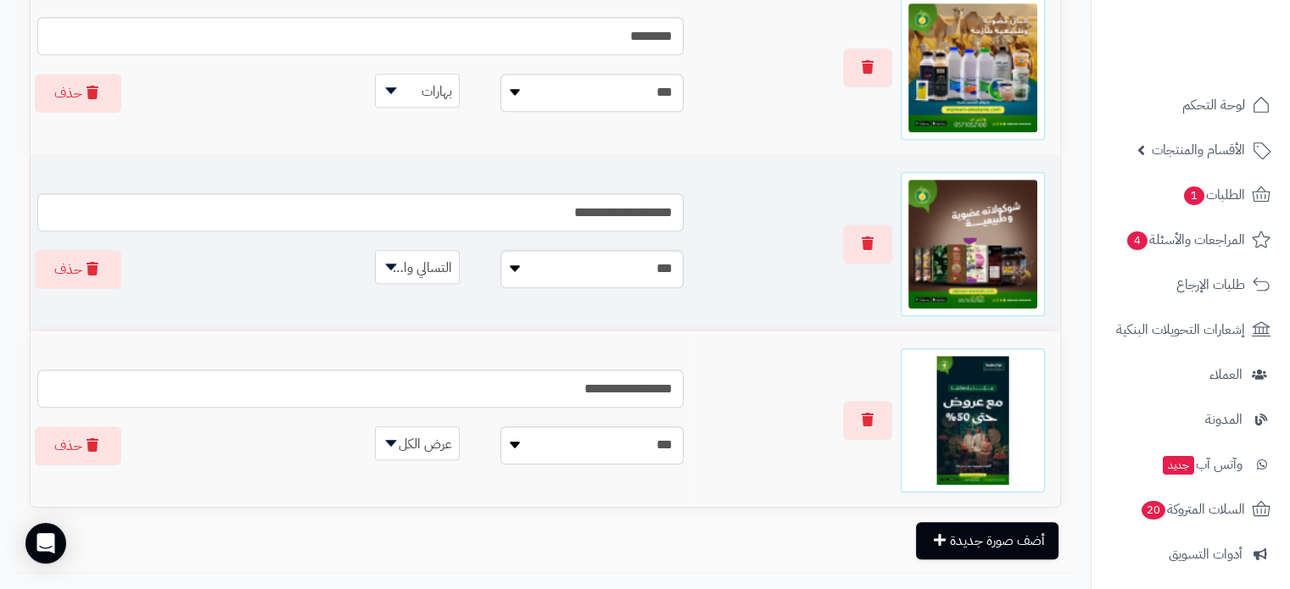
scroll to position [1272, 0]
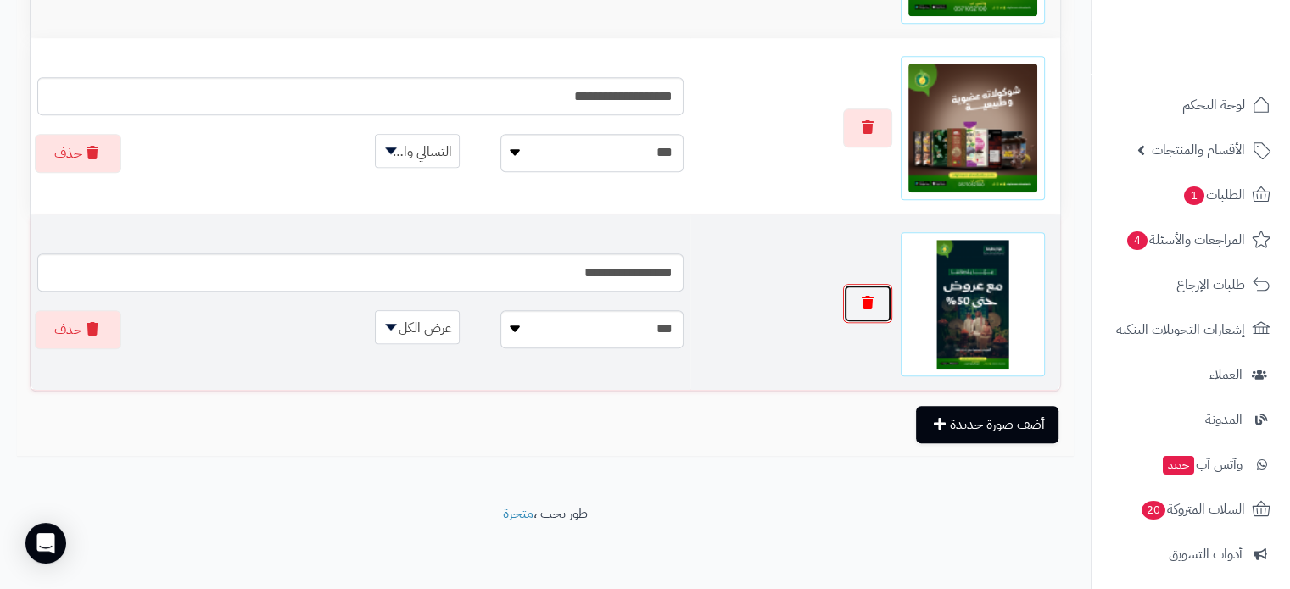
click at [868, 308] on icon "button" at bounding box center [868, 303] width 12 height 14
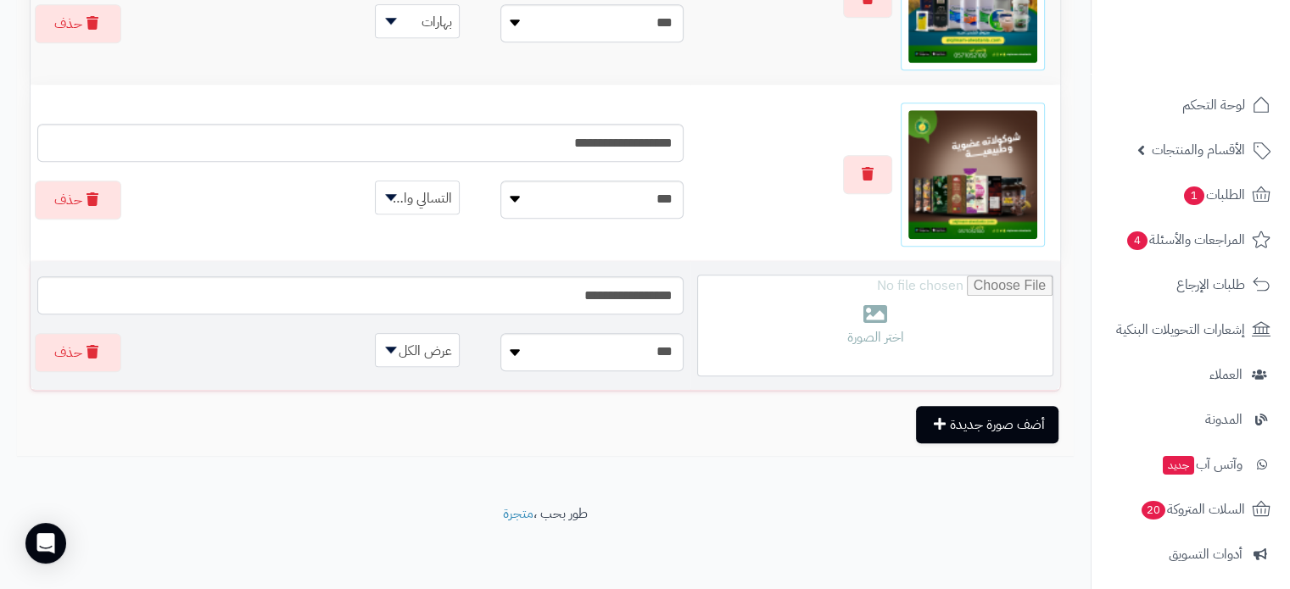
scroll to position [1228, 0]
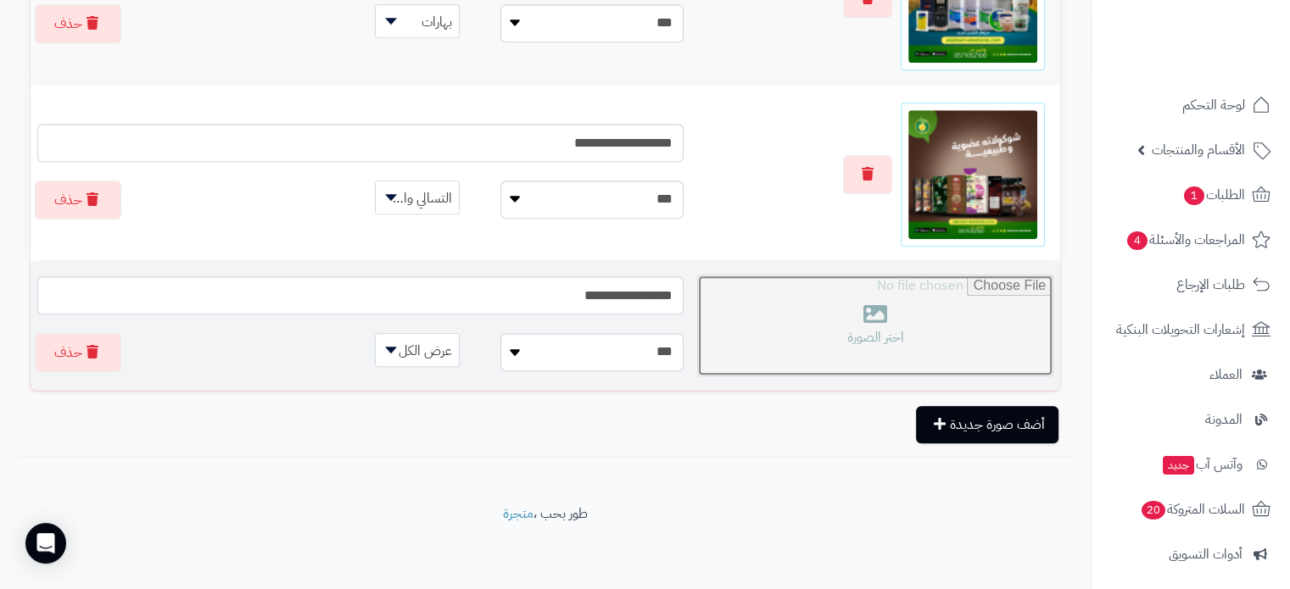
click at [840, 321] on input "file" at bounding box center [875, 326] width 354 height 100
type input "**********"
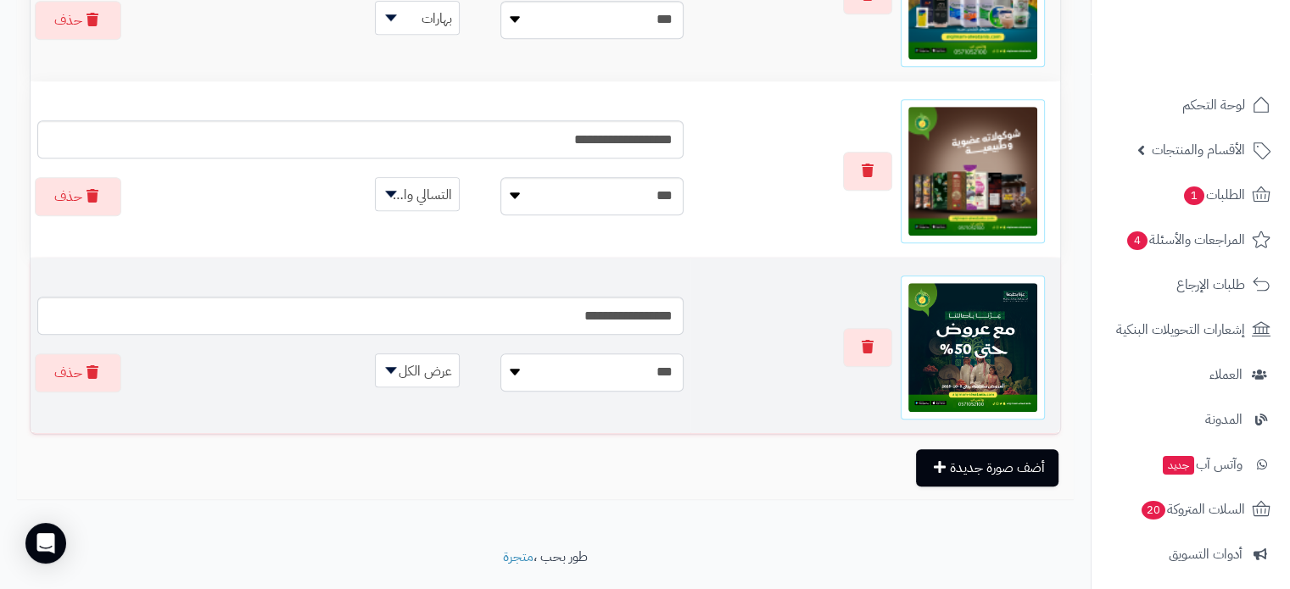
click at [573, 376] on select "**********" at bounding box center [591, 373] width 183 height 38
click at [500, 356] on select "**********" at bounding box center [591, 373] width 183 height 38
click at [421, 382] on span "عرض الكل" at bounding box center [417, 371] width 83 height 34
select select "**"
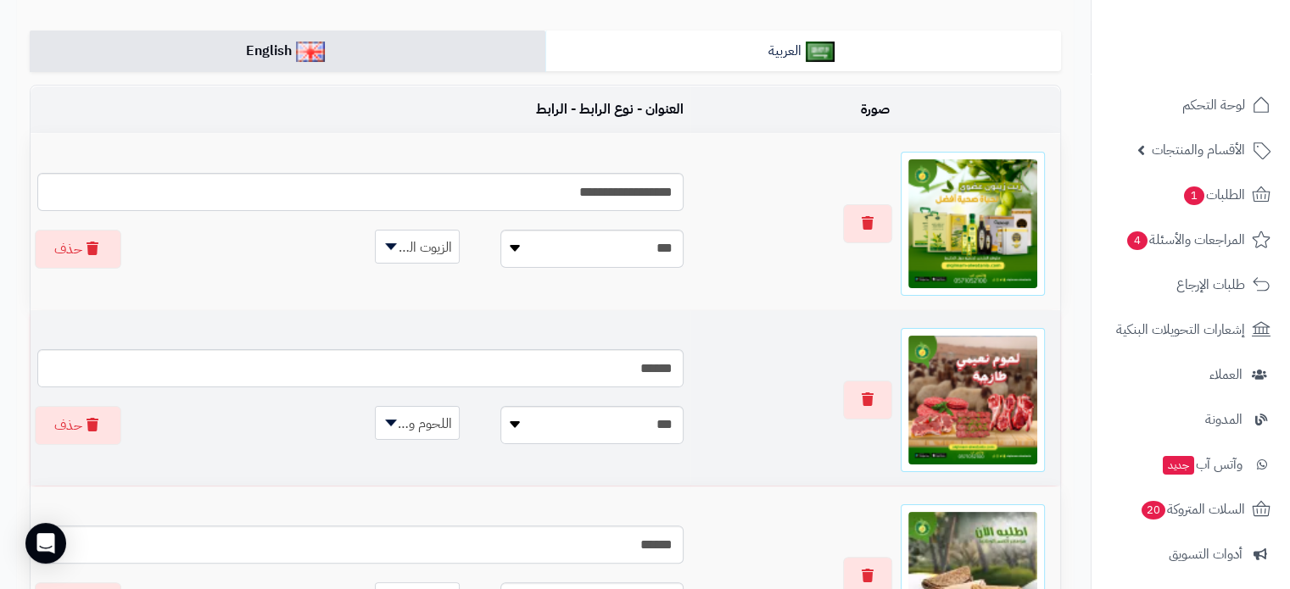
scroll to position [210, 0]
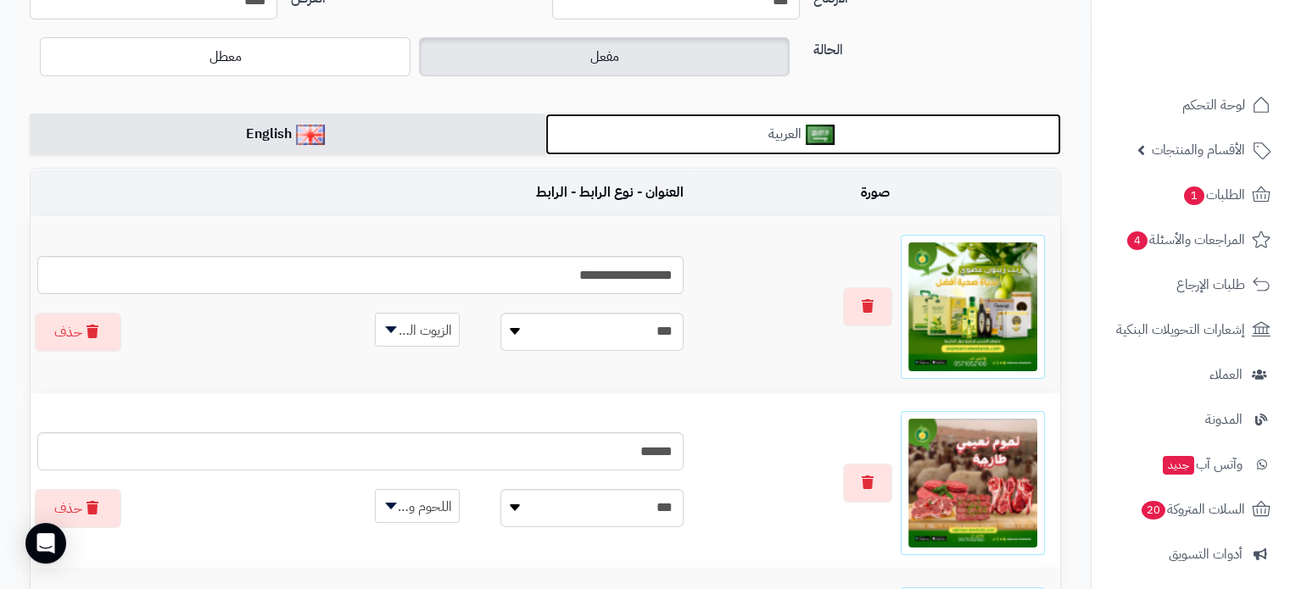
click at [662, 142] on link "العربية" at bounding box center [803, 135] width 516 height 42
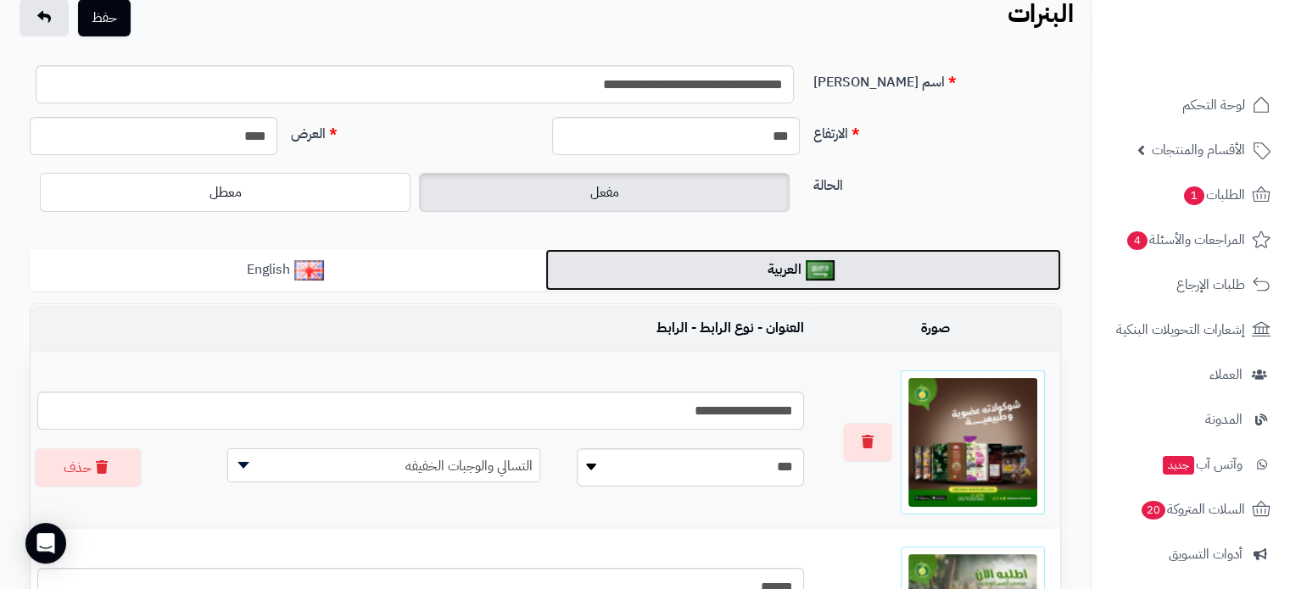
scroll to position [0, 0]
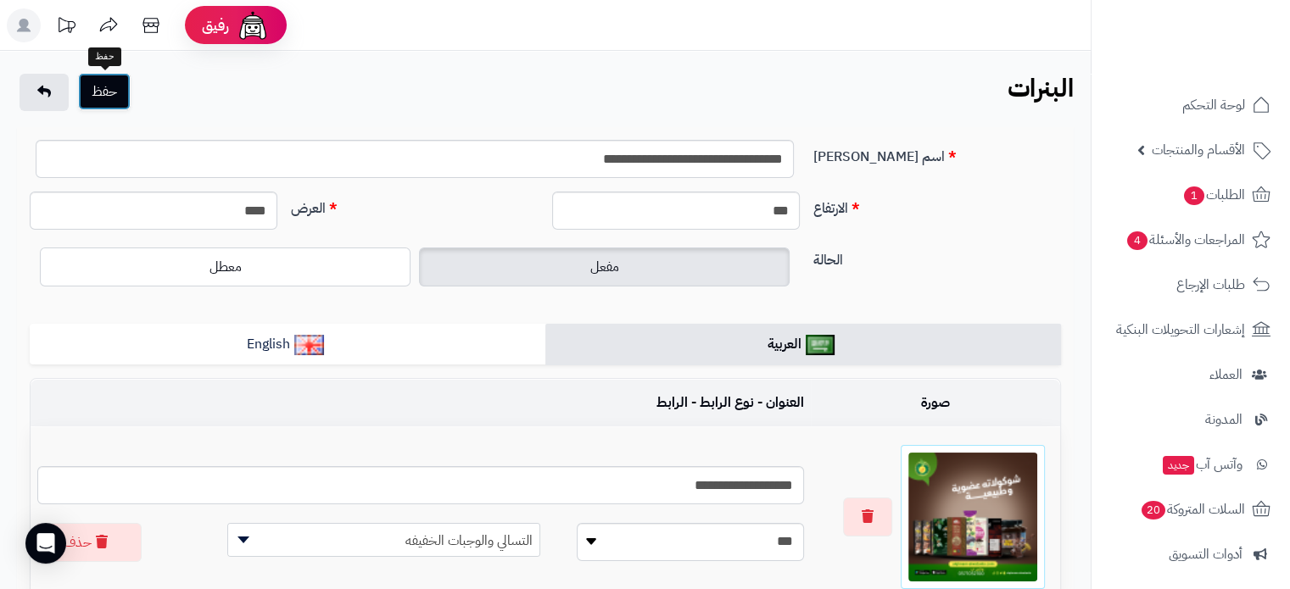
click at [105, 93] on button "حفظ" at bounding box center [104, 91] width 53 height 37
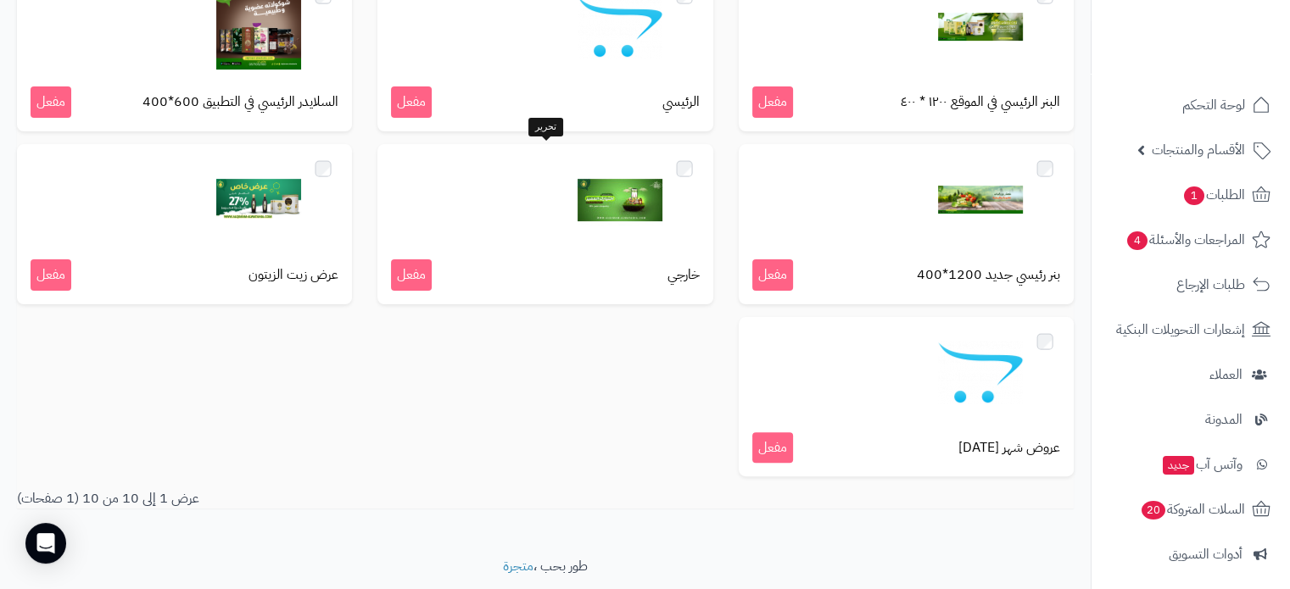
scroll to position [476, 0]
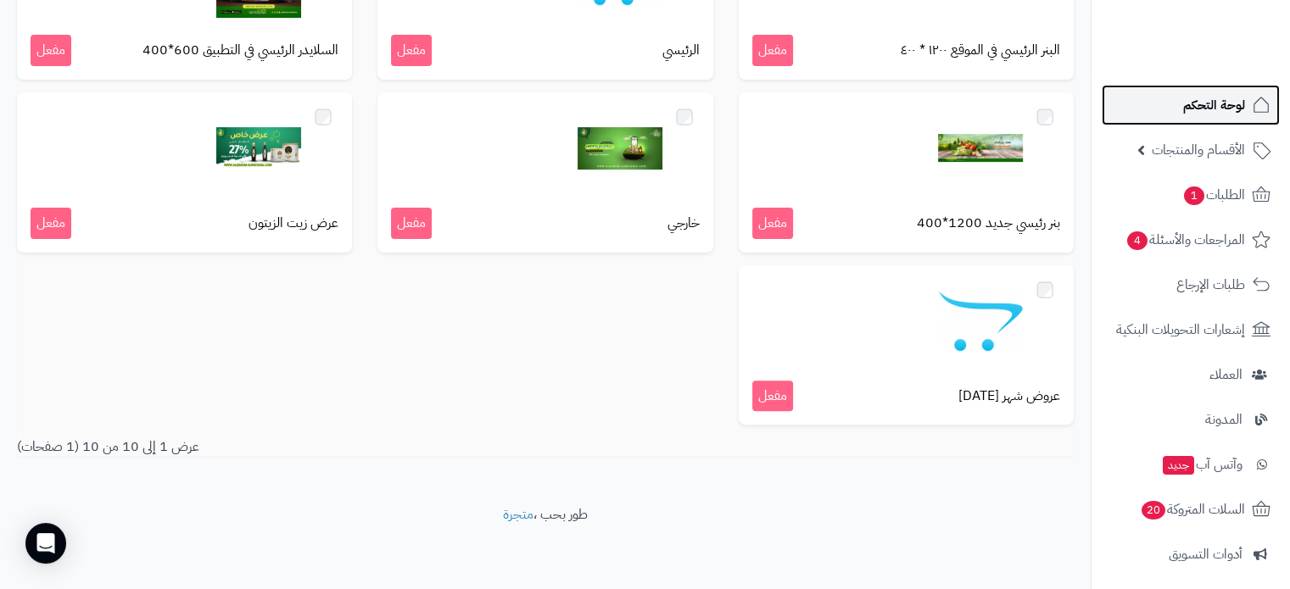
click at [1200, 97] on span "لوحة التحكم" at bounding box center [1214, 105] width 62 height 24
